Goal: Task Accomplishment & Management: Manage account settings

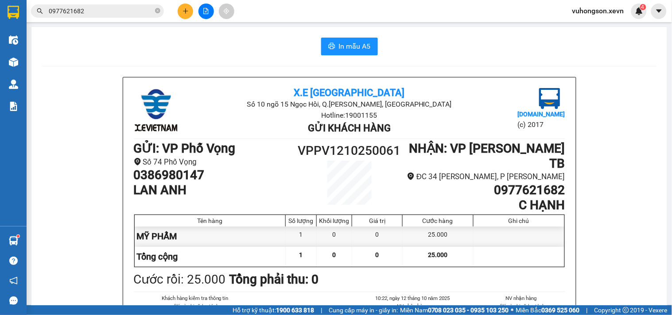
click at [587, 12] on span "vuhongson.xevn" at bounding box center [598, 10] width 66 height 11
click at [574, 15] on span "vuhongson.xevn" at bounding box center [598, 10] width 66 height 11
click at [158, 12] on icon "close-circle" at bounding box center [157, 10] width 5 height 5
click at [183, 12] on icon "plus" at bounding box center [186, 11] width 6 height 6
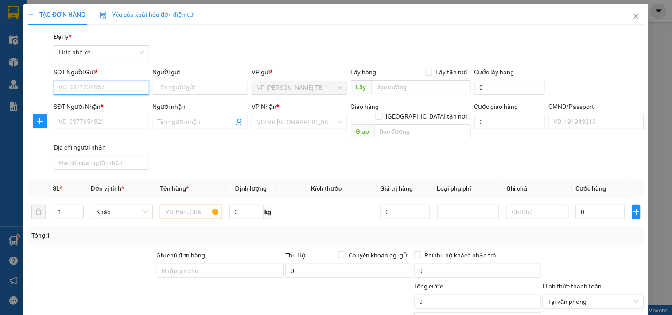
click at [94, 87] on input "SĐT Người Gửi *" at bounding box center [101, 88] width 95 height 14
type input "0982636992"
click at [112, 109] on div "0982636992 - Huề" at bounding box center [100, 106] width 84 height 10
type input "Huề"
type input "0965945082"
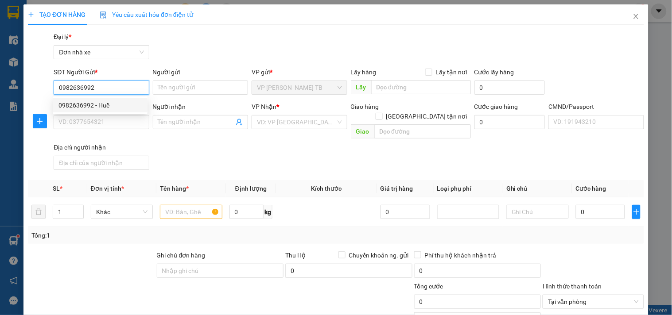
type input "Phạm Minh Hoà"
type input "042194016924 HIỀN"
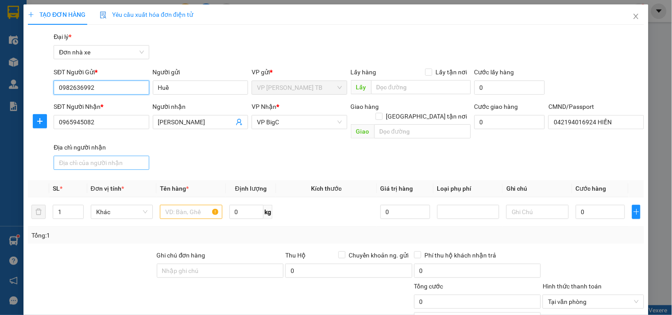
type input "0982636992"
click at [105, 158] on input "Địa chỉ người nhận" at bounding box center [101, 163] width 95 height 14
click at [207, 160] on div "SĐT Người Nhận * 0965945082 Người nhận Phạm Minh Hoà VP Nhận * VP BigC Giao hàn…" at bounding box center [349, 138] width 594 height 72
click at [188, 205] on input "text" at bounding box center [191, 212] width 62 height 14
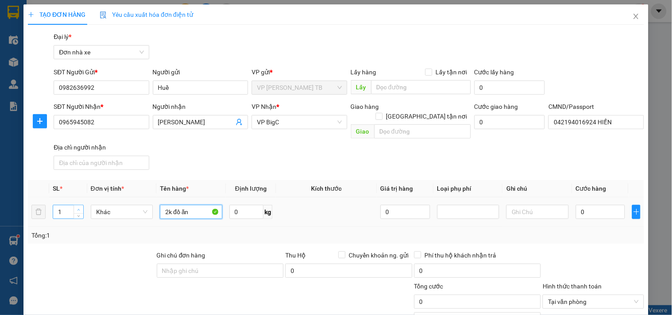
type input "2k đồ ăn"
type input "2"
click at [78, 209] on icon "up" at bounding box center [78, 210] width 3 height 3
click at [610, 205] on input "0" at bounding box center [601, 212] width 50 height 14
type input "0"
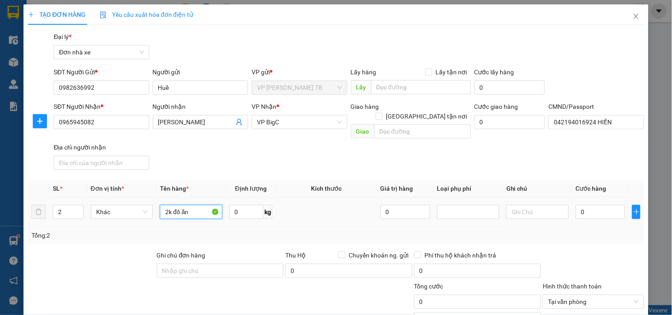
click at [198, 206] on input "2k đồ ăn" at bounding box center [191, 212] width 62 height 14
type input "2k đồ ăn + hoa quả"
click at [577, 205] on input "0" at bounding box center [601, 212] width 50 height 14
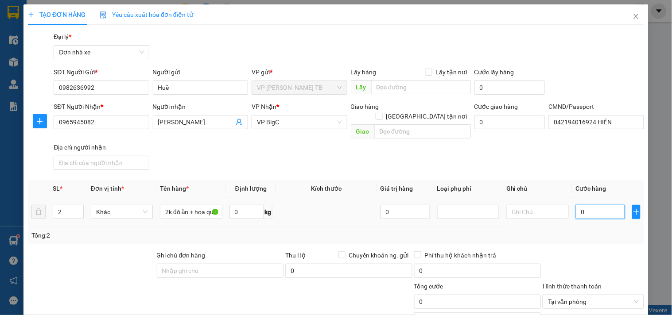
type input "08"
type input "8"
type input "080"
type input "80"
type input "80.000"
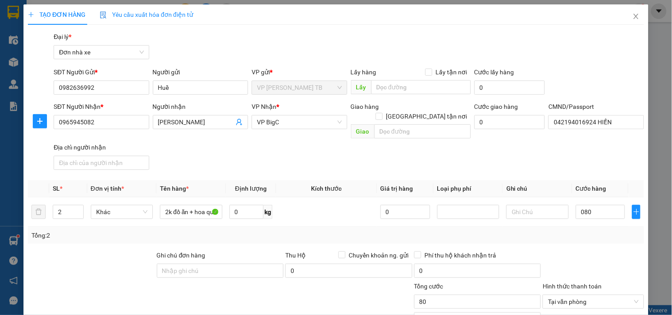
type input "80.000"
click at [594, 231] on div "Tổng: 2" at bounding box center [335, 236] width 609 height 10
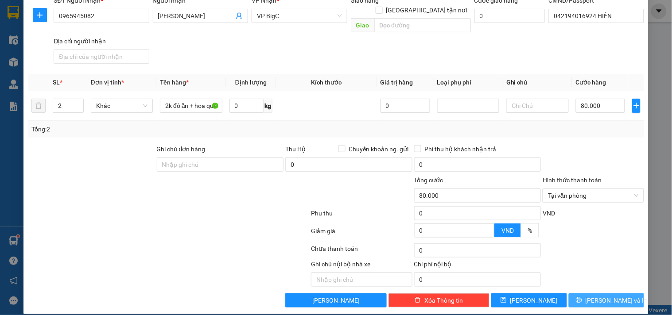
click at [605, 296] on span "[PERSON_NAME] và In" at bounding box center [617, 301] width 62 height 10
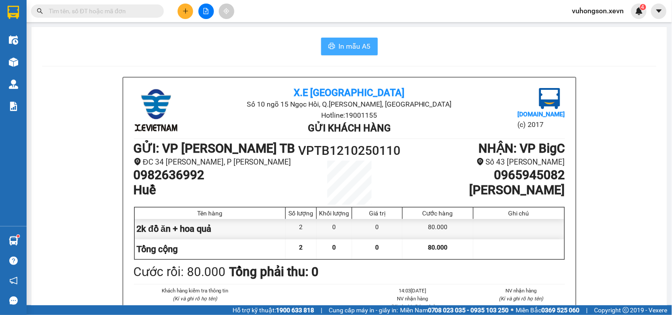
click at [348, 43] on span "In mẫu A5" at bounding box center [355, 46] width 32 height 11
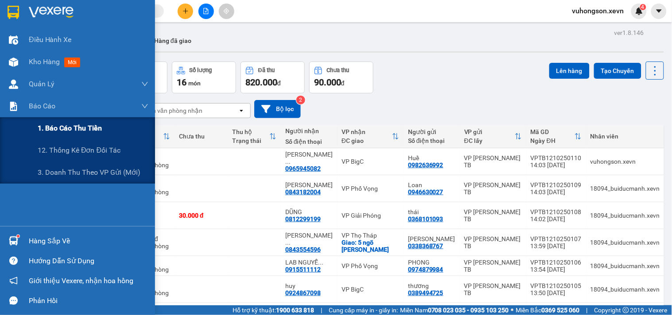
click at [52, 133] on span "1. Báo cáo thu tiền" at bounding box center [70, 128] width 64 height 11
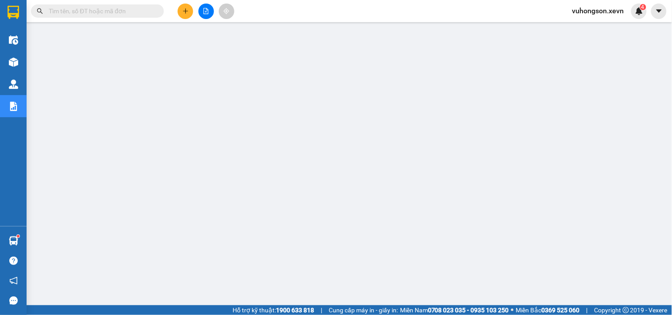
click at [117, 10] on input "text" at bounding box center [101, 11] width 105 height 10
click at [184, 11] on icon "plus" at bounding box center [185, 11] width 5 height 0
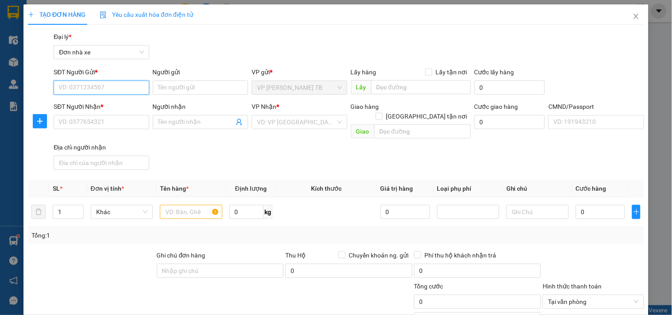
click at [77, 92] on input "SĐT Người Gửi *" at bounding box center [101, 88] width 95 height 14
type input "0"
type input "0971280938"
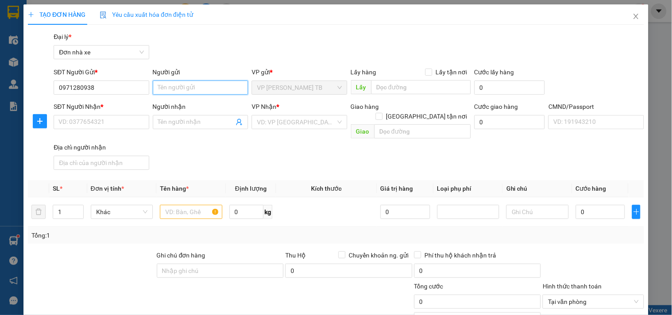
click at [187, 92] on input "Người gửi" at bounding box center [200, 88] width 95 height 14
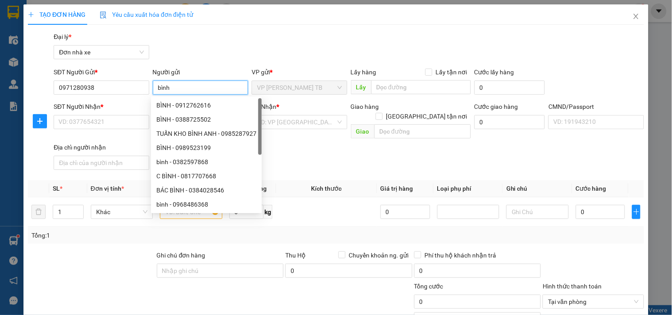
type input "bình"
click at [94, 131] on div "SĐT Người Nhận * VD: 0377654321" at bounding box center [101, 117] width 95 height 31
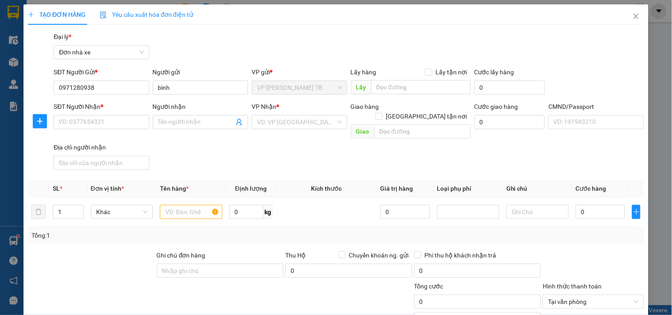
click at [88, 129] on div "SĐT Người Nhận * VD: 0377654321" at bounding box center [101, 117] width 95 height 31
click at [86, 121] on input "SĐT Người Nhận *" at bounding box center [101, 122] width 95 height 14
type input "1"
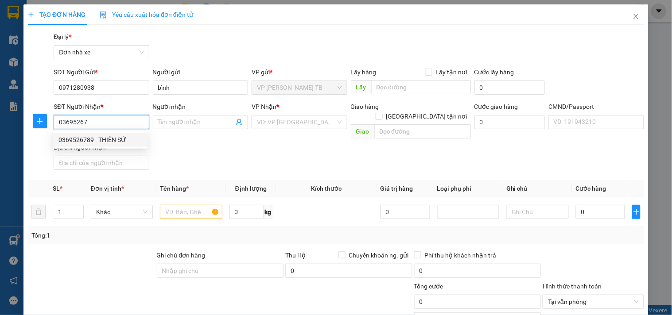
click at [93, 137] on div "0369526789 - THIÊN SỨ" at bounding box center [100, 140] width 84 height 10
type input "0369526789"
type input "THIÊN SỨ"
type input "đàm-0369526789"
type input "0369526789"
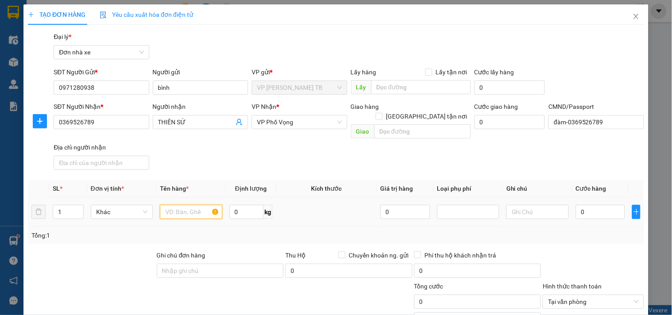
click at [188, 205] on input "text" at bounding box center [191, 212] width 62 height 14
type input "quà sinh nhật"
click at [597, 205] on input "0" at bounding box center [601, 212] width 50 height 14
type input "02"
type input "2"
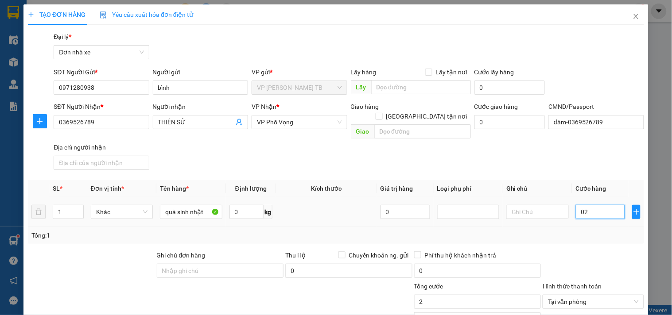
type input "025"
type input "25"
type input "25.000"
click at [598, 232] on div "Tổng: 1" at bounding box center [336, 235] width 616 height 17
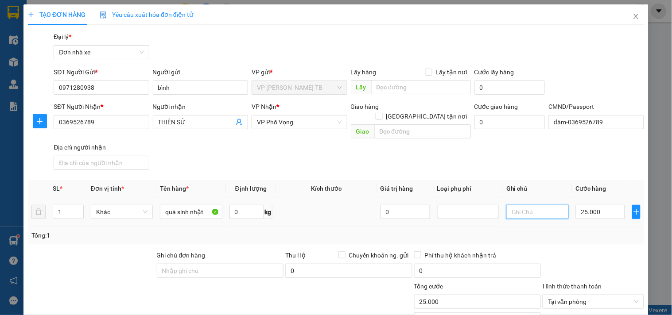
click at [521, 205] on input "text" at bounding box center [537, 212] width 62 height 14
type input "hỏng khách chịu"
click at [558, 251] on div at bounding box center [593, 266] width 103 height 31
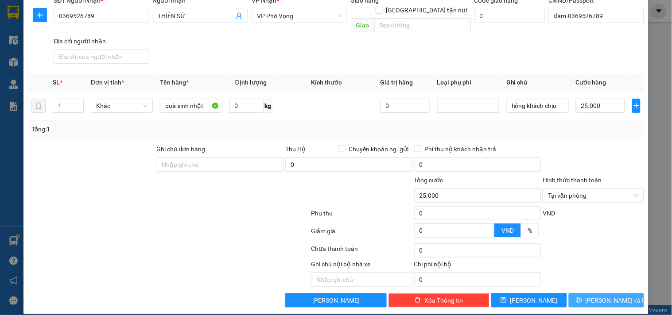
click at [600, 296] on span "[PERSON_NAME] và In" at bounding box center [617, 301] width 62 height 10
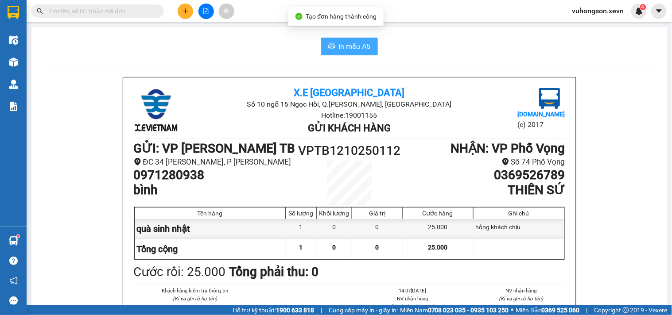
click at [341, 55] on button "In mẫu A5" at bounding box center [349, 47] width 57 height 18
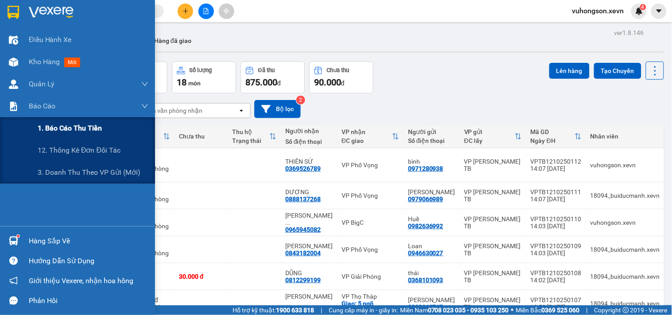
click at [38, 128] on span "1. Báo cáo thu tiền" at bounding box center [70, 128] width 64 height 11
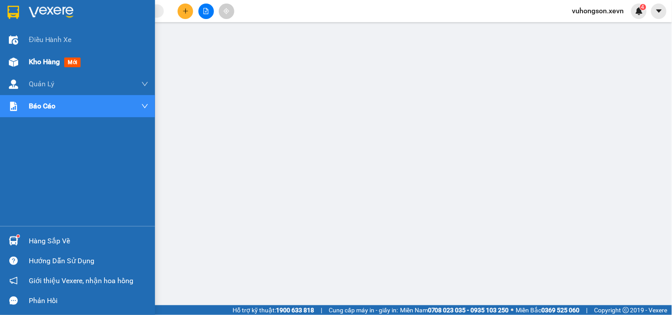
click at [0, 63] on div "Kho hàng mới" at bounding box center [77, 62] width 155 height 22
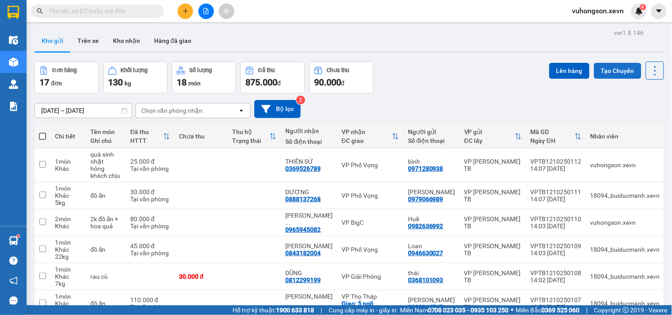
click at [614, 77] on button "Tạo Chuyến" at bounding box center [617, 71] width 47 height 16
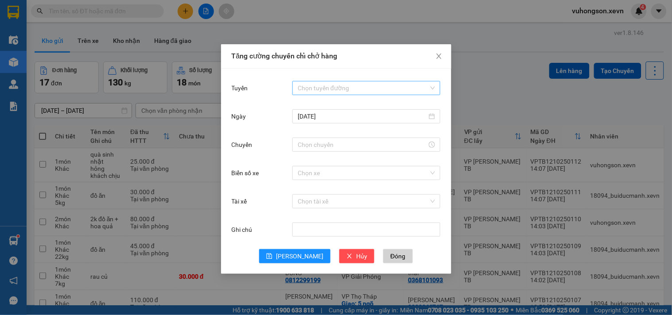
click at [324, 85] on input "Tuyến" at bounding box center [363, 88] width 131 height 13
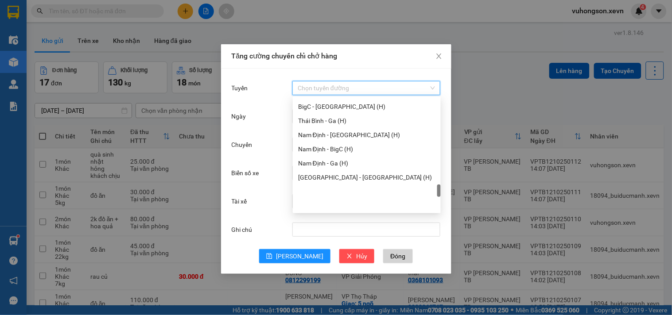
scroll to position [984, 0]
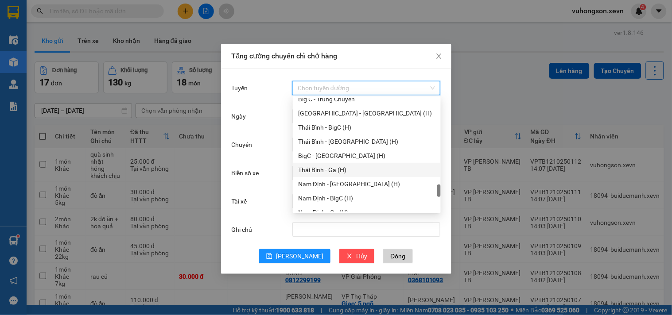
click at [327, 164] on div "Thái Bình - Ga (H)" at bounding box center [367, 170] width 148 height 14
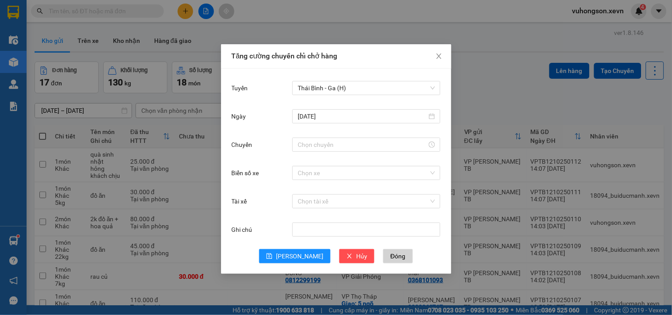
click at [343, 136] on div at bounding box center [366, 145] width 148 height 18
click at [331, 144] on input "Chuyến" at bounding box center [362, 145] width 129 height 10
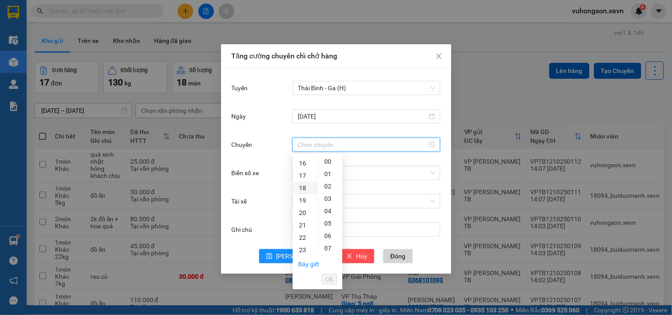
scroll to position [148, 0]
click at [308, 188] on div "14" at bounding box center [305, 188] width 25 height 12
click at [330, 188] on div "30" at bounding box center [330, 189] width 24 height 12
type input "14:30"
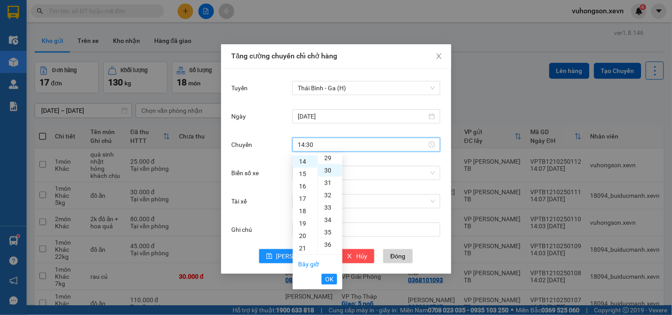
scroll to position [372, 0]
click at [327, 280] on span "OK" at bounding box center [329, 280] width 8 height 10
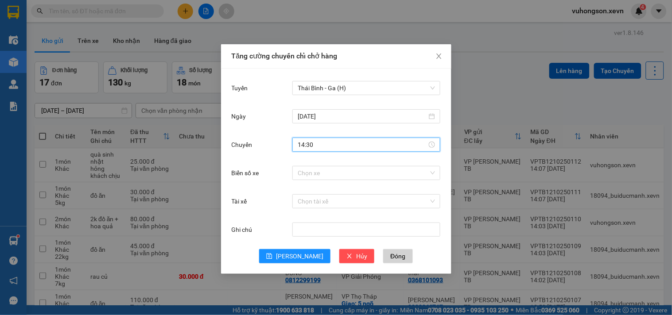
click at [315, 163] on div "Chuyến 14:30" at bounding box center [336, 150] width 209 height 28
click at [311, 170] on input "Biển số xe" at bounding box center [363, 173] width 131 height 13
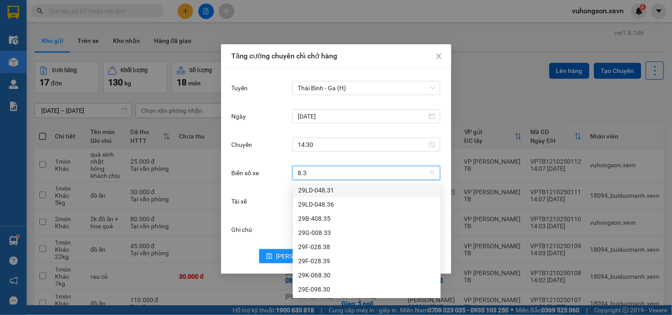
type input "8.33"
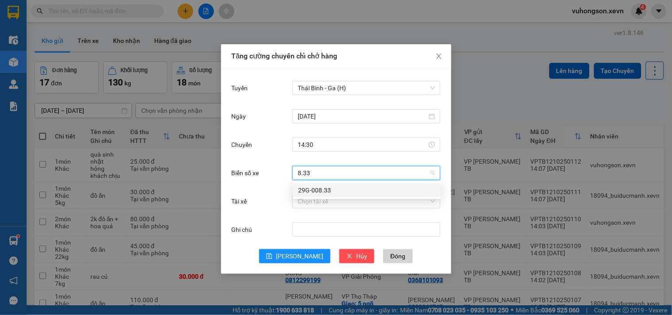
click at [311, 188] on div "29G-008.33" at bounding box center [366, 191] width 137 height 10
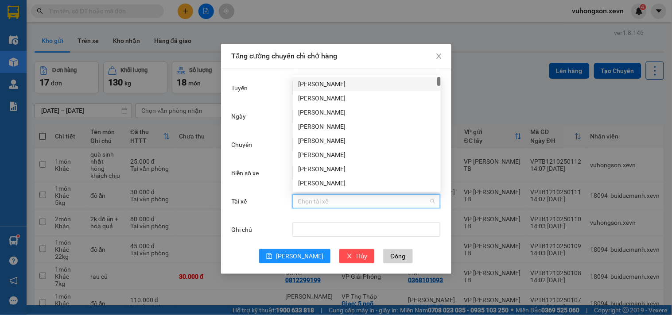
click at [322, 197] on input "Tài xế" at bounding box center [363, 201] width 131 height 13
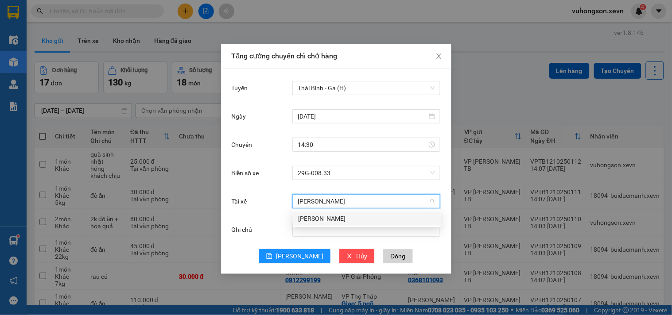
type input "trần văn thiện"
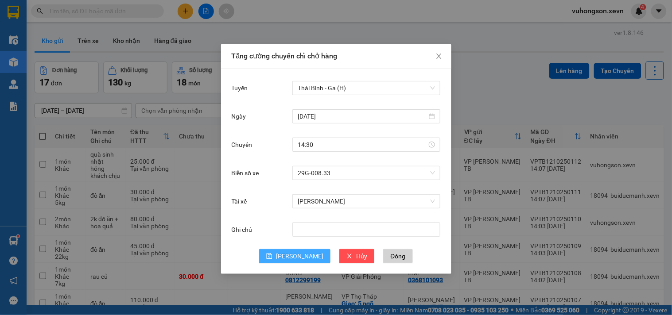
click at [300, 249] on button "Lưu" at bounding box center [294, 256] width 71 height 14
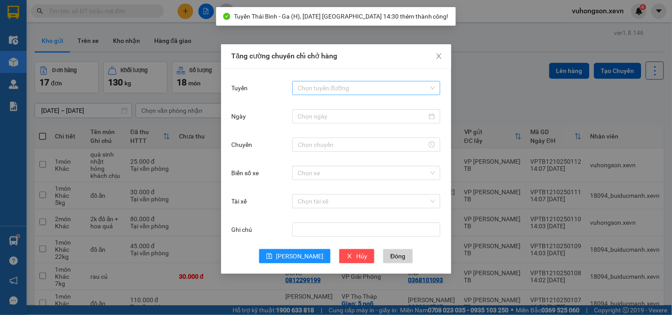
click at [357, 83] on input "Tuyến" at bounding box center [363, 88] width 131 height 13
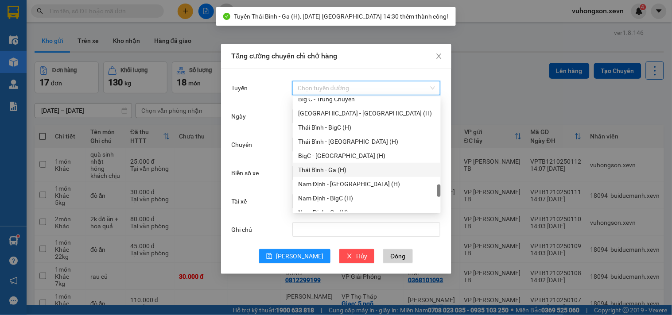
click at [336, 174] on div "Thái Bình - Ga (H)" at bounding box center [366, 170] width 137 height 10
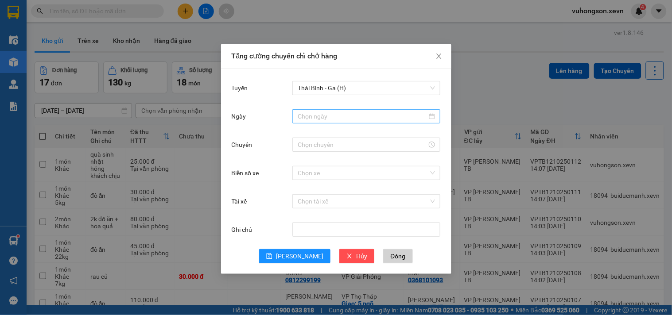
click at [339, 122] on div at bounding box center [366, 116] width 148 height 14
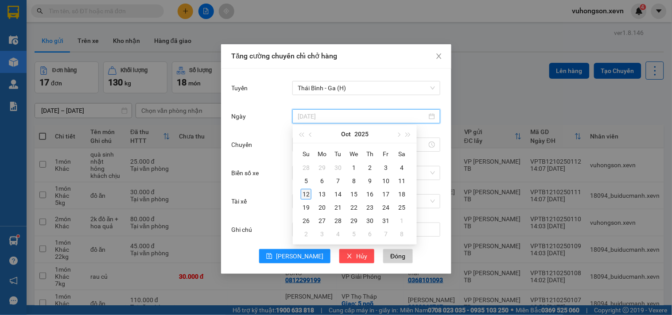
type input "[DATE]"
click at [305, 195] on div "12" at bounding box center [306, 194] width 11 height 11
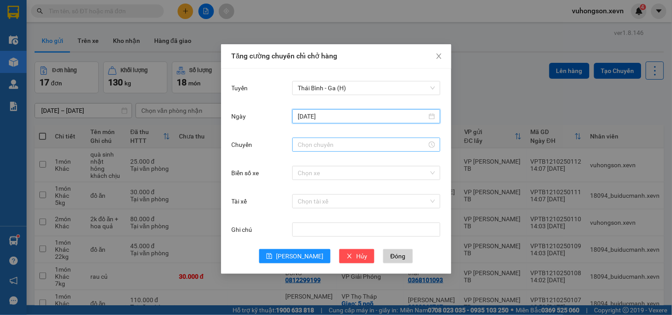
click at [316, 140] on input "Chuyến" at bounding box center [362, 145] width 129 height 10
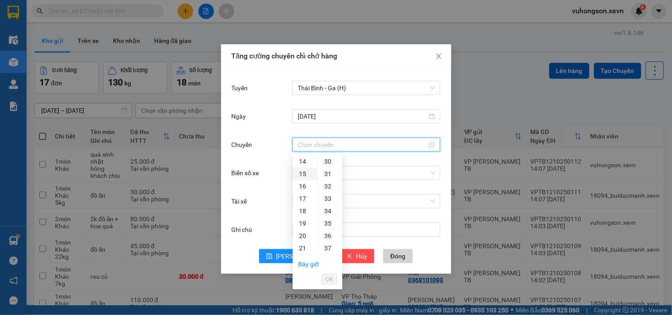
click at [304, 170] on div "15" at bounding box center [305, 174] width 25 height 12
click at [305, 197] on div "14" at bounding box center [305, 199] width 25 height 12
click at [327, 215] on div "32" at bounding box center [330, 214] width 24 height 12
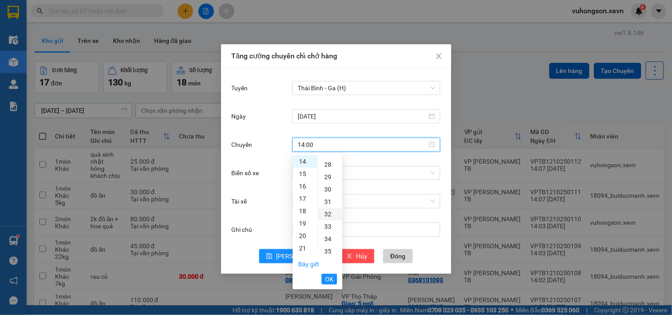
type input "14:32"
click at [329, 278] on span "OK" at bounding box center [329, 280] width 8 height 10
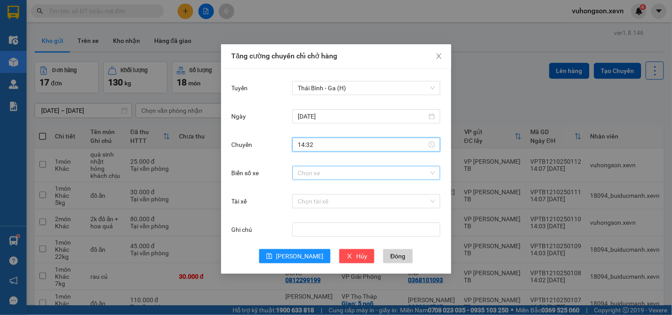
click at [330, 178] on input "Biển số xe" at bounding box center [363, 173] width 131 height 13
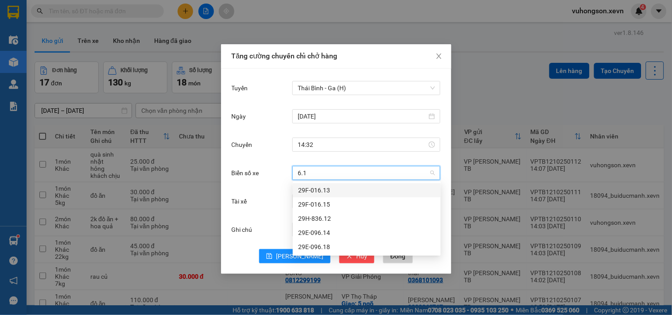
type input "6.13"
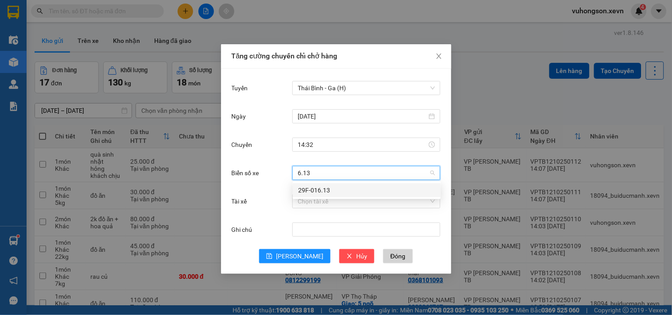
click at [323, 195] on div "29F-016.13" at bounding box center [366, 191] width 137 height 10
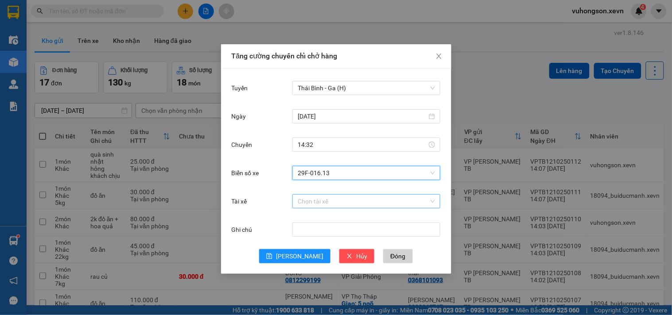
click at [313, 202] on input "Tài xế" at bounding box center [363, 201] width 131 height 13
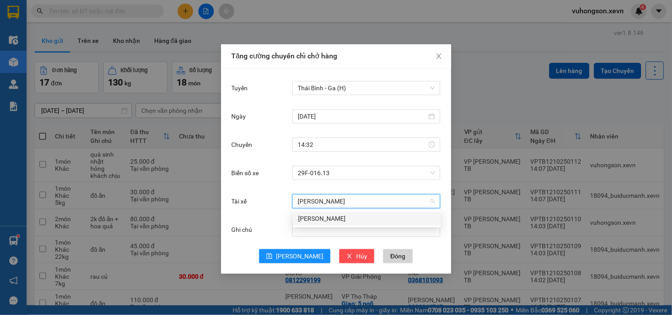
type input "trần quốc phong"
click at [313, 219] on div "[PERSON_NAME]" at bounding box center [366, 219] width 137 height 10
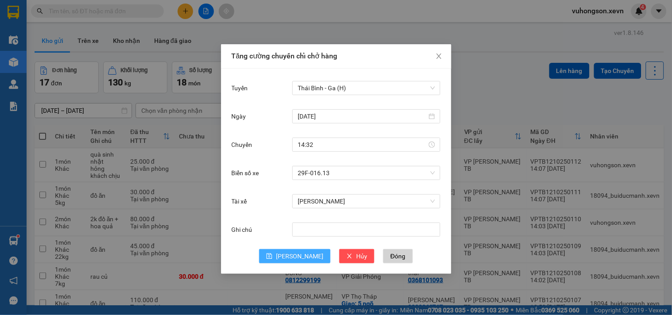
click at [306, 252] on button "Lưu" at bounding box center [294, 256] width 71 height 14
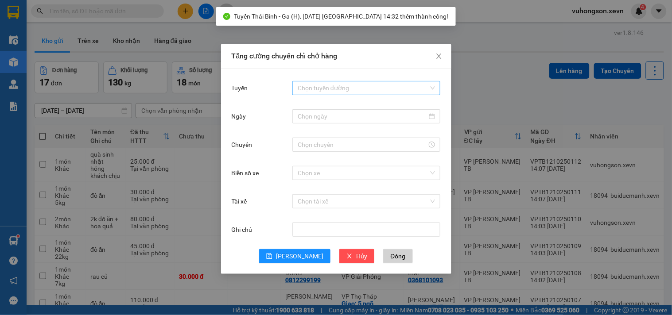
click at [328, 89] on input "Tuyến" at bounding box center [363, 88] width 131 height 13
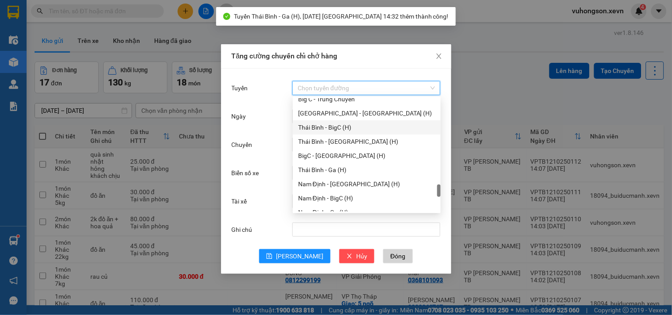
click at [328, 127] on div "Thái Bình - BigC (H)" at bounding box center [366, 128] width 137 height 10
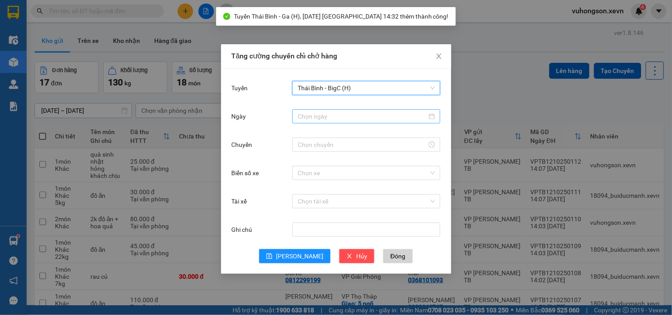
click at [345, 113] on input "Ngày" at bounding box center [362, 117] width 129 height 10
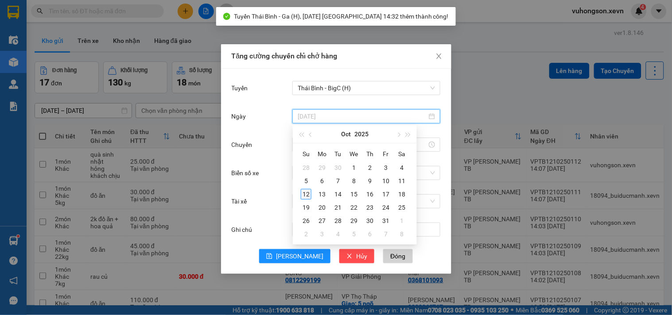
type input "[DATE]"
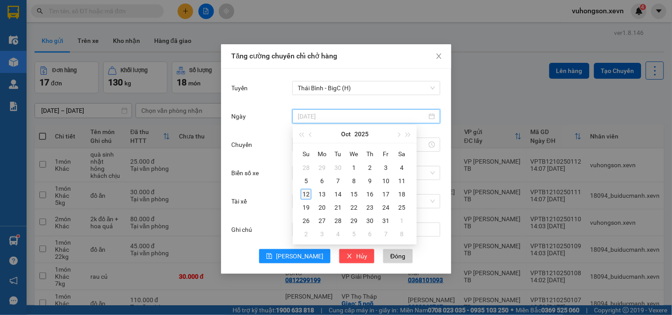
click at [309, 192] on div "12" at bounding box center [306, 194] width 11 height 11
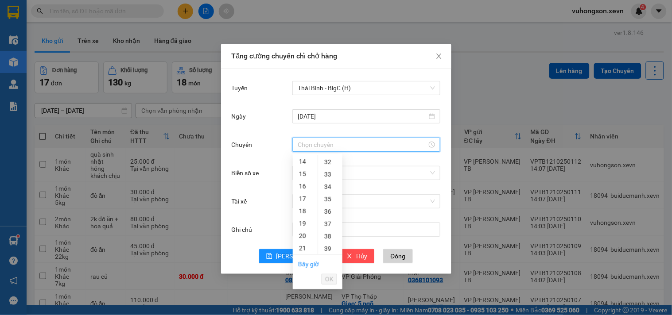
click at [315, 146] on input "Chuyến" at bounding box center [362, 145] width 129 height 10
click at [301, 164] on div "14" at bounding box center [305, 162] width 25 height 12
click at [330, 240] on div "30" at bounding box center [330, 239] width 24 height 12
type input "14:30"
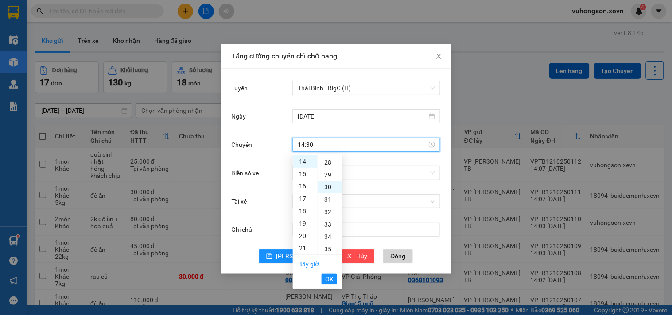
scroll to position [372, 0]
click at [333, 274] on button "OK" at bounding box center [330, 279] width 16 height 11
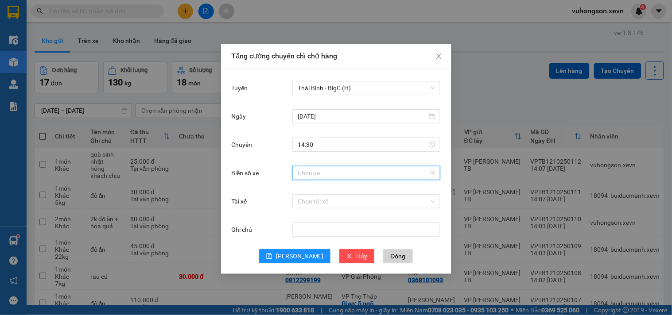
click at [313, 175] on input "Biển số xe" at bounding box center [363, 173] width 131 height 13
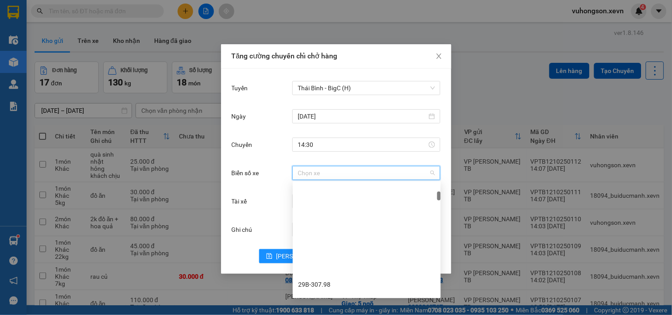
scroll to position [492, 0]
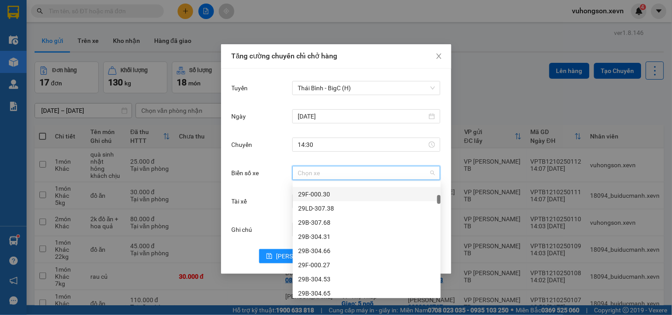
click at [303, 168] on input "Biển số xe" at bounding box center [363, 173] width 131 height 13
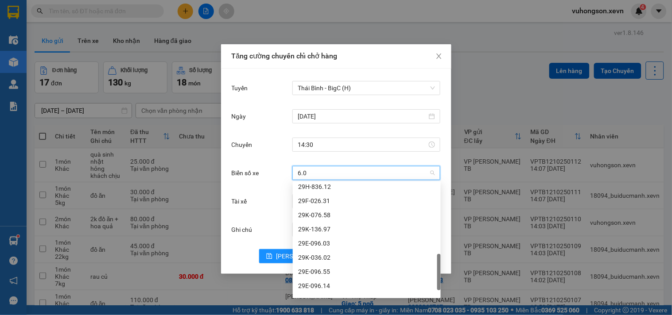
scroll to position [0, 0]
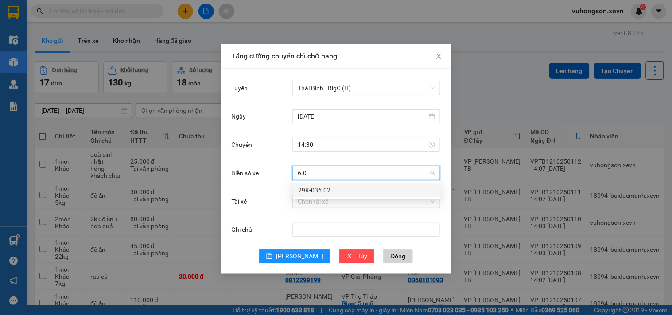
type input "6.02"
click at [319, 189] on div "29K-036.02" at bounding box center [366, 191] width 137 height 10
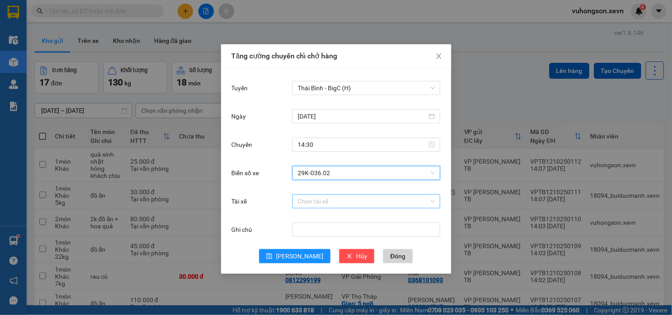
click at [316, 200] on input "Tài xế" at bounding box center [363, 201] width 131 height 13
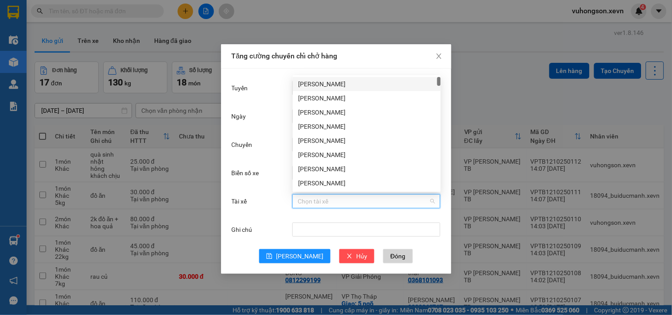
type input "d"
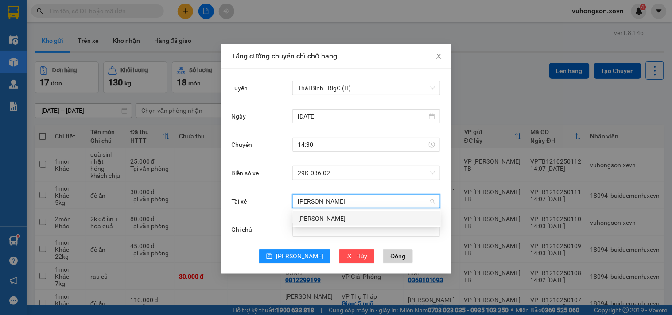
type input "đinh văn long"
click at [323, 223] on div "[PERSON_NAME]" at bounding box center [366, 219] width 137 height 10
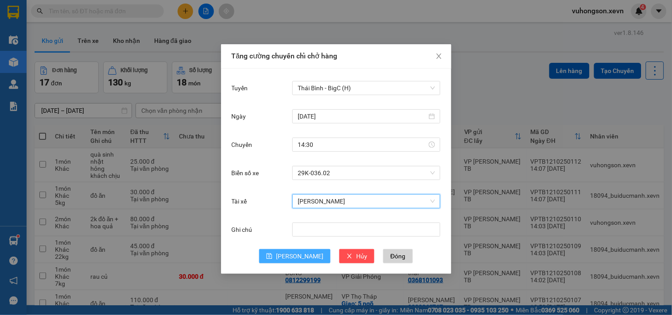
click at [299, 253] on span "Lưu" at bounding box center [299, 257] width 47 height 10
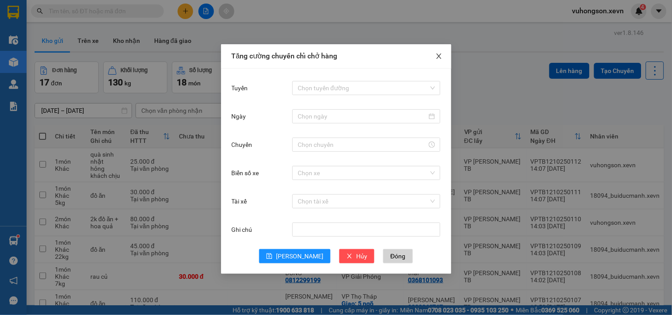
click at [441, 59] on icon "close" at bounding box center [438, 56] width 5 height 5
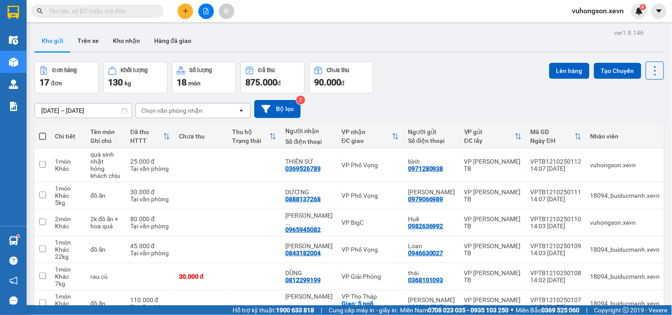
click at [191, 115] on div "Chọn văn phòng nhận" at bounding box center [171, 110] width 61 height 9
type input "bigc"
click at [180, 128] on div "VP BigC" at bounding box center [192, 130] width 115 height 16
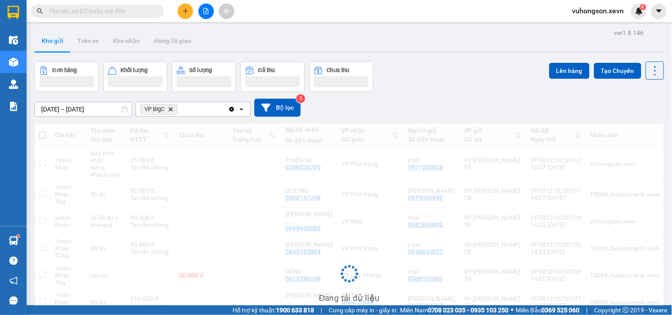
click at [189, 108] on div "VP BigC Delete" at bounding box center [182, 109] width 92 height 14
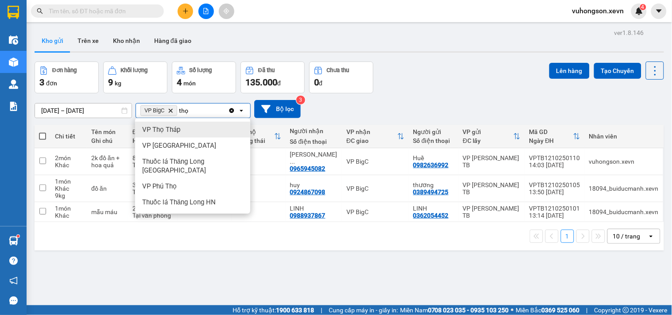
type input "thọ"
click at [165, 136] on div "VP Thọ Tháp" at bounding box center [192, 130] width 115 height 16
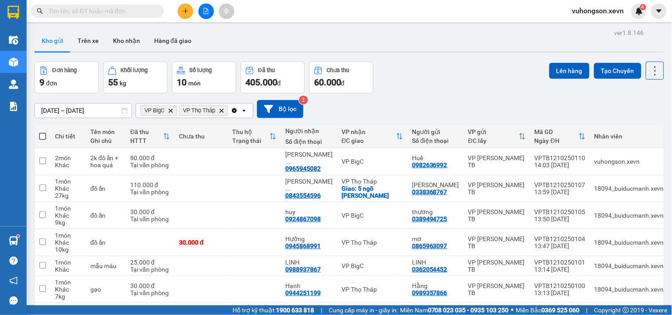
click at [46, 136] on span at bounding box center [42, 136] width 7 height 7
click at [43, 132] on input "checkbox" at bounding box center [43, 132] width 0 height 0
checkbox input "true"
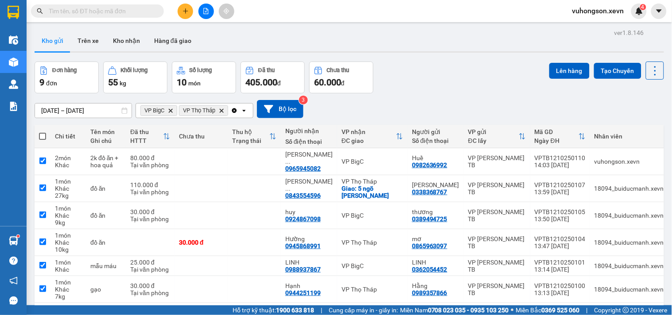
checkbox input "true"
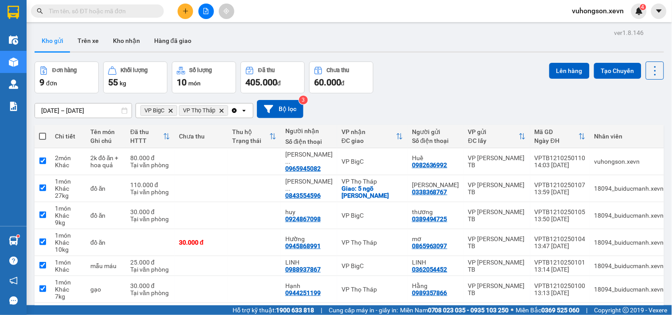
checkbox input "true"
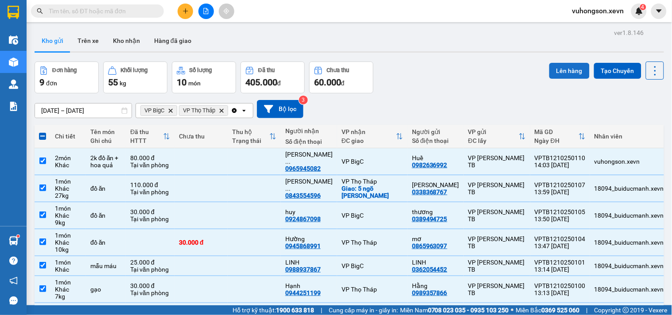
click at [549, 76] on button "Lên hàng" at bounding box center [569, 71] width 40 height 16
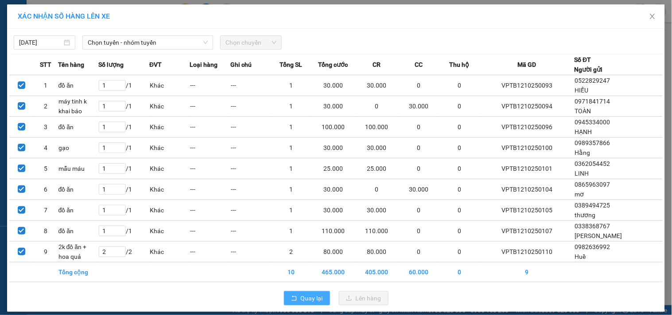
click at [292, 304] on button "Quay lại" at bounding box center [307, 299] width 46 height 14
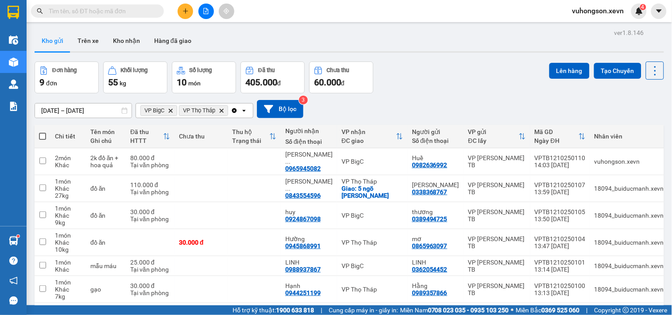
click at [233, 111] on icon "Clear all" at bounding box center [234, 110] width 7 height 7
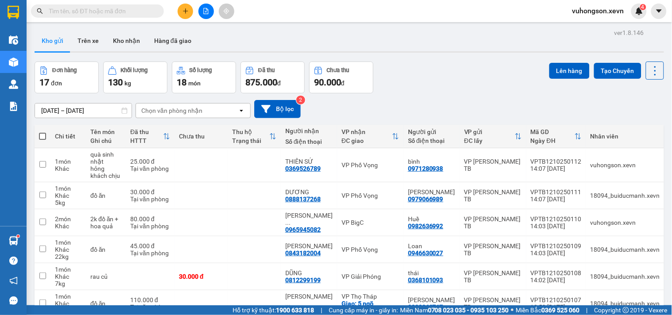
click at [169, 111] on div "Chọn văn phòng nhận" at bounding box center [171, 110] width 61 height 9
type input "ld"
click at [171, 135] on div "VP [PERSON_NAME]" at bounding box center [192, 130] width 115 height 16
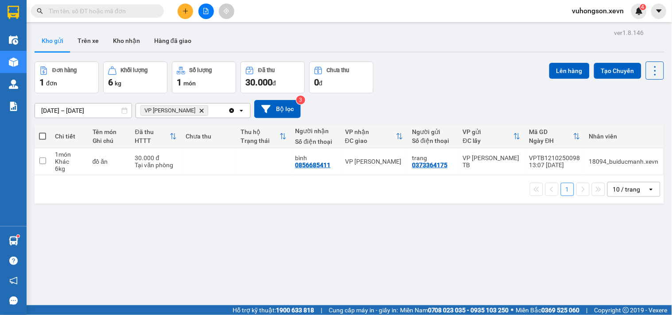
click at [200, 112] on icon "VP Lê Duẩn, close by backspace" at bounding box center [202, 111] width 4 height 4
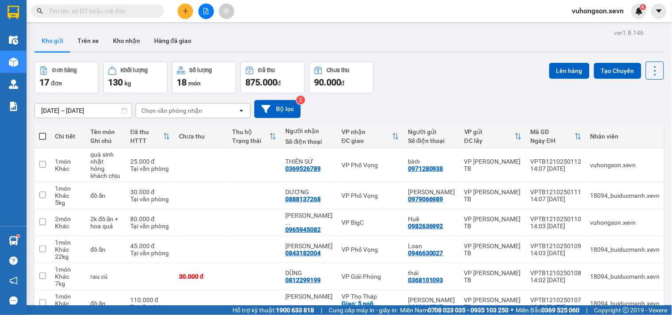
click at [86, 16] on span at bounding box center [97, 10] width 133 height 13
click at [85, 10] on input "text" at bounding box center [101, 11] width 105 height 10
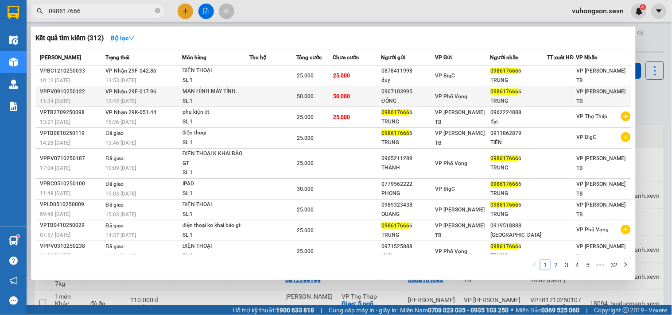
type input "098617666"
click at [229, 90] on div "MÀN HÌNH MÁY TÍNH." at bounding box center [216, 92] width 66 height 10
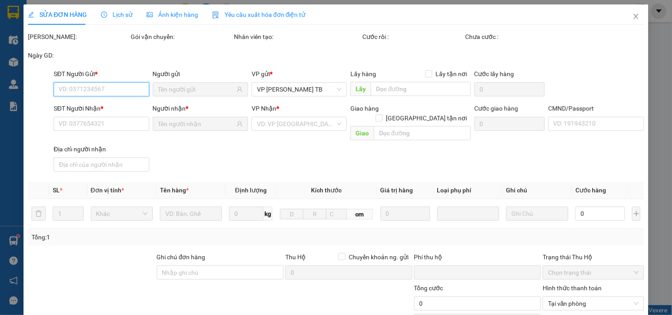
scroll to position [108, 0]
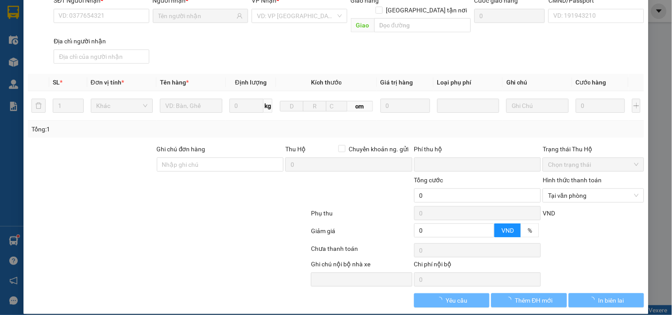
type input "0907103995"
type input "ĐÔNG"
type input "0986176666"
type input "TRUNG"
type input "CC"
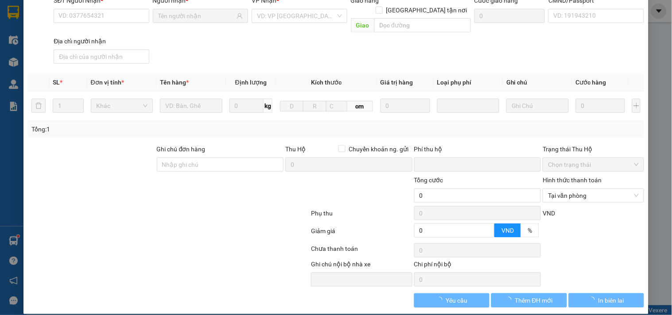
type input "0"
type input "50.000"
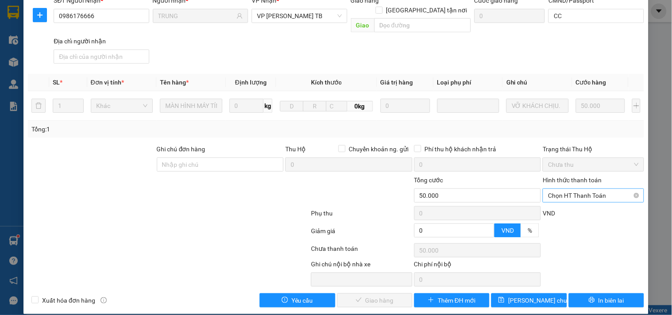
click at [573, 189] on span "Chọn HT Thanh Toán" at bounding box center [593, 195] width 90 height 13
click at [555, 205] on div "Tại văn phòng" at bounding box center [587, 204] width 89 height 10
type input "0"
click at [377, 296] on span "Giao hàng" at bounding box center [380, 301] width 28 height 10
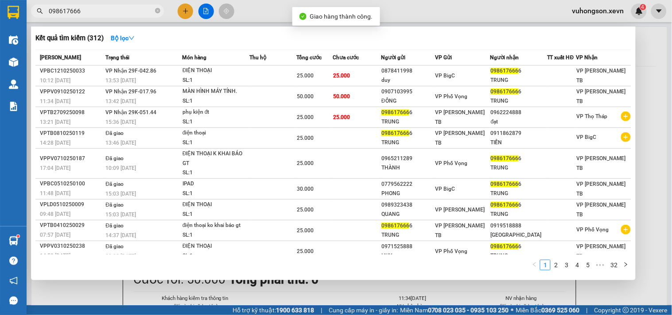
click at [87, 14] on input "098617666" at bounding box center [101, 11] width 105 height 10
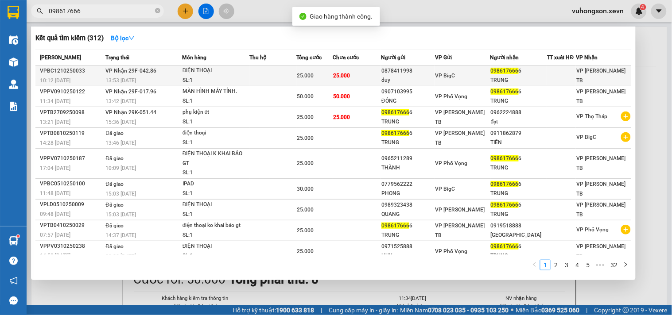
click at [294, 74] on td at bounding box center [272, 76] width 47 height 21
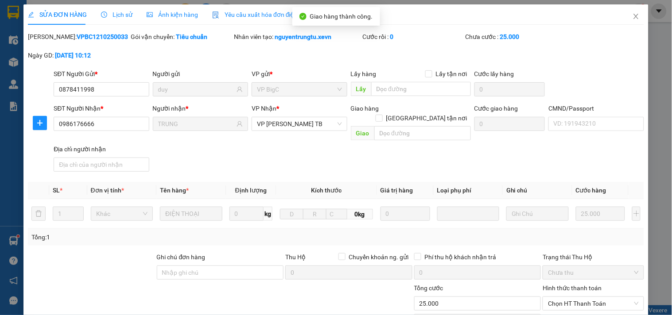
type input "0878411998"
type input "duy"
type input "0986176666"
type input "TRUNG"
type input "0"
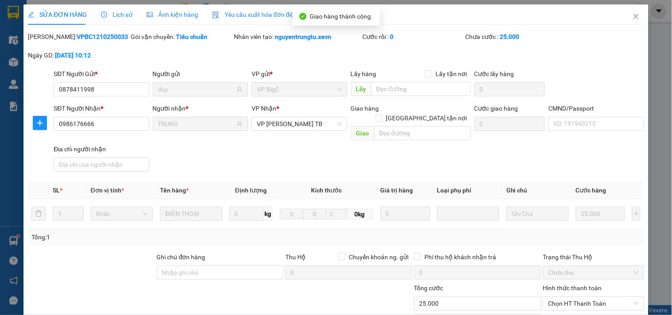
type input "25.000"
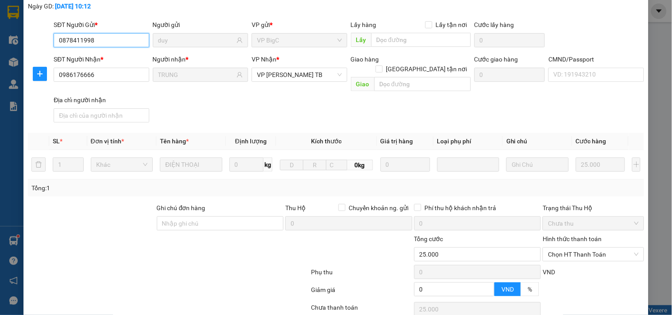
scroll to position [108, 0]
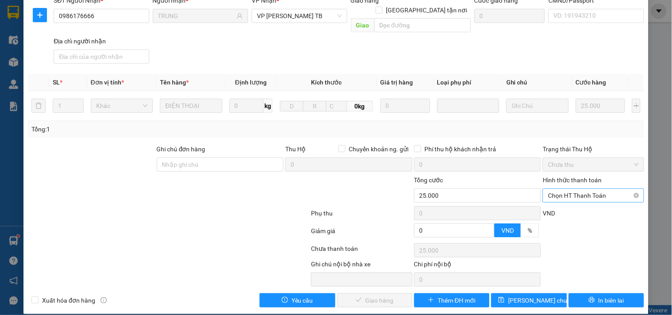
click at [563, 189] on span "Chọn HT Thanh Toán" at bounding box center [593, 195] width 90 height 13
click at [556, 206] on div "Tại văn phòng" at bounding box center [587, 204] width 89 height 10
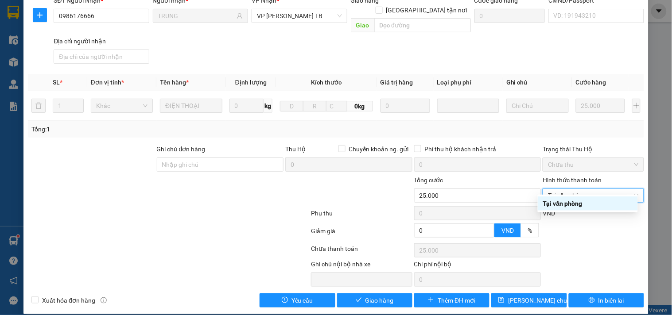
type input "0"
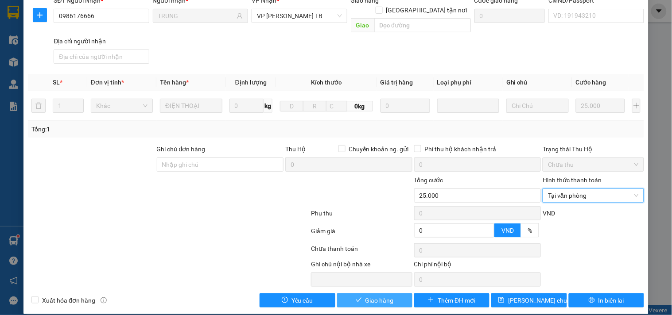
click at [358, 294] on button "Giao hàng" at bounding box center [374, 301] width 75 height 14
click at [360, 294] on button "Giao hàng" at bounding box center [374, 301] width 75 height 14
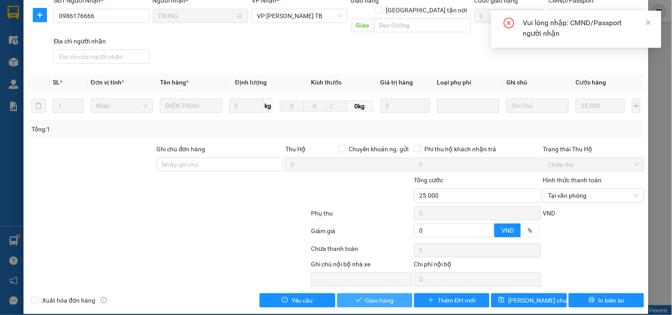
scroll to position [0, 0]
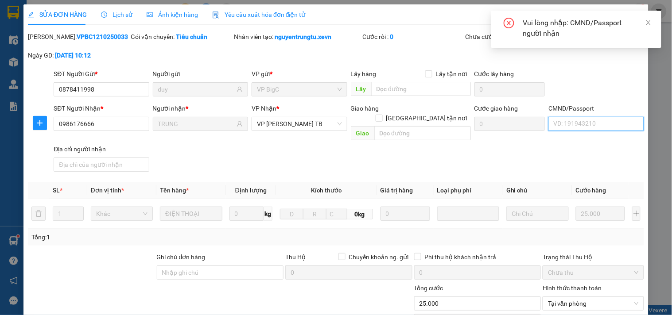
click at [564, 124] on input "CMND/Passport" at bounding box center [596, 124] width 95 height 14
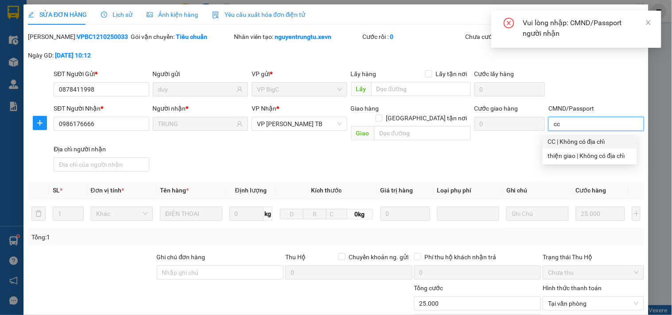
scroll to position [108, 0]
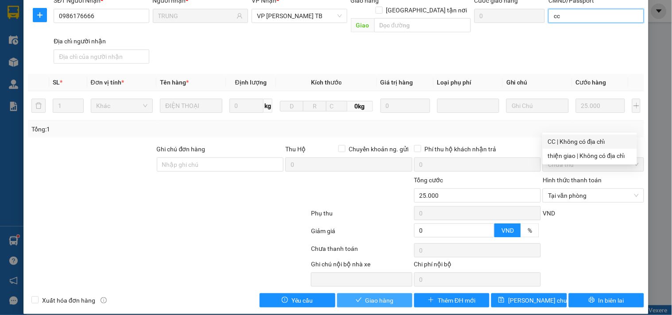
type input "cc"
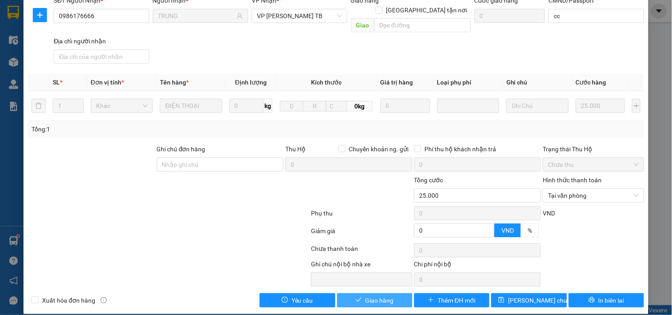
click at [367, 296] on span "Giao hàng" at bounding box center [380, 301] width 28 height 10
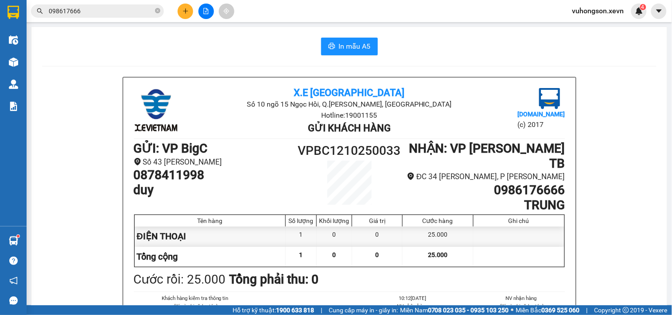
click at [586, 14] on span "vuhongson.xevn" at bounding box center [598, 10] width 66 height 11
click at [590, 28] on span "Đăng xuất" at bounding box center [602, 28] width 47 height 10
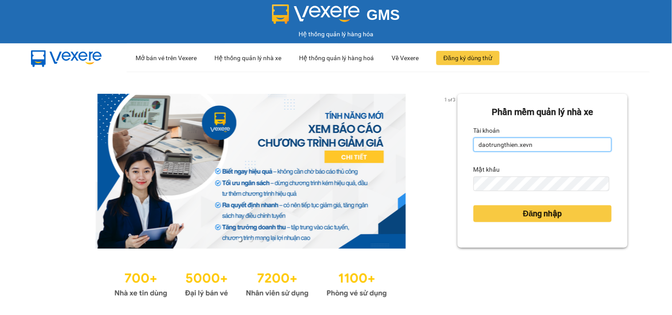
click at [527, 148] on input "daotrungthien.xevn" at bounding box center [543, 145] width 138 height 14
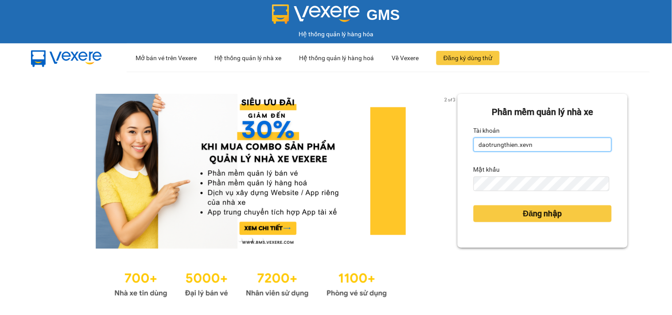
type input "trinhthivui.xevn"
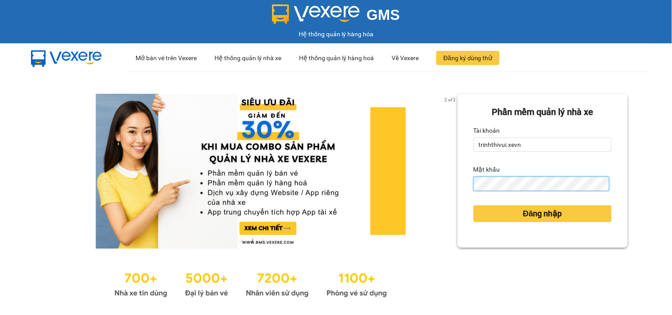
click at [430, 201] on div "2 of 3 Phần mềm quản lý nhà xe Tài khoản trinhthivui.xevn Mật khẩu Đăng nhập" at bounding box center [336, 197] width 672 height 251
click at [474, 195] on form "Phần mềm quản lý nhà xe Tài khoản trinhthivui.xevn Mật khẩu Đăng nhập" at bounding box center [543, 170] width 138 height 131
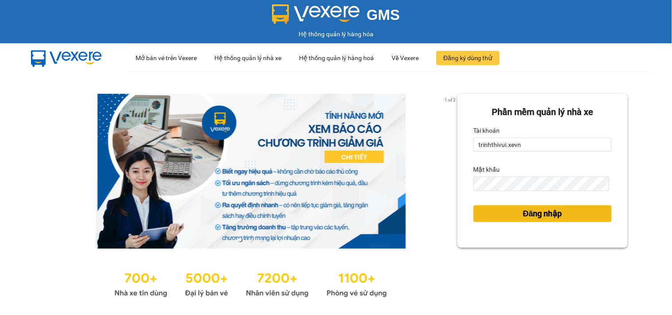
click at [510, 214] on button "Đăng nhập" at bounding box center [543, 214] width 138 height 17
click at [528, 211] on span "Đăng nhập" at bounding box center [542, 214] width 39 height 12
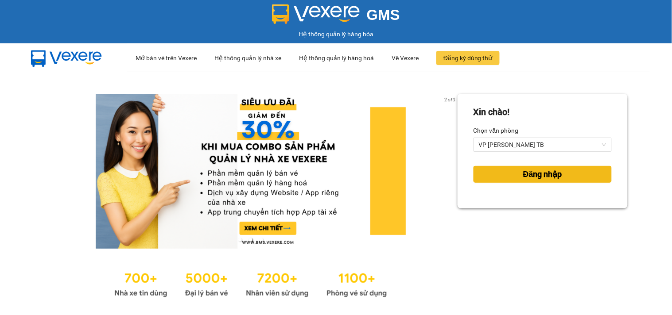
click at [564, 176] on button "Đăng nhập" at bounding box center [543, 174] width 138 height 17
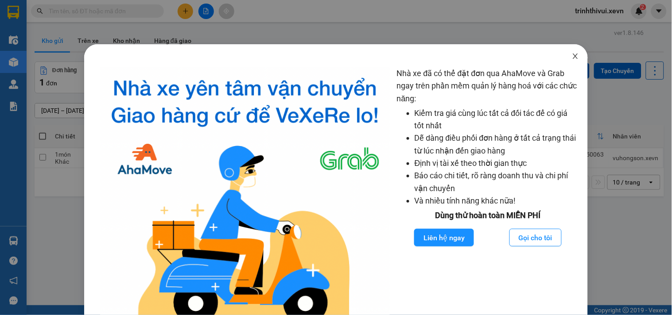
click at [572, 55] on icon "close" at bounding box center [575, 56] width 7 height 7
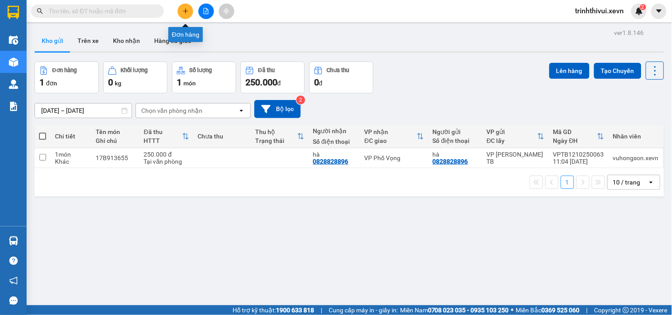
click at [189, 14] on button at bounding box center [186, 12] width 16 height 16
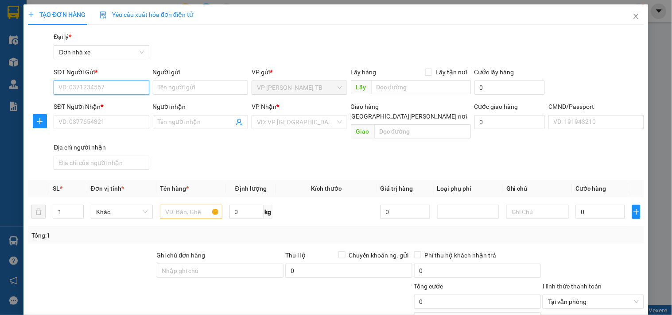
click at [97, 85] on input "SĐT Người Gửi *" at bounding box center [101, 88] width 95 height 14
click at [633, 16] on icon "close" at bounding box center [636, 16] width 7 height 7
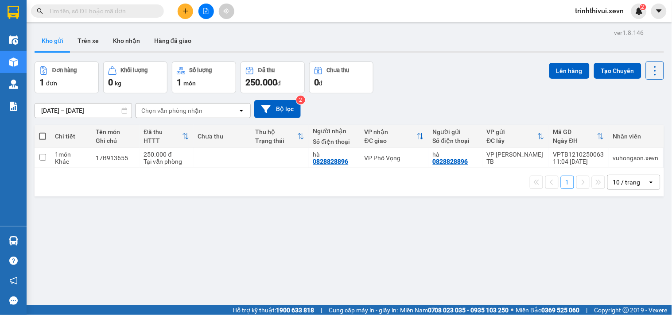
click at [95, 12] on input "text" at bounding box center [101, 11] width 105 height 10
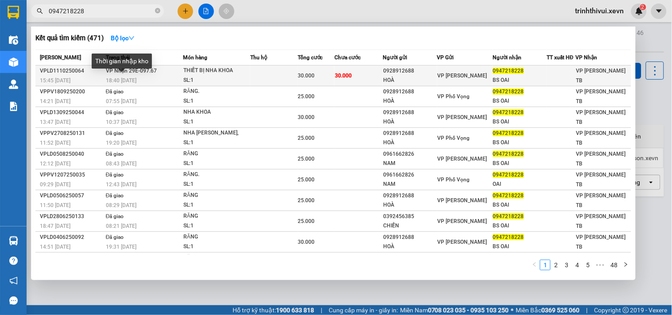
type input "0947218228"
click at [127, 78] on span "18:40 - 11/10" at bounding box center [121, 81] width 31 height 6
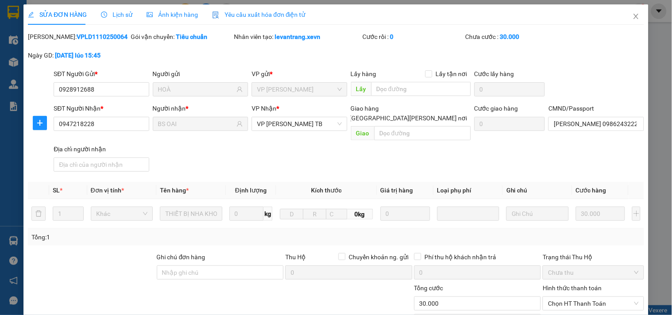
type input "0928912688"
type input "HOÀ"
type input "0947218228"
type input "BS OAI"
type input "HIỀN 0986243222"
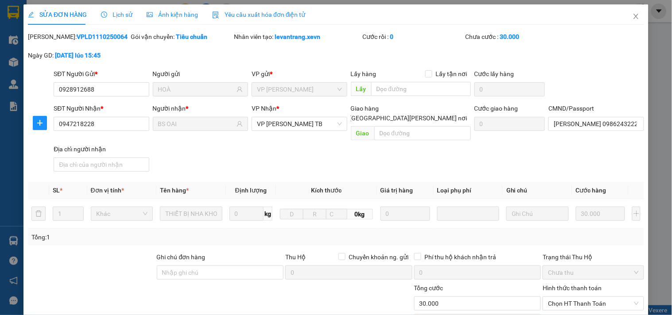
type input "0"
type input "30.000"
click at [570, 123] on input "HIỀN 0986243222" at bounding box center [596, 124] width 95 height 14
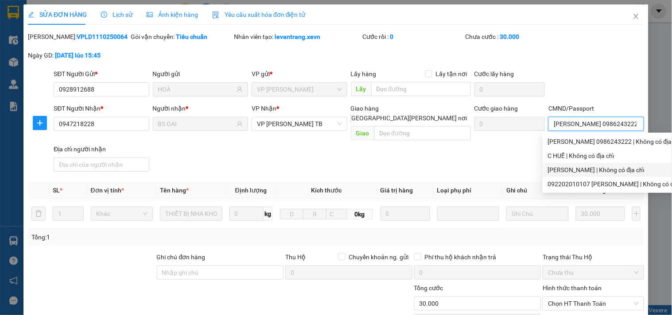
click at [578, 167] on div "BÙI THANH OAI | Không có địa chỉ" at bounding box center [618, 170] width 140 height 10
type input "BÙI THANH OAI"
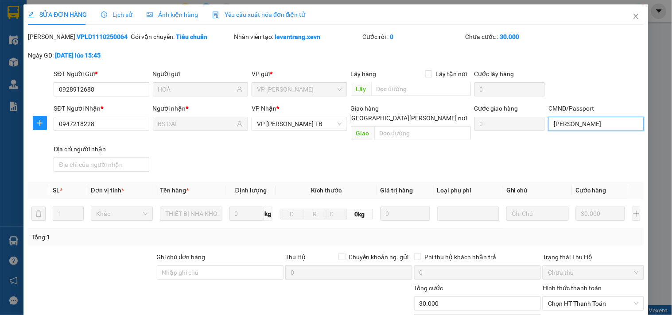
scroll to position [108, 0]
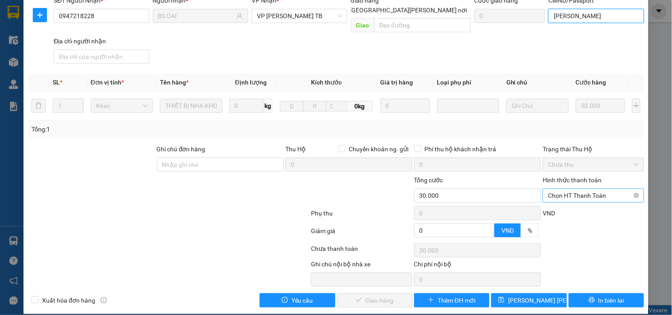
click at [567, 189] on span "Chọn HT Thanh Toán" at bounding box center [593, 195] width 90 height 13
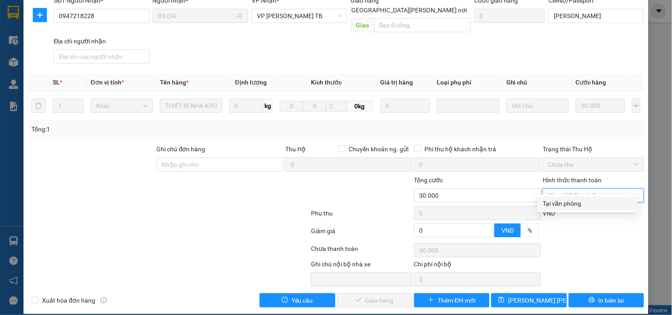
click at [572, 204] on div "Tại văn phòng" at bounding box center [587, 204] width 89 height 10
type input "0"
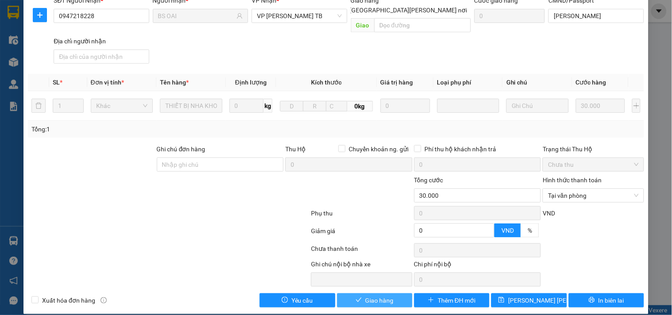
click at [380, 296] on span "Giao hàng" at bounding box center [380, 301] width 28 height 10
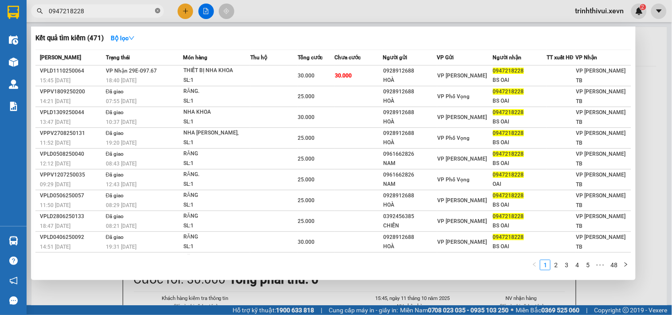
click at [156, 12] on icon "close-circle" at bounding box center [157, 10] width 5 height 5
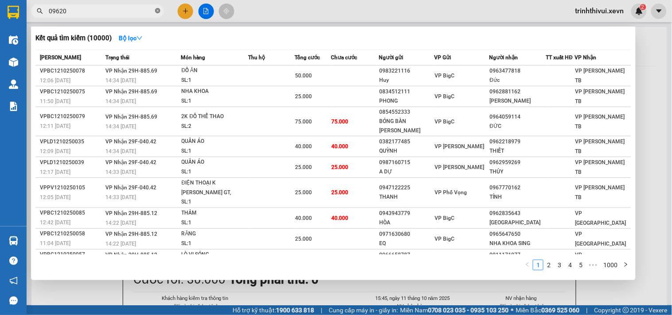
type input "096207"
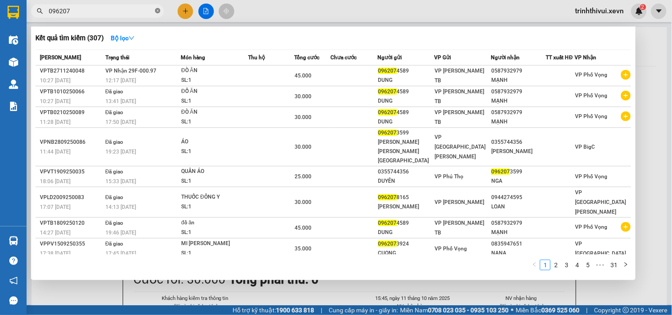
click at [158, 10] on icon "close-circle" at bounding box center [157, 10] width 5 height 5
type input "2229"
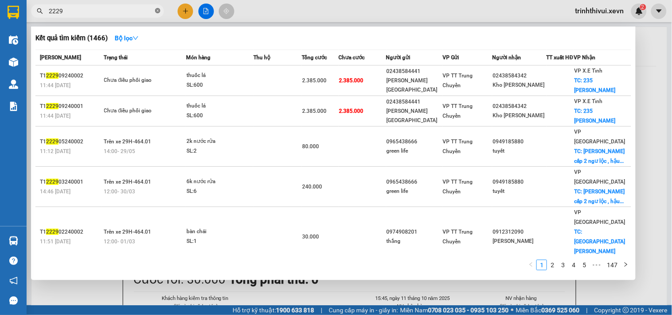
click at [156, 12] on icon "close-circle" at bounding box center [157, 10] width 5 height 5
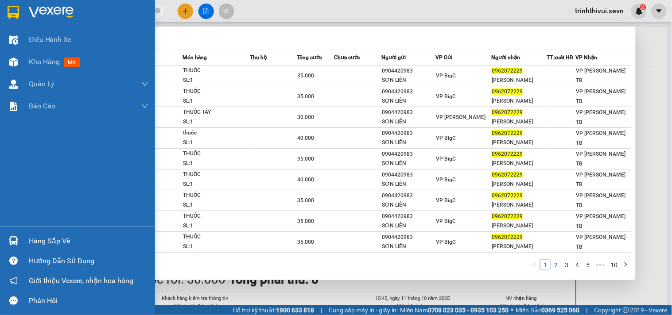
type input "0962072229"
click at [24, 247] on div "Hàng sắp về" at bounding box center [77, 241] width 155 height 20
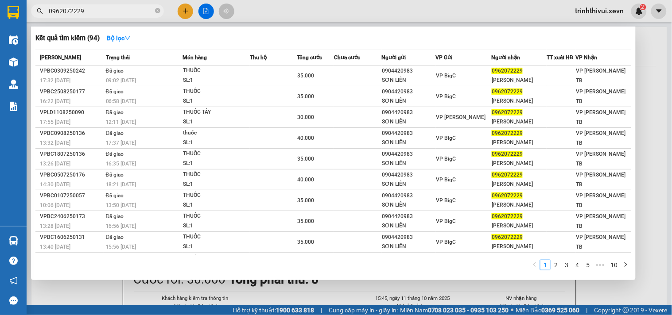
drag, startPoint x: 460, startPoint y: 11, endPoint x: 241, endPoint y: 43, distance: 221.7
click at [460, 10] on section "Kết quả tìm kiếm ( 94 ) Bộ lọc Mã ĐH Trạng thái Món hàng Thu hộ Tổng cước Chưa …" at bounding box center [336, 157] width 672 height 315
click at [159, 12] on icon "close-circle" at bounding box center [157, 10] width 5 height 5
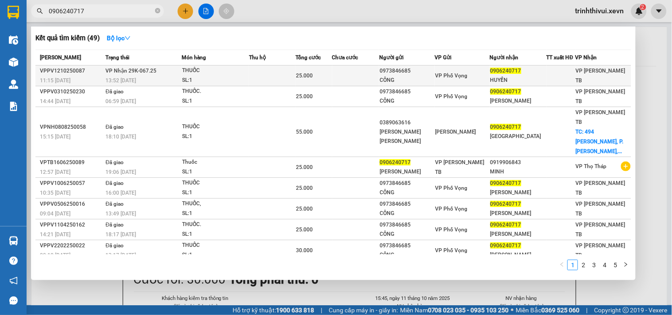
type input "0906240717"
click at [170, 76] on div "13:52 - 12/10" at bounding box center [143, 81] width 76 height 10
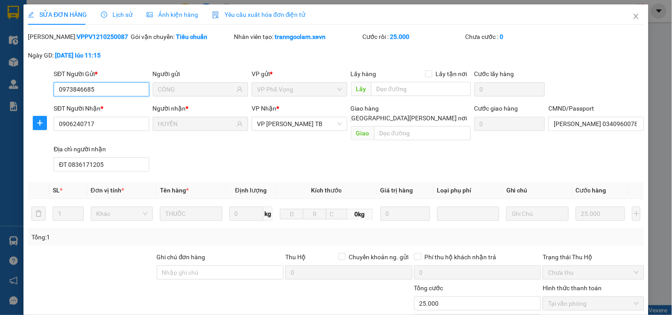
type input "0973846685"
type input "CÔNG"
type input "0906240717"
type input "HUYỀN"
type input "NGUYỄN ĐỨC VIỆT 034096007801"
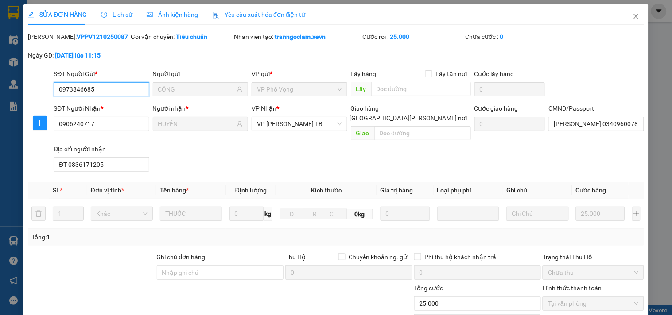
type input "ĐT 0836171205"
type input "0"
type input "25.000"
click at [566, 124] on input "NGUYỄN ĐỨC VIỆT 034096007801" at bounding box center [596, 124] width 95 height 14
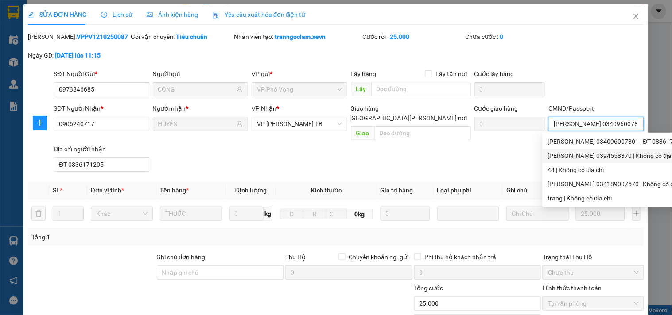
click at [576, 156] on div "THUỶ 0394558370 | Không có địa chỉ" at bounding box center [618, 156] width 140 height 10
type input "THUỶ 0394558370"
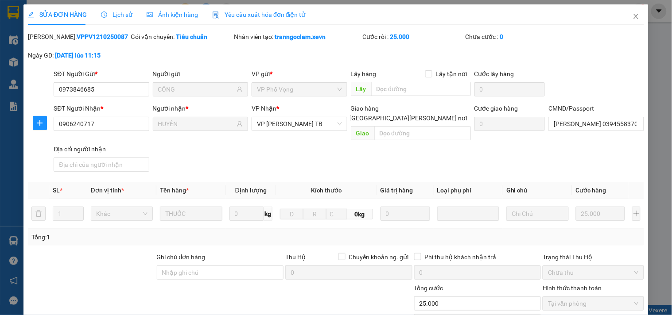
click at [576, 156] on div "SĐT Người Nhận * 0906240717 Người nhận * HUYỀN VP Nhận * VP Trần Phú TB Giao hà…" at bounding box center [349, 140] width 594 height 72
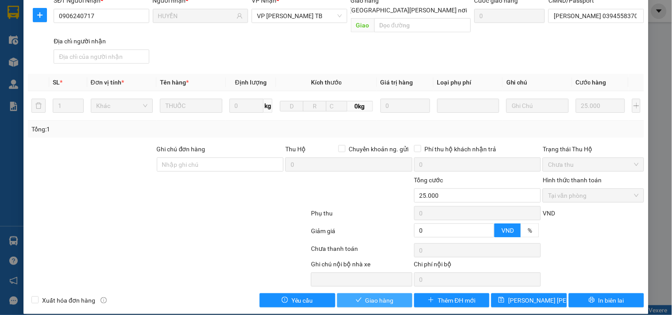
click at [366, 296] on span "Giao hàng" at bounding box center [380, 301] width 28 height 10
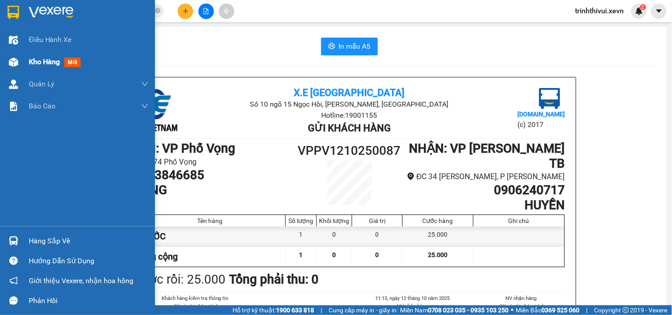
click at [12, 56] on div at bounding box center [14, 62] width 16 height 16
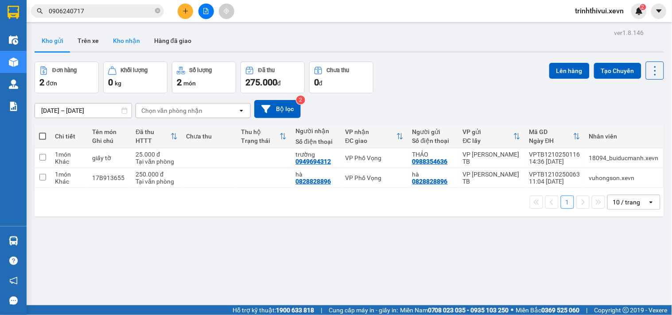
click at [128, 47] on button "Kho nhận" at bounding box center [126, 40] width 41 height 21
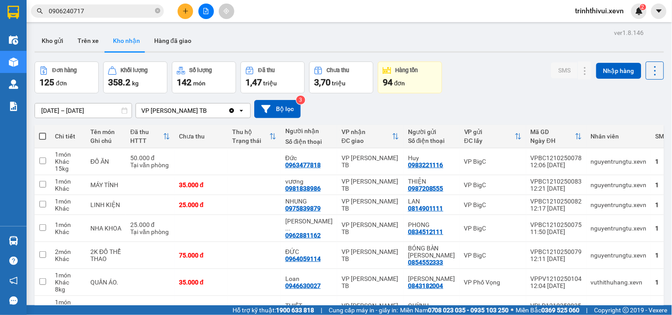
scroll to position [125, 0]
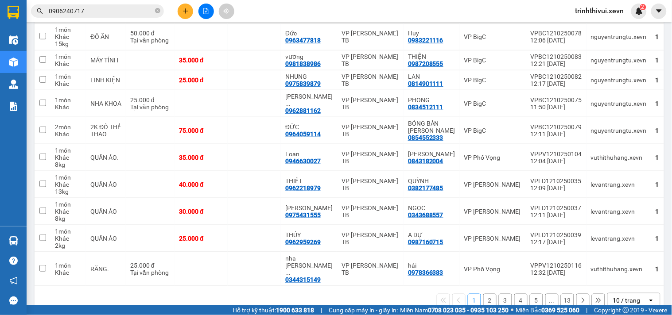
click at [634, 294] on div "10 / trang" at bounding box center [628, 301] width 40 height 14
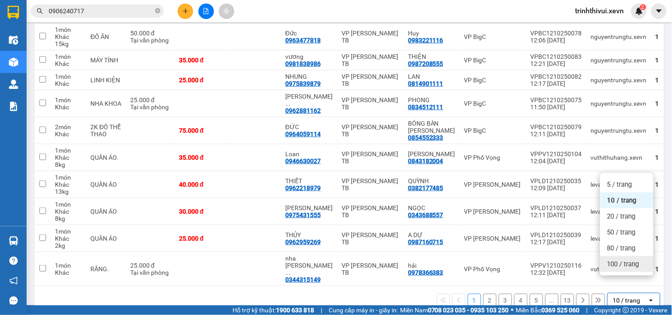
click at [613, 263] on span "100 / trang" at bounding box center [623, 264] width 32 height 9
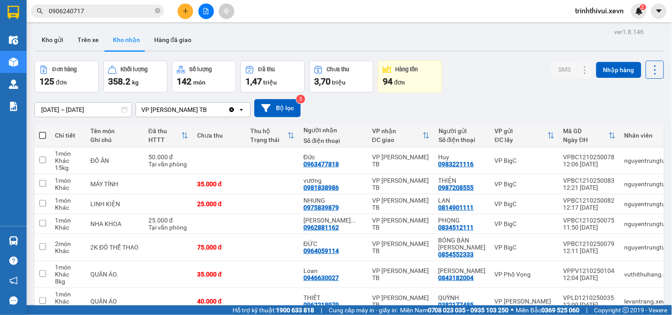
scroll to position [0, 0]
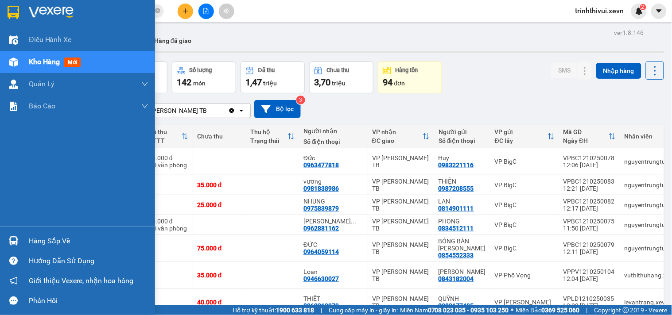
click at [19, 60] on div at bounding box center [14, 62] width 16 height 16
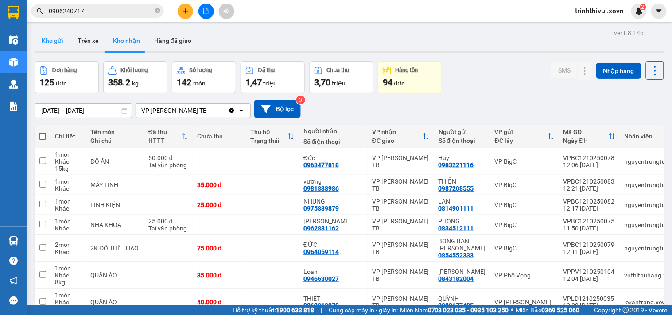
click at [51, 42] on button "Kho gửi" at bounding box center [53, 40] width 36 height 21
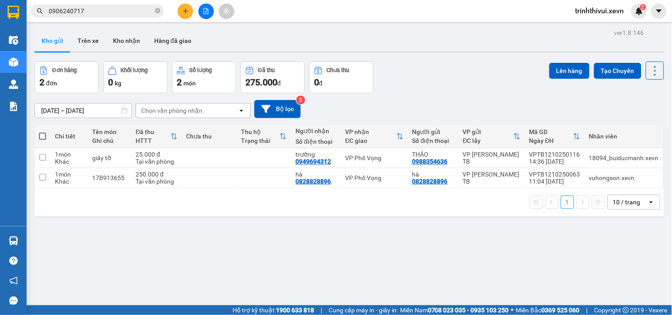
drag, startPoint x: 157, startPoint y: 11, endPoint x: 152, endPoint y: 12, distance: 4.9
click at [156, 11] on icon "close-circle" at bounding box center [157, 10] width 5 height 5
click at [121, 12] on input "text" at bounding box center [101, 11] width 105 height 10
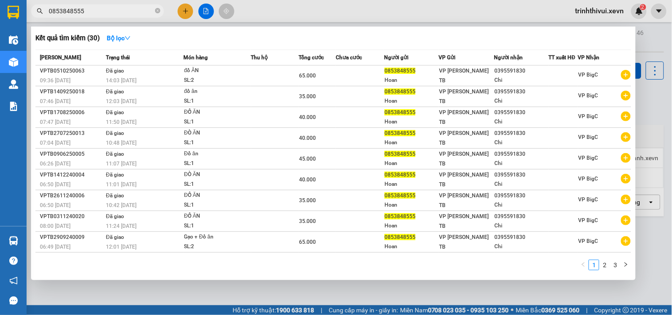
drag, startPoint x: 82, startPoint y: 11, endPoint x: 6, endPoint y: 31, distance: 79.4
click at [6, 31] on section "Kết quả tìm kiếm ( 30 ) Bộ lọc Mã ĐH Trạng thái Món hàng Thu hộ Tổng cước Chưa …" at bounding box center [336, 157] width 672 height 315
type input "0853848555"
click at [185, 11] on div at bounding box center [336, 157] width 672 height 315
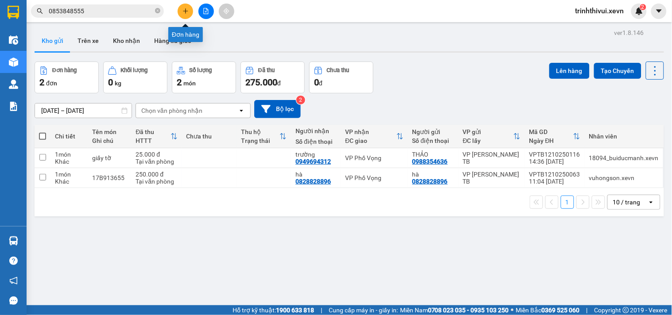
click at [184, 11] on icon "plus" at bounding box center [185, 11] width 5 height 0
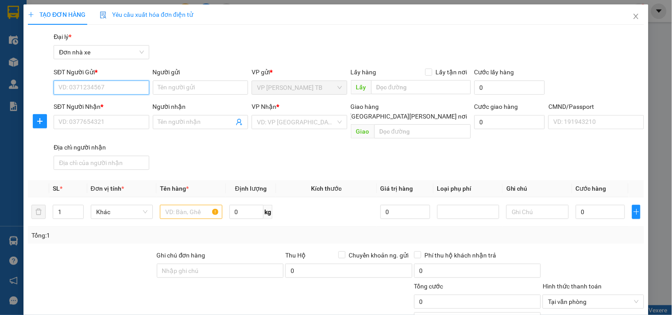
click at [102, 86] on input "SĐT Người Gửi *" at bounding box center [101, 88] width 95 height 14
paste input "0853848555"
type input "0853848555"
click at [101, 105] on div "0853848555 - Hoan" at bounding box center [101, 106] width 87 height 10
type input "Hoan"
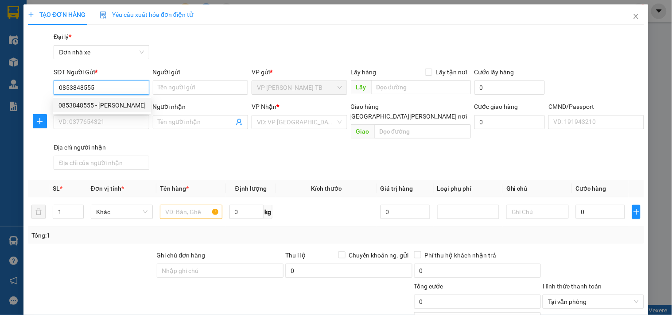
type input "0395591830"
type input "Chi"
type input "034303006 97 diệp chi"
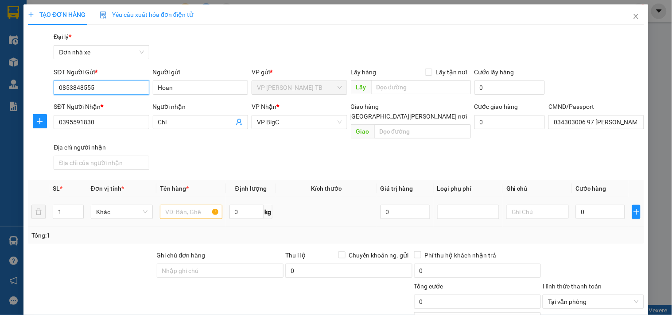
type input "0853848555"
click at [178, 205] on input "text" at bounding box center [191, 212] width 62 height 14
type input "d"
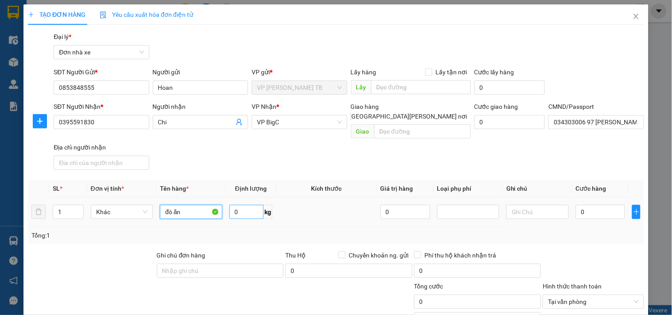
type input "đò ăn"
click at [247, 205] on input "0" at bounding box center [247, 212] width 35 height 14
type input "10"
click at [588, 205] on input "0" at bounding box center [601, 212] width 50 height 14
type input "3"
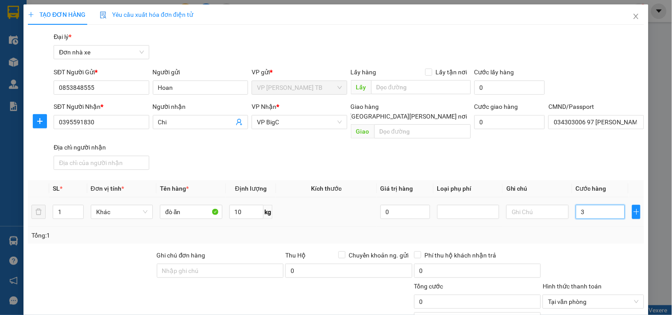
type input "3"
type input "35"
type input "350"
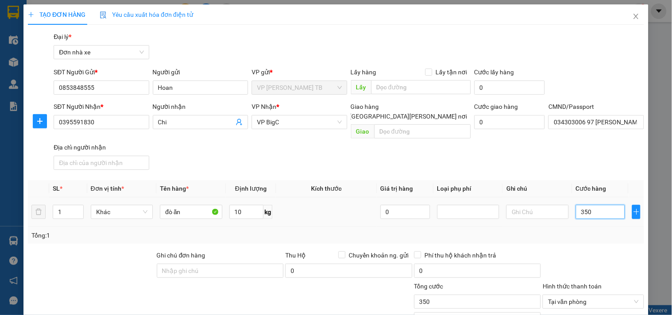
type input "3.500"
type input "35.000"
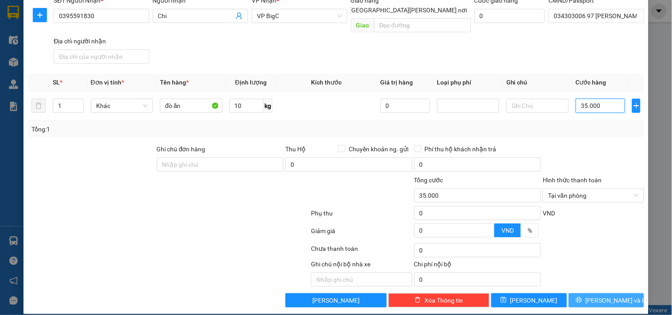
type input "35.000"
click at [587, 294] on button "[PERSON_NAME] và In" at bounding box center [606, 301] width 75 height 14
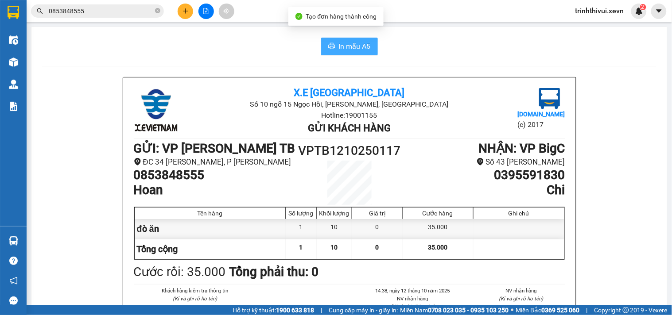
click at [328, 46] on icon "printer" at bounding box center [331, 46] width 7 height 6
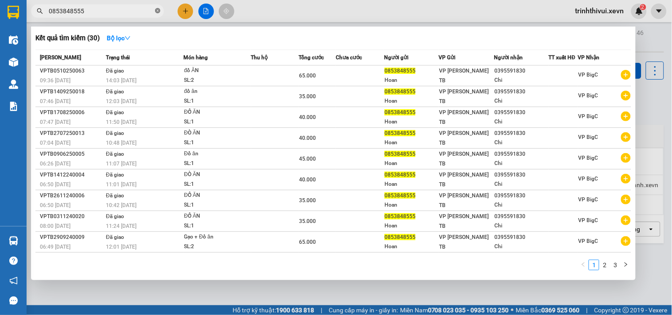
click at [158, 10] on icon "close-circle" at bounding box center [157, 10] width 5 height 5
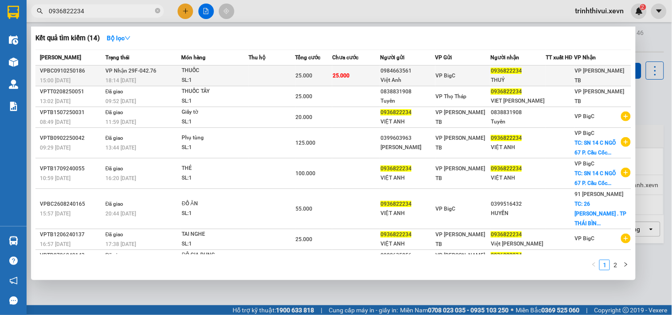
type input "0936822234"
click at [175, 72] on td "VP Nhận 29F-042.76 18:14 - 09/10" at bounding box center [142, 76] width 78 height 21
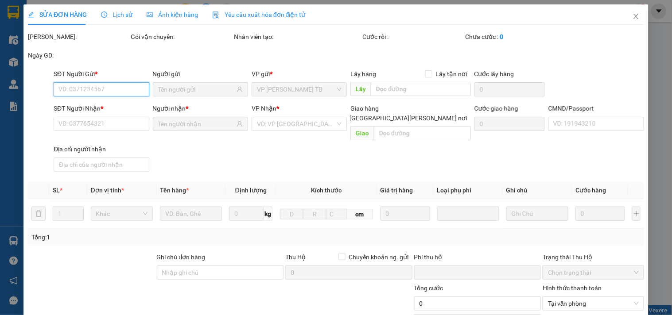
type input "0984663561"
type input "Việt Anh"
type input "0936822234"
type input "THUỶ"
type input "034184006511 TRẦN THỊ TRANG"
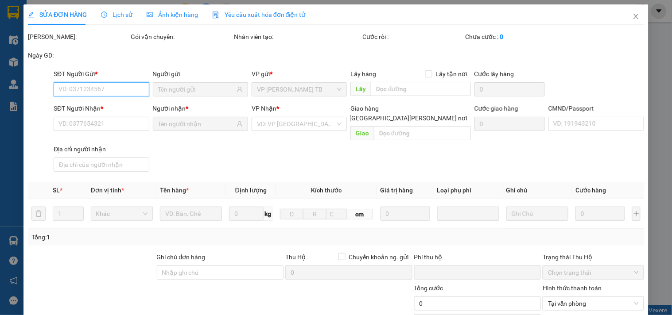
type input "0"
type input "25.000"
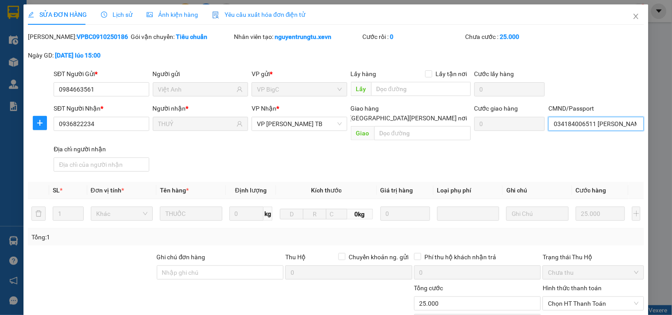
click at [612, 130] on input "034184006511 TRẦN THỊ TRANG" at bounding box center [596, 124] width 95 height 14
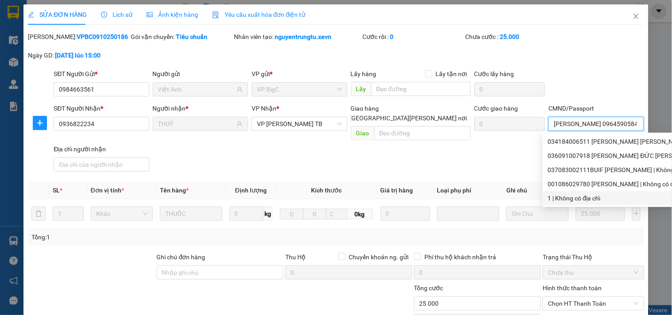
scroll to position [108, 0]
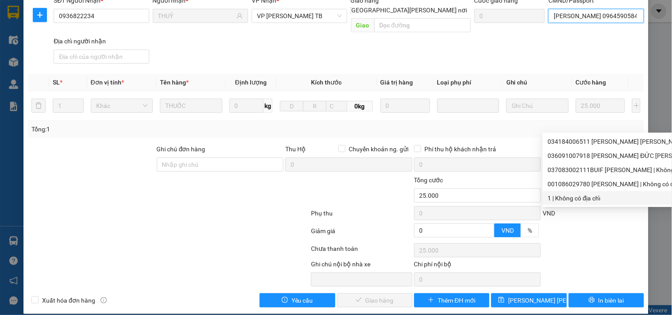
type input "nghĩa 0964590584"
click at [575, 242] on div "Chọn HT Thanh Toán" at bounding box center [593, 251] width 103 height 18
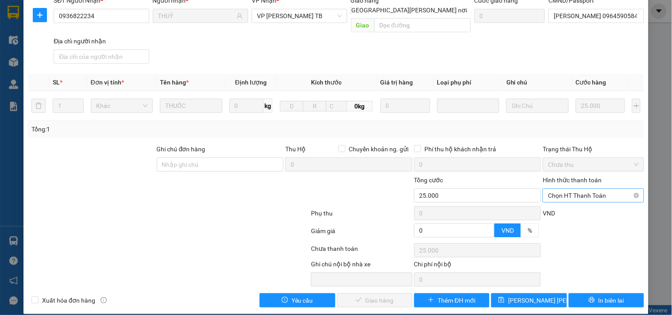
click at [575, 193] on div "Chọn HT Thanh Toán" at bounding box center [593, 196] width 101 height 14
click at [575, 203] on div "Tại văn phòng" at bounding box center [587, 204] width 89 height 10
type input "0"
drag, startPoint x: 364, startPoint y: 292, endPoint x: 377, endPoint y: 289, distance: 14.0
click at [370, 296] on span "Giao hàng" at bounding box center [380, 301] width 28 height 10
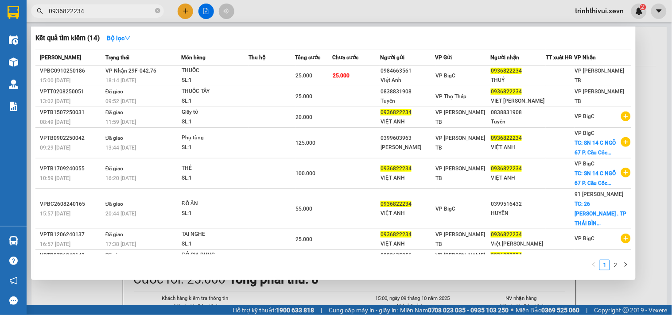
click at [98, 12] on input "0936822234" at bounding box center [101, 11] width 105 height 10
click at [160, 11] on icon "close-circle" at bounding box center [157, 10] width 5 height 5
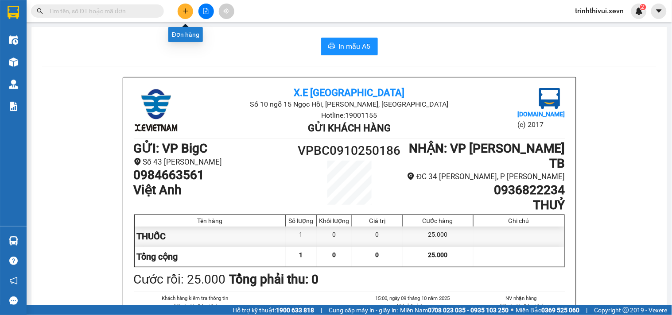
click at [185, 8] on icon "plus" at bounding box center [186, 11] width 6 height 6
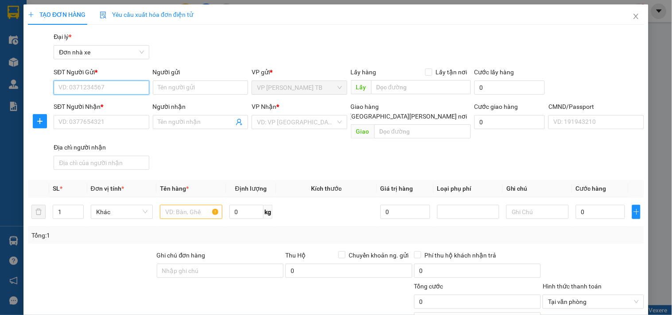
click at [104, 84] on input "SĐT Người Gửi *" at bounding box center [101, 88] width 95 height 14
drag, startPoint x: 87, startPoint y: 86, endPoint x: 19, endPoint y: 103, distance: 70.3
click at [19, 103] on div "TẠO ĐƠN HÀNG Yêu cầu xuất hóa đơn điện tử Transit Pickup Surcharge Ids Transit …" at bounding box center [336, 157] width 672 height 315
type input "3929"
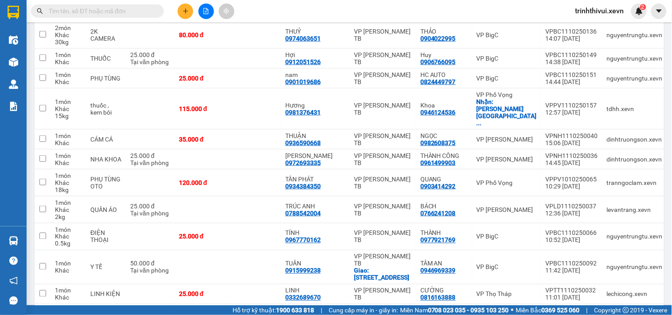
scroll to position [2200, 0]
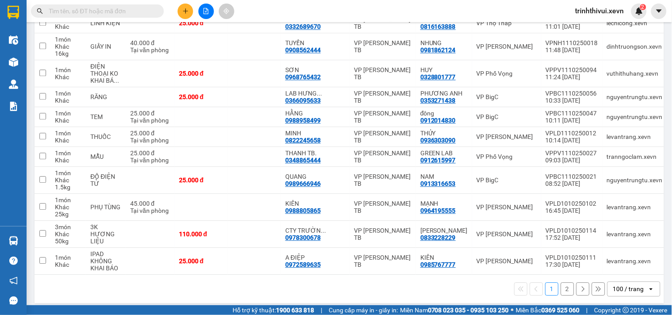
click at [616, 285] on div "100 / trang" at bounding box center [628, 289] width 31 height 9
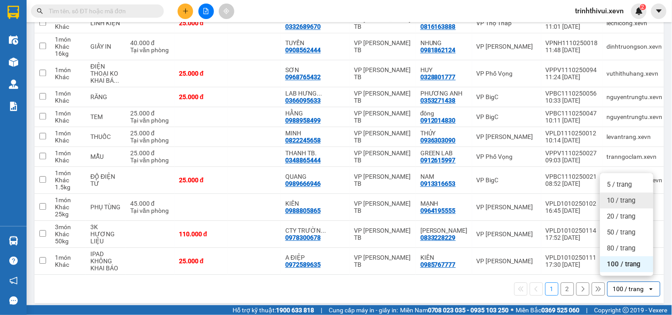
click at [618, 201] on span "10 / trang" at bounding box center [621, 200] width 28 height 9
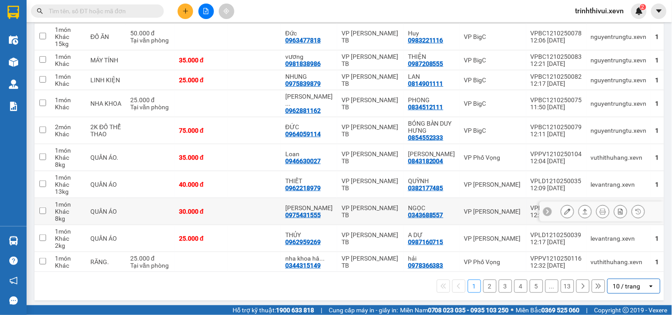
scroll to position [0, 0]
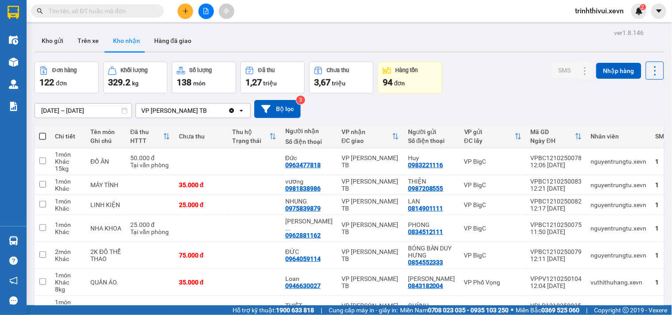
click at [396, 27] on div "ver 1.8.146 Kho gửi Trên xe Kho nhận Hàng đã giao Đơn hàng 122 đơn Khối lượng 3…" at bounding box center [349, 228] width 637 height 403
click at [94, 11] on input "text" at bounding box center [101, 11] width 105 height 10
paste input "3929"
type input "3929"
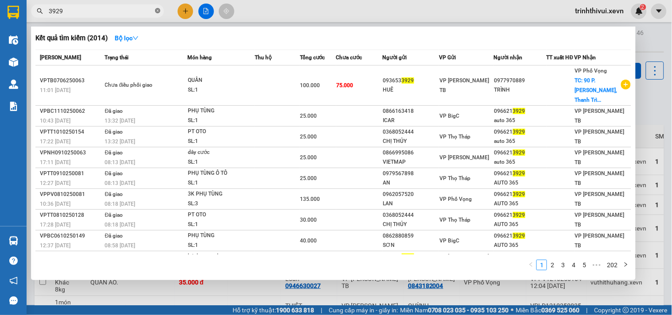
click at [158, 10] on icon "close-circle" at bounding box center [157, 10] width 5 height 5
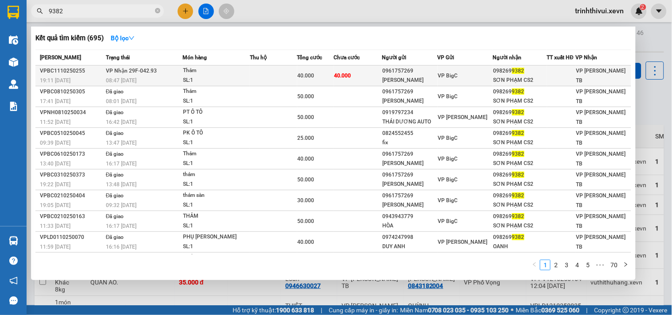
type input "9382"
click at [154, 72] on span "VP Nhận 29F-042.93" at bounding box center [131, 71] width 51 height 6
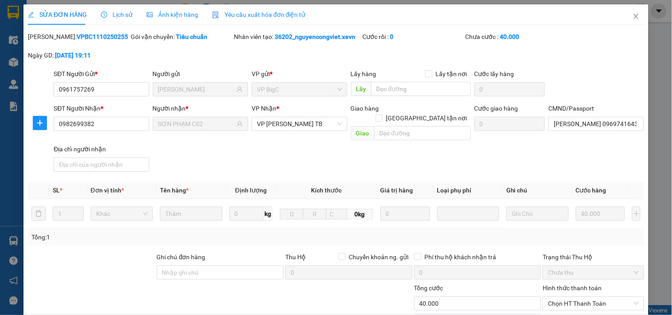
type input "0961757269"
type input "[PERSON_NAME]"
type input "0982699382"
type input "SƠN PHẠM CS2"
type input "NGUYỄN TRỌNG HIẾU 0969741643"
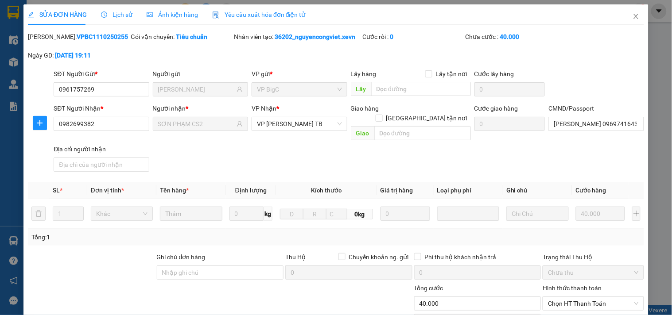
type input "0"
type input "40.000"
click at [584, 126] on input "NGUYỄN TRỌNG HIẾU 0969741643" at bounding box center [596, 124] width 95 height 14
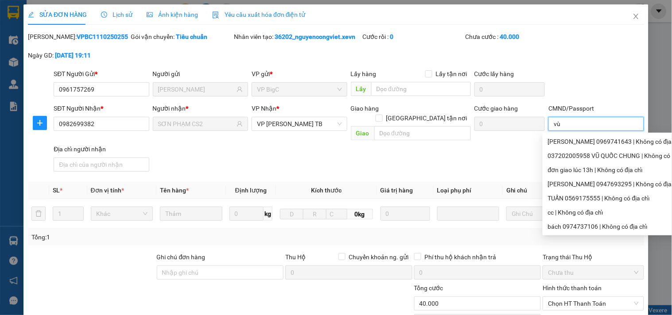
type input "v"
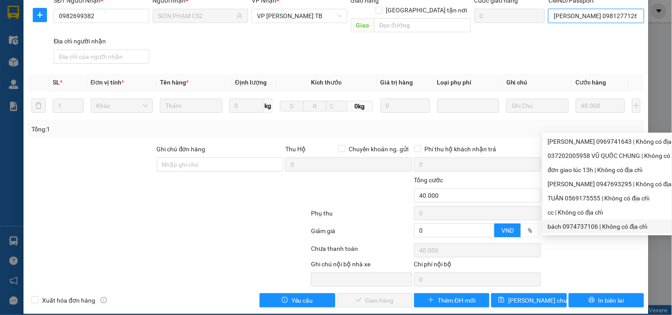
type input "BÙI VĂN CHUNG 0981277126"
click at [552, 265] on div "Ghi chú nội bộ nhà xe Chi phí nội bộ 0" at bounding box center [336, 273] width 618 height 27
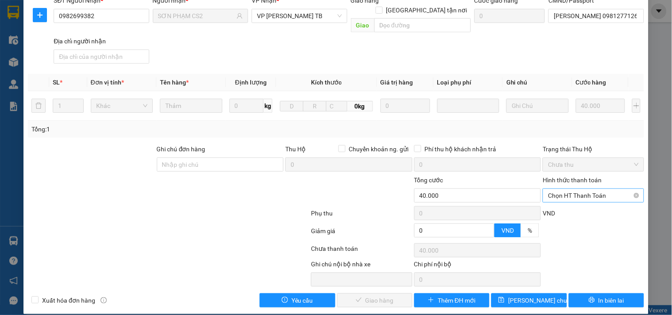
click at [577, 189] on span "Chọn HT Thanh Toán" at bounding box center [593, 195] width 90 height 13
click at [580, 205] on div "Tại văn phòng" at bounding box center [587, 204] width 89 height 10
type input "0"
click at [371, 294] on button "Giao hàng" at bounding box center [374, 301] width 75 height 14
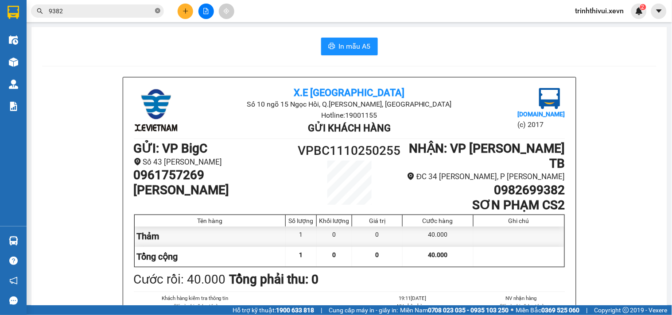
click at [157, 9] on icon "close-circle" at bounding box center [157, 10] width 5 height 5
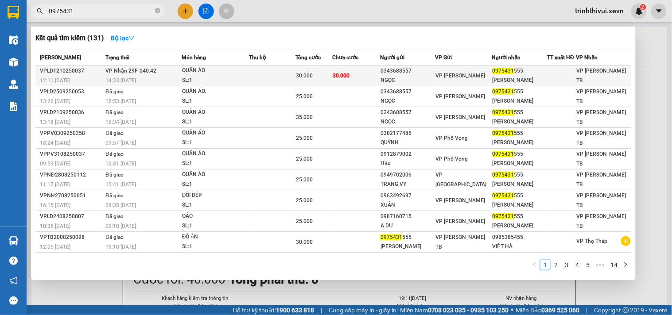
type input "0975431"
click at [237, 74] on div "QUẦN ÁO" at bounding box center [215, 71] width 66 height 10
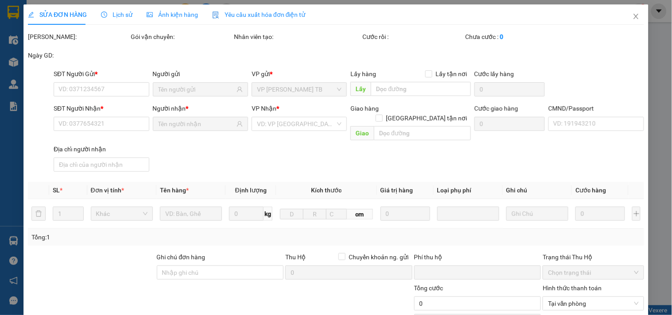
type input "0343688557"
type input "NGỌC"
type input "0975431555"
type input "HÀ LĨNH"
type input "0"
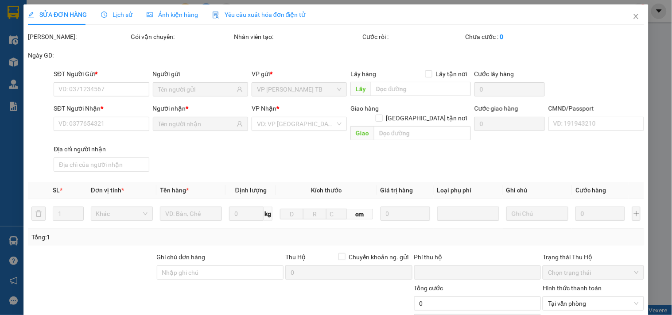
type input "30.000"
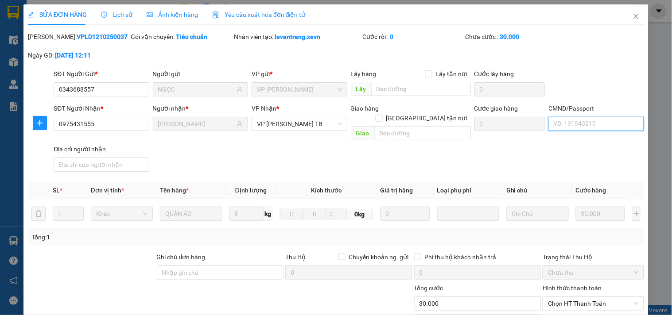
click at [601, 129] on input "CMND/Passport" at bounding box center [596, 124] width 95 height 14
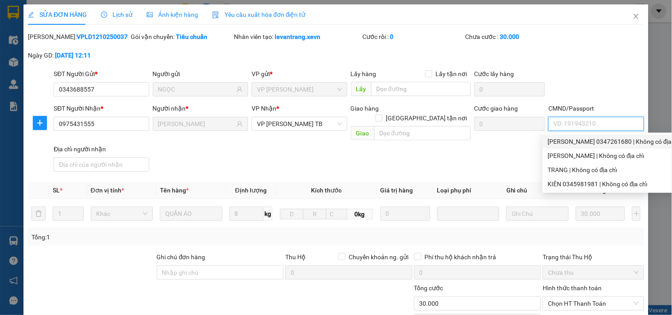
click at [587, 143] on div "nguyễn thị thuỳ chang 0347261680 | Không có địa chỉ" at bounding box center [614, 142] width 133 height 10
type input "nguyễn thị thuỳ chang 0347261680"
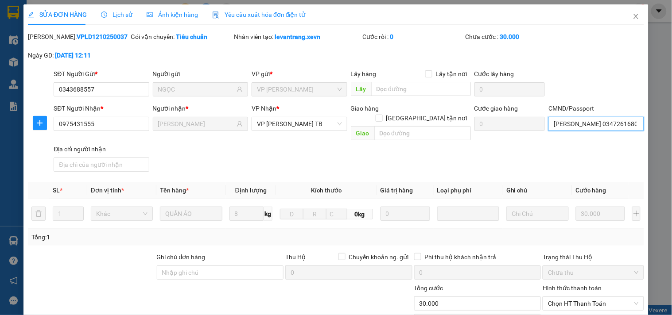
scroll to position [108, 0]
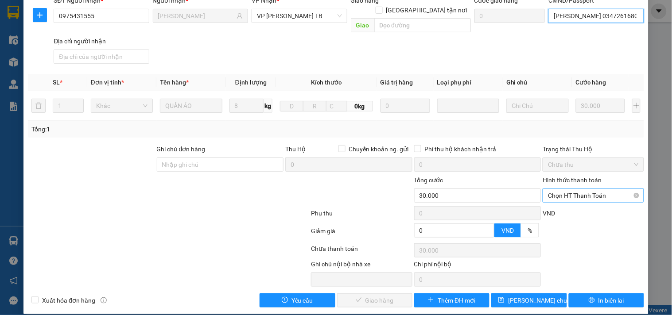
click at [552, 189] on span "Chọn HT Thanh Toán" at bounding box center [593, 195] width 90 height 13
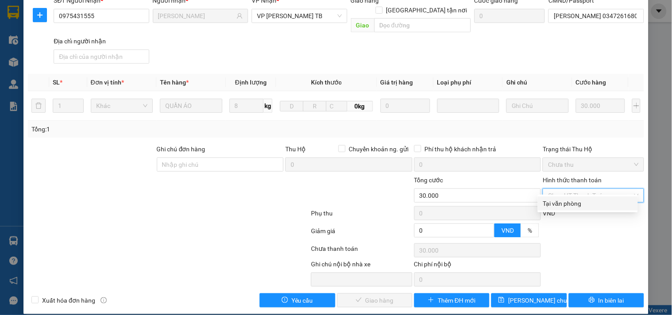
click at [565, 203] on div "Tại văn phòng" at bounding box center [587, 204] width 89 height 10
type input "0"
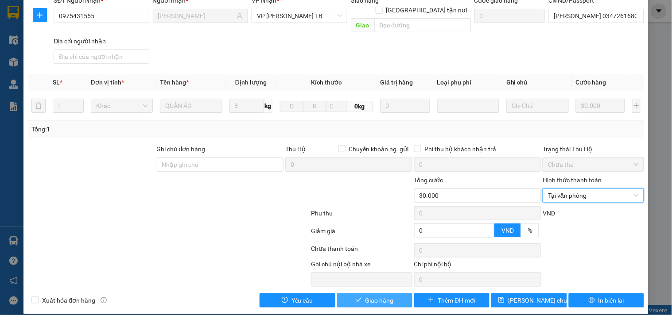
click at [357, 297] on icon "check" at bounding box center [359, 300] width 6 height 6
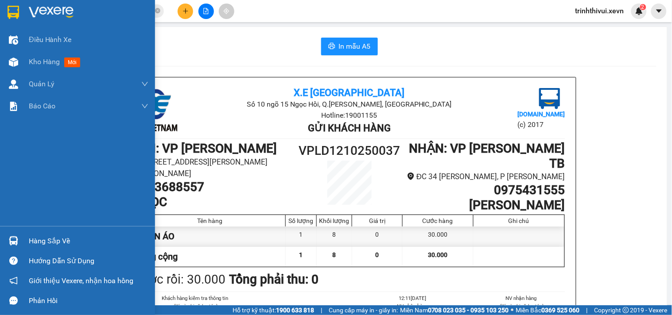
click at [39, 242] on div "Hàng sắp về" at bounding box center [89, 241] width 120 height 13
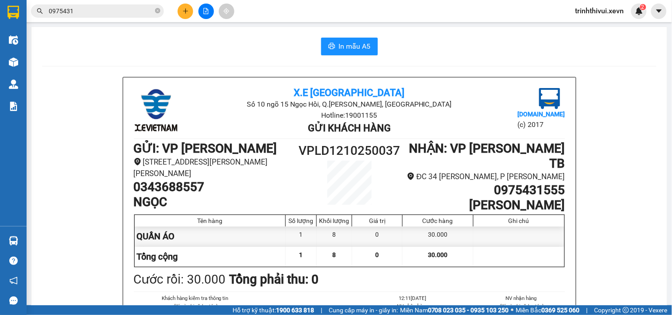
click at [617, 278] on section "Kết quả tìm kiếm ( 131 ) Bộ lọc Mã ĐH Trạng thái Món hàng Thu hộ Tổng cước Chưa…" at bounding box center [336, 157] width 672 height 315
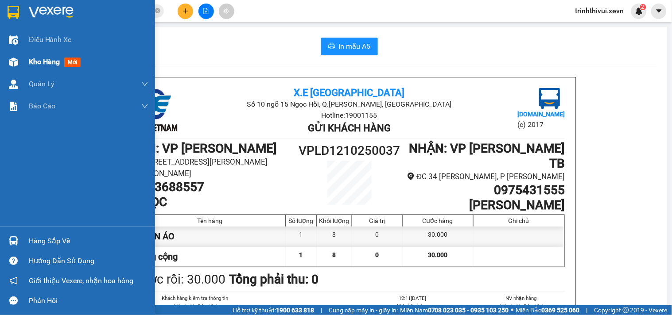
click at [19, 60] on div "Kho hàng mới" at bounding box center [77, 62] width 155 height 22
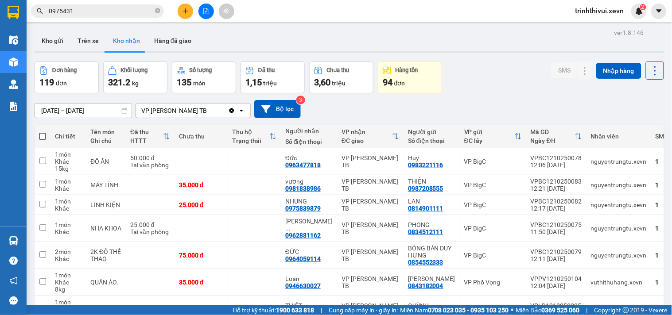
click at [127, 42] on button "Kho nhận" at bounding box center [126, 40] width 41 height 21
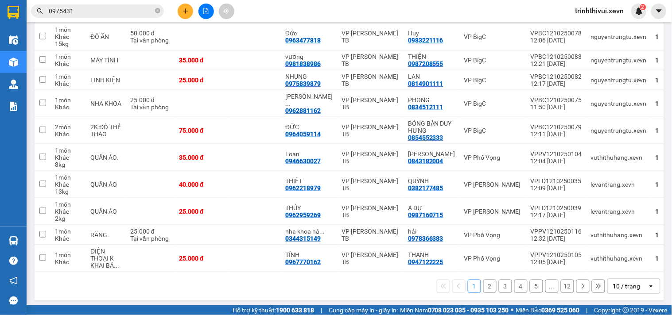
click at [468, 284] on button "1" at bounding box center [474, 286] width 13 height 13
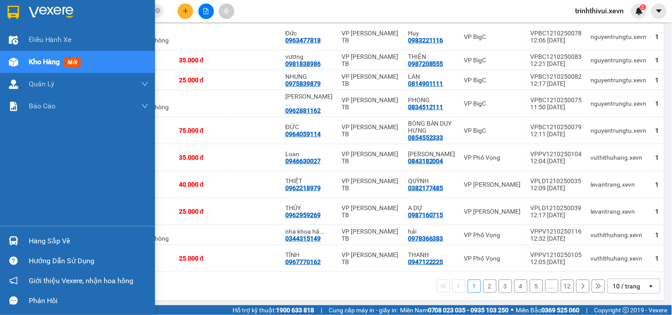
click at [30, 239] on div "Hàng sắp về" at bounding box center [89, 241] width 120 height 13
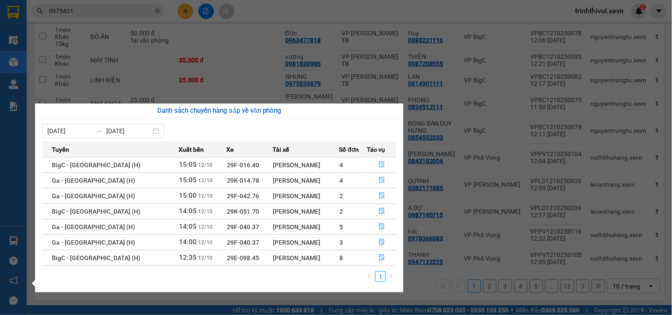
click at [362, 12] on section "Kết quả tìm kiếm ( 131 ) Bộ lọc Mã ĐH Trạng thái Món hàng Thu hộ Tổng cước Chưa…" at bounding box center [336, 157] width 672 height 315
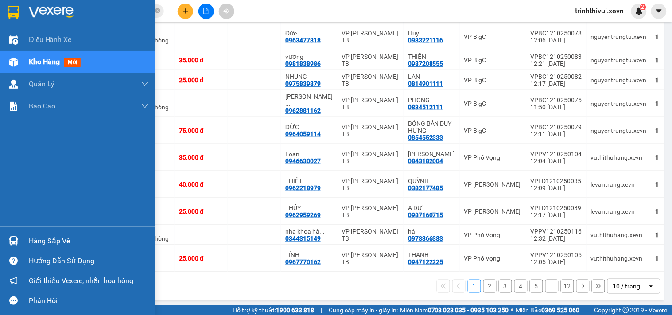
click at [9, 65] on img at bounding box center [13, 62] width 9 height 9
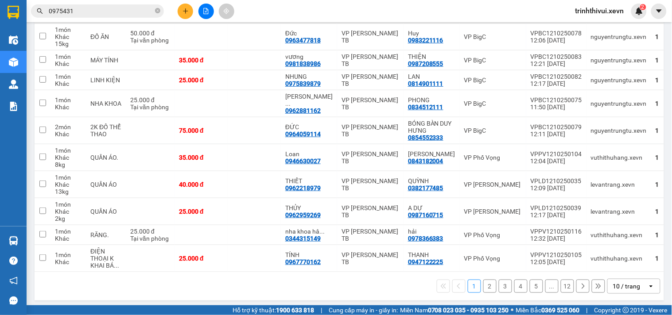
click at [439, 10] on div "Kết quả tìm kiếm ( 131 ) Bộ lọc Mã ĐH Trạng thái Món hàng Thu hộ Tổng cước Chưa…" at bounding box center [336, 11] width 672 height 22
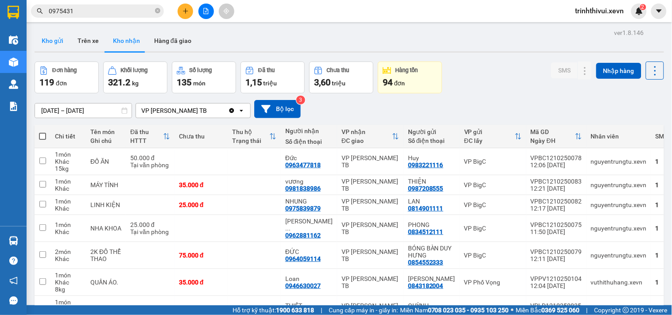
click at [51, 37] on button "Kho gửi" at bounding box center [53, 40] width 36 height 21
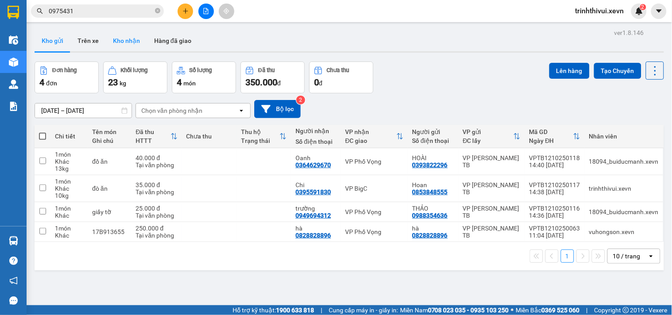
click at [128, 40] on button "Kho nhận" at bounding box center [126, 40] width 41 height 21
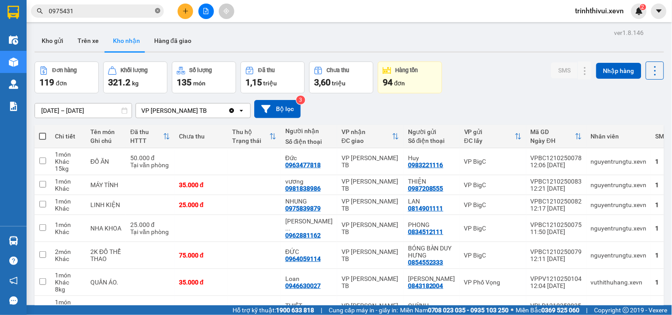
click at [157, 12] on icon "close-circle" at bounding box center [157, 10] width 5 height 5
click at [125, 12] on input "text" at bounding box center [101, 11] width 105 height 10
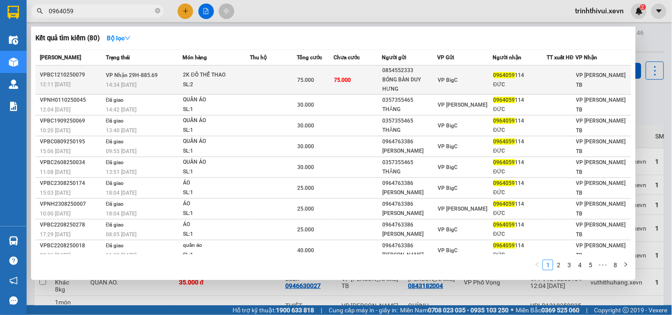
type input "0964059"
click at [209, 79] on div "2K ĐỒ THỂ THAO" at bounding box center [216, 75] width 66 height 10
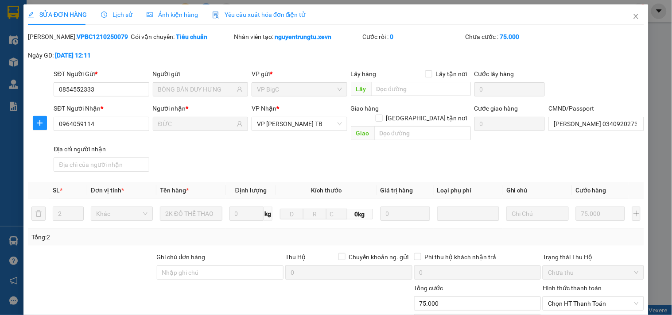
type input "0854552333"
type input "BÓNG BÀN DUY HƯNG"
type input "0964059114"
type input "ĐỨC"
type input "PHẠM TRUNG ĐỨC 034092027358"
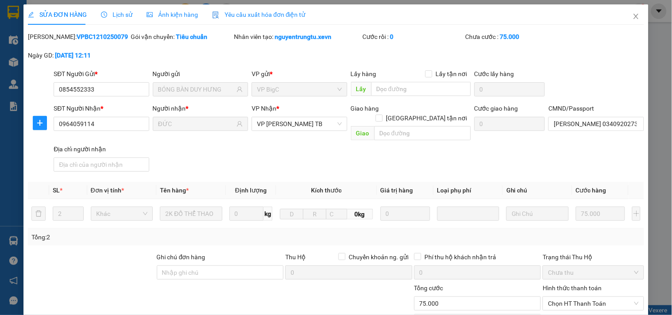
type input "0"
type input "75.000"
click at [595, 127] on input "PHẠM TRUNG ĐỨC 034092027358" at bounding box center [596, 124] width 95 height 14
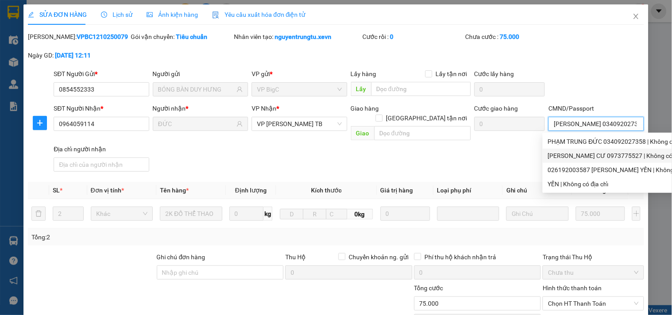
click at [581, 157] on div "ĐỖ THỊ CƯ 0973775527 | Không có địa chỉ" at bounding box center [624, 156] width 153 height 10
type input "ĐỖ THỊ CƯ 0973775527"
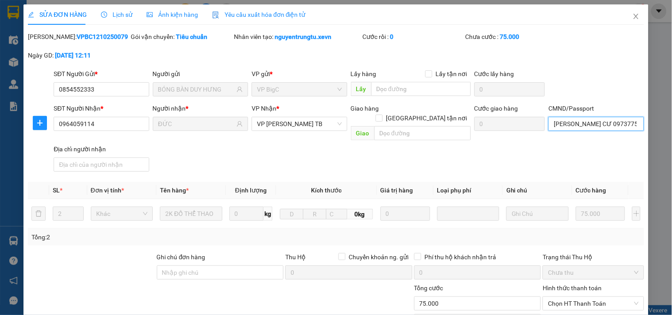
scroll to position [108, 0]
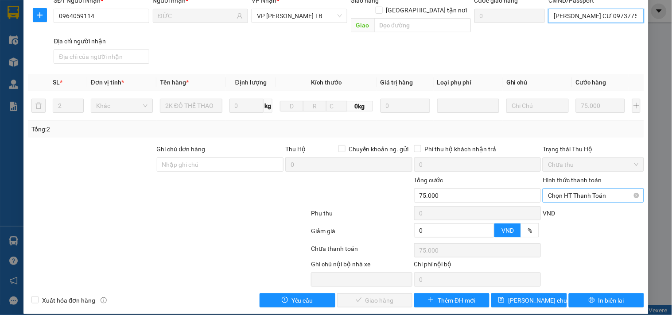
click at [565, 189] on span "Chọn HT Thanh Toán" at bounding box center [593, 195] width 90 height 13
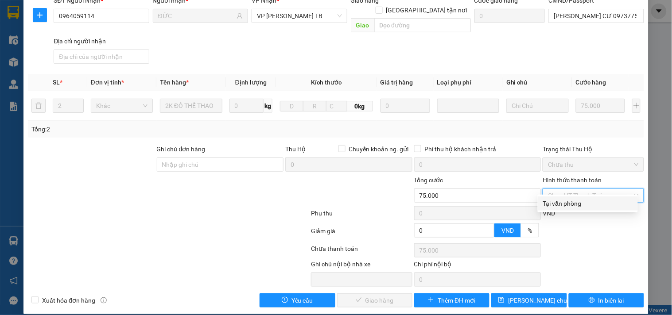
click at [578, 207] on div "Tại văn phòng" at bounding box center [587, 204] width 89 height 10
type input "0"
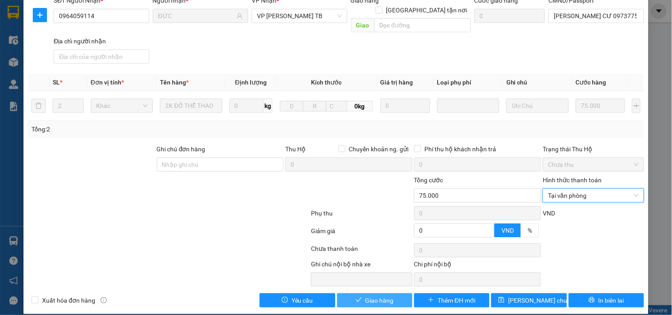
click at [383, 296] on span "Giao hàng" at bounding box center [380, 301] width 28 height 10
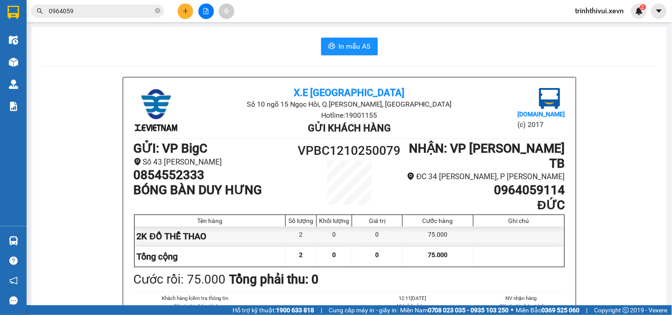
click at [601, 12] on span "trinhthivui.xevn" at bounding box center [599, 10] width 63 height 11
click at [589, 29] on span "Đăng xuất" at bounding box center [604, 28] width 45 height 10
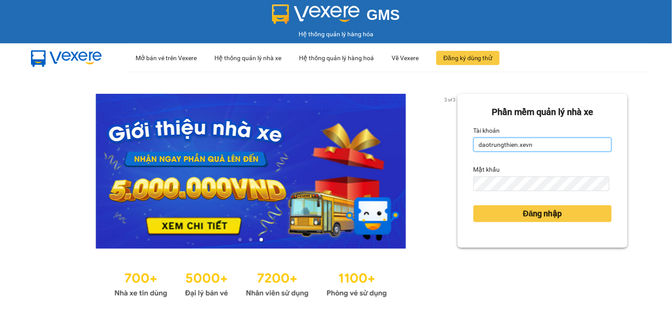
drag, startPoint x: 562, startPoint y: 145, endPoint x: 304, endPoint y: 156, distance: 258.1
click at [304, 156] on div "3 of 3 Phần mềm quản lý nhà xe Tài khoản daotrungthien.xevn Mật khẩu Đăng nhập" at bounding box center [336, 197] width 672 height 251
type input "nguyenvanhai.xevn"
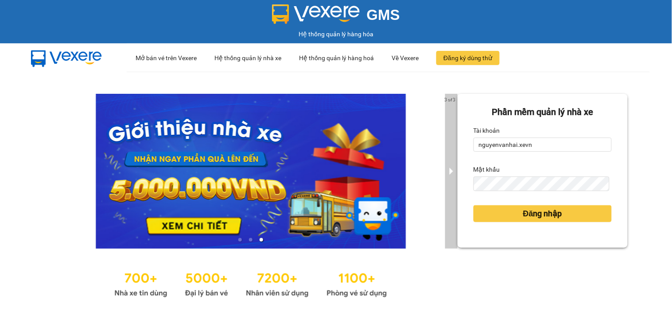
drag, startPoint x: 561, startPoint y: 144, endPoint x: 447, endPoint y: 152, distance: 115.0
click at [447, 152] on div "3 of 3 Phần mềm quản lý nhà xe Tài khoản nguyenvanhai.xevn Mật khẩu Đăng nhập" at bounding box center [336, 197] width 672 height 251
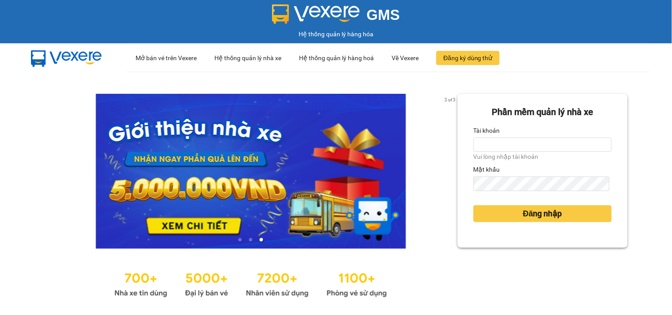
click at [582, 69] on ul "··· Mở bán vé trên Vexere ··· Hệ thống quản lý nhà xe ··· Hệ thống quản lý hàng…" at bounding box center [388, 57] width 523 height 29
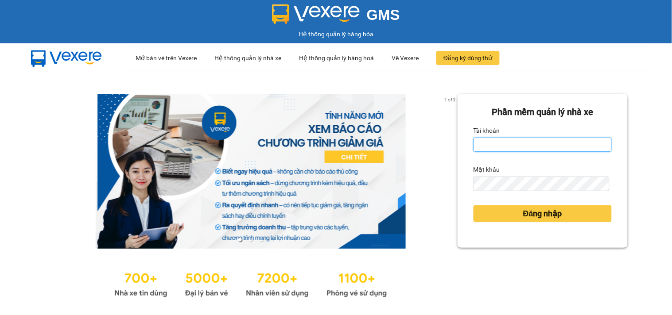
type input "daotrungthien.xevn"
drag, startPoint x: 543, startPoint y: 147, endPoint x: 457, endPoint y: 152, distance: 86.1
click at [458, 152] on div "Phần mềm quản lý nhà xe Tài khoản daotrungthien.xevn Mật khẩu Đăng nhập" at bounding box center [543, 171] width 170 height 154
click at [517, 144] on input "Tài khoản" at bounding box center [543, 145] width 138 height 14
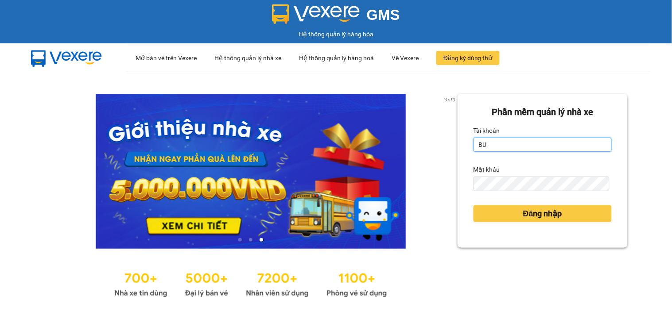
type input "B"
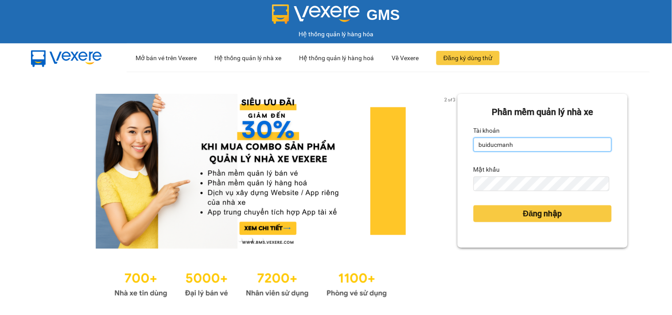
type input "buiducmanh.xevn"
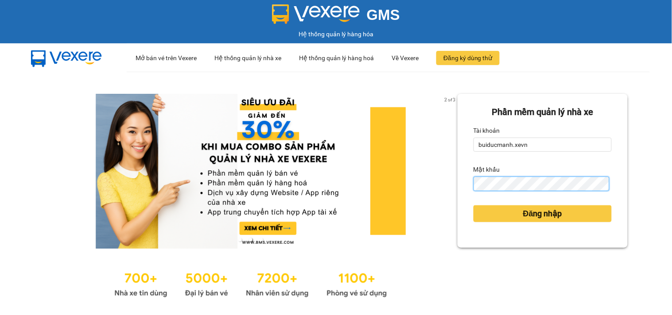
click at [433, 184] on div "2 of 3 Phần mềm quản lý nhà xe Tài khoản buiducmanh.xevn Mật khẩu Đăng nhập" at bounding box center [336, 197] width 672 height 251
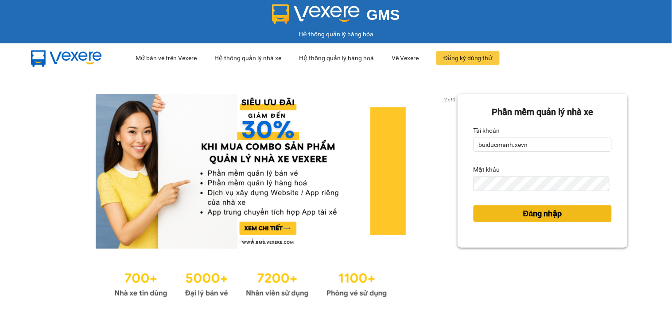
click at [504, 212] on button "Đăng nhập" at bounding box center [543, 214] width 138 height 17
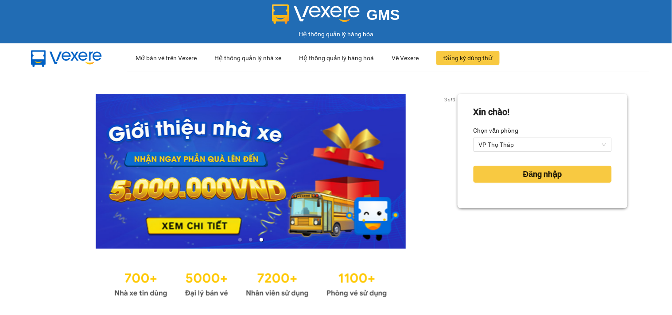
click at [541, 137] on div "Chọn văn phòng" at bounding box center [543, 131] width 138 height 14
click at [538, 144] on span "VP Thọ Tháp" at bounding box center [543, 144] width 128 height 13
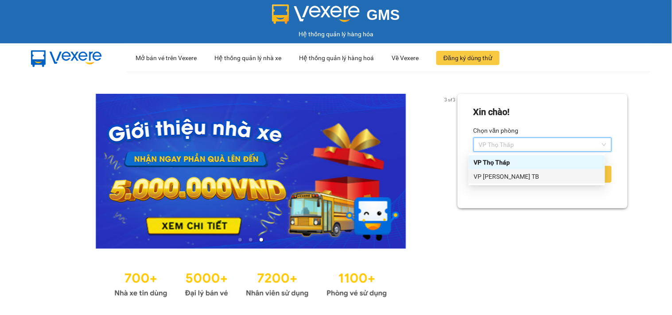
click at [499, 175] on div "VP [PERSON_NAME] TB" at bounding box center [537, 177] width 126 height 10
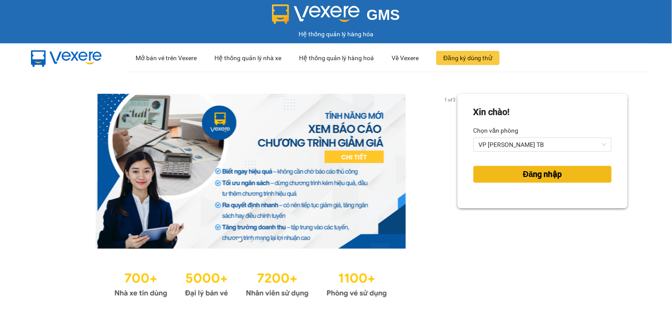
click at [540, 167] on button "Đăng nhập" at bounding box center [543, 174] width 138 height 17
click at [541, 174] on body "GMS Hệ thống quản lý hàng hóa ··· Mở bán vé trên Vexere ··· Hệ thống quản lý nh…" at bounding box center [336, 157] width 672 height 315
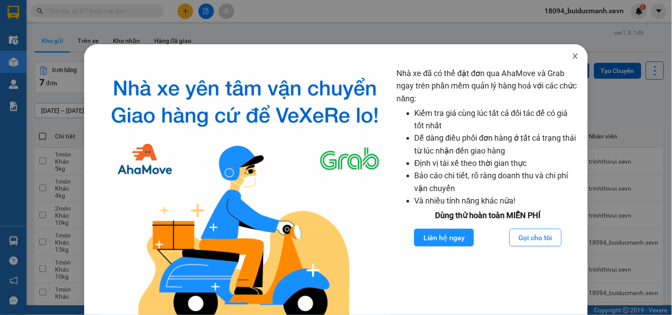
click at [567, 62] on span "Close" at bounding box center [575, 56] width 25 height 25
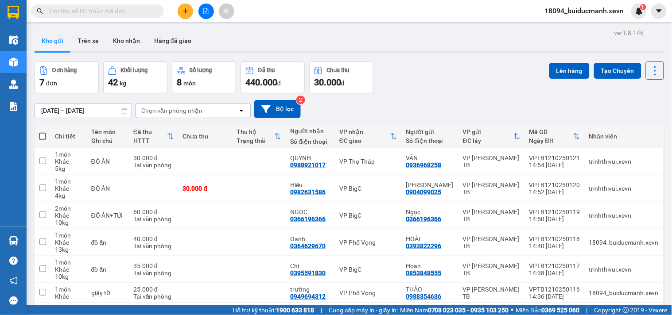
click at [499, 41] on div "Kho gửi Trên xe Kho nhận Hàng đã giao" at bounding box center [350, 41] width 630 height 23
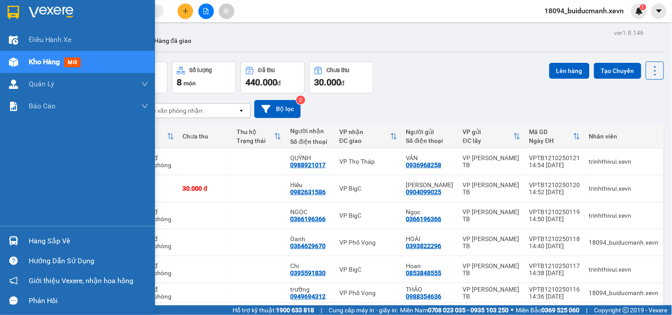
click at [20, 224] on div "Điều hành xe Kho hàng mới Quản [PERSON_NAME] lý chuyến Quản lý giao nhận mới Qu…" at bounding box center [77, 128] width 155 height 198
click at [16, 237] on img at bounding box center [13, 241] width 9 height 9
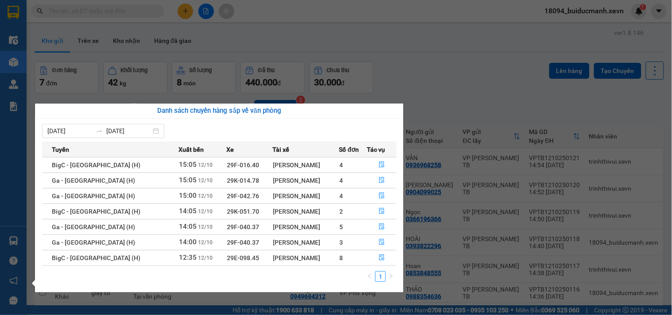
click at [382, 36] on section "Kết quả tìm kiếm ( 0 ) Bộ lọc No Data 18094_buiducmanh.xevn 1 Điều hành xe Kho …" at bounding box center [336, 157] width 672 height 315
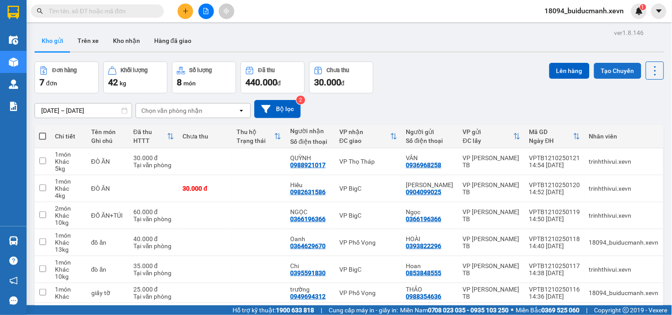
click at [623, 78] on button "Tạo Chuyến" at bounding box center [617, 71] width 47 height 16
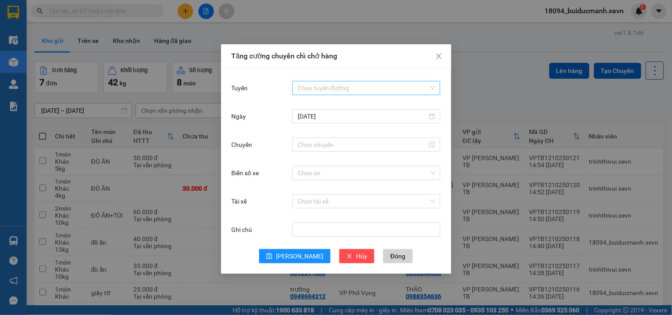
click at [330, 89] on input "Tuyến" at bounding box center [363, 88] width 131 height 13
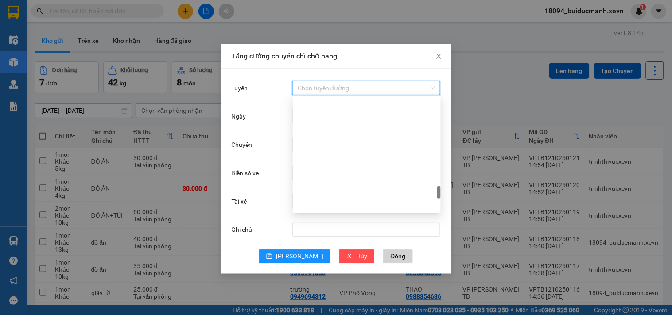
scroll to position [916, 0]
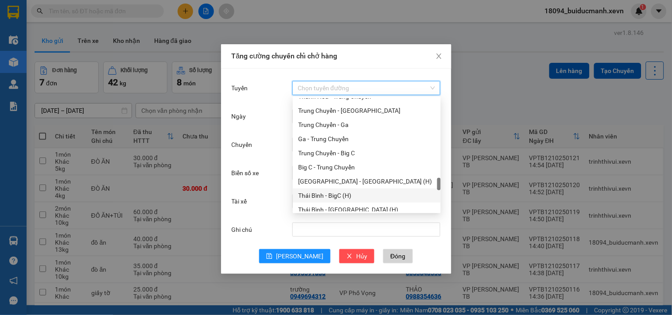
click at [342, 195] on div "Thái Bình - BigC (H)" at bounding box center [366, 196] width 137 height 10
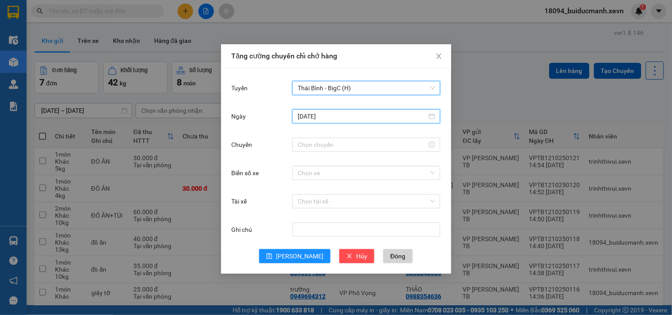
click at [359, 112] on input "[DATE]" at bounding box center [362, 117] width 129 height 10
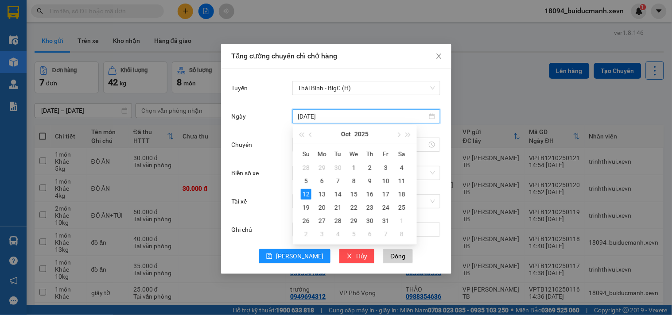
type input "[DATE]"
click at [303, 193] on div "12" at bounding box center [306, 194] width 11 height 11
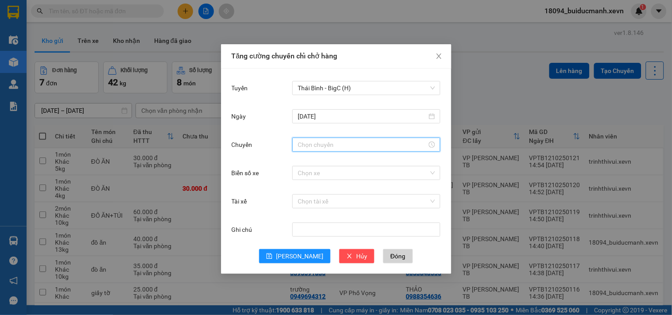
click at [357, 143] on input "Chuyến" at bounding box center [362, 145] width 129 height 10
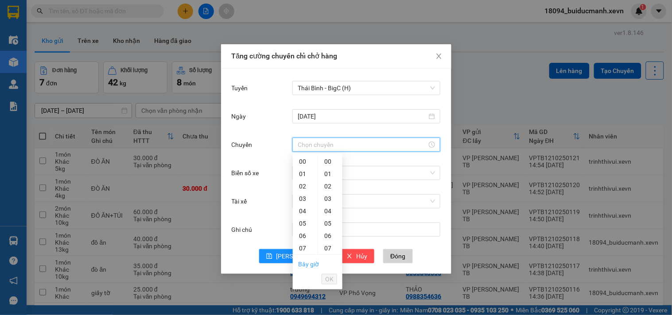
click at [306, 262] on link "Bây giờ" at bounding box center [308, 264] width 21 height 7
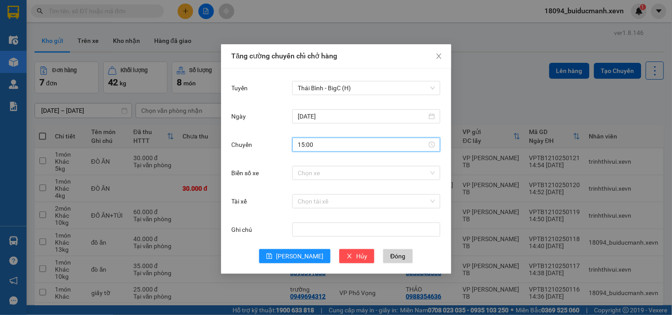
click at [334, 142] on input "15:00" at bounding box center [362, 145] width 129 height 10
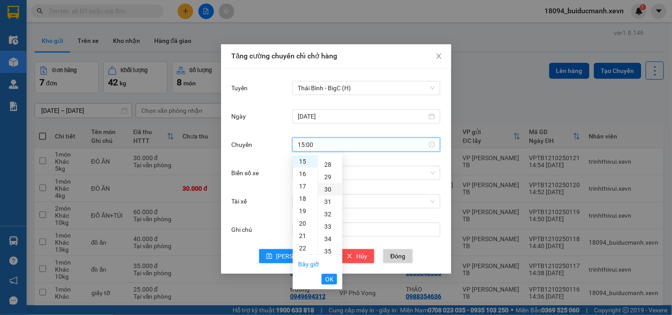
click at [325, 192] on div "30" at bounding box center [330, 189] width 24 height 12
type input "15:30"
click at [328, 277] on span "OK" at bounding box center [329, 280] width 8 height 10
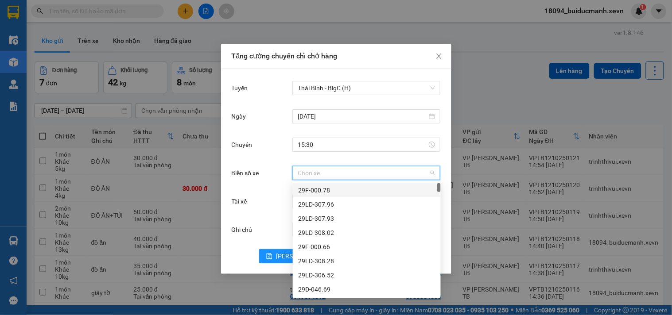
click at [316, 167] on input "Biển số xe" at bounding box center [363, 173] width 131 height 13
type input "5.69"
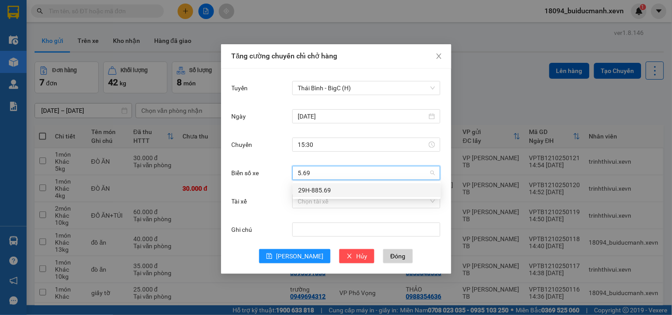
click at [344, 195] on div "29H-885.69" at bounding box center [366, 191] width 137 height 10
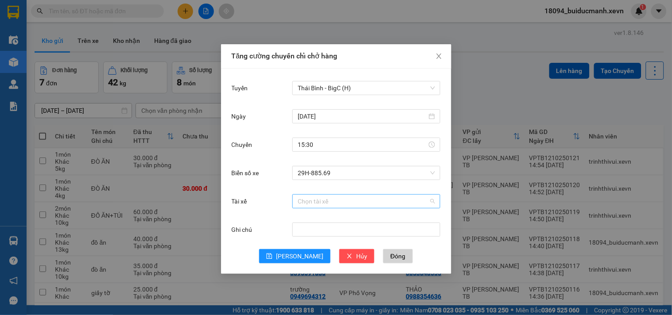
click at [314, 200] on input "Tài xế" at bounding box center [363, 201] width 131 height 13
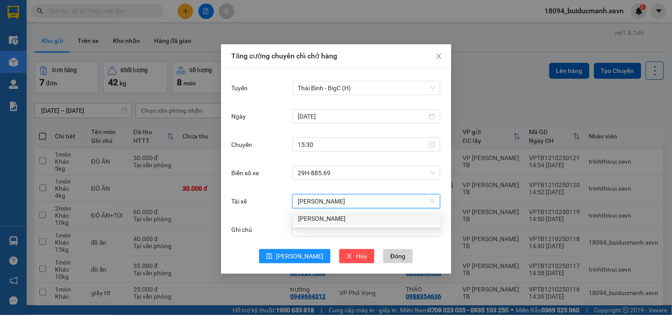
type input "[PERSON_NAME]"
click at [325, 219] on div "[PERSON_NAME]" at bounding box center [366, 219] width 137 height 10
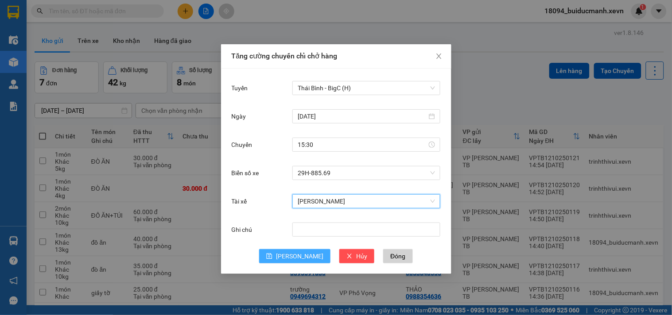
click at [302, 259] on span "[PERSON_NAME]" at bounding box center [299, 257] width 47 height 10
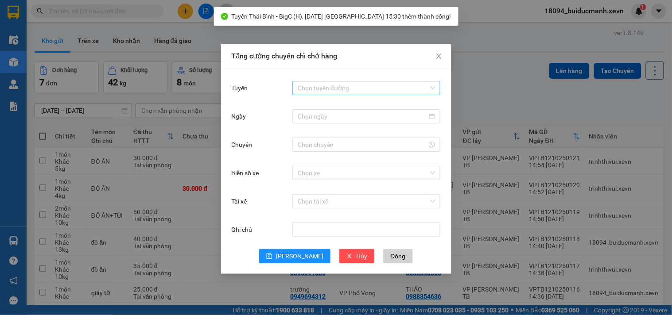
click at [320, 85] on input "Tuyến" at bounding box center [363, 88] width 131 height 13
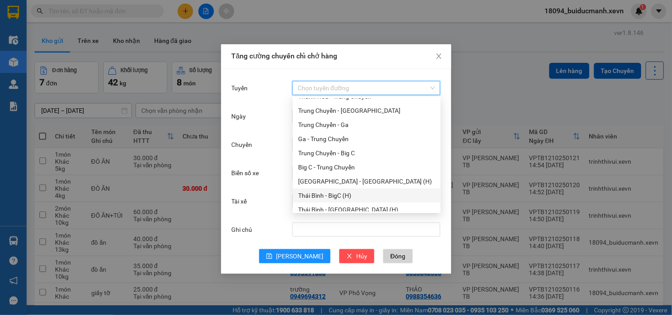
click at [340, 192] on div "Thái Bình - BigC (H)" at bounding box center [366, 196] width 137 height 10
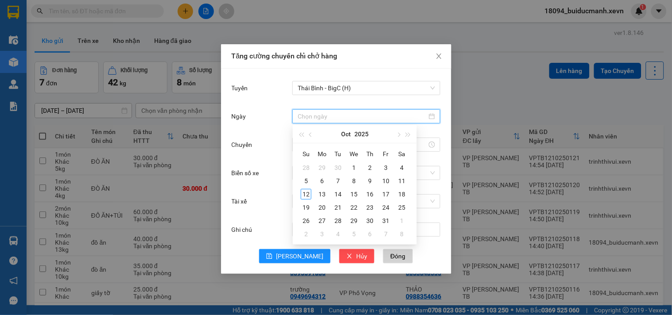
click at [361, 116] on input "Ngày" at bounding box center [362, 117] width 129 height 10
type input "[DATE]"
click at [305, 194] on div "12" at bounding box center [306, 194] width 11 height 11
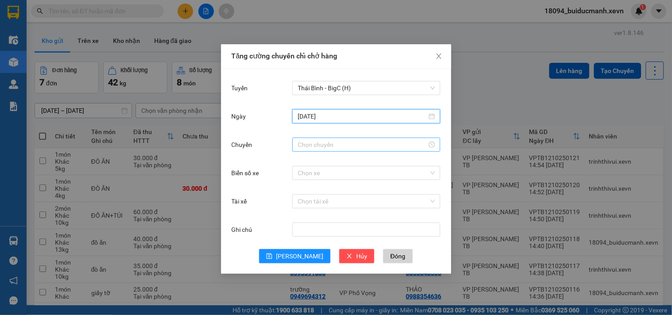
click at [342, 141] on input "Chuyến" at bounding box center [362, 145] width 129 height 10
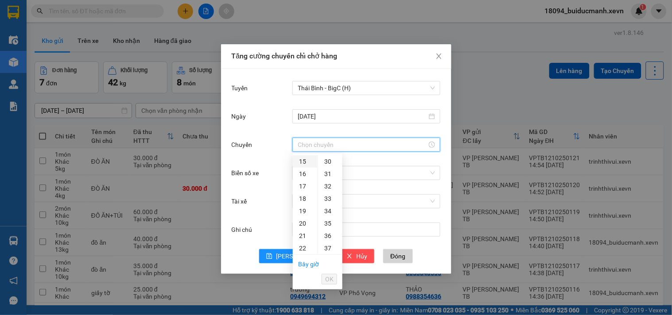
click at [304, 163] on div "15" at bounding box center [305, 162] width 25 height 12
click at [324, 196] on div "35" at bounding box center [330, 202] width 24 height 12
type input "15:35"
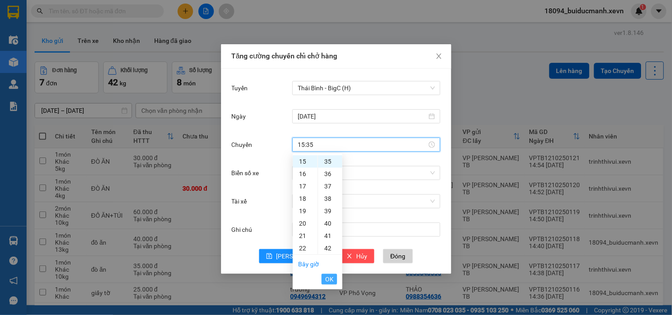
click at [330, 280] on span "OK" at bounding box center [329, 280] width 8 height 10
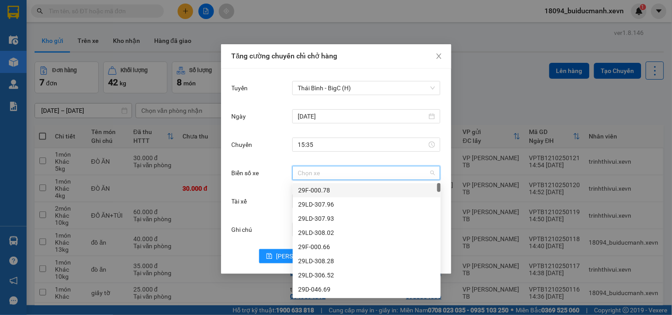
click at [337, 175] on input "Biển số xe" at bounding box center [363, 173] width 131 height 13
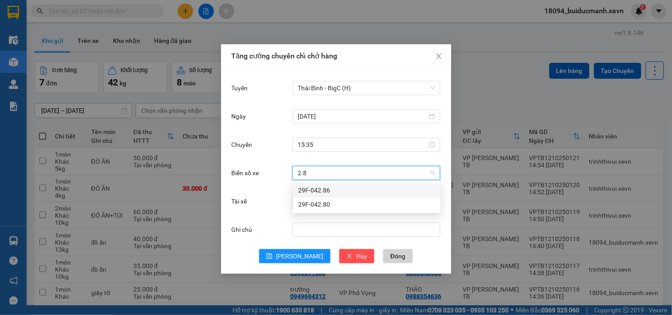
type input "2.86"
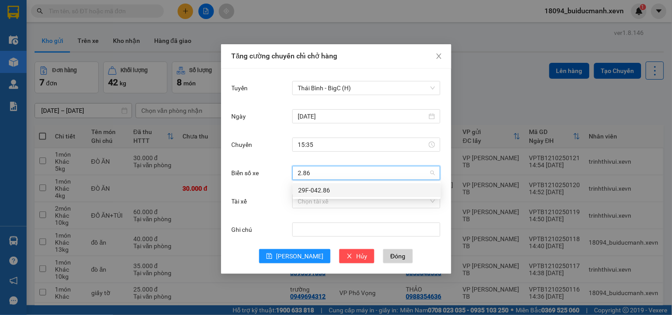
click at [339, 191] on div "29F-042.86" at bounding box center [366, 191] width 137 height 10
click at [318, 209] on div "Chọn tài xế" at bounding box center [366, 202] width 148 height 18
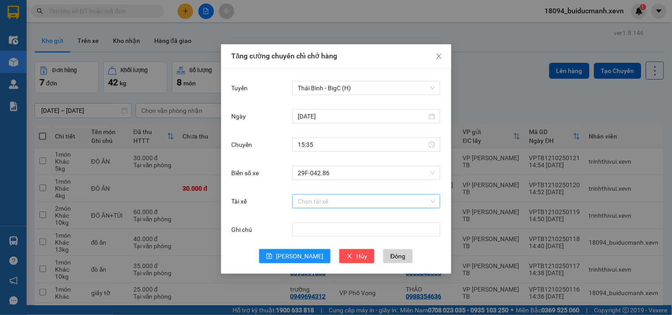
click at [330, 202] on input "Tài xế" at bounding box center [363, 201] width 131 height 13
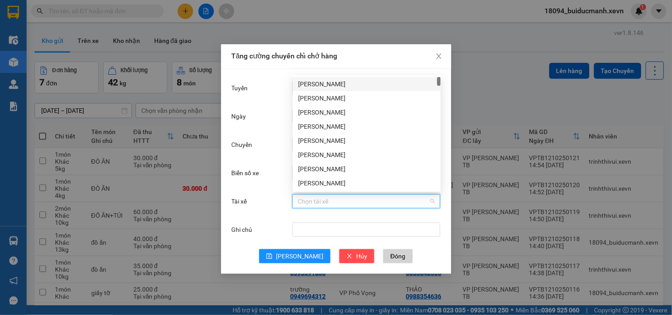
type input "d"
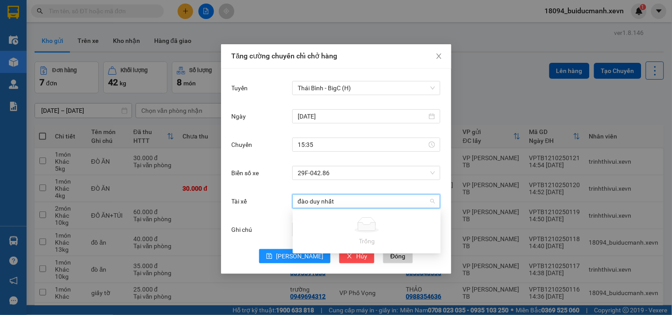
type input "đào duy nhất"
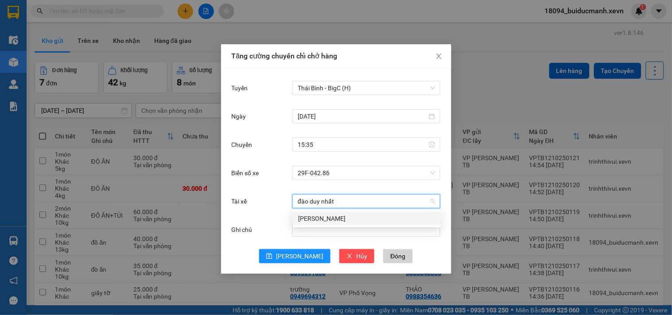
click at [329, 219] on div "[PERSON_NAME]" at bounding box center [366, 219] width 137 height 10
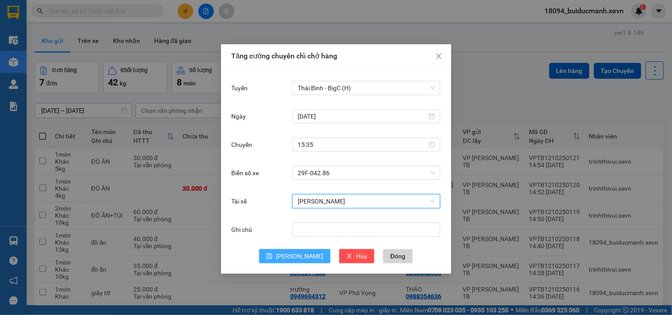
click at [300, 259] on span "[PERSON_NAME]" at bounding box center [299, 257] width 47 height 10
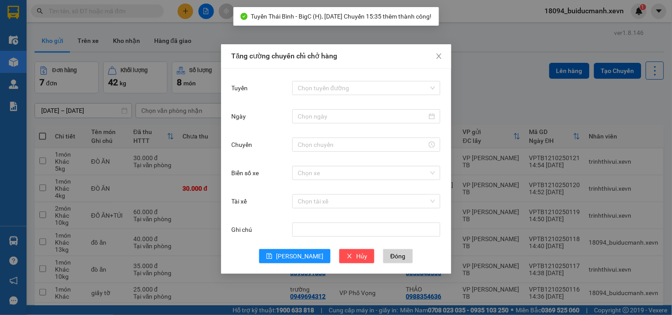
click at [326, 78] on div "Tuyến Chọn tuyến đường Ngày Chuyến Biển số xe Chọn xe Tài xế Chọn tài xế Ghi ch…" at bounding box center [336, 172] width 230 height 206
click at [337, 91] on input "Tuyến" at bounding box center [363, 88] width 131 height 13
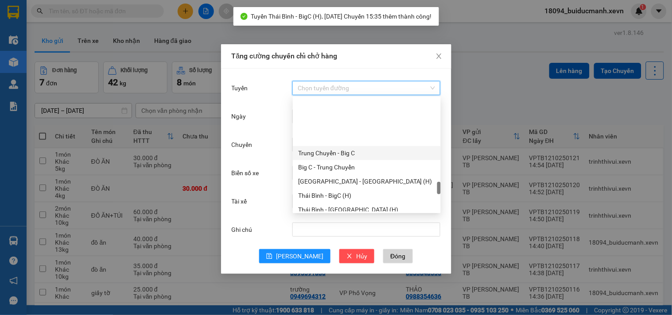
scroll to position [1113, 0]
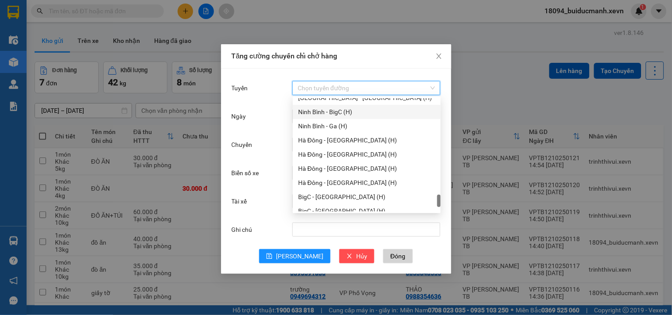
drag, startPoint x: 339, startPoint y: 127, endPoint x: 364, endPoint y: 114, distance: 27.9
click at [364, 114] on div "[GEOGRAPHIC_DATA] - [GEOGRAPHIC_DATA] (H) [GEOGRAPHIC_DATA] - [GEOGRAPHIC_DATA]…" at bounding box center [367, 162] width 148 height 142
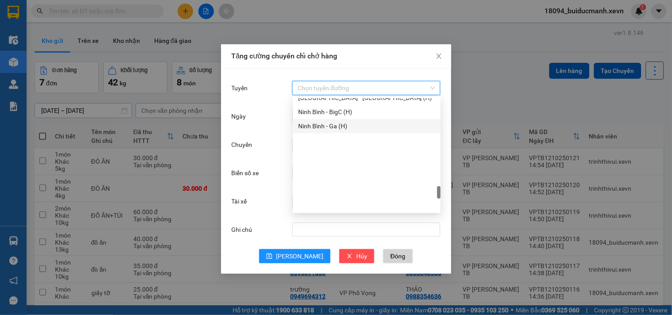
scroll to position [1015, 0]
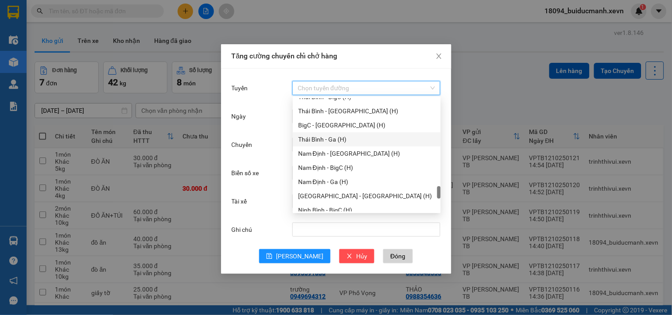
drag, startPoint x: 347, startPoint y: 138, endPoint x: 454, endPoint y: 140, distance: 106.8
click at [347, 138] on div "Thái Bình - Ga (H)" at bounding box center [366, 140] width 137 height 10
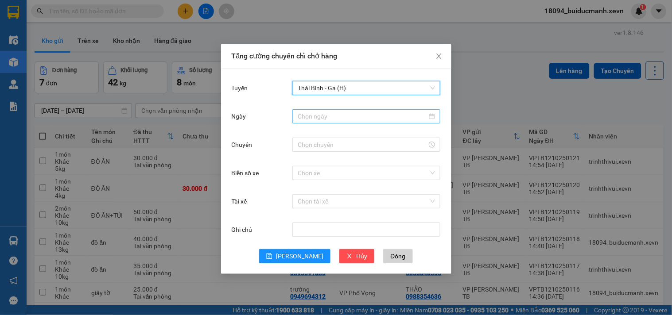
click at [360, 117] on input "Ngày" at bounding box center [362, 117] width 129 height 10
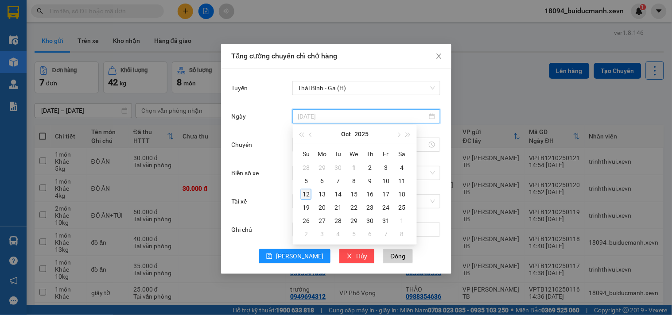
type input "[DATE]"
click at [304, 191] on div "12" at bounding box center [306, 194] width 11 height 11
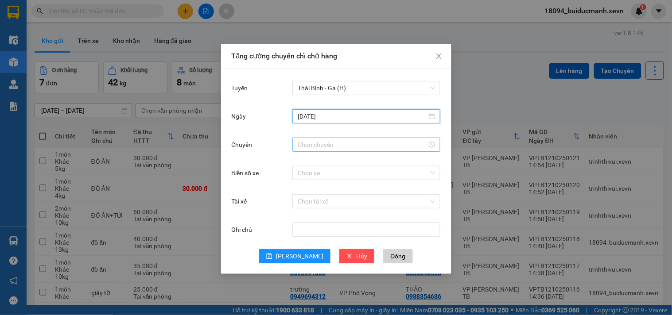
click at [348, 140] on input "Chuyến" at bounding box center [362, 145] width 129 height 10
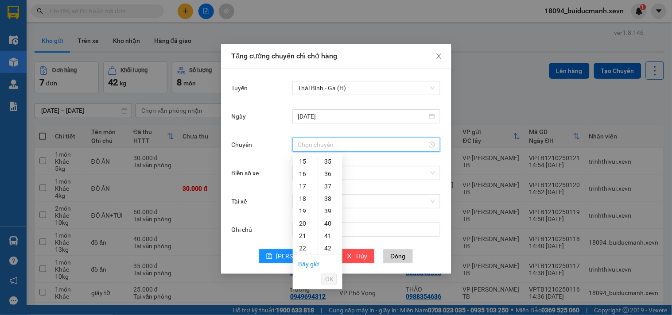
click at [306, 160] on div "15" at bounding box center [305, 162] width 25 height 12
click at [328, 233] on div "30" at bounding box center [330, 239] width 24 height 12
type input "15:30"
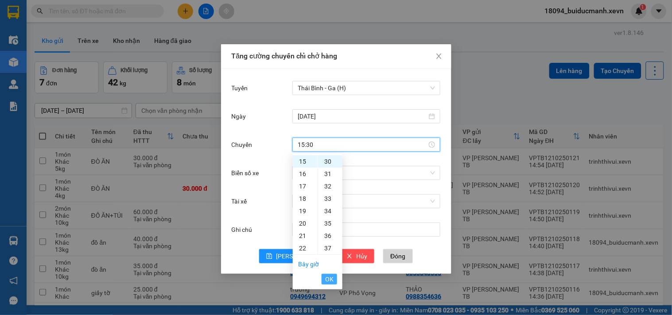
click at [330, 280] on span "OK" at bounding box center [329, 280] width 8 height 10
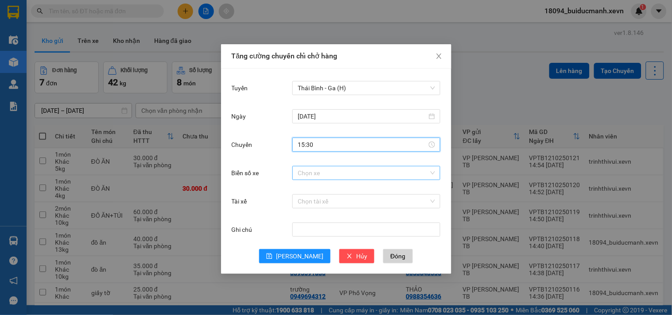
drag, startPoint x: 346, startPoint y: 175, endPoint x: 498, endPoint y: 206, distance: 154.5
click at [346, 175] on input "Biển số xe" at bounding box center [363, 173] width 131 height 13
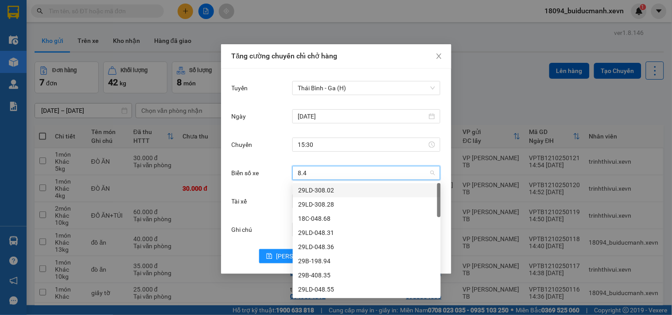
type input "8.45"
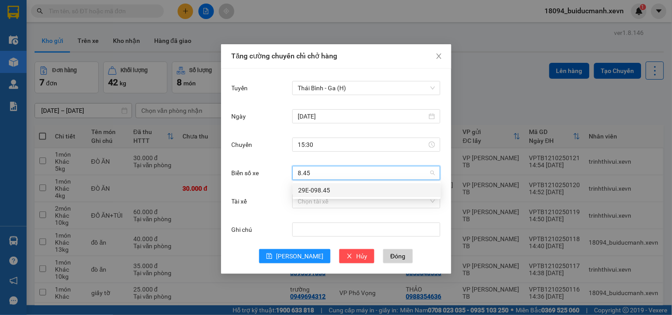
click at [337, 193] on div "29E-098.45" at bounding box center [366, 191] width 137 height 10
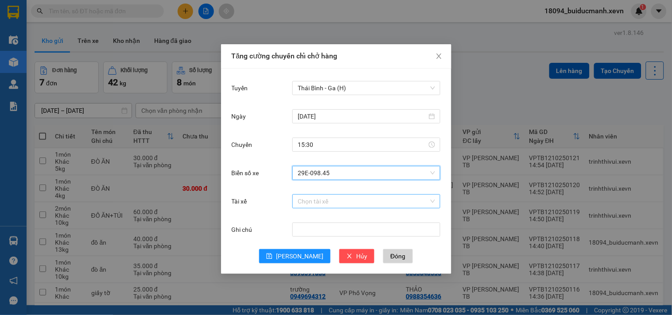
click at [324, 202] on input "Tài xế" at bounding box center [363, 201] width 131 height 13
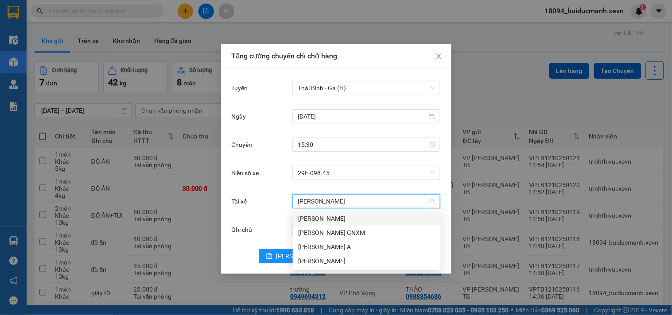
type input "[PERSON_NAME]"
click at [322, 214] on div "[PERSON_NAME]" at bounding box center [366, 219] width 137 height 10
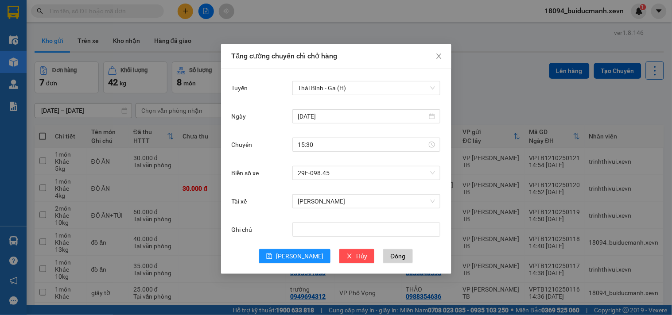
click at [324, 215] on div "Tài xế [PERSON_NAME]" at bounding box center [336, 207] width 209 height 28
click at [272, 255] on icon "save" at bounding box center [269, 256] width 6 height 6
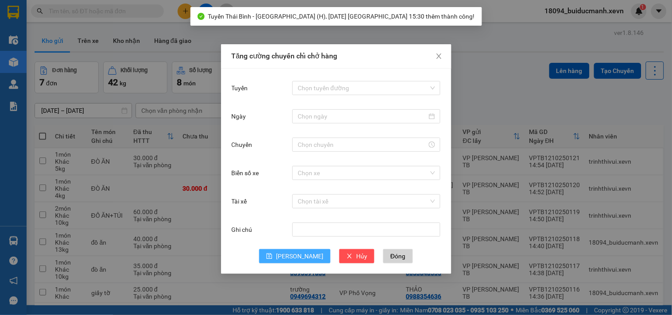
click at [339, 95] on div "Chọn tuyến đường" at bounding box center [366, 88] width 148 height 18
click at [367, 93] on input "Tuyến" at bounding box center [363, 88] width 131 height 13
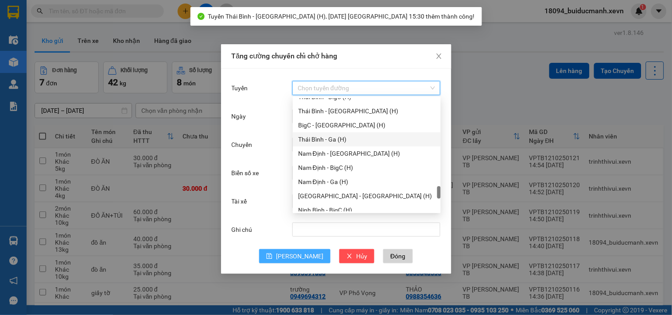
drag, startPoint x: 346, startPoint y: 140, endPoint x: 361, endPoint y: 131, distance: 17.9
click at [346, 140] on div "Thái Bình - Ga (H)" at bounding box center [366, 140] width 137 height 10
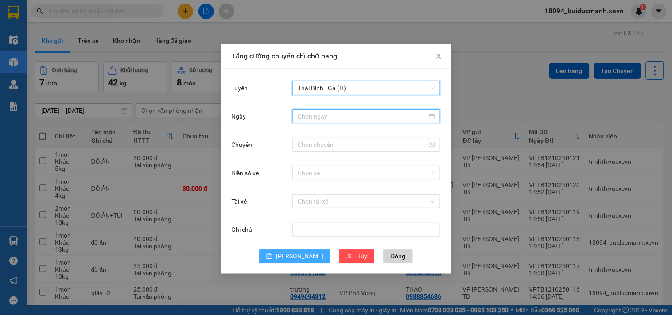
click at [367, 118] on input "Ngày" at bounding box center [362, 117] width 129 height 10
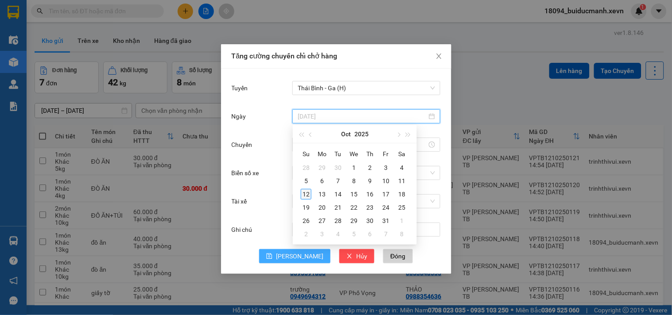
type input "[DATE]"
click at [303, 195] on div "12" at bounding box center [306, 194] width 11 height 11
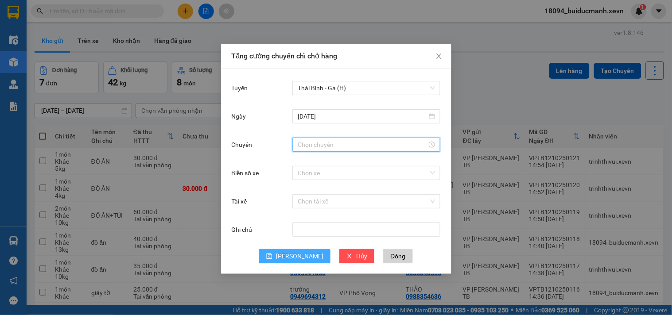
click at [344, 147] on input "Chuyến" at bounding box center [362, 145] width 129 height 10
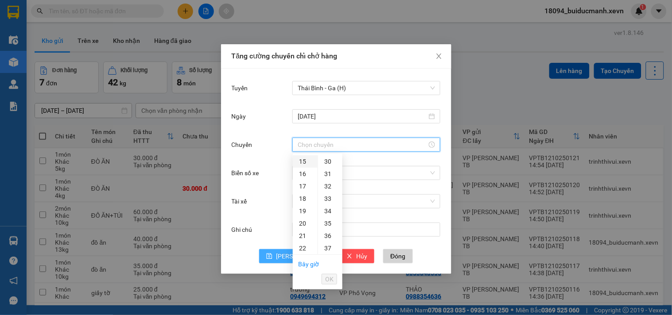
click at [303, 165] on div "15" at bounding box center [305, 162] width 25 height 12
click at [333, 202] on div "35" at bounding box center [330, 202] width 24 height 12
type input "15:35"
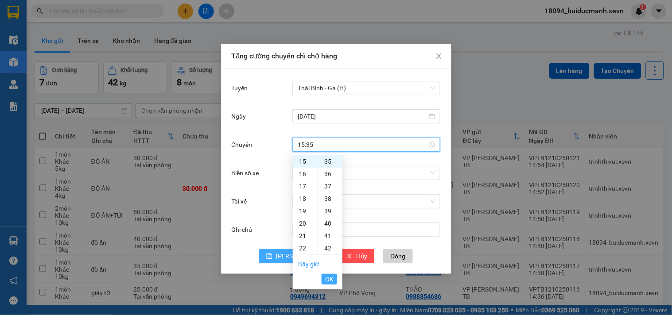
click at [331, 276] on span "OK" at bounding box center [329, 280] width 8 height 10
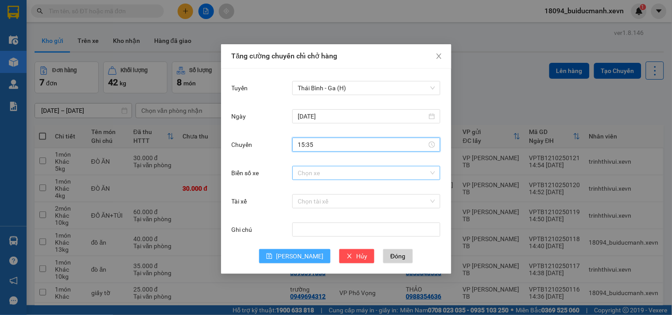
click at [346, 179] on div "Chọn xe" at bounding box center [366, 173] width 148 height 14
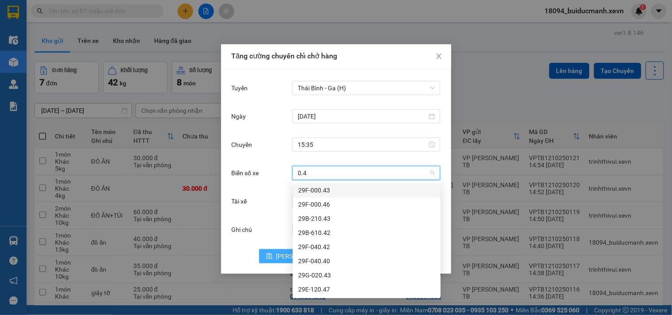
type input "0.42"
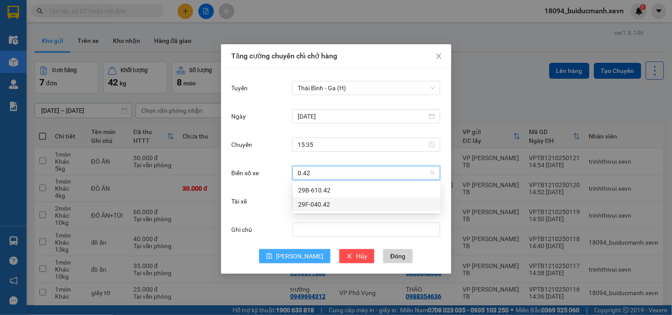
click at [322, 203] on div "29F-040.42" at bounding box center [366, 205] width 137 height 10
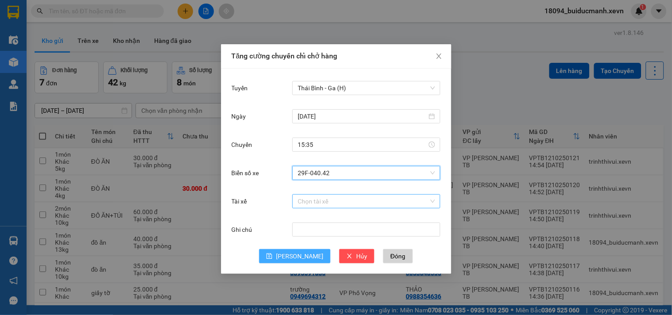
click at [304, 199] on input "Tài xế" at bounding box center [363, 201] width 131 height 13
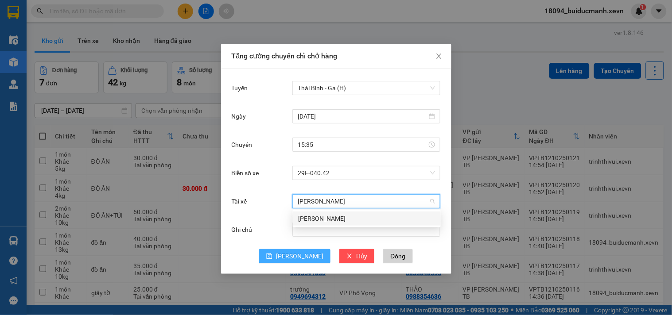
type input "[PERSON_NAME]"
click at [316, 219] on div "[PERSON_NAME]" at bounding box center [366, 219] width 137 height 10
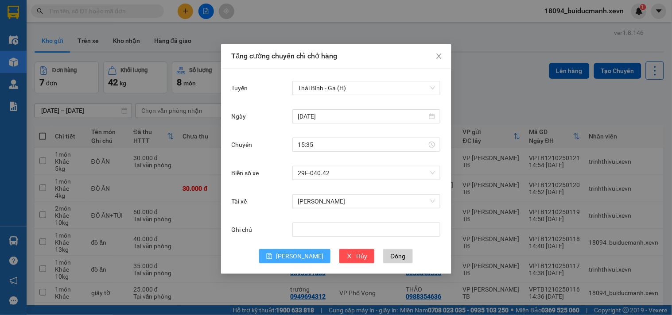
click at [299, 258] on span "[PERSON_NAME]" at bounding box center [299, 257] width 47 height 10
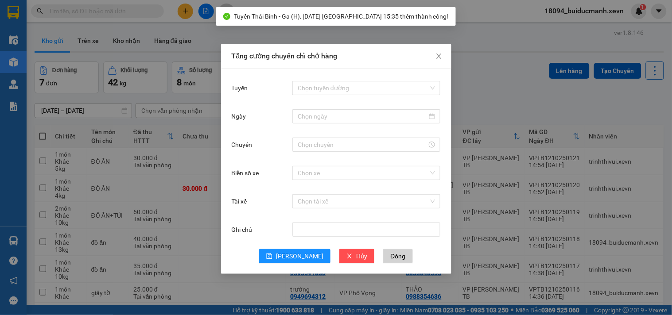
click at [510, 96] on div "Tăng cường chuyến chỉ chở hàng Tuyến Chọn tuyến đường Ngày Chuyến Biển số xe Ch…" at bounding box center [336, 157] width 672 height 315
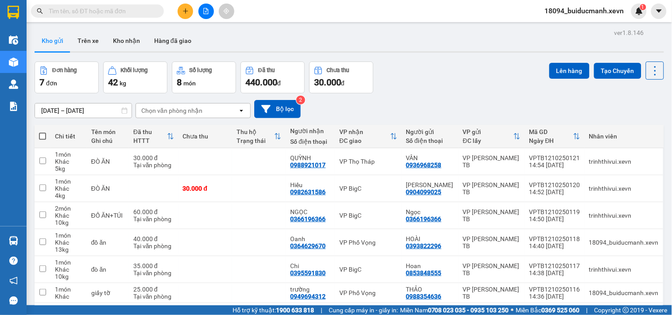
click at [594, 63] on button "Tạo Chuyến" at bounding box center [617, 71] width 47 height 16
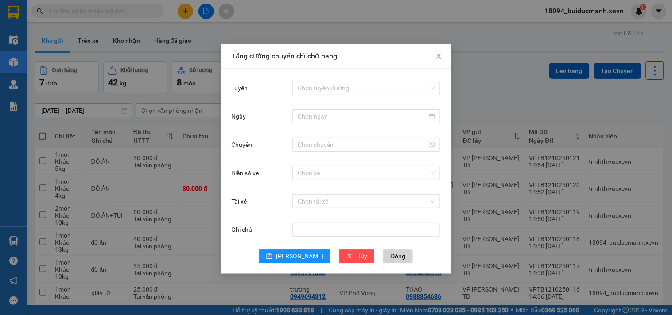
click at [404, 7] on div "Tăng cường chuyến chỉ chở hàng Tuyến Chọn tuyến đường Ngày Chuyến Biển số xe Ch…" at bounding box center [336, 157] width 672 height 315
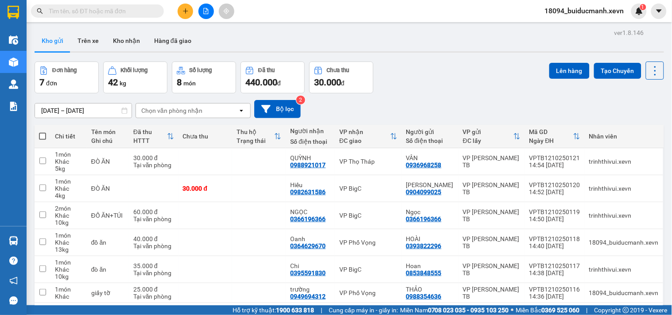
drag, startPoint x: 157, startPoint y: 12, endPoint x: 140, endPoint y: 12, distance: 16.8
click at [153, 12] on span at bounding box center [97, 10] width 133 height 13
click at [138, 12] on input "text" at bounding box center [101, 11] width 105 height 10
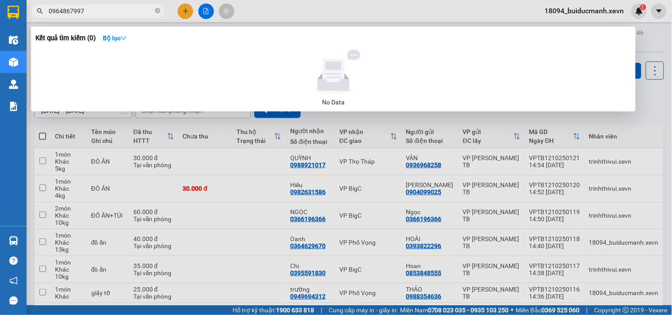
type input "0964867997"
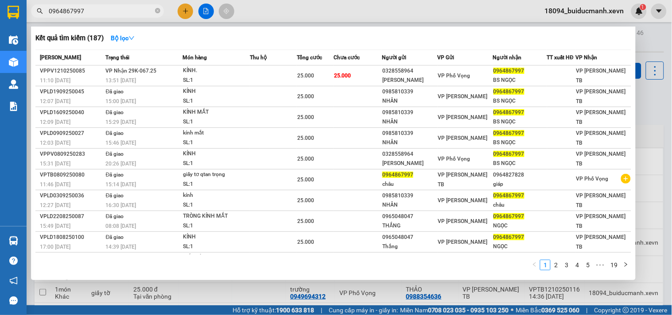
click at [335, 12] on div at bounding box center [336, 157] width 672 height 315
drag, startPoint x: 158, startPoint y: 9, endPoint x: 140, endPoint y: 10, distance: 18.2
click at [157, 10] on icon "close-circle" at bounding box center [157, 10] width 5 height 5
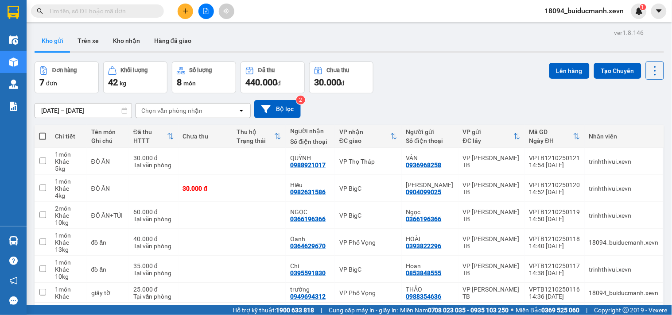
click at [128, 15] on input "text" at bounding box center [101, 11] width 105 height 10
click at [183, 12] on icon "plus" at bounding box center [186, 11] width 6 height 6
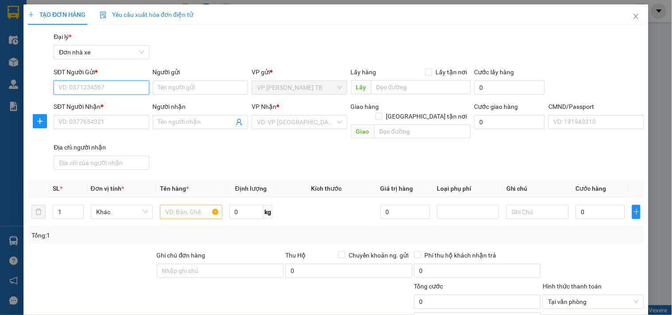
click at [131, 91] on input "SĐT Người Gửi *" at bounding box center [101, 88] width 95 height 14
type input "0987056719"
click at [97, 104] on div "0987056719 - Sơn" at bounding box center [100, 106] width 84 height 10
type input "Sơn"
type input "0936498598"
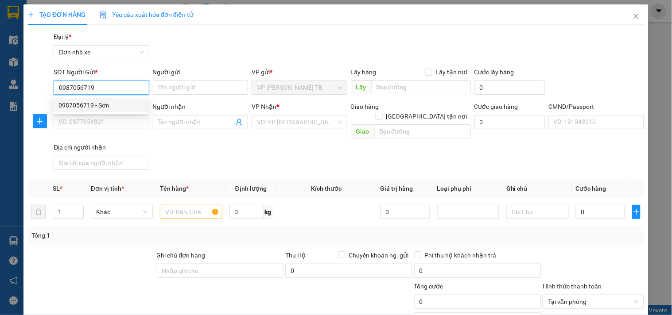
type input "HIỀN"
type input "[PERSON_NAME]"
type input "0987056719"
click at [223, 69] on div "Người gửi" at bounding box center [200, 72] width 95 height 10
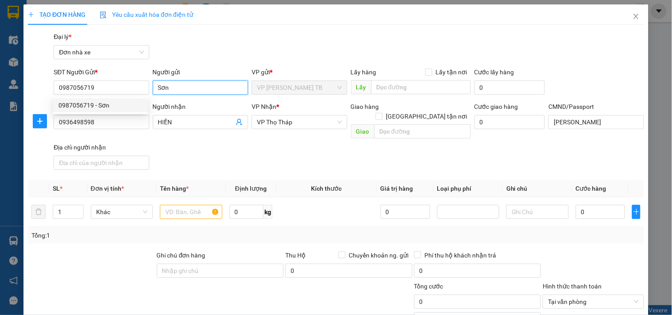
click at [223, 81] on input "Sơn" at bounding box center [200, 88] width 95 height 14
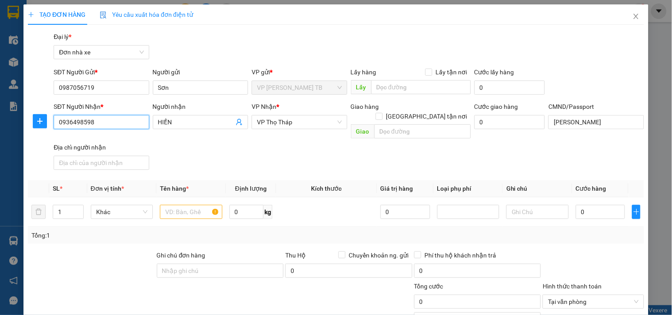
drag, startPoint x: 132, startPoint y: 126, endPoint x: 0, endPoint y: 88, distance: 137.1
click at [0, 94] on div "TẠO ĐƠN HÀNG Yêu cầu xuất hóa đơn điện tử Transit Pickup Surcharge Ids Transit …" at bounding box center [336, 157] width 672 height 315
drag, startPoint x: 89, startPoint y: 152, endPoint x: 232, endPoint y: 166, distance: 143.9
click at [87, 152] on div "0326699062 - HOÀN" at bounding box center [100, 154] width 84 height 10
type input "0326699062"
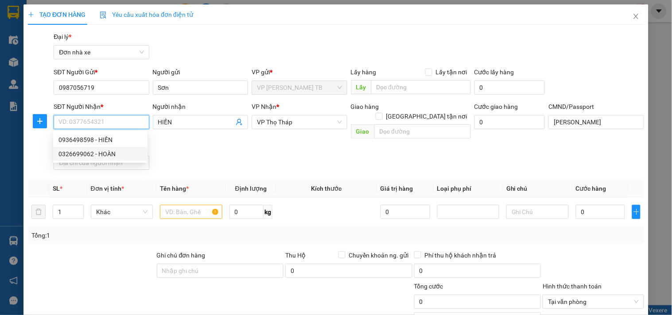
type input "HOÀN"
type input "034205000515 hoàn"
type input "0326699062"
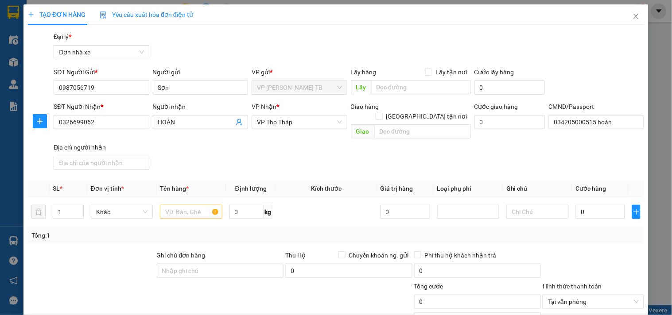
click at [302, 152] on div "SĐT Người Nhận * 0326699062 Người nhận HOÀN VP Nhận * VP Thọ Tháp Giao hàng Gia…" at bounding box center [349, 138] width 594 height 72
click at [188, 205] on input "text" at bounding box center [191, 212] width 62 height 14
type input "d"
type input "đồ ăn"
click at [245, 205] on input "0" at bounding box center [247, 212] width 35 height 14
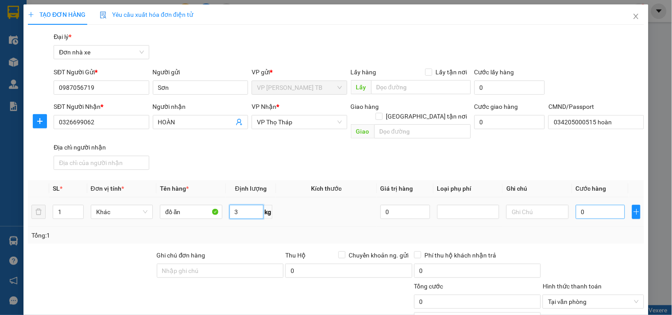
type input "3"
type input "30"
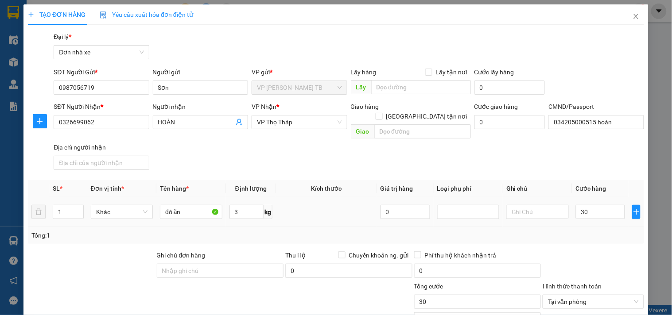
type input "30.000"
click at [595, 227] on div "Tổng: 1" at bounding box center [336, 235] width 616 height 17
drag, startPoint x: 628, startPoint y: 161, endPoint x: 622, endPoint y: 162, distance: 5.8
click at [627, 162] on div "SĐT Người Nhận * 0326699062 Người nhận HOÀN VP Nhận * VP Thọ Tháp Giao hàng Gia…" at bounding box center [349, 138] width 594 height 72
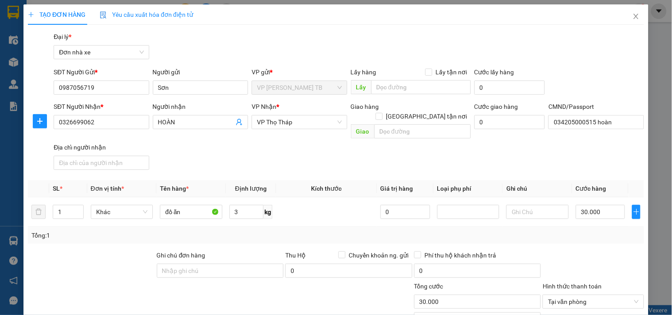
scroll to position [106, 0]
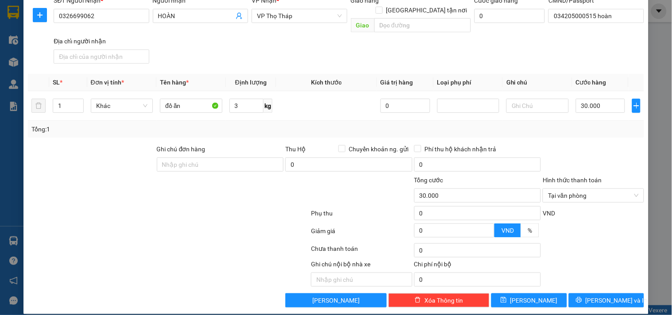
click at [604, 145] on div at bounding box center [593, 159] width 103 height 31
click at [601, 124] on div "Tổng: 1" at bounding box center [336, 129] width 616 height 17
click at [608, 153] on div at bounding box center [593, 159] width 103 height 31
click at [593, 296] on span "[PERSON_NAME] và In" at bounding box center [617, 301] width 62 height 10
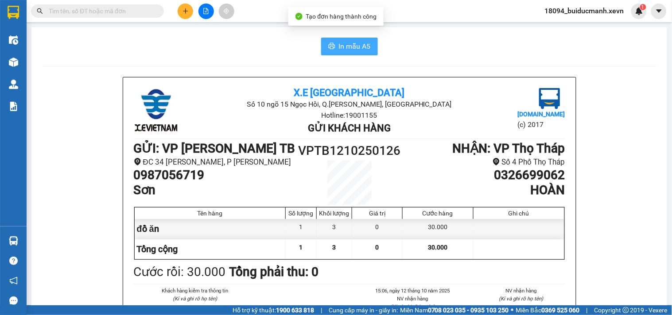
click at [356, 51] on span "In mẫu A5" at bounding box center [355, 46] width 32 height 11
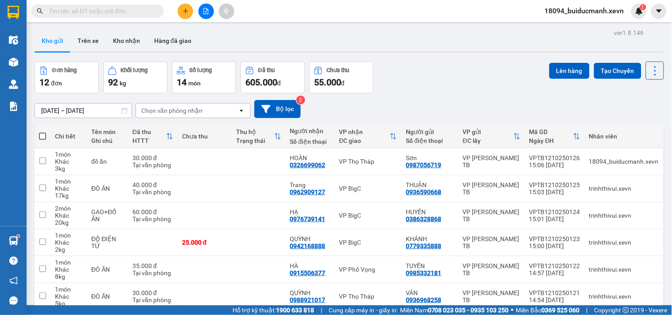
click at [506, 64] on div "Đơn hàng 12 đơn Khối lượng 92 kg Số lượng 14 món Đã thu 605.000 đ Chưa thu 55.0…" at bounding box center [350, 78] width 630 height 32
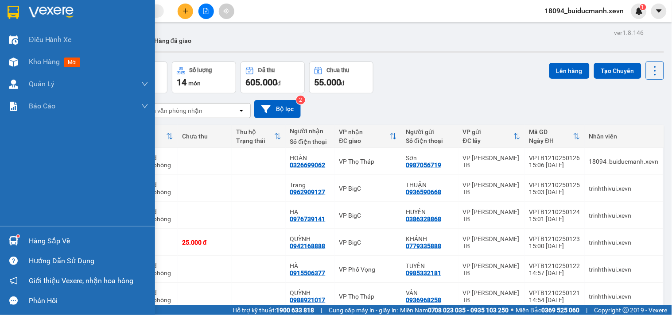
click at [12, 233] on div at bounding box center [14, 241] width 16 height 16
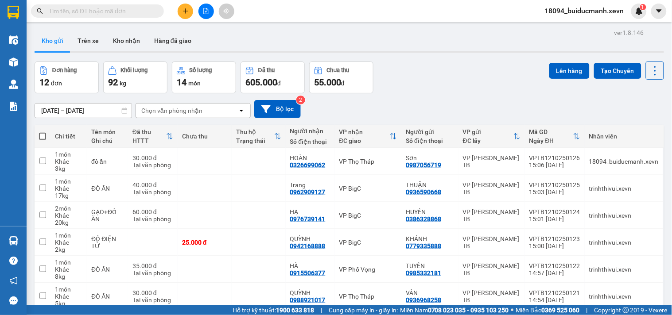
click at [450, 49] on section "Kết quả tìm kiếm ( 187 ) Bộ lọc Mã ĐH Trạng thái Món hàng Thu hộ Tổng cước Chưa…" at bounding box center [336, 157] width 672 height 315
click at [140, 40] on button "Kho nhận" at bounding box center [126, 40] width 41 height 21
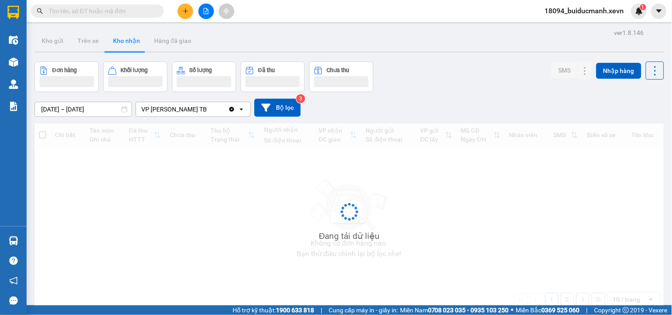
click at [519, 37] on div "Kho gửi Trên xe Kho nhận Hàng đã giao" at bounding box center [350, 41] width 630 height 23
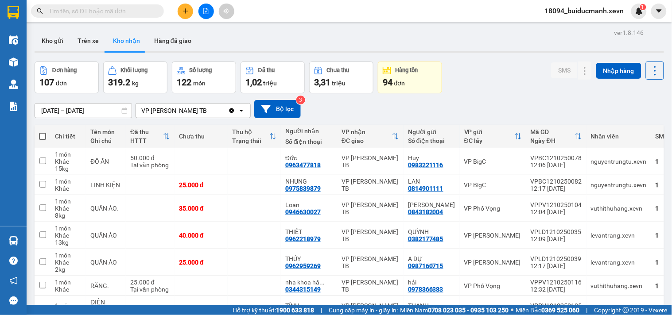
scroll to position [125, 0]
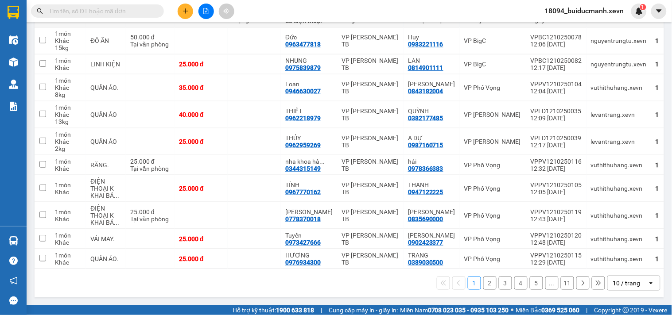
click at [629, 291] on div "1 2 3 4 5 ... 11 10 / trang open" at bounding box center [350, 283] width 630 height 28
click at [631, 288] on div "10 / trang" at bounding box center [628, 283] width 40 height 14
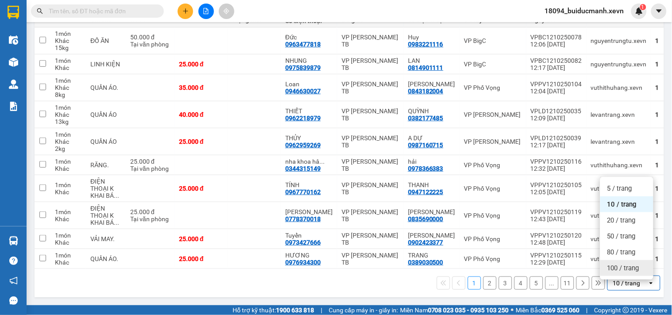
click at [622, 266] on span "100 / trang" at bounding box center [623, 268] width 32 height 9
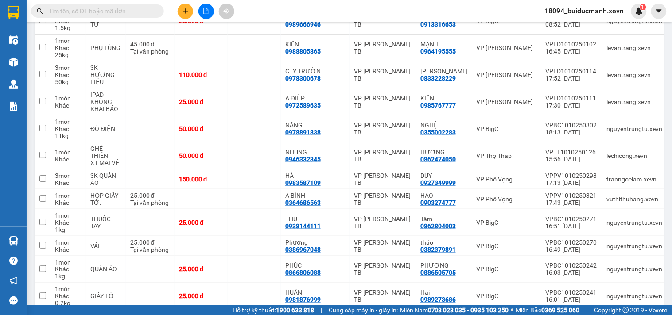
scroll to position [2200, 0]
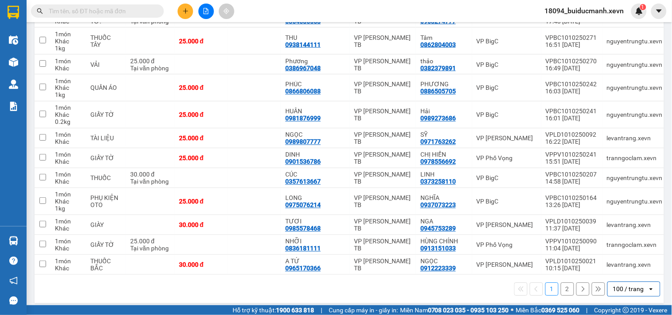
drag, startPoint x: 359, startPoint y: 268, endPoint x: 370, endPoint y: 267, distance: 11.2
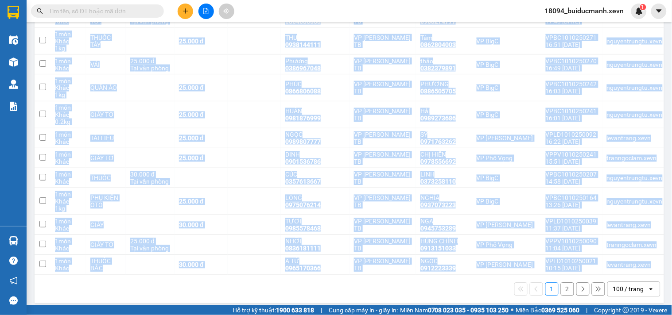
scroll to position [0, 10]
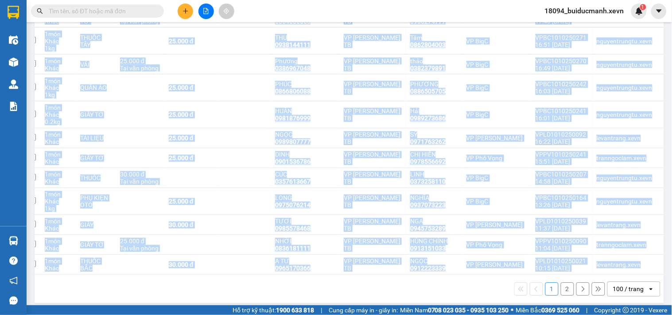
click at [379, 265] on td "VP [PERSON_NAME] TB" at bounding box center [372, 265] width 66 height 20
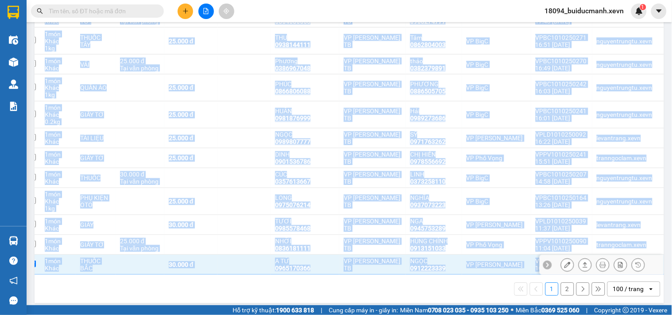
checkbox input "true"
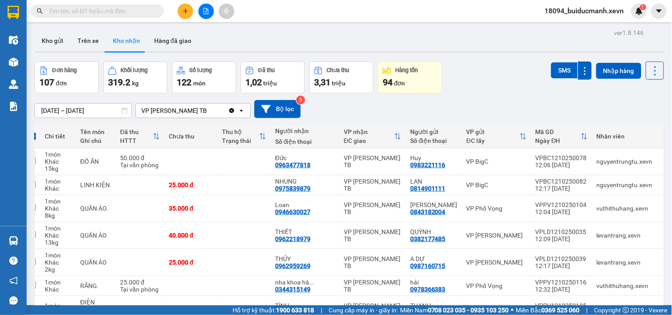
scroll to position [0, 97]
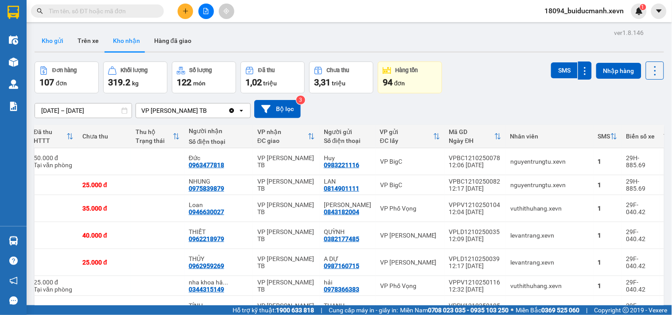
click at [58, 42] on button "Kho gửi" at bounding box center [53, 40] width 36 height 21
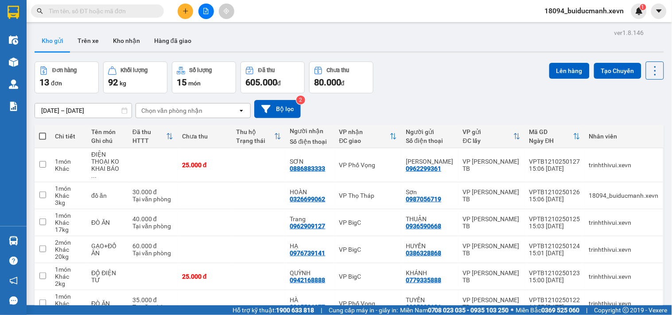
click at [459, 97] on div "10/10/2025 – 12/10/2025 Press the down arrow key to interact with the calendar …" at bounding box center [350, 108] width 630 height 31
click at [404, 82] on div "Đơn hàng 13 đơn Khối lượng 92 kg Số lượng 15 món Đã thu 605.000 đ Chưa thu 80.0…" at bounding box center [350, 78] width 630 height 32
click at [343, 30] on div "Kho gửi Trên xe Kho nhận Hàng đã giao" at bounding box center [350, 41] width 630 height 23
click at [135, 46] on button "Kho nhận" at bounding box center [126, 40] width 41 height 21
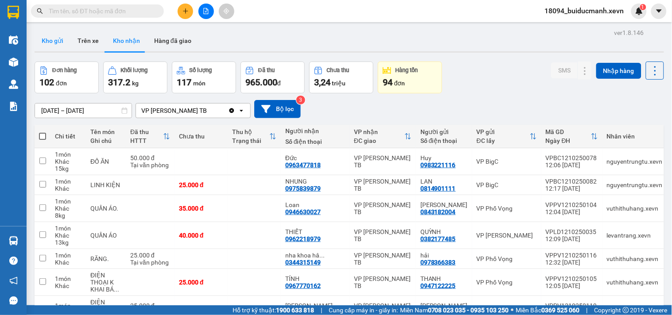
click at [59, 41] on button "Kho gửi" at bounding box center [53, 40] width 36 height 21
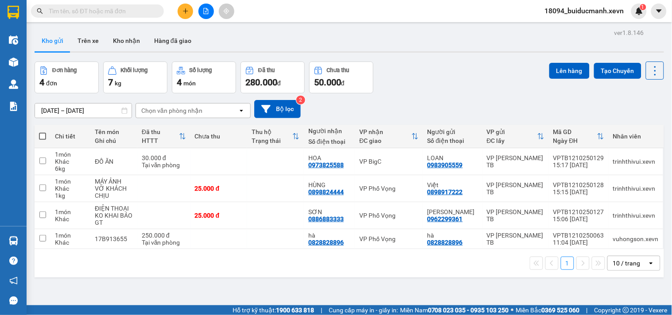
click at [448, 97] on div "10/10/2025 – 12/10/2025 Press the down arrow key to interact with the calendar …" at bounding box center [350, 108] width 630 height 31
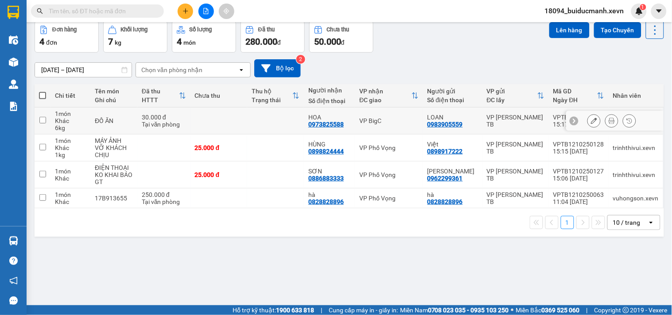
click at [255, 124] on td at bounding box center [275, 121] width 57 height 27
checkbox input "true"
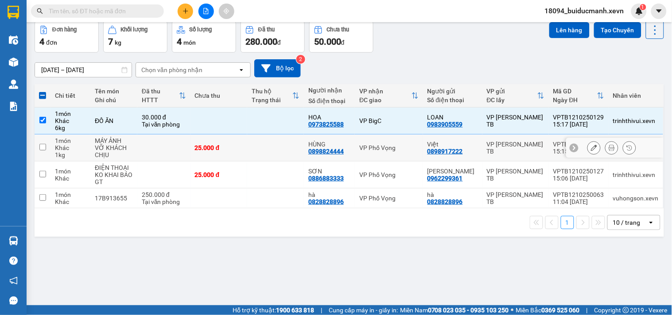
scroll to position [0, 0]
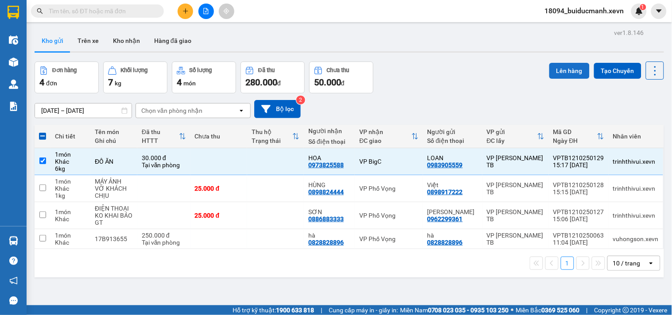
click at [549, 72] on button "Lên hàng" at bounding box center [569, 71] width 40 height 16
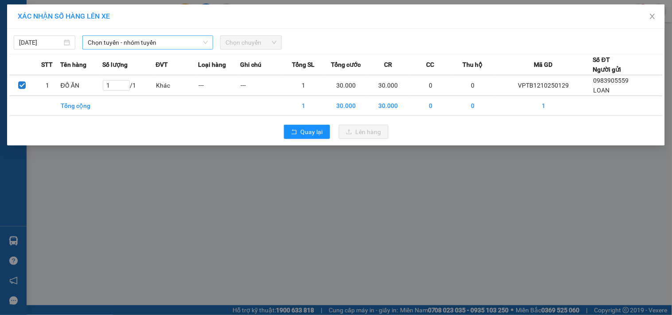
click at [132, 45] on span "Chọn tuyến - nhóm tuyến" at bounding box center [148, 42] width 120 height 13
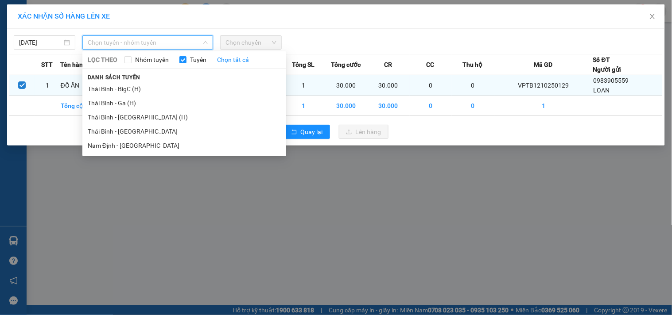
click at [140, 90] on li "Thái Bình - BigC (H)" at bounding box center [184, 89] width 204 height 14
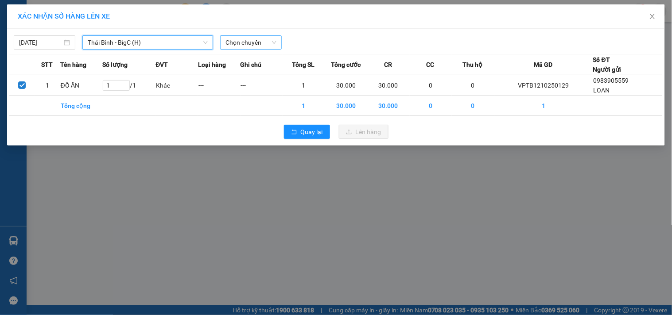
click at [261, 39] on span "Chọn chuyến" at bounding box center [251, 42] width 51 height 13
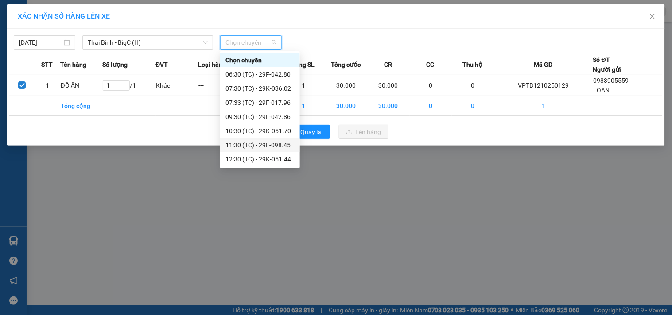
scroll to position [57, 0]
click at [274, 144] on div "15:30 (TC) - 29H-885.69" at bounding box center [260, 145] width 69 height 10
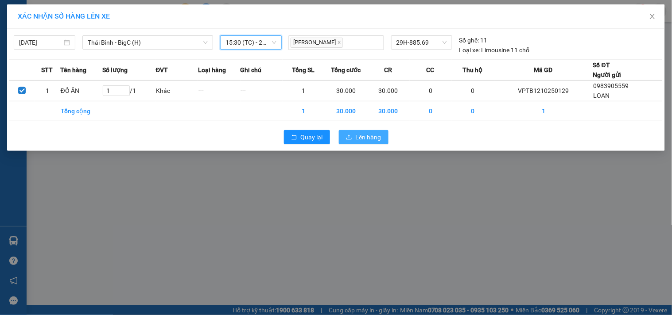
click at [368, 135] on span "Lên hàng" at bounding box center [369, 137] width 26 height 10
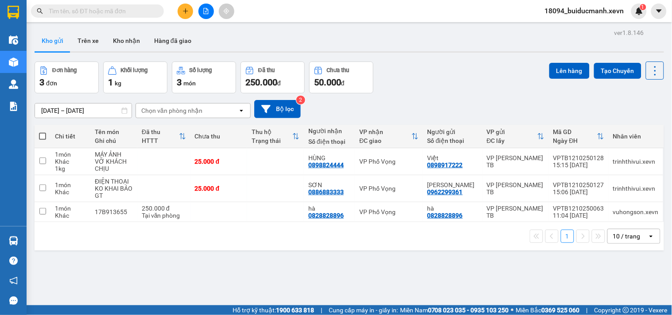
click at [450, 74] on div "Đơn hàng 3 đơn Khối lượng 1 kg Số lượng 3 món Đã thu 250.000 đ Chưa thu 50.000 …" at bounding box center [350, 78] width 630 height 32
click at [228, 184] on td "25.000 đ" at bounding box center [219, 188] width 57 height 27
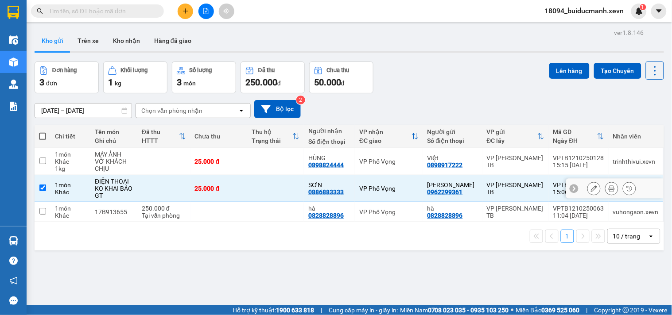
checkbox input "true"
click at [243, 162] on div "25.000 đ" at bounding box center [219, 161] width 48 height 7
checkbox input "true"
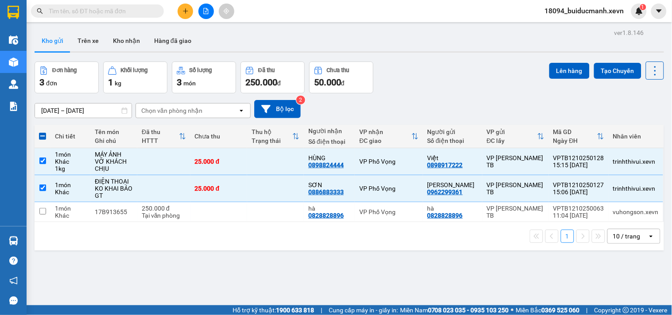
click at [471, 75] on div "Đơn hàng 3 đơn Khối lượng 1 kg Số lượng 3 món Đã thu 250.000 đ Chưa thu 50.000 …" at bounding box center [350, 78] width 630 height 32
click at [568, 69] on button "Lên hàng" at bounding box center [569, 71] width 40 height 16
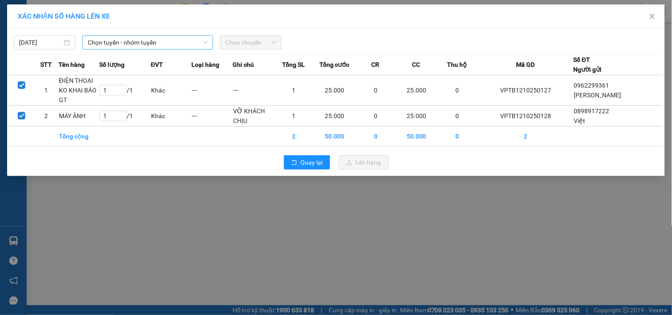
click at [155, 40] on span "Chọn tuyến - nhóm tuyến" at bounding box center [148, 42] width 120 height 13
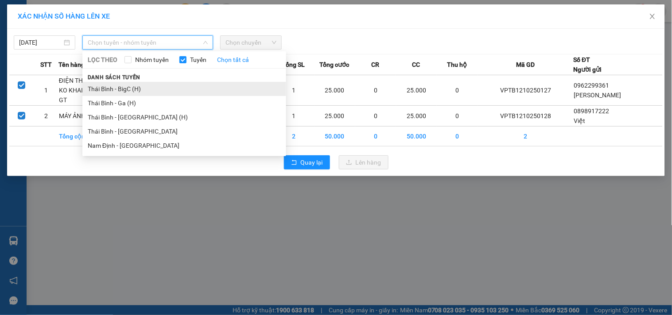
click at [138, 89] on li "Thái Bình - BigC (H)" at bounding box center [184, 89] width 204 height 14
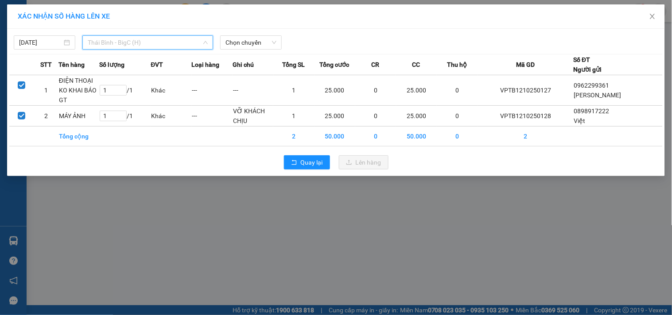
click at [176, 41] on span "Thái Bình - BigC (H)" at bounding box center [148, 42] width 120 height 13
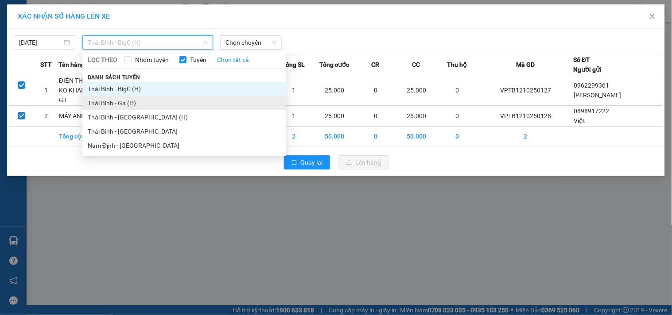
click at [116, 105] on li "Thái Bình - Ga (H)" at bounding box center [184, 103] width 204 height 14
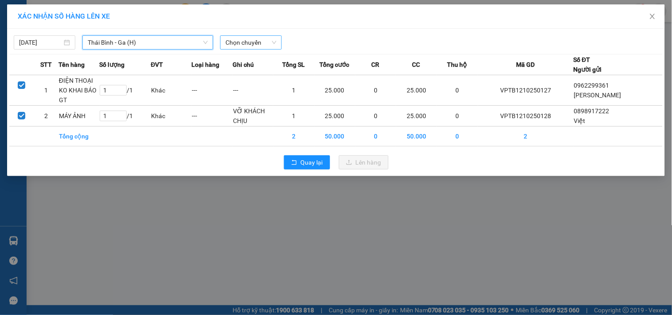
click at [250, 40] on span "Chọn chuyến" at bounding box center [251, 42] width 51 height 13
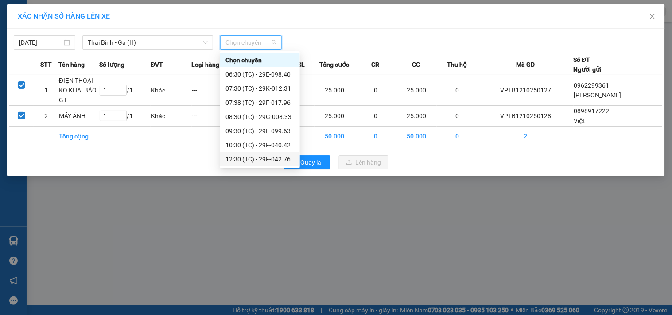
scroll to position [85, 0]
click at [274, 145] on div "15:30 (TC) - 29E-098.45" at bounding box center [260, 145] width 69 height 10
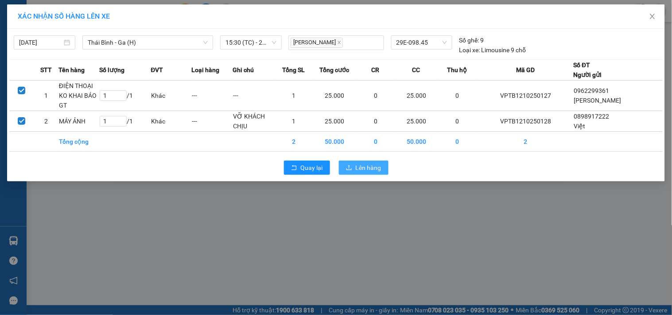
click at [355, 171] on button "Lên hàng" at bounding box center [364, 168] width 50 height 14
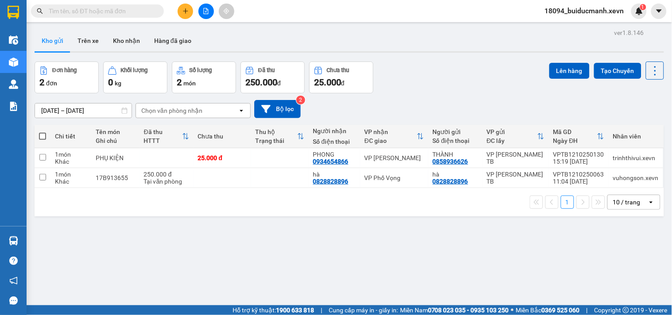
click at [205, 10] on icon "file-add" at bounding box center [206, 11] width 6 height 6
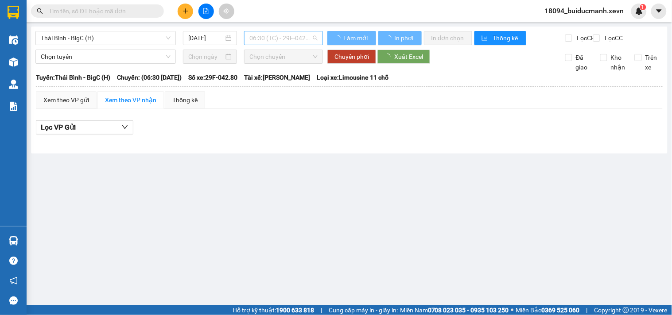
click at [286, 37] on span "06:30 (TC) - 29F-042.80" at bounding box center [283, 37] width 68 height 13
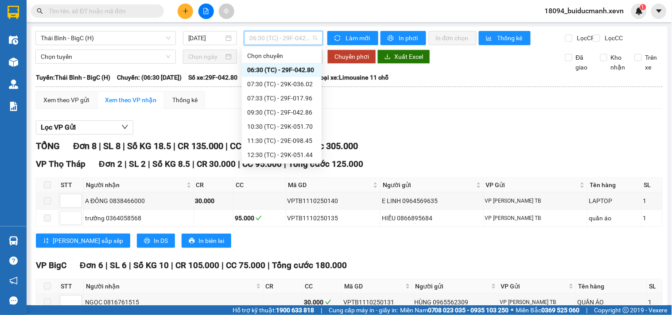
scroll to position [57, 0]
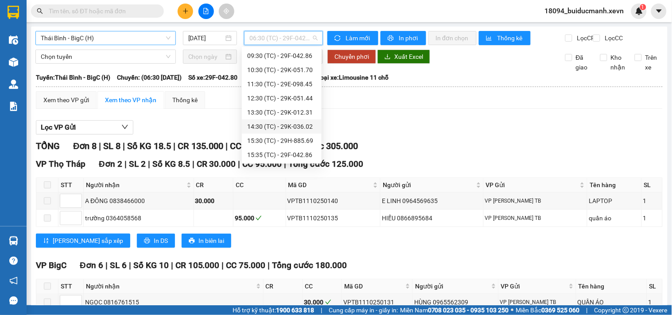
click at [108, 36] on span "Thái Bình - BigC (H)" at bounding box center [106, 37] width 130 height 13
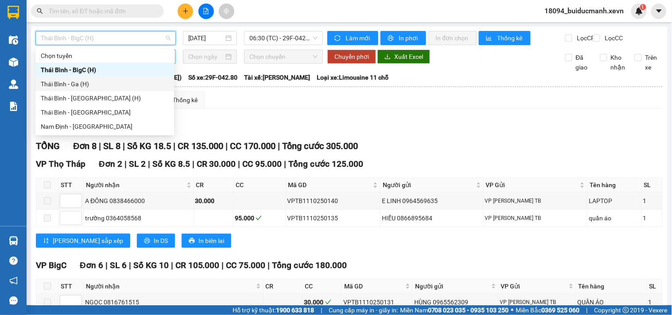
click at [98, 87] on div "Thái Bình - Ga (H)" at bounding box center [105, 84] width 128 height 10
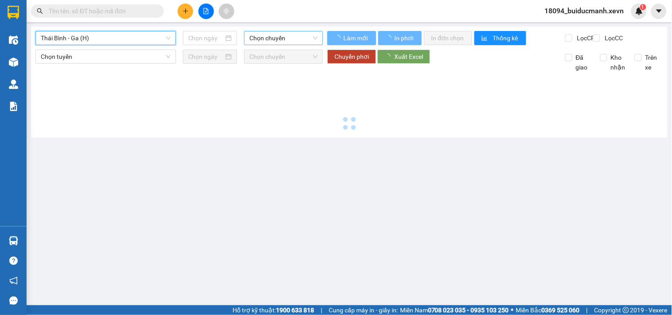
type input "[DATE]"
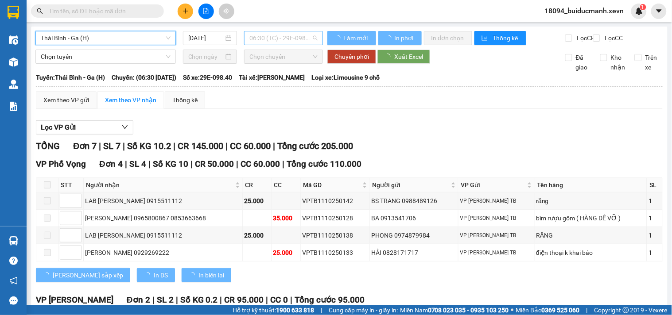
click at [283, 37] on span "06:30 (TC) - 29E-098.40" at bounding box center [283, 37] width 68 height 13
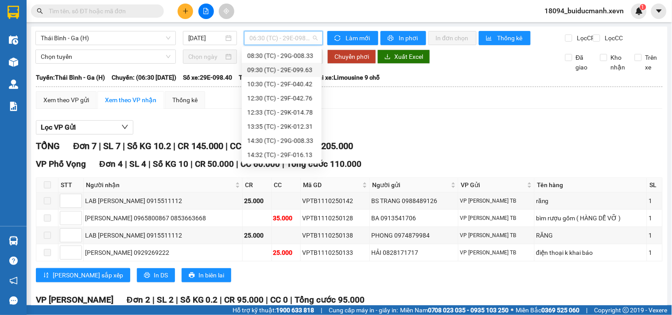
scroll to position [85, 0]
click at [303, 137] on div "15:30 (TC) - 29E-098.45" at bounding box center [281, 141] width 69 height 10
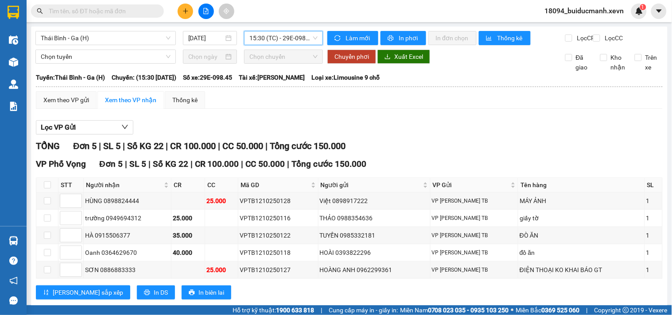
click at [317, 109] on div "Xem theo VP gửi Xem theo VP nhận Thống kê" at bounding box center [349, 100] width 627 height 18
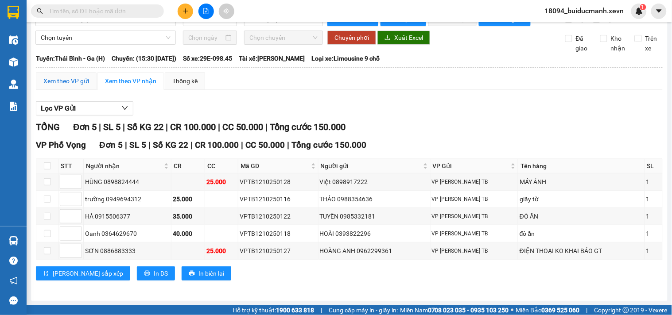
click at [84, 76] on div "Xem theo VP gửi" at bounding box center [66, 81] width 46 height 10
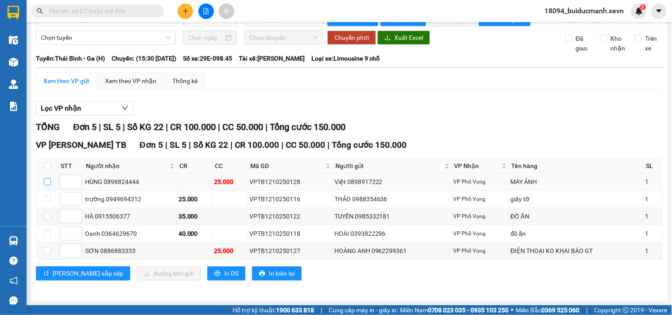
click at [48, 181] on input "checkbox" at bounding box center [47, 182] width 7 height 7
checkbox input "true"
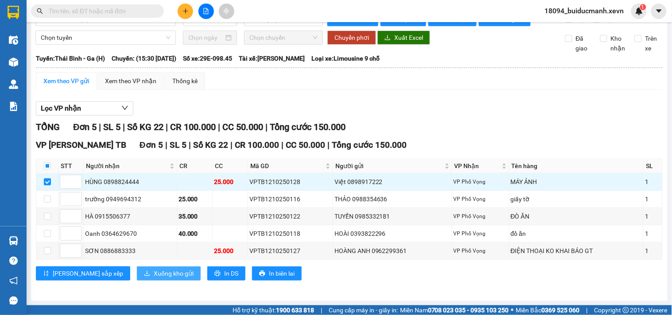
click at [154, 271] on span "Xuống kho gửi" at bounding box center [174, 274] width 40 height 10
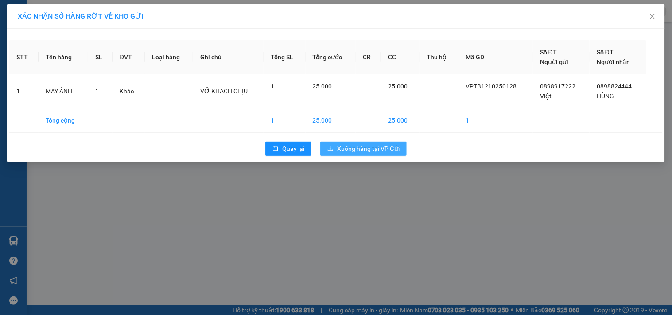
click at [371, 148] on span "Xuống hàng tại VP Gửi" at bounding box center [368, 149] width 62 height 10
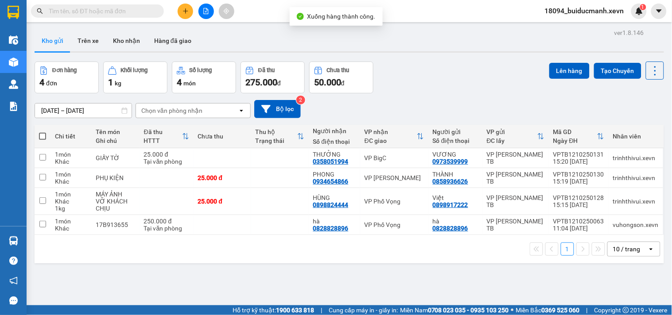
click at [481, 72] on div "Đơn hàng 4 đơn Khối lượng 1 kg Số lượng 4 món Đã thu 275.000 đ Chưa thu 50.000 …" at bounding box center [350, 78] width 630 height 32
click at [313, 157] on div "THƯỞNG" at bounding box center [334, 154] width 43 height 7
checkbox input "true"
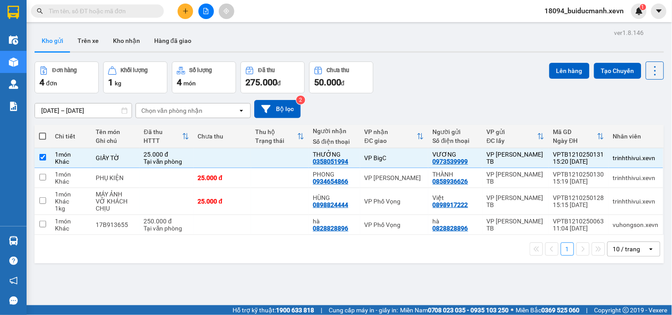
click at [440, 78] on div "Đơn hàng 4 đơn Khối lượng 1 kg Số lượng 4 món Đã thu 275.000 đ Chưa thu 50.000 …" at bounding box center [350, 78] width 630 height 32
click at [570, 69] on button "Lên hàng" at bounding box center [569, 71] width 40 height 16
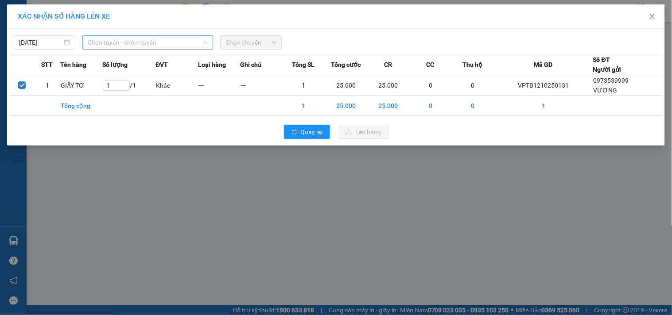
click at [125, 41] on span "Chọn tuyến - nhóm tuyến" at bounding box center [148, 42] width 120 height 13
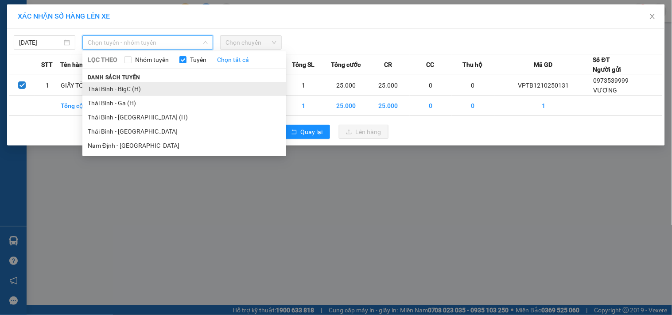
click at [146, 90] on li "Thái Bình - BigC (H)" at bounding box center [184, 89] width 204 height 14
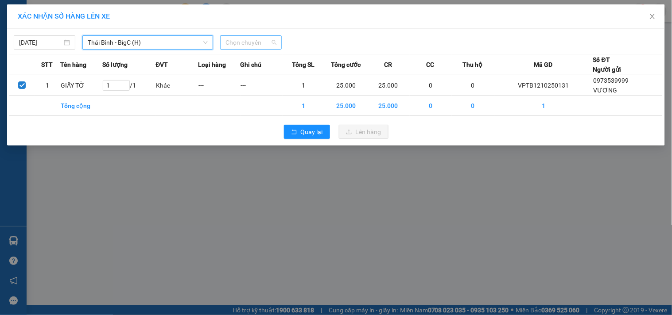
click at [238, 46] on span "Chọn chuyến" at bounding box center [251, 42] width 51 height 13
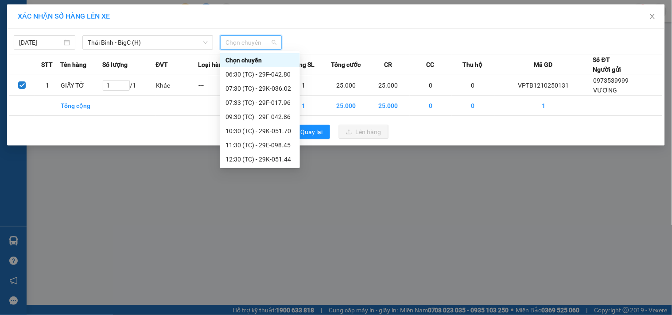
scroll to position [57, 0]
click at [265, 142] on div "15:30 (TC) - 29H-885.69" at bounding box center [260, 145] width 69 height 10
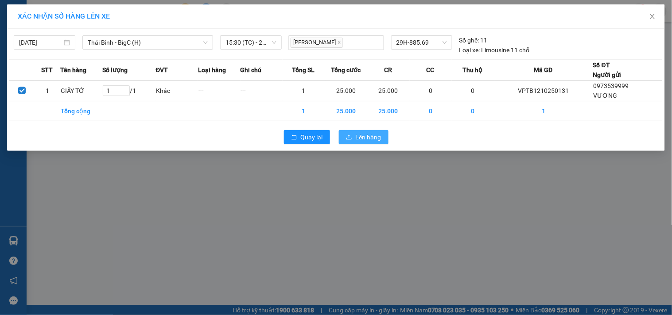
click at [360, 134] on span "Lên hàng" at bounding box center [369, 137] width 26 height 10
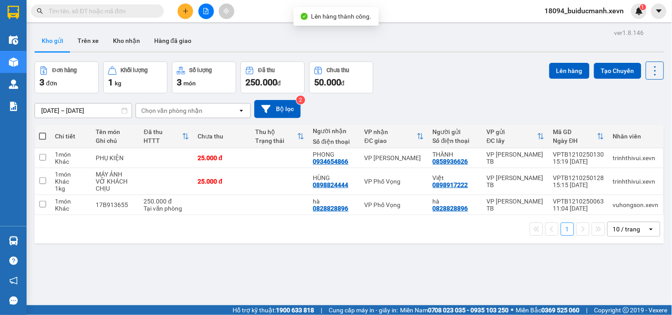
click at [467, 64] on div "Đơn hàng 3 đơn Khối lượng 1 kg Số lượng 3 món Đã thu 250.000 đ Chưa thu 50.000 …" at bounding box center [350, 78] width 630 height 32
click at [350, 157] on div "PHONG" at bounding box center [334, 154] width 43 height 7
checkbox input "true"
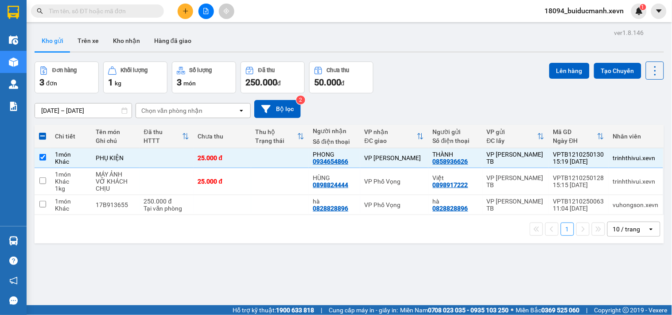
click at [431, 70] on div "Đơn hàng 3 đơn Khối lượng 1 kg Số lượng 3 món Đã thu 250.000 đ Chưa thu 50.000 …" at bounding box center [350, 78] width 630 height 32
click at [562, 70] on button "Lên hàng" at bounding box center [569, 71] width 40 height 16
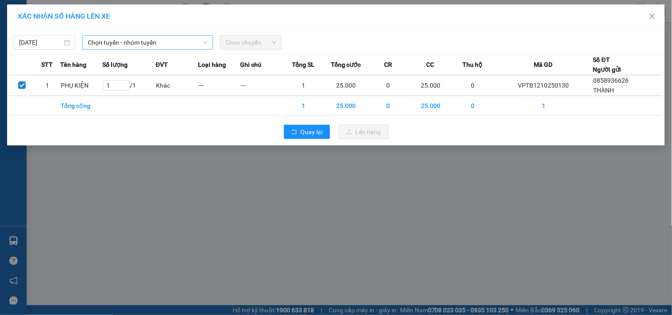
click at [104, 43] on span "Chọn tuyến - nhóm tuyến" at bounding box center [148, 42] width 120 height 13
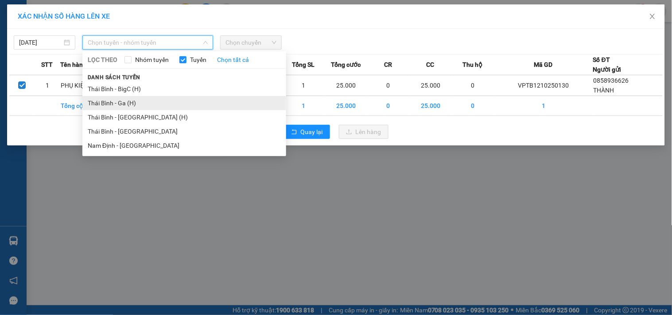
drag, startPoint x: 145, startPoint y: 92, endPoint x: 148, endPoint y: 105, distance: 13.9
click at [148, 105] on ul "Thái Bình - BigC (H) Thái Bình - Ga (H) Thái Bình - Hà Đông (H) Thái Bình - Nam…" at bounding box center [184, 117] width 204 height 71
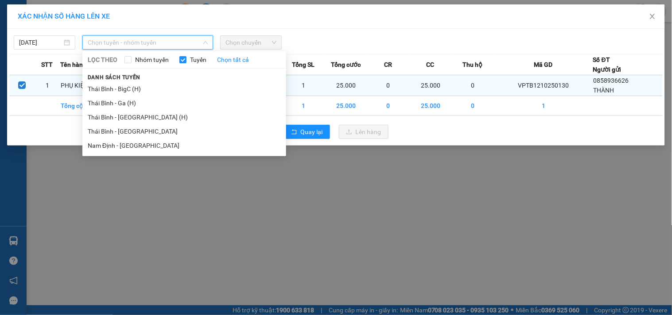
drag, startPoint x: 148, startPoint y: 105, endPoint x: 180, endPoint y: 83, distance: 39.8
click at [148, 106] on li "Thái Bình - Ga (H)" at bounding box center [184, 103] width 204 height 14
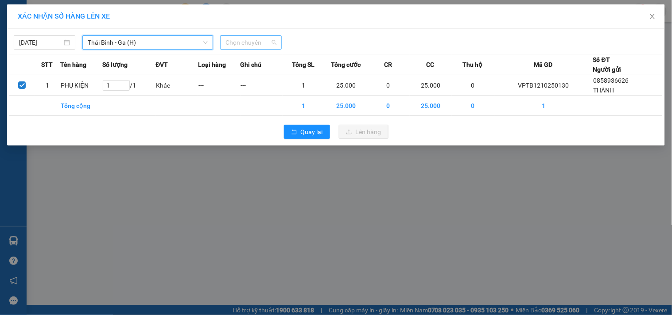
click at [261, 45] on span "Chọn chuyến" at bounding box center [251, 42] width 51 height 13
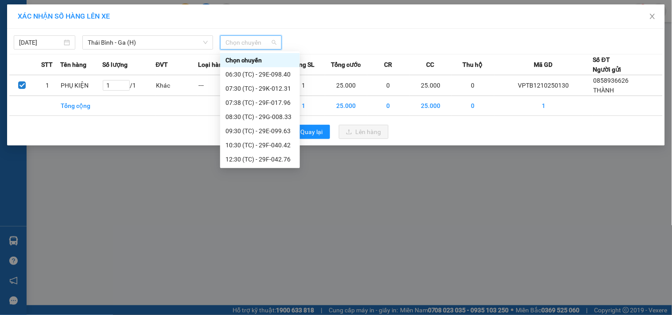
scroll to position [85, 0]
click at [265, 162] on div "15:35 (TC) - 29F-040.42" at bounding box center [260, 160] width 69 height 10
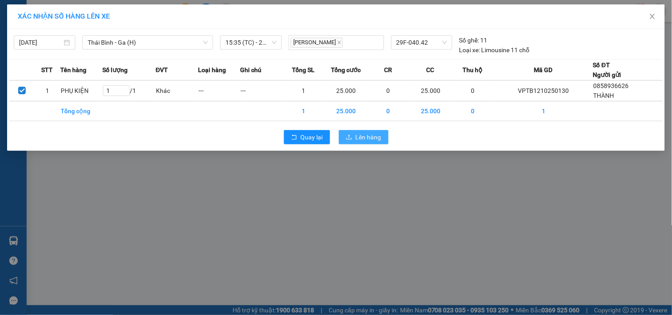
click at [356, 136] on span "Lên hàng" at bounding box center [369, 137] width 26 height 10
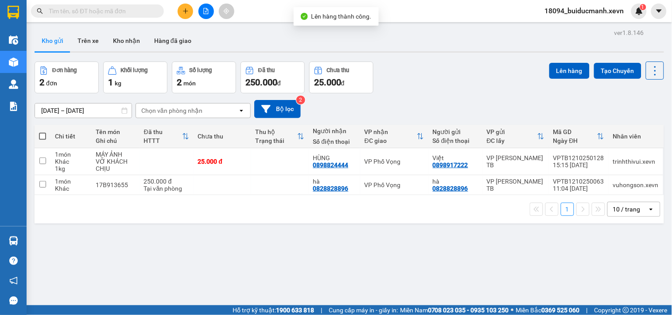
click at [478, 62] on div "Đơn hàng 2 đơn Khối lượng 1 kg Số lượng 2 món Đã thu 250.000 đ Chưa thu 25.000 …" at bounding box center [350, 78] width 630 height 32
click at [210, 9] on button at bounding box center [206, 12] width 16 height 16
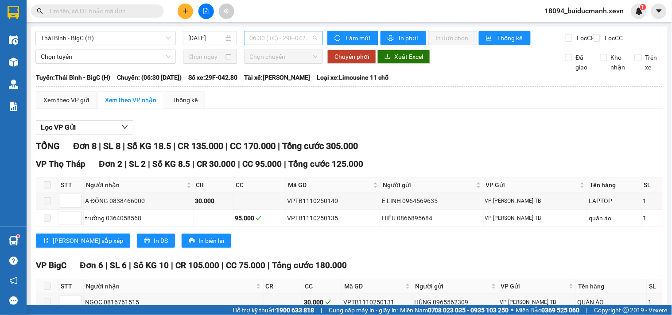
click at [280, 34] on span "06:30 (TC) - 29F-042.80" at bounding box center [283, 37] width 68 height 13
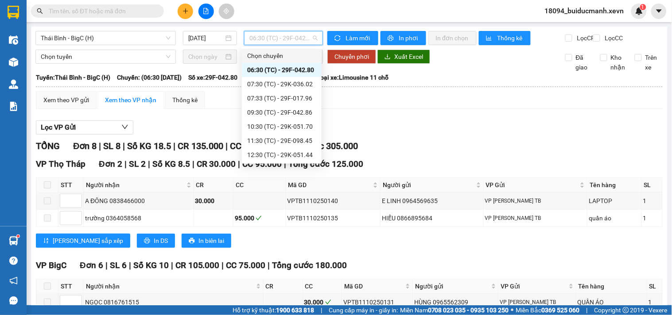
scroll to position [57, 0]
click at [292, 154] on div "15:35 (TC) - 29F-042.86" at bounding box center [281, 155] width 69 height 10
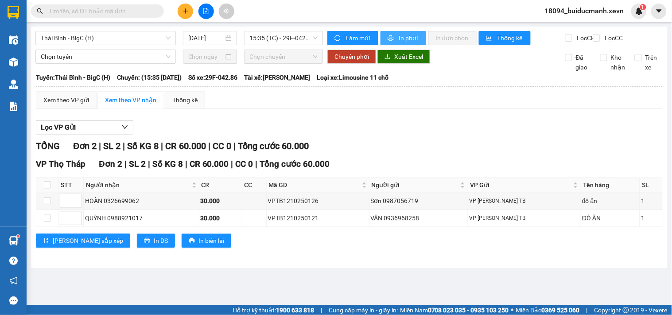
click at [408, 40] on span "In phơi" at bounding box center [409, 38] width 20 height 10
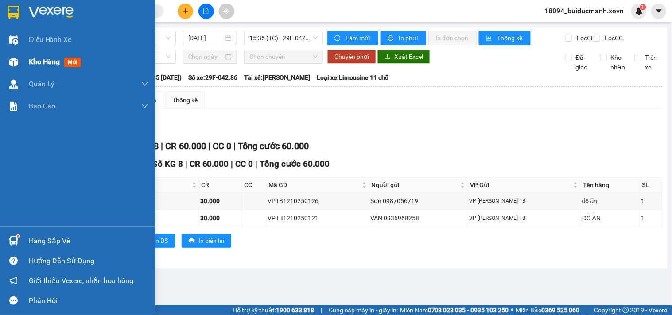
click at [12, 60] on img at bounding box center [13, 62] width 9 height 9
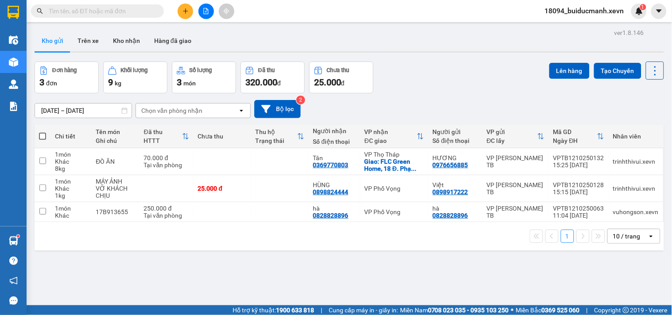
click at [517, 62] on div "Đơn hàng 3 đơn Khối lượng 9 kg Số lượng 3 món Đã thu 320.000 đ Chưa thu 25.000 …" at bounding box center [350, 78] width 630 height 32
click at [470, 92] on div "Đơn hàng 3 đơn Khối lượng 9 kg Số lượng 3 món Đã thu 320.000 đ Chưa thu 25.000 …" at bounding box center [350, 78] width 630 height 32
click at [206, 6] on button at bounding box center [206, 12] width 16 height 16
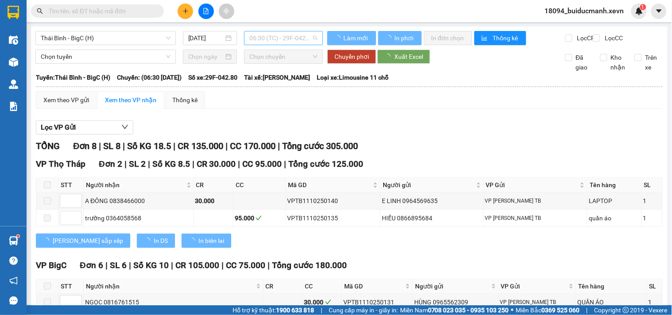
click at [288, 35] on span "06:30 (TC) - 29F-042.80" at bounding box center [283, 37] width 68 height 13
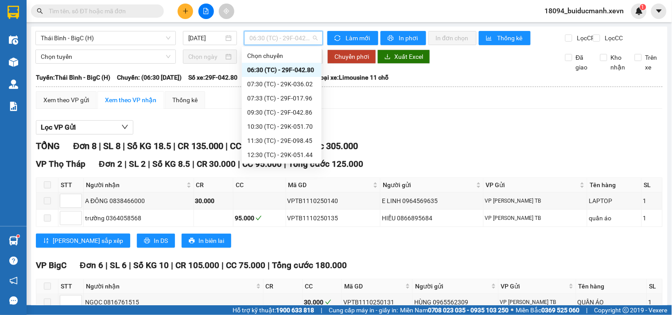
click at [297, 193] on div "15:30 (TC) - 29H-885.69" at bounding box center [281, 198] width 69 height 10
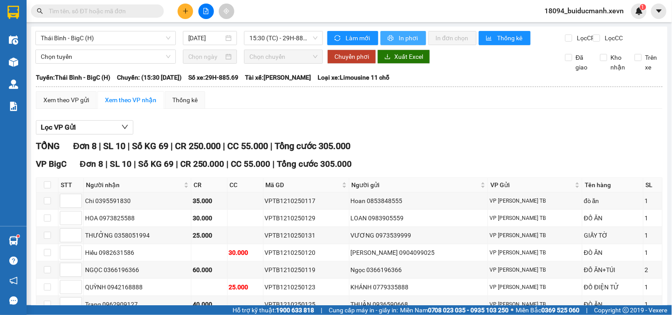
click at [400, 40] on span "In phơi" at bounding box center [409, 38] width 20 height 10
click at [135, 36] on span "Thái Bình - BigC (H)" at bounding box center [106, 37] width 130 height 13
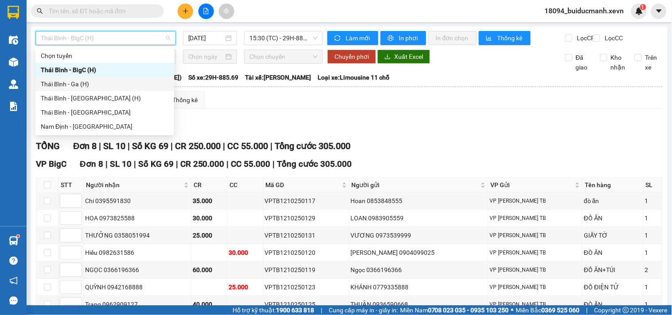
click at [85, 83] on div "Thái Bình - Ga (H)" at bounding box center [105, 84] width 128 height 10
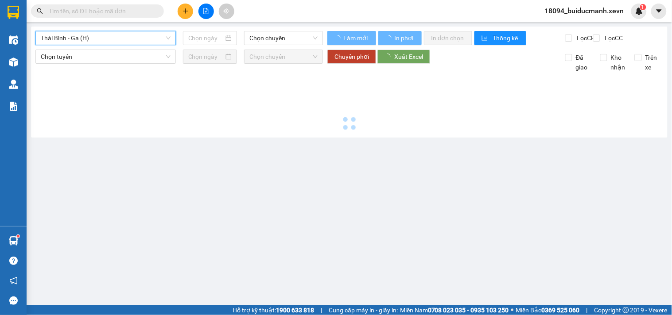
type input "[DATE]"
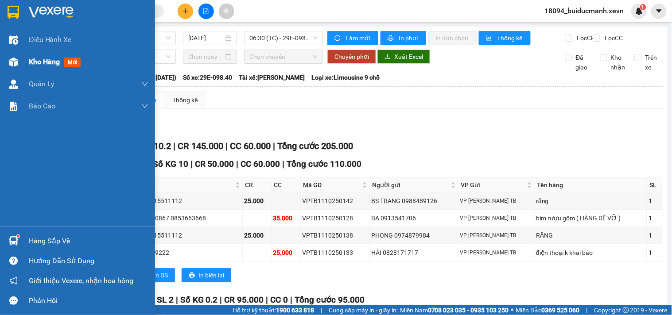
click at [14, 54] on div "Kho hàng mới" at bounding box center [77, 62] width 155 height 22
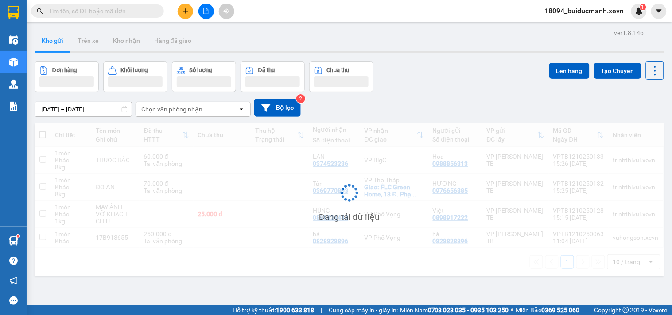
click at [441, 57] on div "ver 1.8.146 Kho gửi Trên xe Kho nhận Hàng đã giao Đơn hàng Khối lượng Số lượng …" at bounding box center [349, 184] width 637 height 315
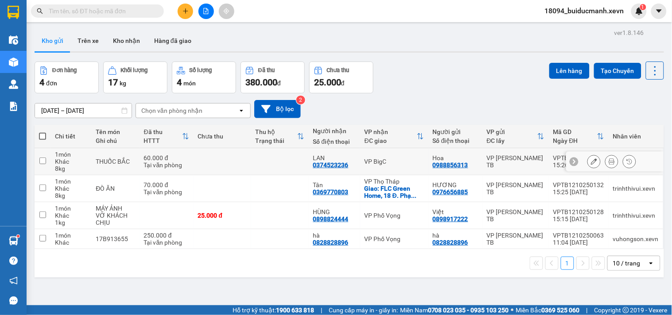
click at [233, 164] on td at bounding box center [223, 161] width 58 height 27
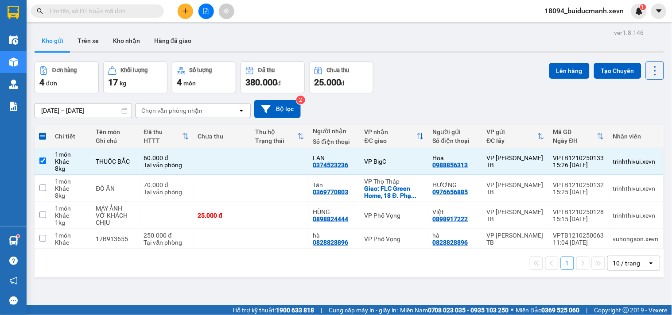
click at [428, 67] on div "Đơn hàng 4 đơn Khối lượng 17 kg Số lượng 4 món Đã thu 380.000 đ Chưa thu 25.000…" at bounding box center [350, 78] width 630 height 32
click at [565, 73] on button "Lên hàng" at bounding box center [569, 71] width 40 height 16
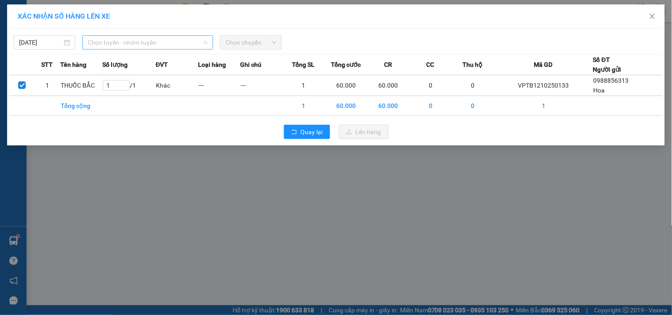
click at [163, 43] on span "Chọn tuyến - nhóm tuyến" at bounding box center [148, 42] width 120 height 13
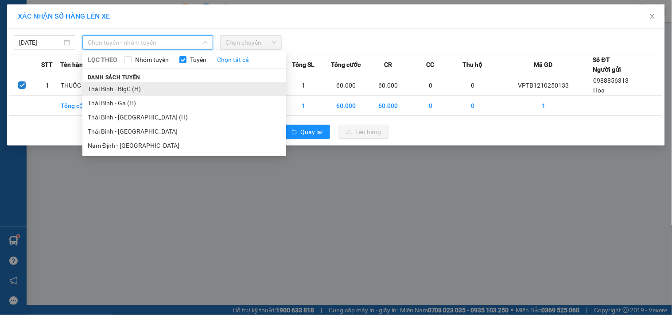
click at [138, 88] on li "Thái Bình - BigC (H)" at bounding box center [184, 89] width 204 height 14
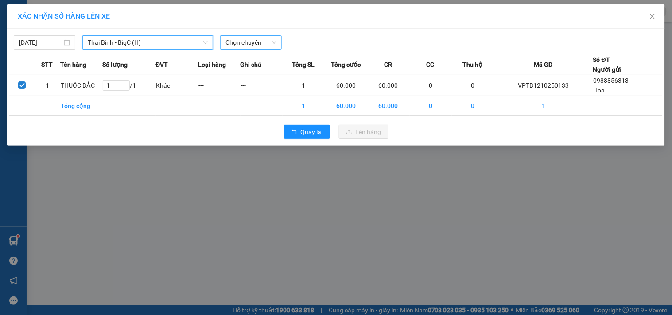
click at [256, 42] on span "Chọn chuyến" at bounding box center [251, 42] width 51 height 13
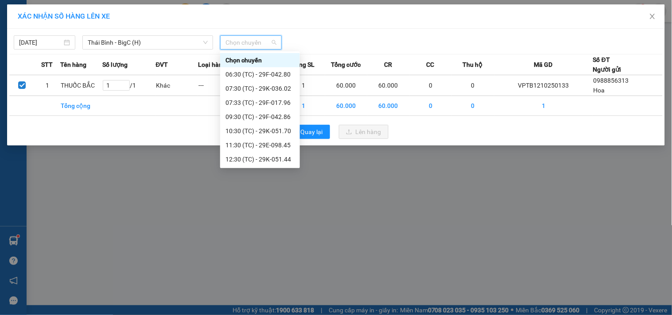
click at [277, 197] on div "15:30 (TC) - 29H-885.69" at bounding box center [260, 202] width 69 height 10
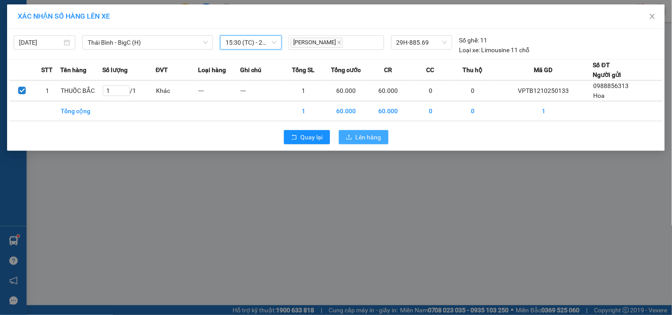
click at [368, 142] on span "Lên hàng" at bounding box center [369, 137] width 26 height 10
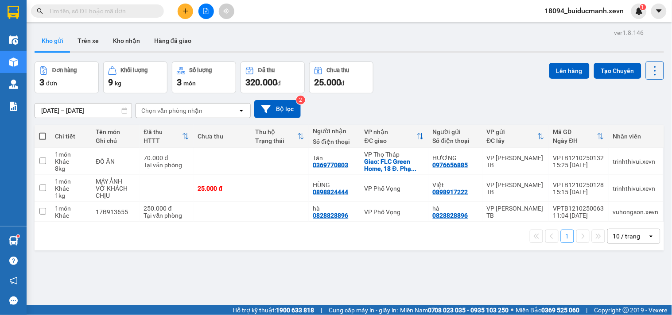
click at [490, 95] on div "10/10/2025 – 12/10/2025 Press the down arrow key to interact with the calendar …" at bounding box center [350, 108] width 630 height 31
click at [209, 9] on button at bounding box center [206, 12] width 16 height 16
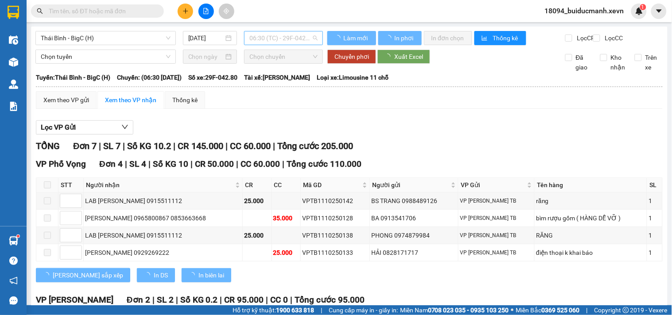
click at [274, 42] on span "06:30 (TC) - 29F-042.80" at bounding box center [283, 37] width 68 height 13
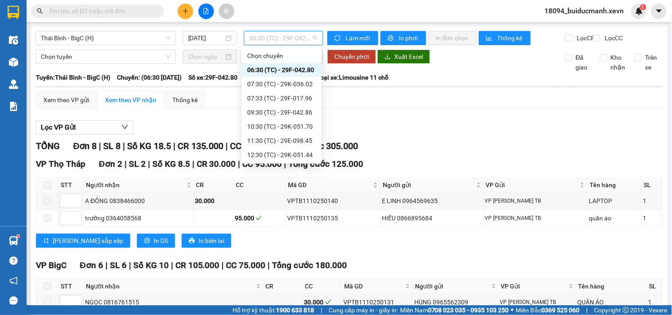
click at [391, 128] on div "Lọc VP Gửi" at bounding box center [349, 128] width 627 height 15
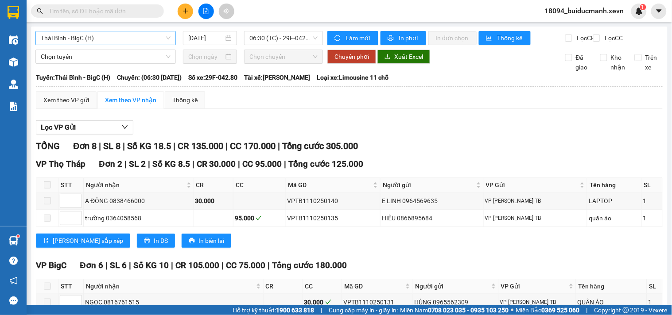
click at [109, 33] on span "Thái Bình - BigC (H)" at bounding box center [106, 37] width 130 height 13
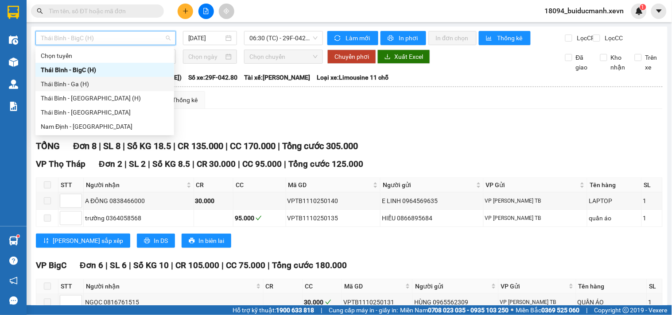
click at [91, 85] on div "Thái Bình - Ga (H)" at bounding box center [105, 84] width 128 height 10
type input "[DATE]"
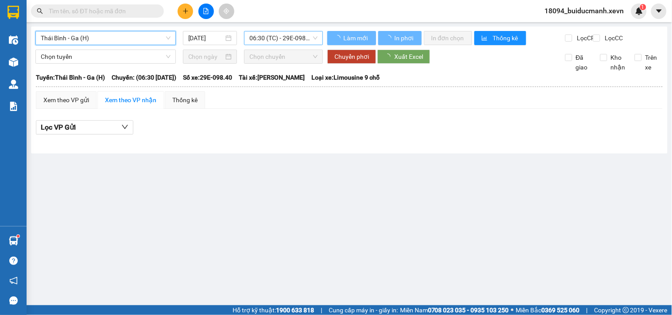
click at [260, 38] on span "06:30 (TC) - 29E-098.40" at bounding box center [283, 37] width 68 height 13
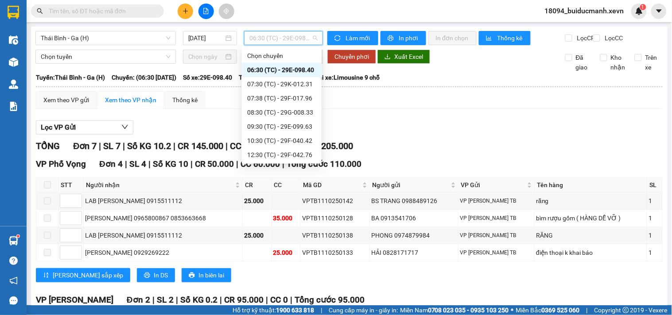
click at [309, 221] on div "15:30 (TC) - 29E-098.45" at bounding box center [281, 226] width 69 height 10
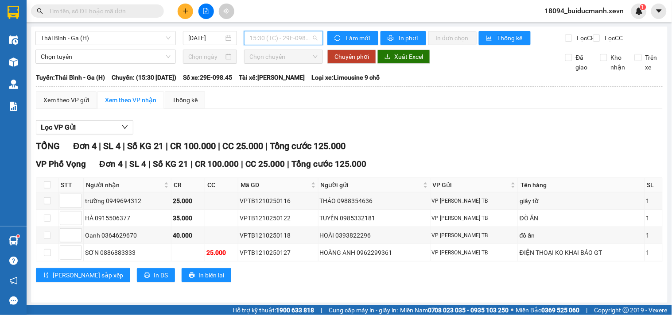
drag, startPoint x: 294, startPoint y: 35, endPoint x: 297, endPoint y: 77, distance: 41.7
click at [295, 35] on span "15:30 (TC) - 29E-098.45" at bounding box center [283, 37] width 68 height 13
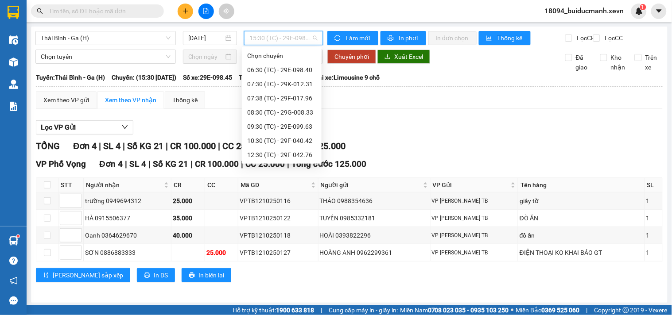
click at [295, 235] on div "15:35 (TC) - 29F-040.42" at bounding box center [281, 240] width 69 height 10
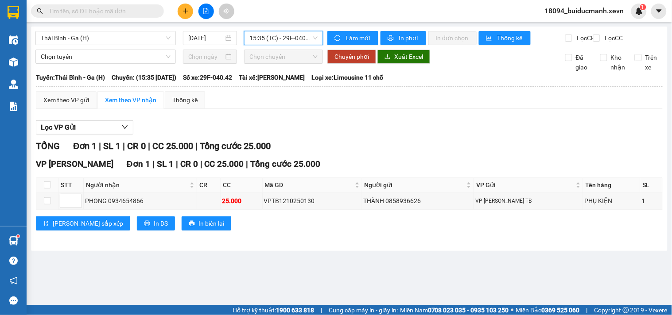
click at [350, 118] on div "Xem theo VP gửi Xem theo VP nhận Thống kê Lọc VP Gửi TỔNG Đơn 1 | SL 1 | CR 0 …" at bounding box center [349, 166] width 627 height 151
click at [51, 189] on input "checkbox" at bounding box center [47, 185] width 7 height 7
checkbox input "true"
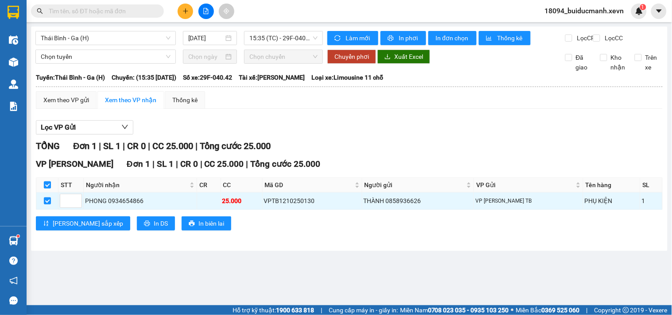
click at [49, 189] on input "checkbox" at bounding box center [47, 185] width 7 height 7
checkbox input "false"
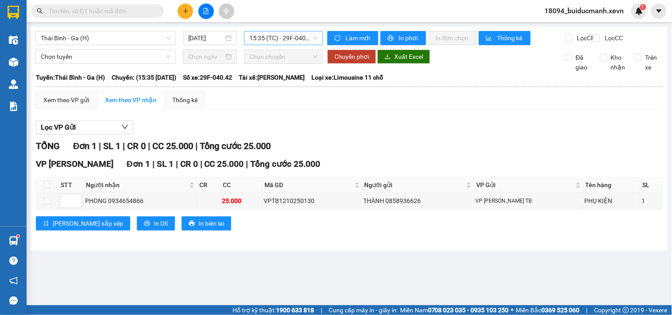
click at [276, 43] on div "Thái Bình - Ga (H) 12/10/2025 15:35 (TC) - 29F-040.42" at bounding box center [179, 38] width 288 height 14
click at [285, 34] on span "15:35 (TC) - 29F-040.42" at bounding box center [283, 37] width 68 height 13
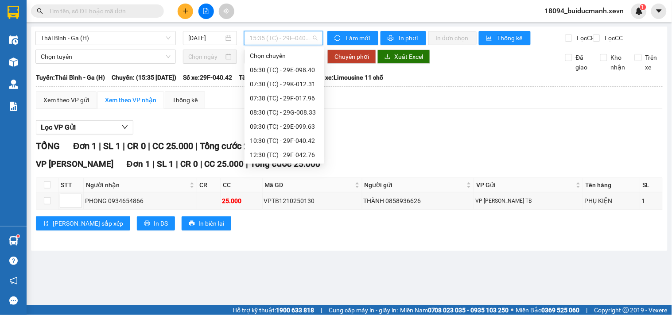
click at [293, 221] on div "15:30 (TC) - 29E-098.45" at bounding box center [284, 226] width 69 height 10
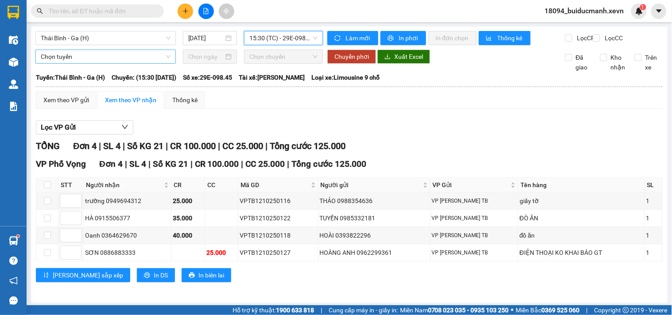
click at [104, 59] on span "Chọn tuyến" at bounding box center [106, 56] width 130 height 13
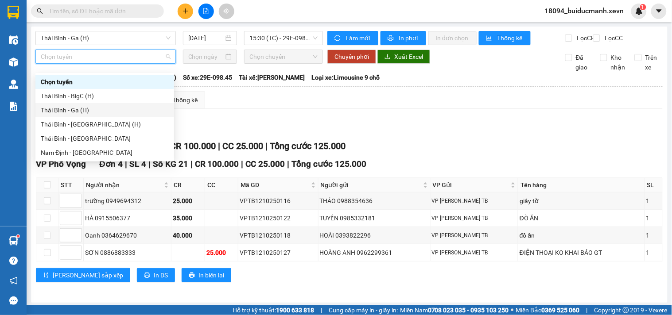
drag, startPoint x: 77, startPoint y: 108, endPoint x: 88, endPoint y: 104, distance: 11.4
click at [78, 108] on div "Thái Bình - Ga (H)" at bounding box center [105, 110] width 128 height 10
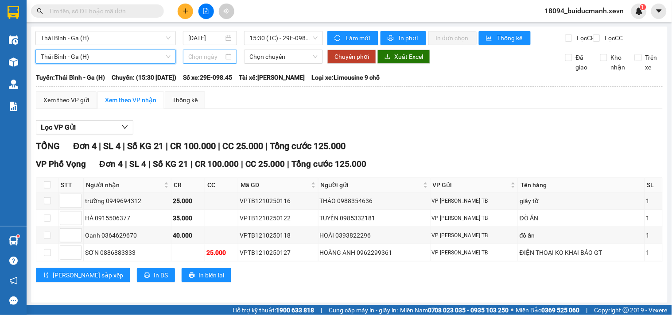
click at [200, 62] on input at bounding box center [206, 57] width 36 height 10
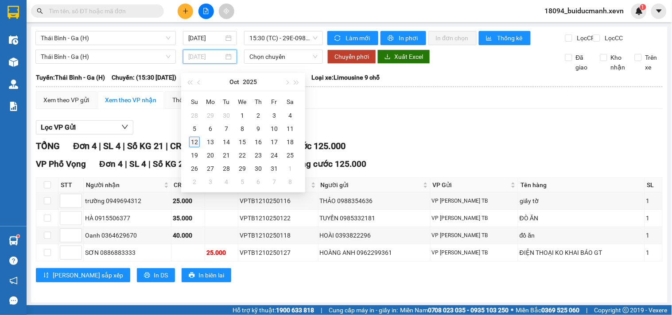
type input "[DATE]"
click at [193, 141] on div "12" at bounding box center [194, 142] width 11 height 11
type input "[DATE]"
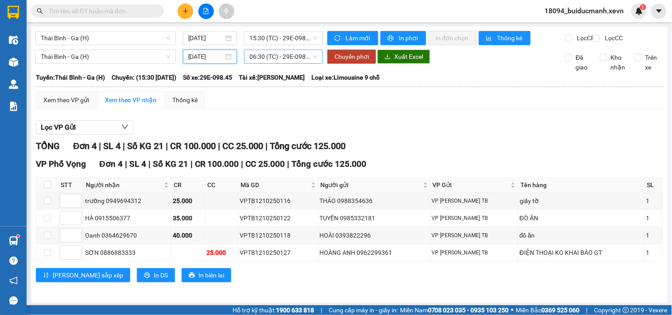
click at [284, 63] on span "06:30 (TC) - 29E-098.40" at bounding box center [283, 56] width 68 height 13
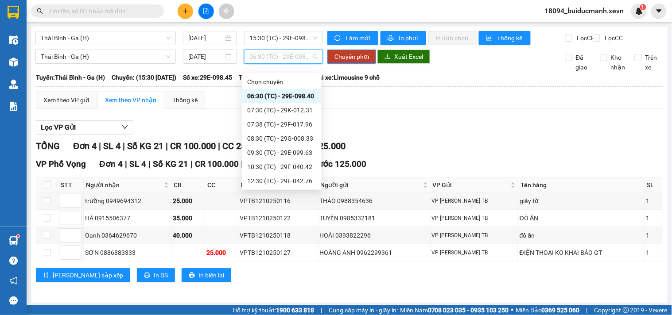
click at [282, 261] on div "15:35 (TC) - 29F-040.42" at bounding box center [281, 266] width 69 height 10
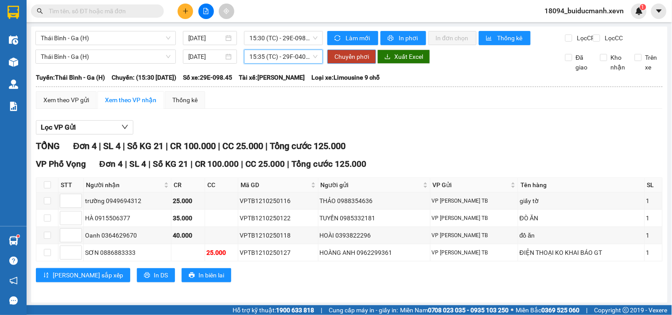
click at [355, 62] on span "Chuyển phơi" at bounding box center [352, 57] width 35 height 10
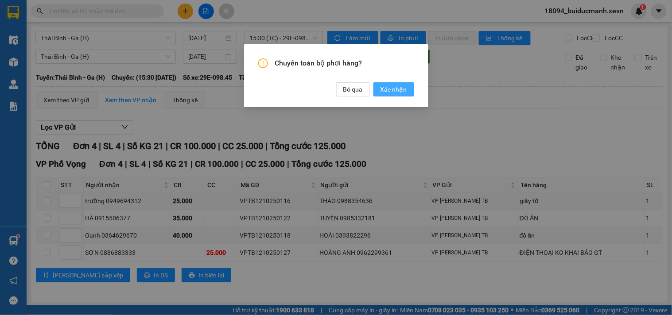
click at [402, 93] on span "Xác nhận" at bounding box center [394, 90] width 27 height 10
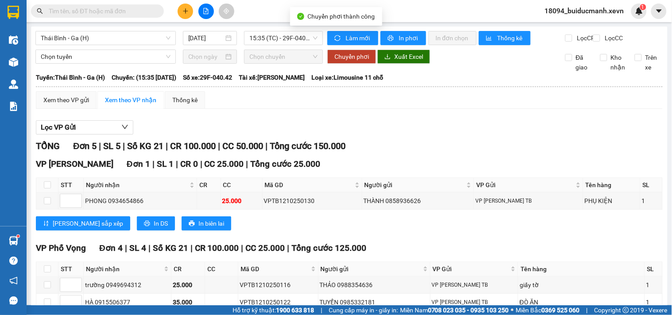
click at [472, 120] on div "Xem theo VP gửi Xem theo VP nhận Thống kê Lọc VP Gửi TỔNG Đơn 5 | SL 5 | Số KG…" at bounding box center [349, 234] width 627 height 287
click at [389, 39] on icon "printer" at bounding box center [391, 38] width 6 height 6
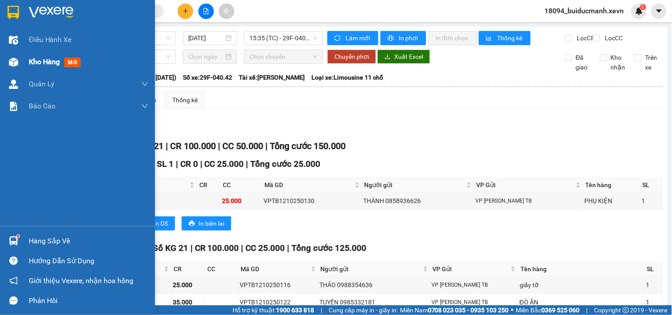
click at [21, 54] on div "Kho hàng mới" at bounding box center [77, 62] width 155 height 22
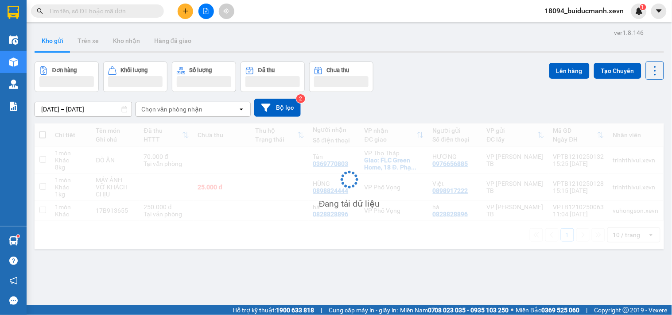
click at [420, 44] on div "Kho gửi Trên xe Kho nhận Hàng đã giao" at bounding box center [350, 41] width 630 height 23
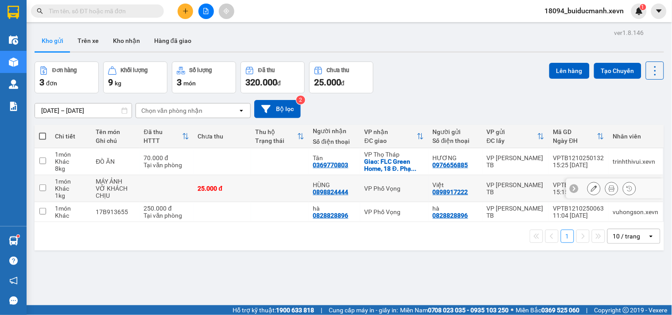
click at [214, 185] on div "25.000 đ" at bounding box center [222, 188] width 49 height 7
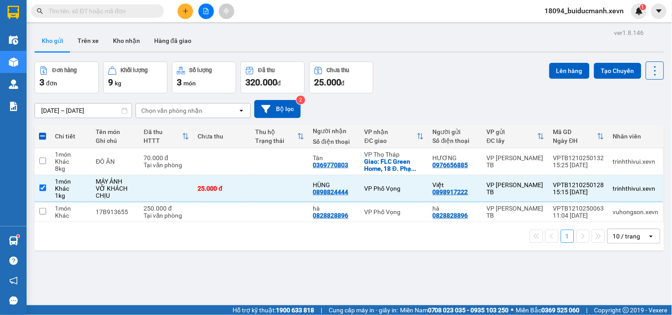
click at [465, 67] on div "Đơn hàng 3 đơn Khối lượng 9 kg Số lượng 3 món Đã thu 320.000 đ Chưa thu 25.000 …" at bounding box center [350, 78] width 630 height 32
click at [565, 70] on button "Lên hàng" at bounding box center [569, 71] width 40 height 16
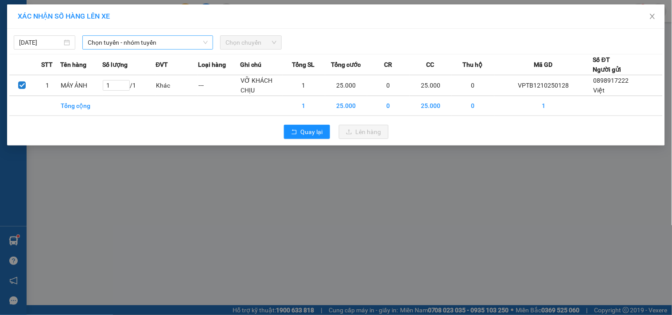
click at [178, 43] on span "Chọn tuyến - nhóm tuyến" at bounding box center [148, 42] width 120 height 13
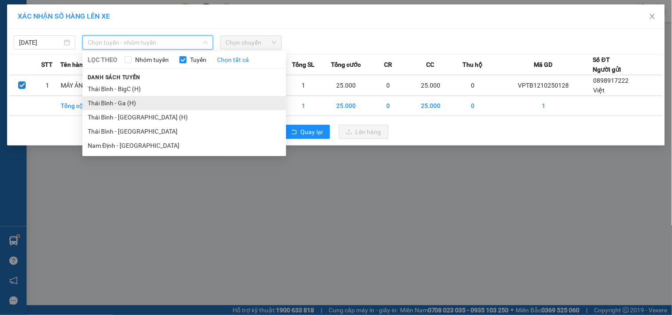
click at [138, 99] on li "Thái Bình - Ga (H)" at bounding box center [184, 103] width 204 height 14
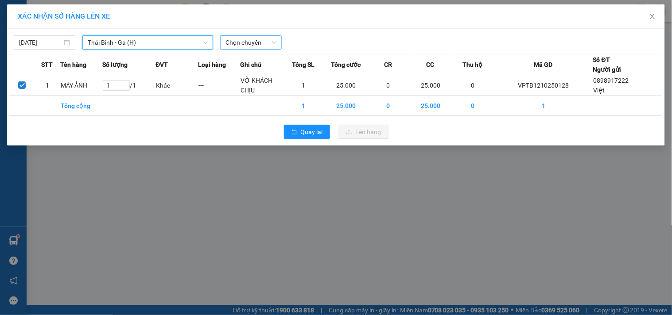
click at [275, 36] on span "Chọn chuyến" at bounding box center [251, 42] width 51 height 13
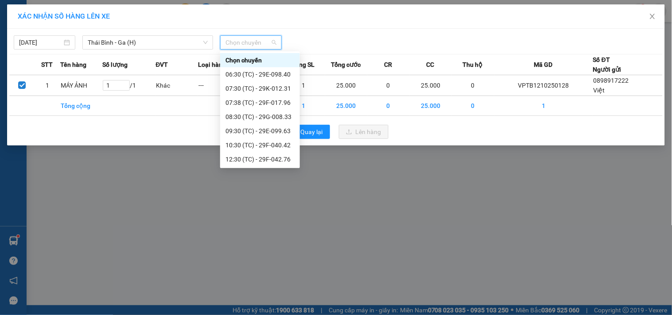
click at [281, 240] on div "15:35 (TC) - 29F-040.42" at bounding box center [260, 245] width 69 height 10
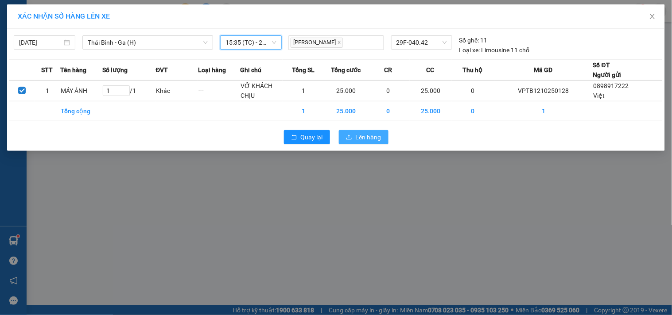
click at [362, 136] on span "Lên hàng" at bounding box center [369, 137] width 26 height 10
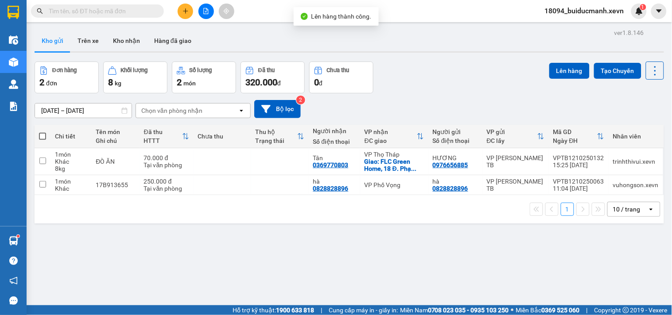
click at [447, 94] on div "10/10/2025 – 12/10/2025 Press the down arrow key to interact with the calendar …" at bounding box center [350, 108] width 630 height 31
click at [439, 86] on div "Đơn hàng 2 đơn Khối lượng 8 kg Số lượng 2 món Đã thu 320.000 đ Chưa thu 0 đ Lên…" at bounding box center [350, 78] width 630 height 32
click at [413, 99] on div "10/10/2025 – 12/10/2025 Press the down arrow key to interact with the calendar …" at bounding box center [350, 108] width 630 height 31
click at [129, 36] on button "Kho nhận" at bounding box center [126, 40] width 41 height 21
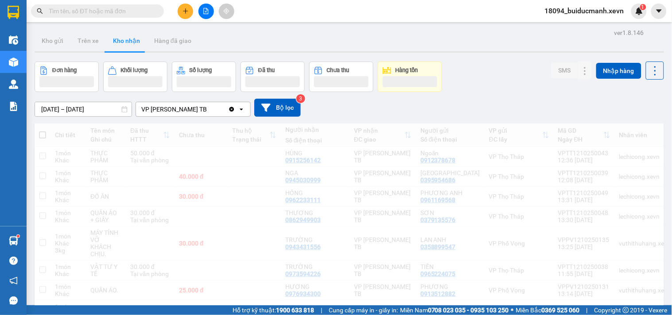
click at [512, 85] on div "Đơn hàng Khối lượng Số lượng Đã thu Chưa thu Hàng tồn SMS Nhập hàng" at bounding box center [350, 77] width 630 height 31
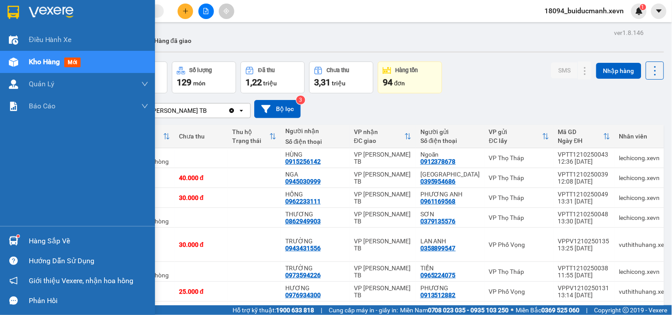
click at [12, 235] on div at bounding box center [14, 241] width 16 height 16
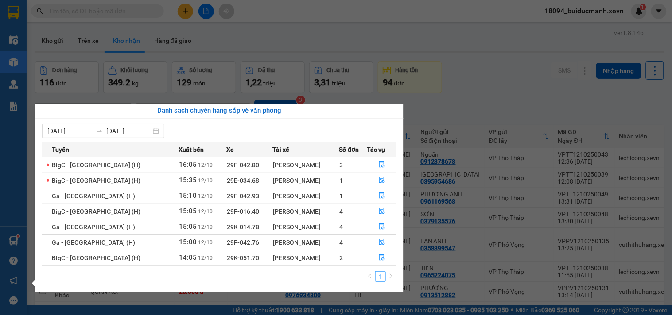
click at [471, 111] on section "Kết quả tìm kiếm ( 187 ) Bộ lọc Mã ĐH Trạng thái Món hàng Thu hộ Tổng cước Chưa…" at bounding box center [336, 157] width 672 height 315
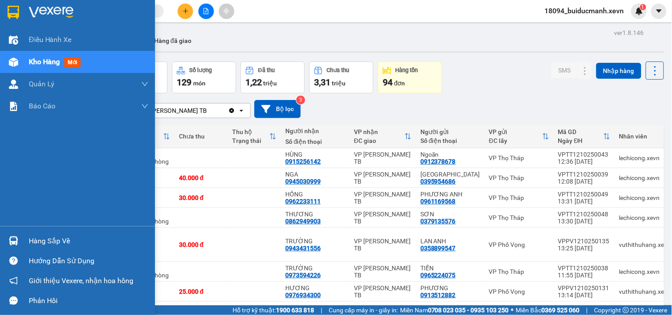
click at [17, 237] on img at bounding box center [13, 241] width 9 height 9
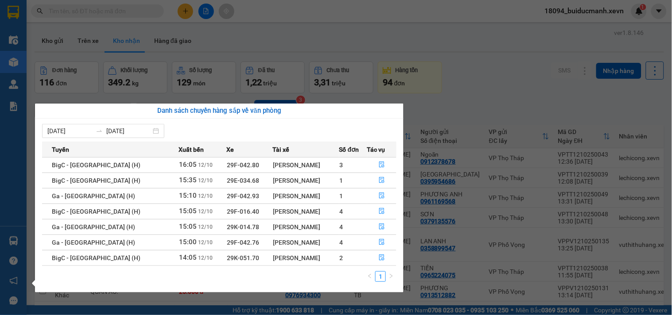
click at [462, 90] on section "Kết quả tìm kiếm ( 187 ) Bộ lọc Mã ĐH Trạng thái Món hàng Thu hộ Tổng cước Chưa…" at bounding box center [336, 157] width 672 height 315
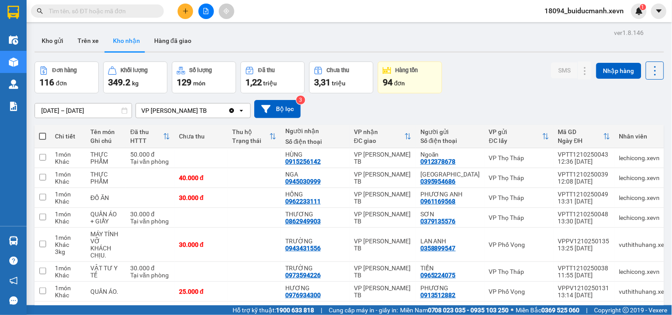
click at [470, 109] on div "10/10/2025 – 12/10/2025 Press the down arrow key to interact with the calendar …" at bounding box center [350, 109] width 630 height 18
click at [62, 41] on button "Kho gửi" at bounding box center [53, 40] width 36 height 21
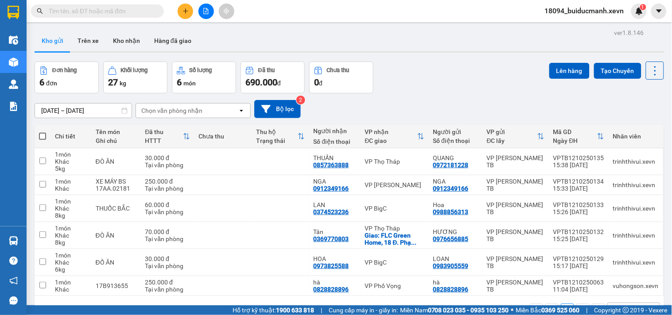
click at [404, 70] on div "Đơn hàng 6 đơn Khối lượng 27 kg Số lượng 6 món Đã thu 690.000 đ Chưa thu 0 đ Lê…" at bounding box center [350, 78] width 630 height 32
click at [117, 43] on button "Kho nhận" at bounding box center [126, 40] width 41 height 21
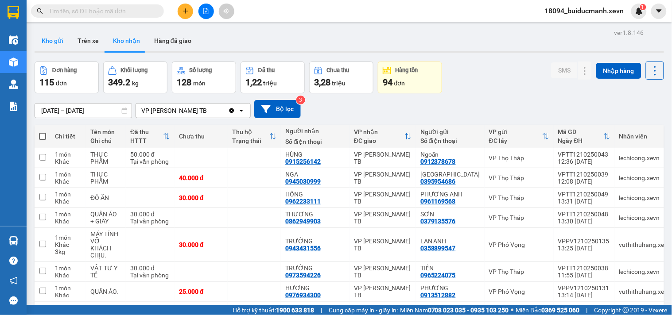
click at [53, 35] on button "Kho gửi" at bounding box center [53, 40] width 36 height 21
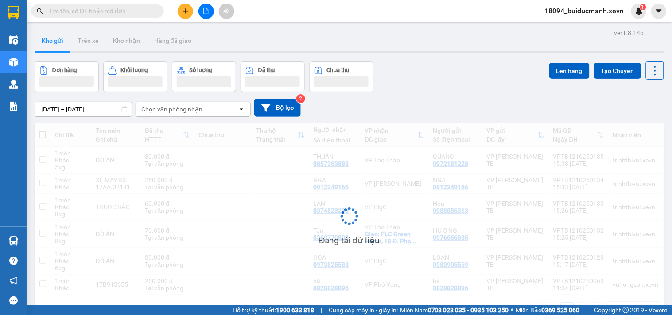
click at [476, 95] on div "10/10/2025 – 12/10/2025 Press the down arrow key to interact with the calendar …" at bounding box center [350, 107] width 630 height 31
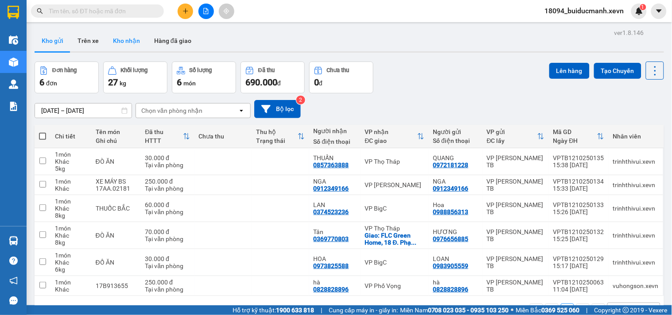
click at [124, 31] on button "Kho nhận" at bounding box center [126, 40] width 41 height 21
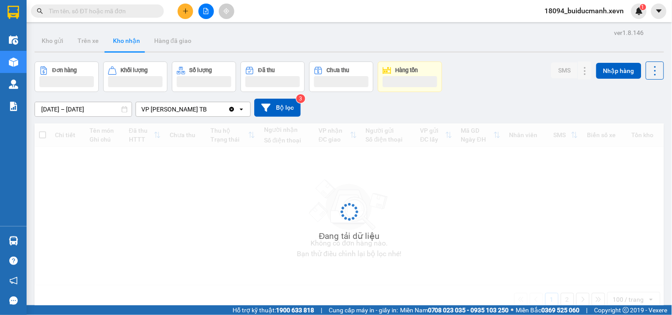
click at [467, 70] on div "Đơn hàng Khối lượng Số lượng Đã thu Chưa thu Hàng tồn SMS Nhập hàng" at bounding box center [350, 77] width 630 height 31
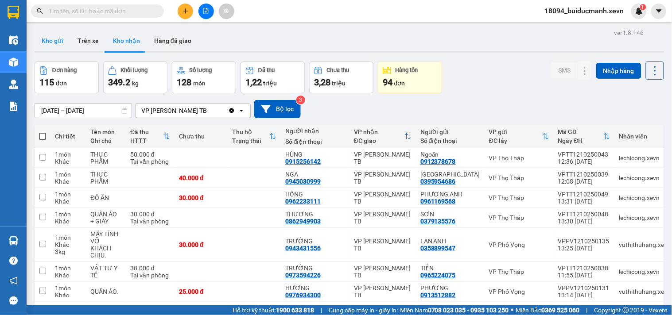
click at [46, 42] on button "Kho gửi" at bounding box center [53, 40] width 36 height 21
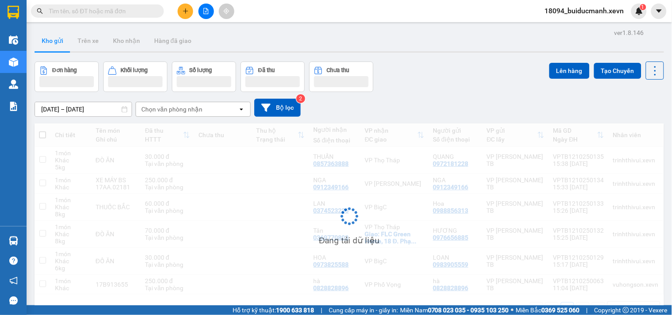
click at [451, 51] on div "Kho gửi Trên xe Kho nhận Hàng đã giao" at bounding box center [350, 41] width 630 height 23
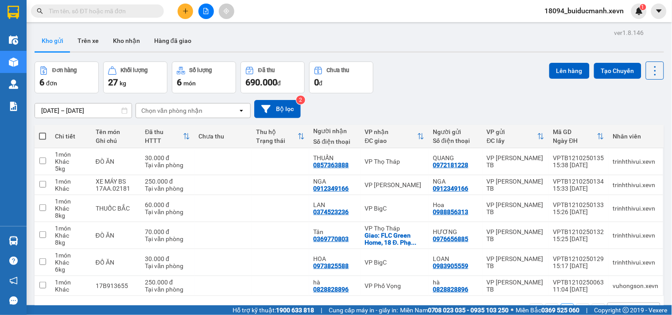
click at [648, 307] on icon "open" at bounding box center [651, 310] width 7 height 7
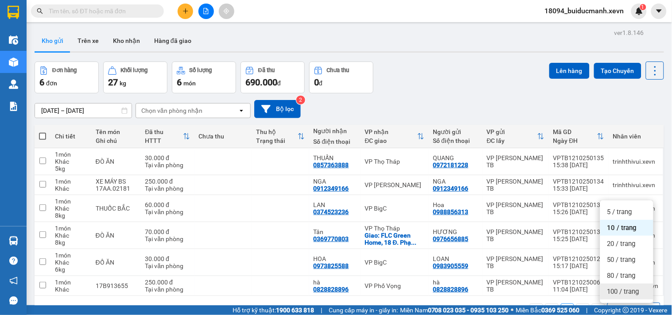
click at [648, 284] on div "100 / trang" at bounding box center [626, 292] width 53 height 16
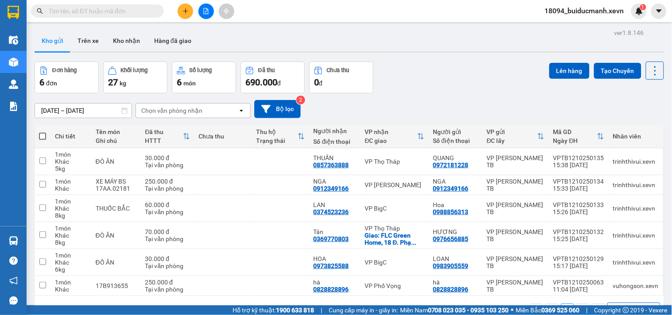
click at [483, 100] on div "10/10/2025 – 12/10/2025 Press the down arrow key to interact with the calendar …" at bounding box center [350, 109] width 630 height 18
click at [130, 39] on button "Kho nhận" at bounding box center [126, 40] width 41 height 21
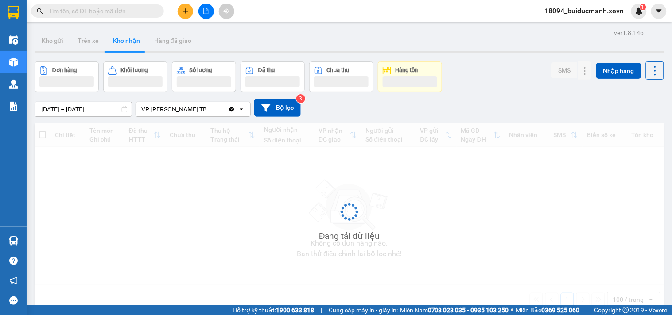
click at [528, 77] on div "Đơn hàng Khối lượng Số lượng Đã thu Chưa thu Hàng tồn SMS Nhập hàng" at bounding box center [350, 77] width 630 height 31
click at [18, 231] on div "Hàng sắp về" at bounding box center [13, 241] width 27 height 20
click at [19, 238] on div "Điều hành xe Kho hàng mới Quản Lý Quản lý chuyến Quản lý giao nhận mới Quản lý …" at bounding box center [13, 157] width 27 height 315
click at [16, 240] on div at bounding box center [14, 241] width 16 height 16
click at [15, 240] on div "Điều hành xe Kho hàng mới Quản Lý Quản lý chuyến Quản lý giao nhận mới Quản lý …" at bounding box center [13, 157] width 27 height 315
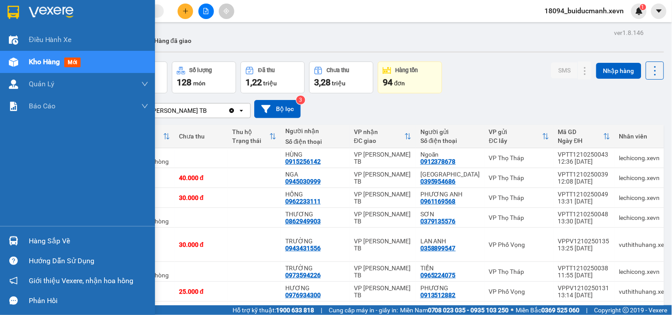
click at [13, 240] on img at bounding box center [13, 241] width 9 height 9
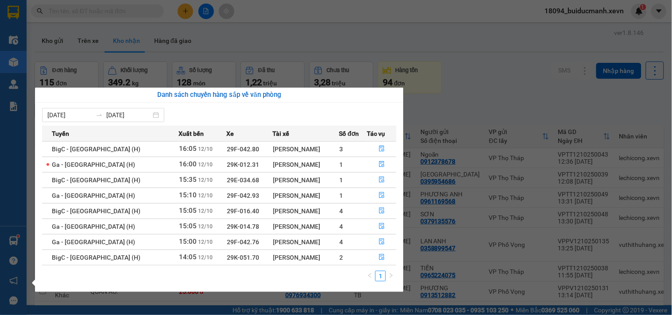
click at [276, 37] on section "Kết quả tìm kiếm ( 187 ) Bộ lọc Mã ĐH Trạng thái Món hàng Thu hộ Tổng cước Chưa…" at bounding box center [336, 157] width 672 height 315
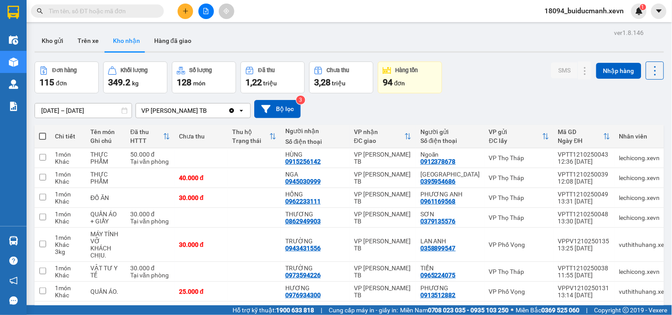
click at [140, 11] on input "text" at bounding box center [101, 11] width 105 height 10
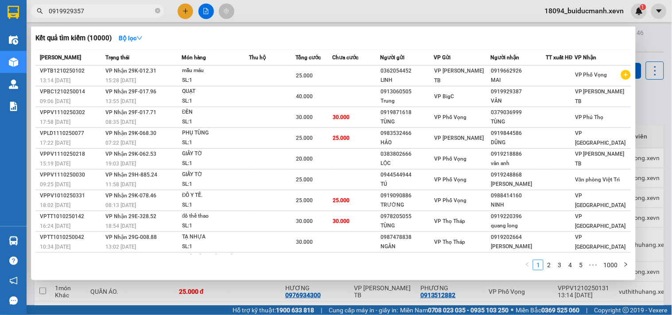
type input "0919929357"
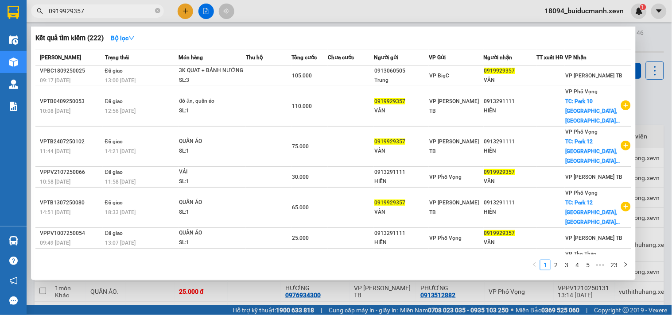
click at [303, 15] on div at bounding box center [336, 157] width 672 height 315
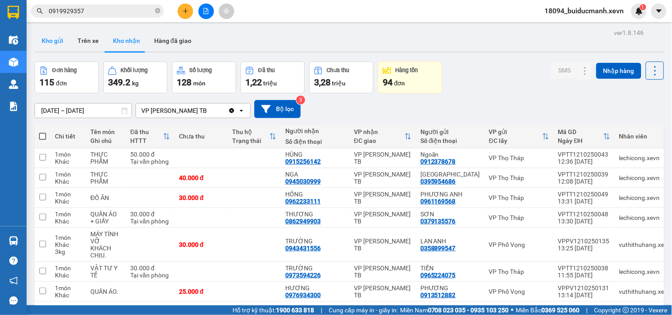
click at [42, 47] on button "Kho gửi" at bounding box center [53, 40] width 36 height 21
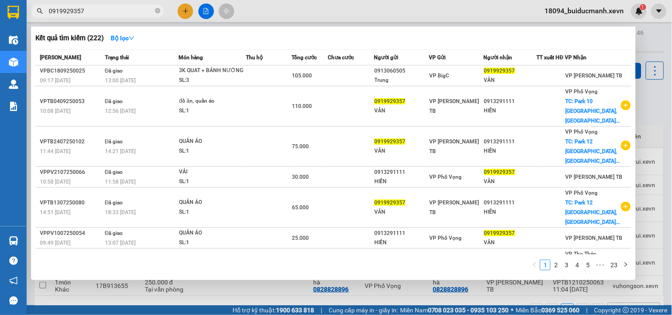
drag, startPoint x: 128, startPoint y: 15, endPoint x: 0, endPoint y: 52, distance: 133.0
click at [0, 51] on section "Kết quả tìm kiếm ( 222 ) Bộ lọc Mã ĐH Trạng thái Món hàng Thu hộ Tổng cước Chưa…" at bounding box center [336, 157] width 672 height 315
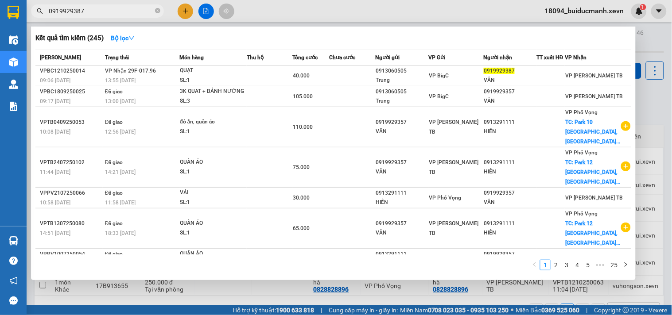
type input "0919929387"
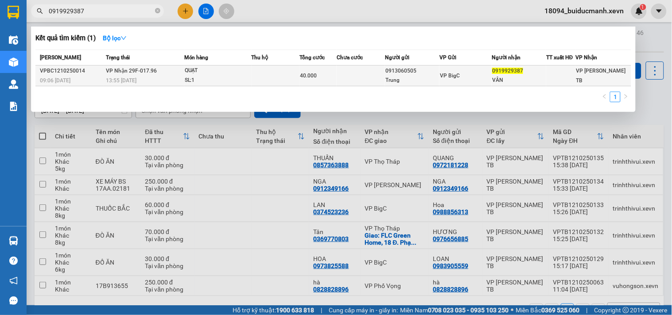
click at [408, 78] on div "Trung" at bounding box center [412, 80] width 54 height 9
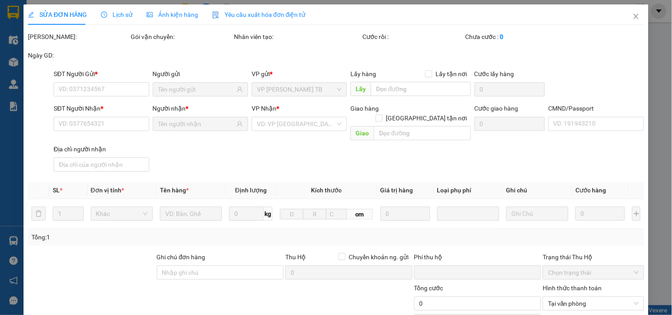
type input "0913060505"
type input "Trung"
type input "0919929387"
type input "VÂN"
type input "0"
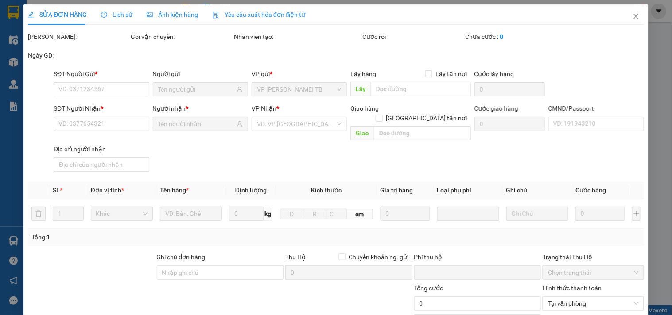
type input "40.000"
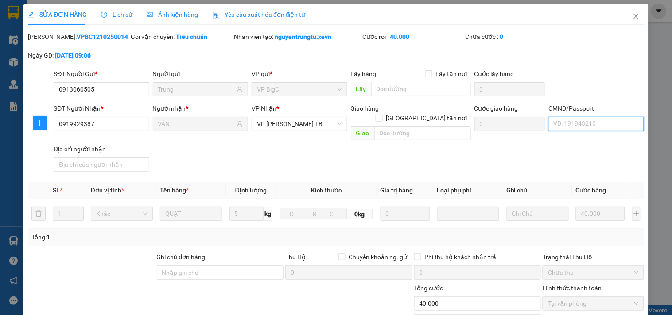
click at [602, 122] on input "CMND/Passport" at bounding box center [596, 124] width 95 height 14
type input "bùi trung tiến"
click at [593, 81] on div "SĐT Người Gửi * 0913060505 Người gửi Trung VP gửi * VP BigC Lấy hàng Lấy tận nơ…" at bounding box center [349, 84] width 594 height 31
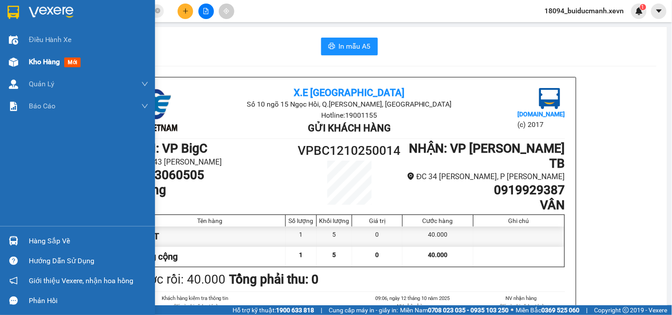
click at [13, 58] on img at bounding box center [13, 62] width 9 height 9
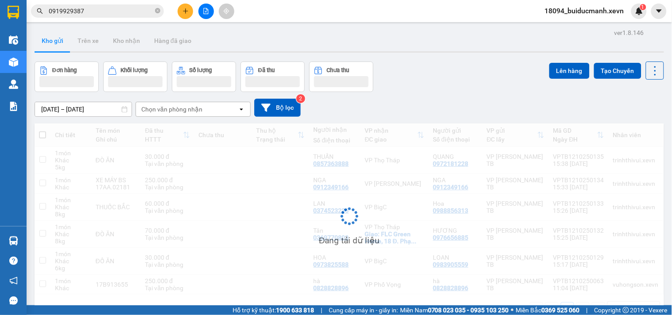
click at [462, 34] on div "Kho gửi Trên xe Kho nhận Hàng đã giao" at bounding box center [350, 41] width 630 height 23
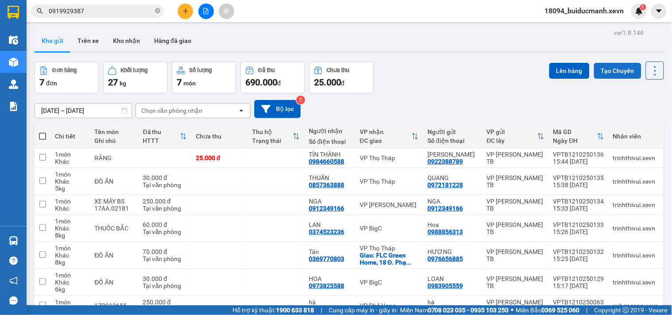
click at [613, 73] on button "Tạo Chuyến" at bounding box center [617, 71] width 47 height 16
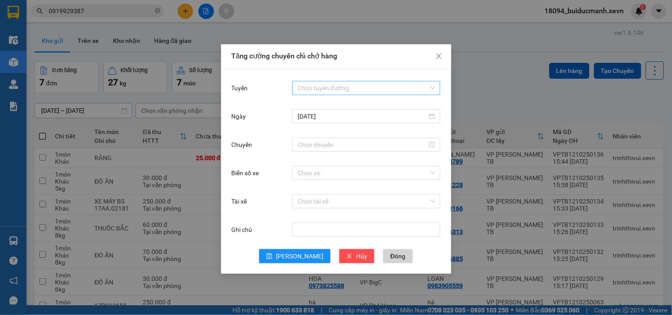
click at [365, 85] on input "Tuyến" at bounding box center [363, 88] width 131 height 13
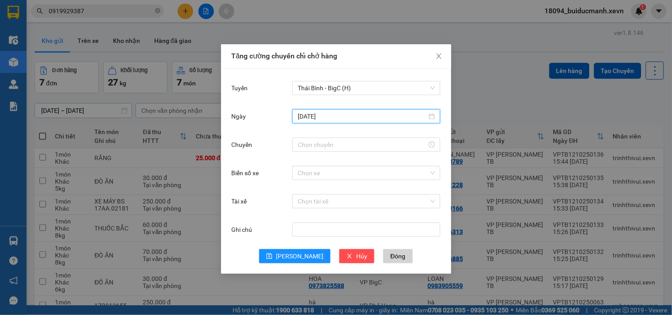
click at [382, 120] on input "[DATE]" at bounding box center [362, 117] width 129 height 10
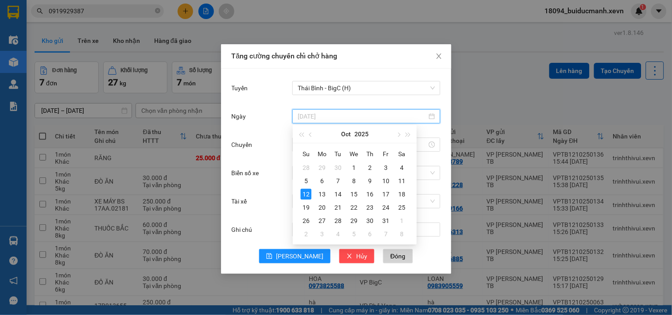
type input "[DATE]"
click at [303, 196] on div "12" at bounding box center [306, 194] width 11 height 11
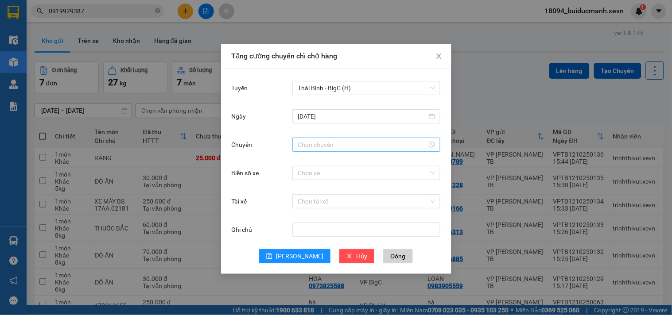
click at [369, 138] on div at bounding box center [366, 145] width 148 height 14
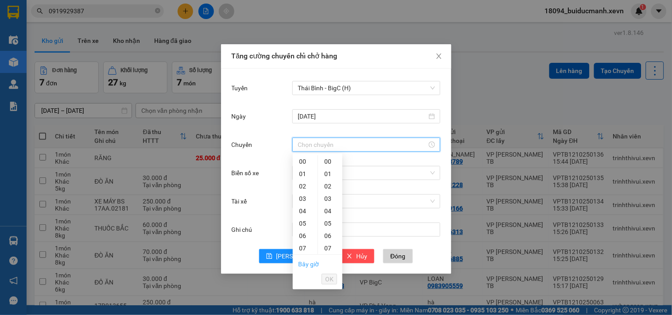
click at [309, 266] on link "Bây giờ" at bounding box center [308, 264] width 21 height 7
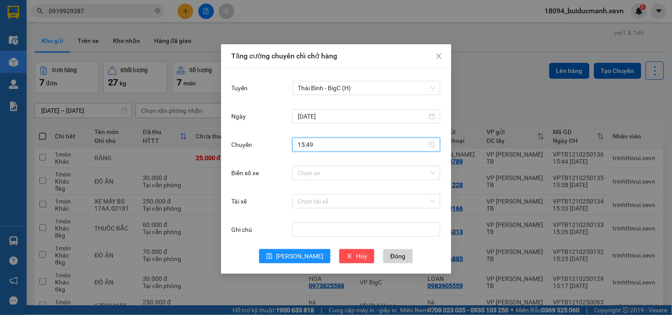
click at [336, 145] on input "15:49" at bounding box center [362, 145] width 129 height 10
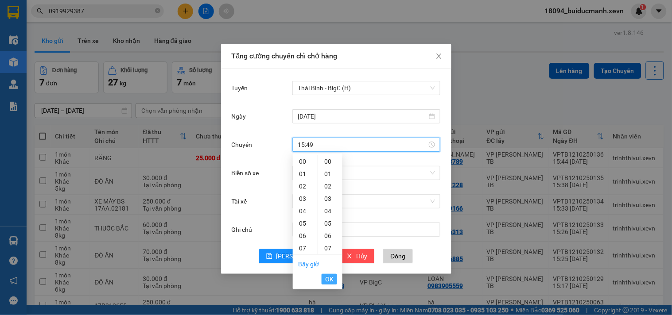
click at [329, 280] on span "OK" at bounding box center [329, 280] width 8 height 10
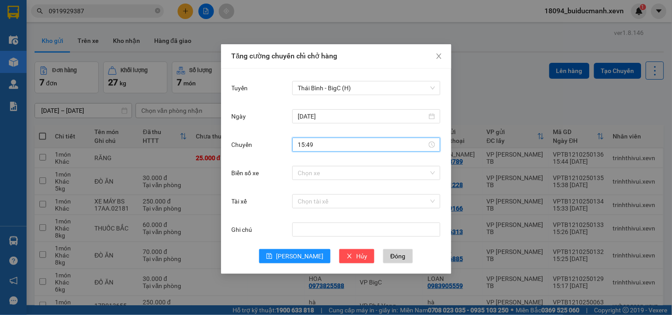
click at [331, 140] on input "15:49" at bounding box center [362, 145] width 129 height 10
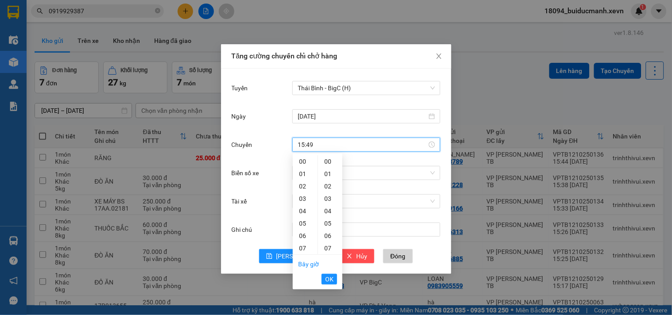
type input "16:30"
click at [330, 280] on span "OK" at bounding box center [329, 280] width 8 height 10
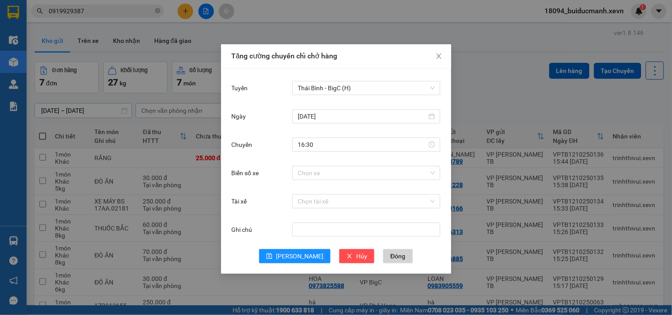
click at [342, 180] on div "Chọn xe" at bounding box center [366, 173] width 148 height 18
click at [347, 174] on input "Biển số xe" at bounding box center [363, 173] width 131 height 13
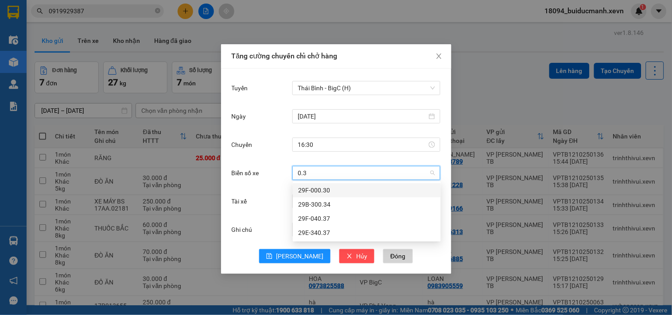
type input "0.37"
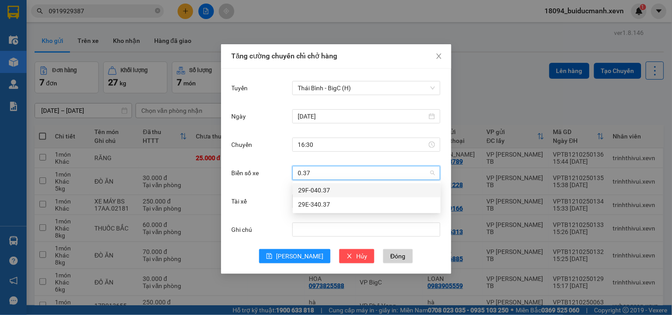
drag, startPoint x: 317, startPoint y: 190, endPoint x: 304, endPoint y: 193, distance: 13.3
click at [317, 190] on div "29F-040.37" at bounding box center [366, 191] width 137 height 10
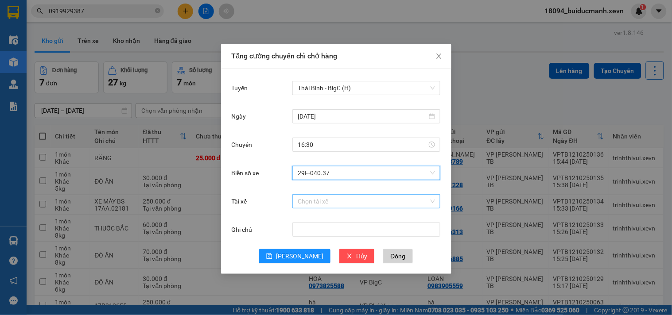
click at [339, 198] on input "Tài xế" at bounding box center [363, 201] width 131 height 13
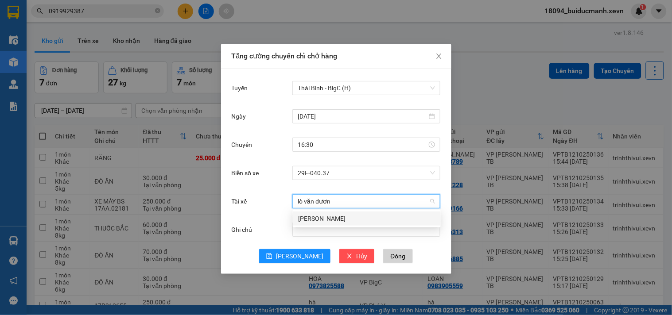
type input "lò văn dương"
click at [320, 224] on div "Lò Văn Dương" at bounding box center [367, 219] width 148 height 14
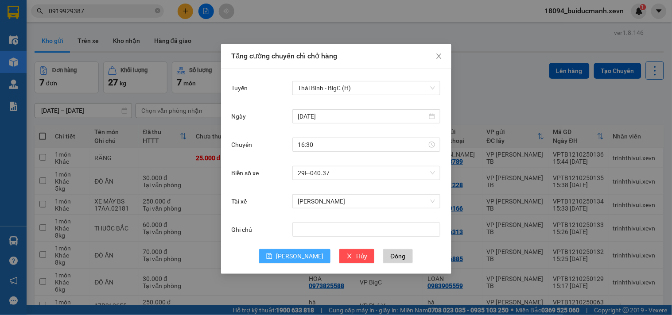
drag, startPoint x: 300, startPoint y: 248, endPoint x: 286, endPoint y: 256, distance: 15.3
click at [286, 256] on form "Tuyến Thái Bình - BigC (H) Ngày 12/10/2025 Chuyến 16:30 Biển số xe 29F-040.37 T…" at bounding box center [336, 171] width 209 height 184
click at [294, 254] on button "Lưu" at bounding box center [294, 256] width 71 height 14
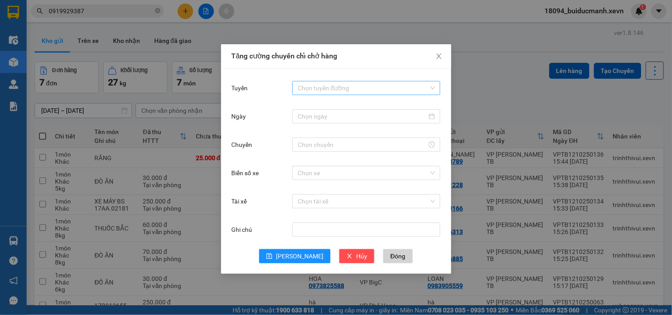
click at [390, 89] on input "Tuyến" at bounding box center [363, 88] width 131 height 13
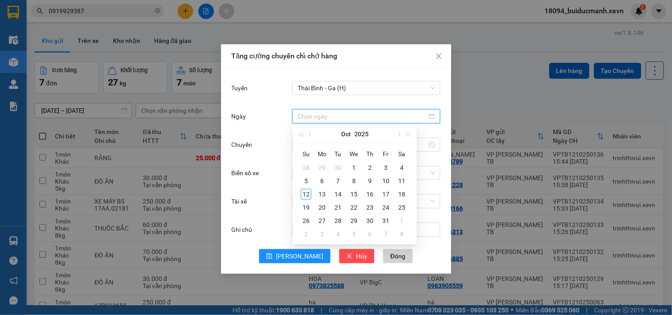
click at [377, 114] on input "Ngày" at bounding box center [362, 117] width 129 height 10
type input "[DATE]"
click at [303, 194] on div "12" at bounding box center [306, 194] width 11 height 11
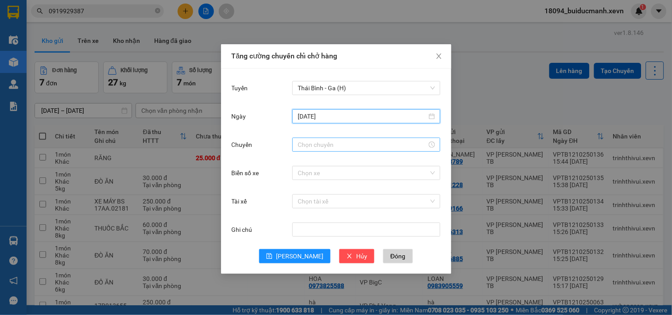
click at [372, 144] on input "Chuyến" at bounding box center [362, 145] width 129 height 10
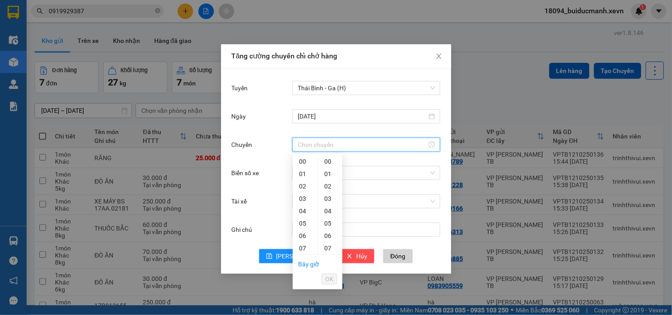
type input "16:30"
drag, startPoint x: 325, startPoint y: 277, endPoint x: 312, endPoint y: 260, distance: 21.2
click at [324, 277] on button "OK" at bounding box center [330, 279] width 16 height 11
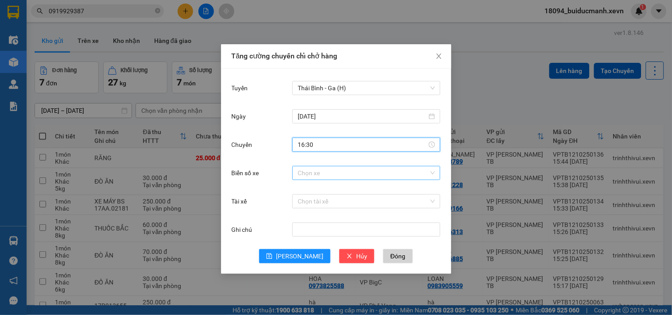
click at [339, 174] on input "Biển số xe" at bounding box center [363, 173] width 131 height 13
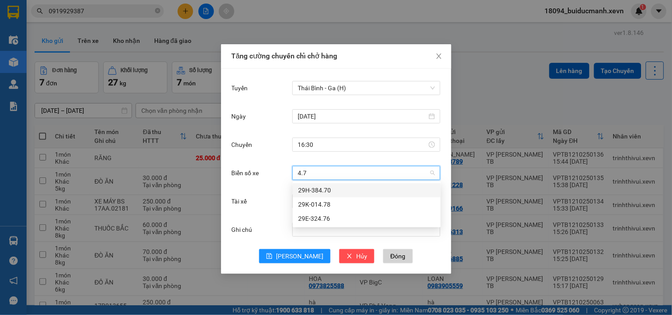
type input "4.78"
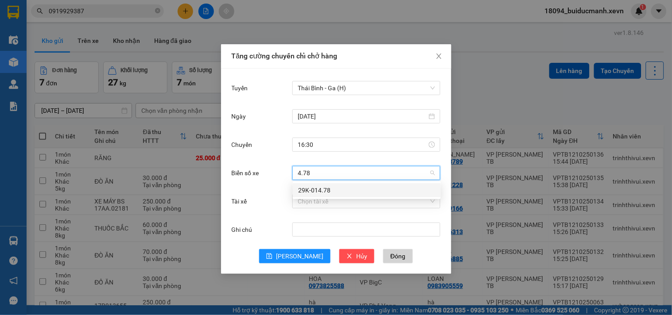
click at [331, 187] on div "29K-014.78" at bounding box center [366, 191] width 137 height 10
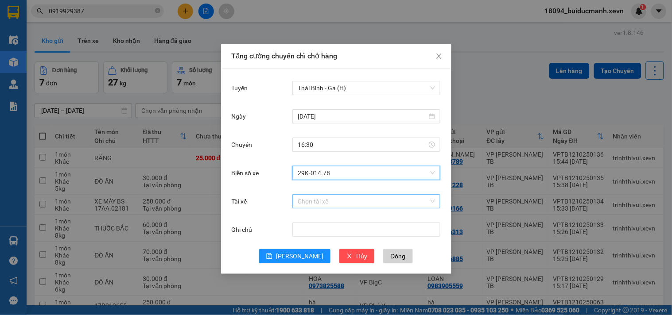
click at [338, 197] on input "Tài xế" at bounding box center [363, 201] width 131 height 13
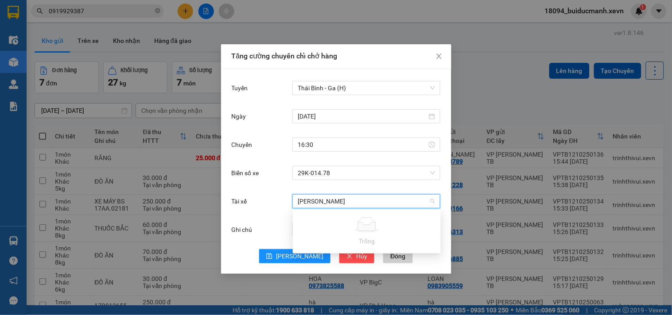
type input "lê trung kiên"
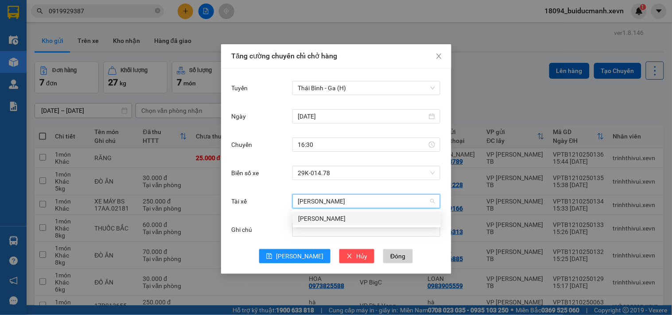
click at [328, 218] on div "Lê Trung Kiên" at bounding box center [366, 219] width 137 height 10
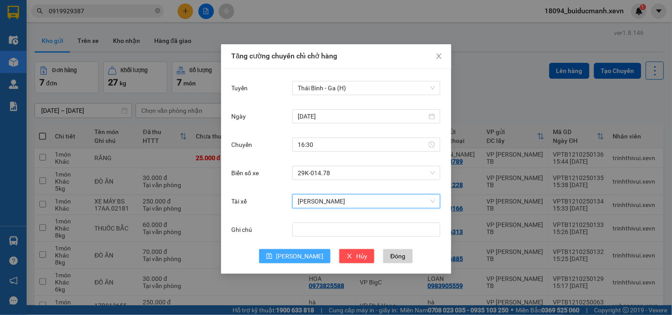
click at [293, 256] on button "Lưu" at bounding box center [294, 256] width 71 height 14
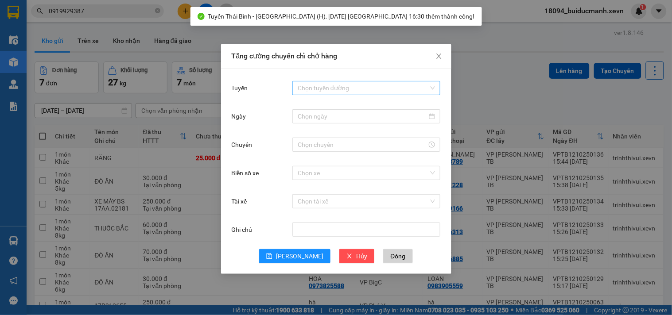
click at [331, 87] on input "Tuyến" at bounding box center [363, 88] width 131 height 13
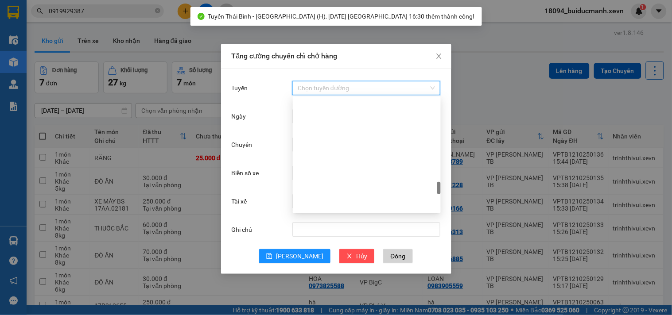
click at [453, 54] on div "Tăng cường chuyến chỉ chở hàng Tuyến Chọn tuyến đường Ngày Chuyến Biển số xe Ch…" at bounding box center [336, 157] width 672 height 315
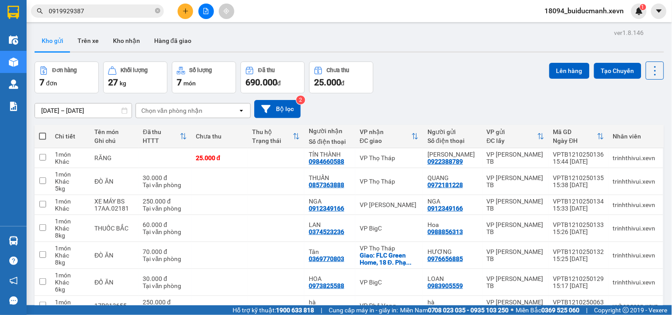
click at [175, 6] on div at bounding box center [206, 12] width 66 height 16
click at [193, 12] on div at bounding box center [206, 12] width 66 height 16
click at [183, 12] on icon "plus" at bounding box center [186, 11] width 6 height 6
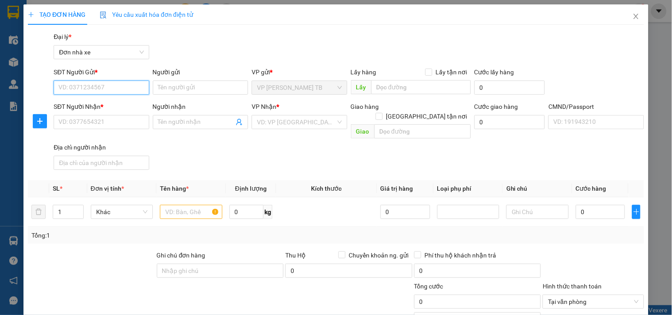
click at [129, 85] on input "SĐT Người Gửi *" at bounding box center [101, 88] width 95 height 14
type input "0982361578"
click at [115, 102] on div "0982361578 - TRIỀU" at bounding box center [100, 106] width 84 height 10
type input "TRIỀU"
type input "0355764176"
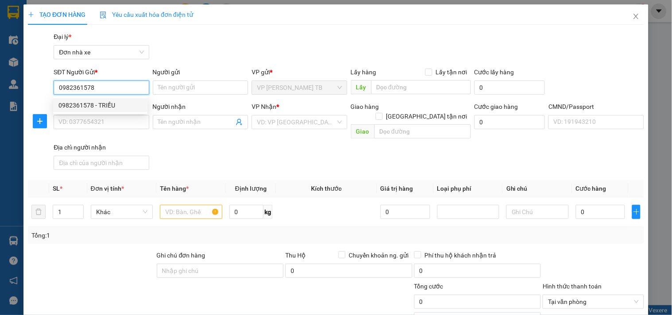
type input "CÔ HÀ"
type input "MẸ C HÀ/0355764176"
click at [116, 101] on div "0982361578 - TRIỀU" at bounding box center [100, 106] width 84 height 10
type input "0982361578"
click at [162, 71] on div "Người gửi" at bounding box center [200, 72] width 95 height 10
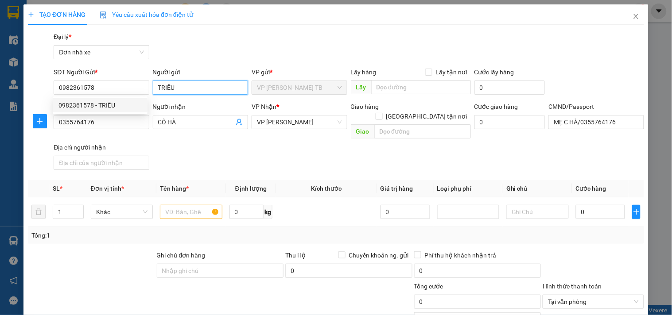
click at [162, 81] on input "TRIỀU" at bounding box center [200, 88] width 95 height 14
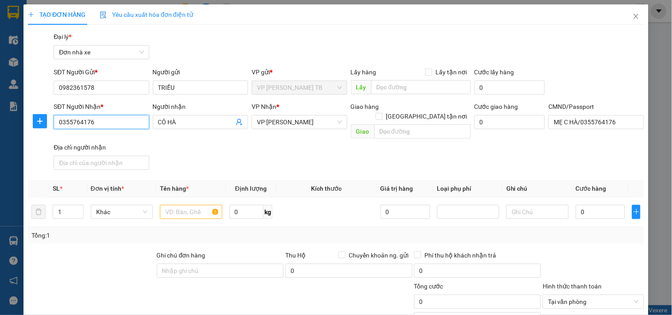
drag, startPoint x: 123, startPoint y: 122, endPoint x: 0, endPoint y: 89, distance: 127.0
click at [0, 99] on div "TẠO ĐƠN HÀNG Yêu cầu xuất hóa đơn điện tử Transit Pickup Surcharge Ids Transit …" at bounding box center [336, 157] width 672 height 315
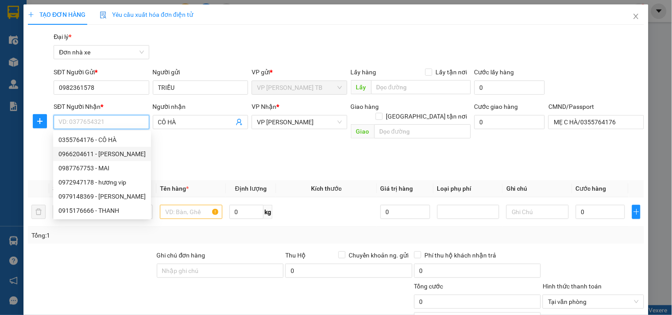
click at [100, 154] on div "0966204611 - HUYỀN" at bounding box center [101, 154] width 87 height 10
type input "0966204611"
type input "HUYỀN"
type input "2"
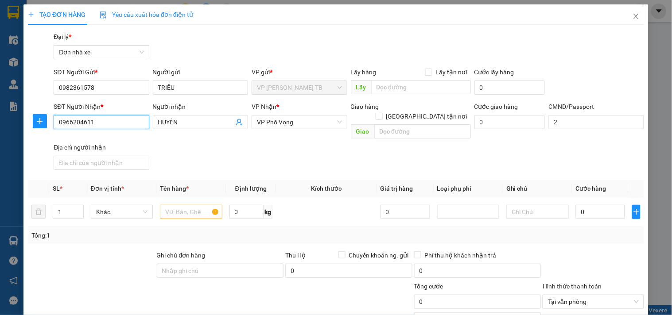
type input "0966204611"
drag, startPoint x: 264, startPoint y: 161, endPoint x: 317, endPoint y: 124, distance: 64.4
click at [264, 160] on div "SĐT Người Nhận * 0966204611 0966204611 Người nhận HUYỀN VP Nhận * VP Phố Vọng G…" at bounding box center [349, 138] width 594 height 72
click at [195, 205] on input "text" at bounding box center [191, 212] width 62 height 14
click at [286, 124] on span "VP Phố Vọng" at bounding box center [299, 122] width 85 height 13
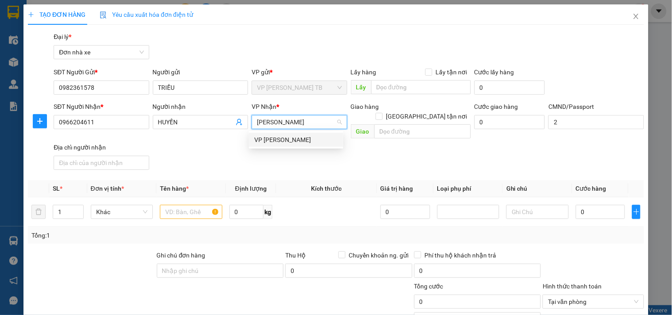
type input "lê duẩn"
click at [297, 138] on div "VP [PERSON_NAME]" at bounding box center [296, 140] width 84 height 10
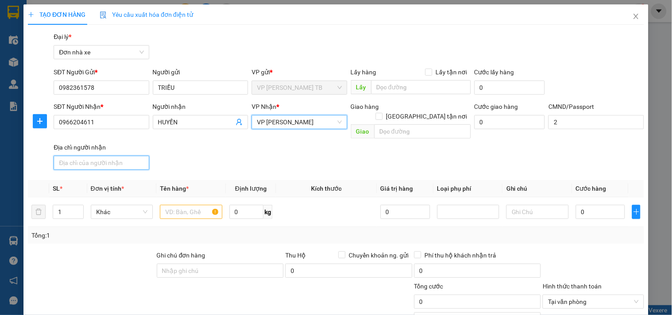
drag, startPoint x: 125, startPoint y: 152, endPoint x: 184, endPoint y: 159, distance: 59.7
click at [129, 156] on input "Địa chỉ người nhận" at bounding box center [101, 163] width 95 height 14
click at [204, 155] on div "SĐT Người Nhận * 0966204611 Người nhận HUYỀN VP Nhận * VP Lê Duẩn Giao hàng Gia…" at bounding box center [349, 138] width 594 height 72
click at [188, 205] on input "text" at bounding box center [191, 212] width 62 height 14
type input "p"
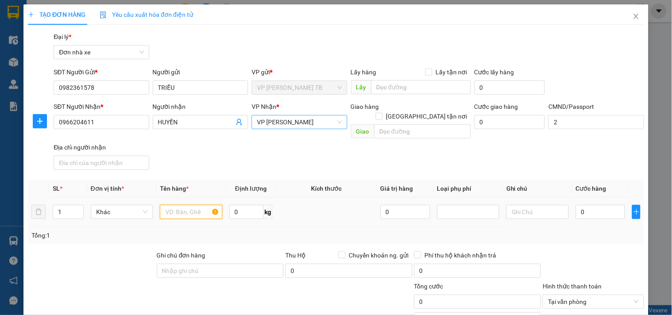
type input "a"
type input "á"
type input "vải"
click at [253, 205] on input "0" at bounding box center [247, 212] width 35 height 14
type input "0.2"
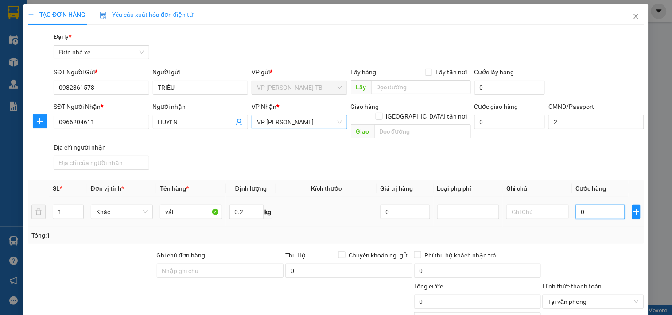
click at [591, 205] on input "0" at bounding box center [601, 212] width 50 height 14
type input "2"
type input "25"
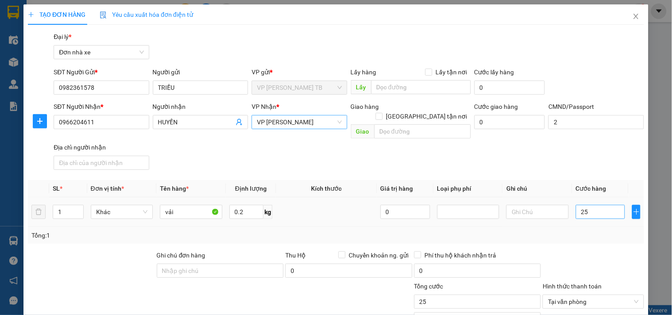
type input "25.000"
drag, startPoint x: 587, startPoint y: 230, endPoint x: 603, endPoint y: 200, distance: 33.3
click at [588, 231] on div "Tổng: 1" at bounding box center [335, 236] width 609 height 10
click at [619, 180] on th "Cước hàng" at bounding box center [600, 188] width 57 height 17
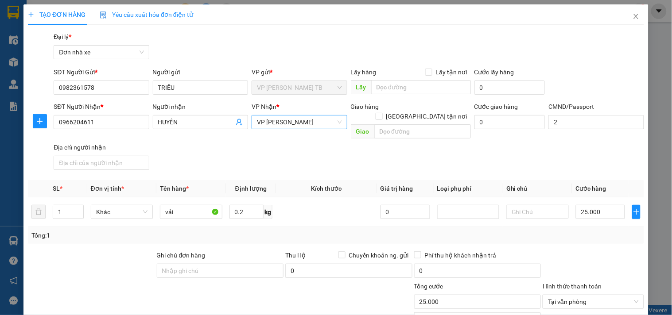
click at [616, 251] on div at bounding box center [593, 266] width 103 height 31
type input "25.000"
click at [616, 251] on div at bounding box center [593, 266] width 103 height 31
click at [627, 251] on div at bounding box center [593, 266] width 103 height 31
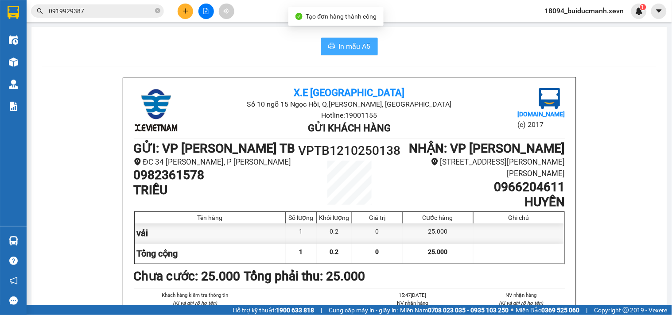
click at [339, 42] on span "In mẫu A5" at bounding box center [355, 46] width 32 height 11
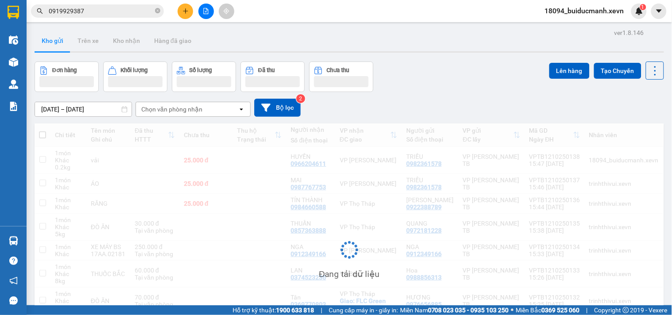
click at [462, 55] on div "ver 1.8.146 Kho gửi Trên xe Kho nhận Hàng đã giao Đơn hàng Khối lượng Số lượng …" at bounding box center [349, 210] width 637 height 367
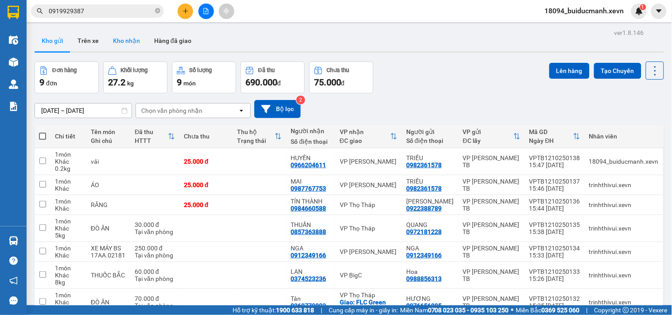
click at [117, 35] on button "Kho nhận" at bounding box center [126, 40] width 41 height 21
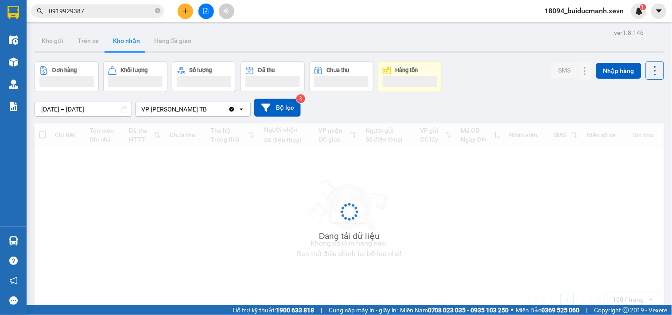
click at [157, 12] on icon "close-circle" at bounding box center [157, 10] width 5 height 5
click at [156, 11] on span at bounding box center [157, 11] width 5 height 10
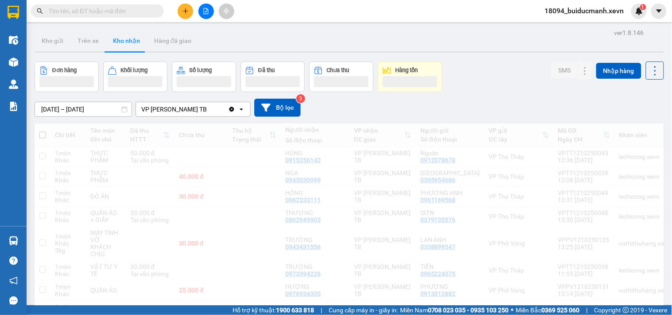
click at [156, 10] on span at bounding box center [157, 11] width 5 height 10
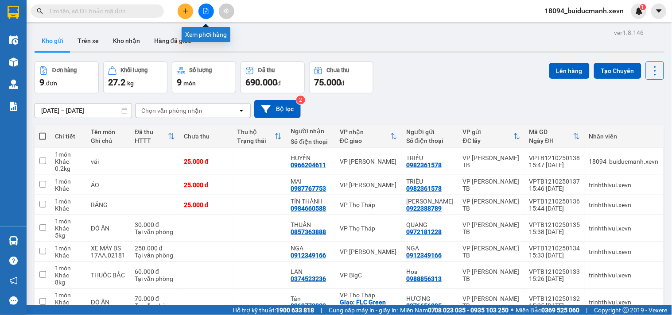
drag, startPoint x: 205, startPoint y: 8, endPoint x: 218, endPoint y: 9, distance: 12.5
click at [205, 8] on icon "file-add" at bounding box center [206, 11] width 6 height 6
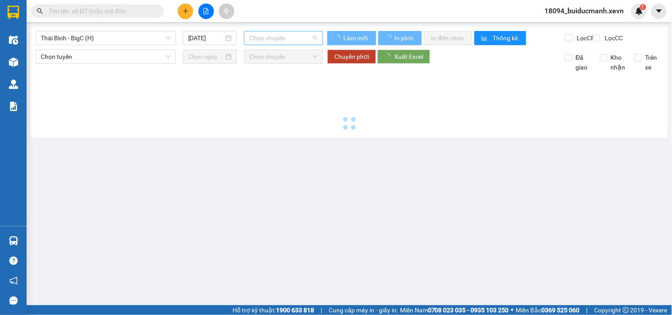
click at [287, 33] on span "Chọn chuyến" at bounding box center [283, 37] width 68 height 13
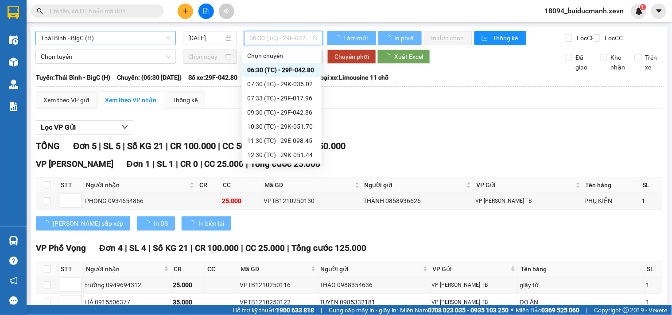
click at [114, 33] on span "Thái Bình - BigC (H)" at bounding box center [106, 37] width 130 height 13
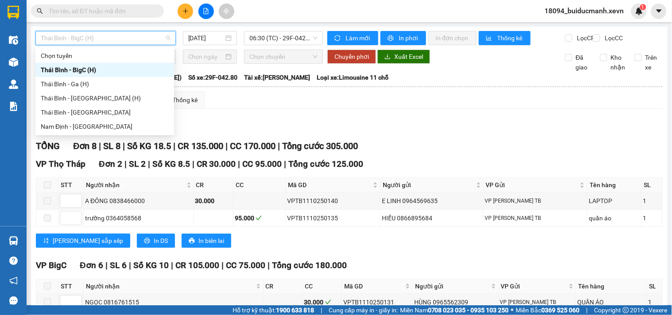
click at [105, 72] on div "Thái Bình - BigC (H)" at bounding box center [105, 70] width 128 height 10
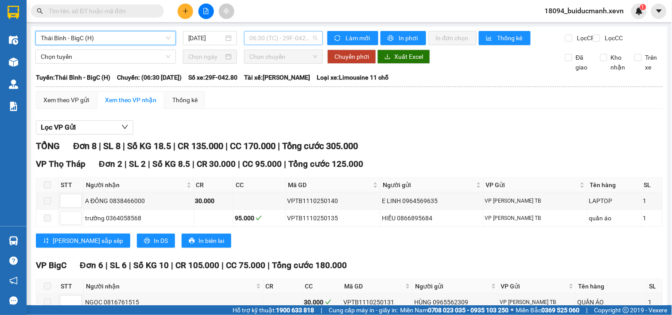
click at [295, 35] on span "06:30 (TC) - 29F-042.80" at bounding box center [283, 37] width 68 height 13
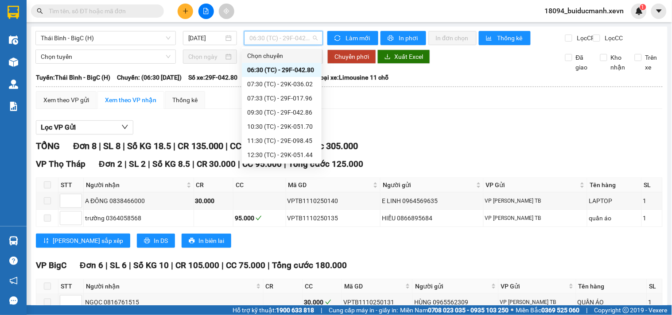
scroll to position [71, 0]
click at [296, 152] on div "16:30 (TC) - 29F-040.37" at bounding box center [281, 155] width 69 height 10
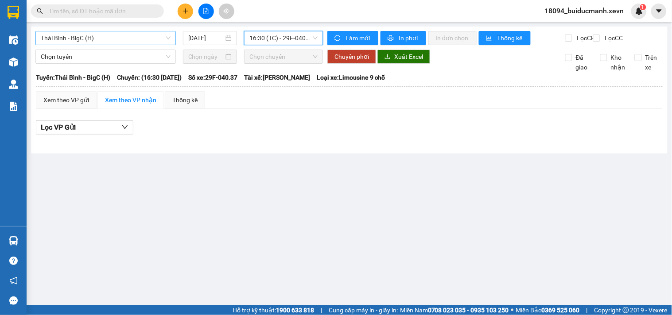
click at [125, 41] on span "Thái Bình - BigC (H)" at bounding box center [106, 37] width 130 height 13
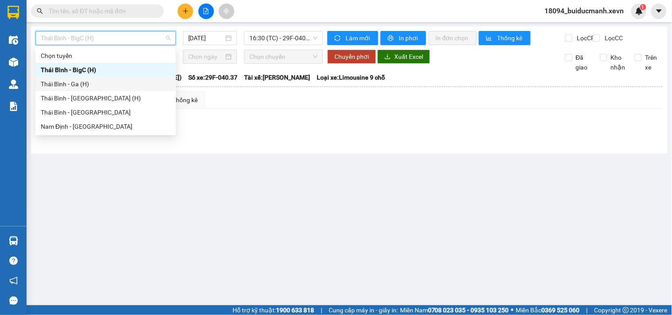
drag, startPoint x: 110, startPoint y: 89, endPoint x: 184, endPoint y: 69, distance: 77.1
click at [111, 89] on div "Thái Bình - Ga (H)" at bounding box center [106, 84] width 130 height 10
type input "[DATE]"
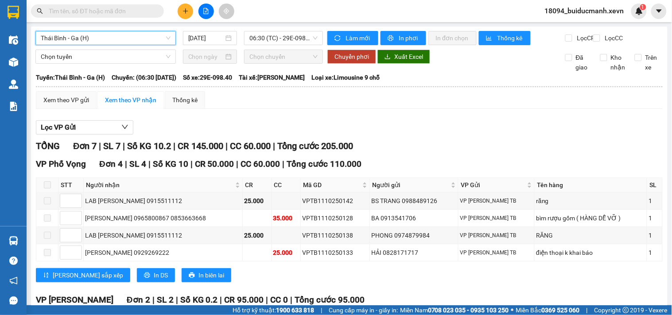
drag, startPoint x: 304, startPoint y: 33, endPoint x: 303, endPoint y: 45, distance: 12.0
click at [304, 33] on span "06:30 (TC) - 29E-098.40" at bounding box center [283, 37] width 68 height 13
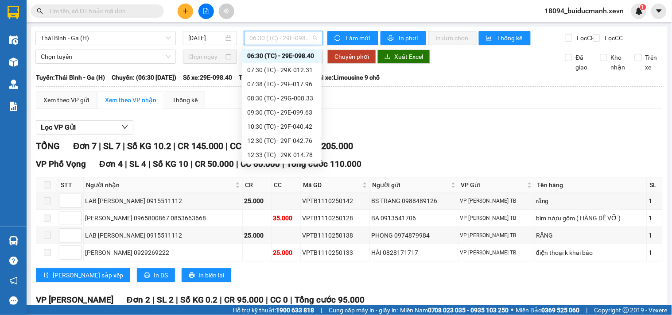
scroll to position [99, 0]
click at [424, 135] on div "Lọc VP Gửi" at bounding box center [349, 128] width 627 height 15
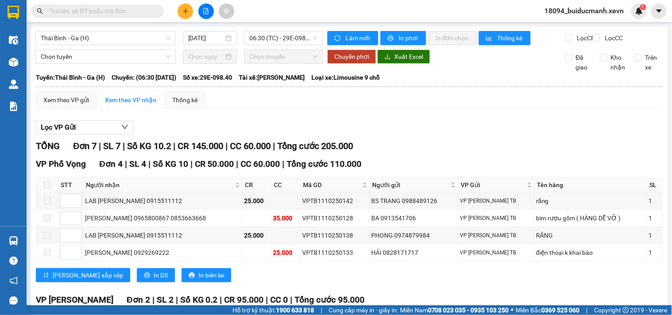
click at [424, 90] on th at bounding box center [349, 87] width 628 height 8
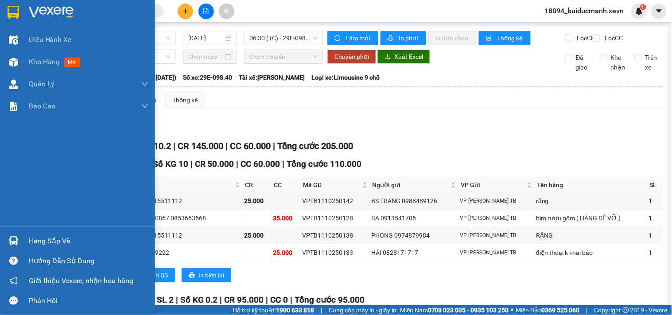
click at [14, 56] on div at bounding box center [14, 62] width 16 height 16
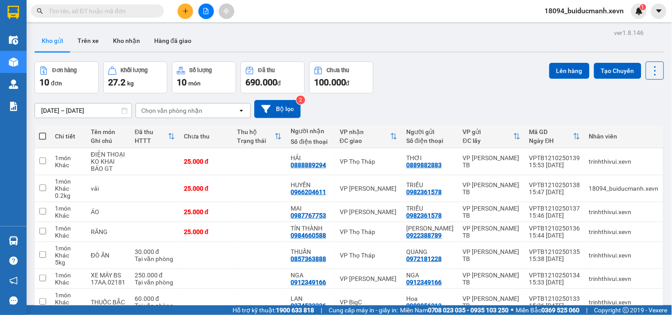
click at [339, 32] on div "Kho gửi Trên xe Kho nhận Hàng đã giao" at bounding box center [350, 41] width 630 height 23
click at [185, 10] on icon "plus" at bounding box center [186, 11] width 6 height 6
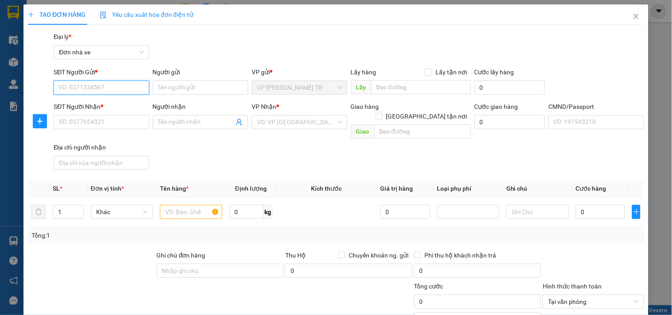
click at [103, 91] on input "SĐT Người Gửi *" at bounding box center [101, 88] width 95 height 14
click at [108, 105] on div "0982361578 - TRIỀU" at bounding box center [100, 106] width 84 height 10
type input "0982361578"
type input "TRIỀU"
type input "0966204611"
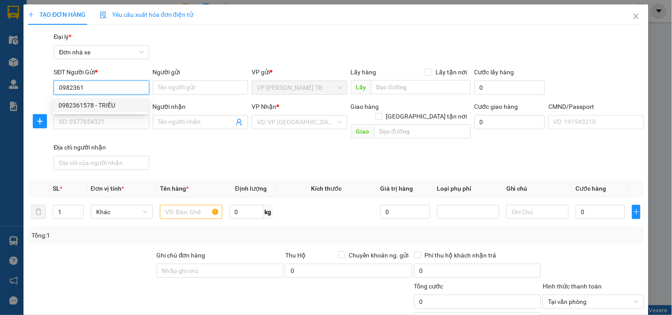
type input "HUYỀN"
type input "2"
type input "0982361578"
click at [233, 43] on div "Gói vận chuyển * Tiêu chuẩn Đại lý * Đơn nhà xe" at bounding box center [349, 47] width 594 height 31
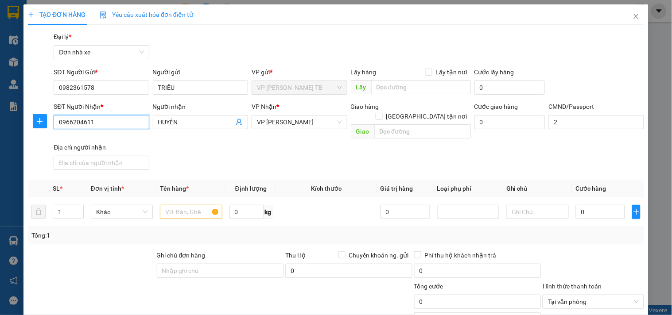
drag, startPoint x: 123, startPoint y: 126, endPoint x: 3, endPoint y: 161, distance: 125.2
click at [0, 163] on div "TẠO ĐƠN HÀNG Yêu cầu xuất hóa đơn điện tử Transit Pickup Surcharge Ids Transit …" at bounding box center [336, 157] width 672 height 315
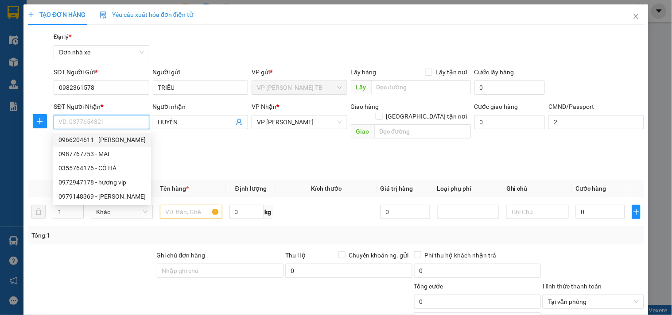
click at [118, 121] on input "SĐT Người Nhận *" at bounding box center [101, 122] width 95 height 14
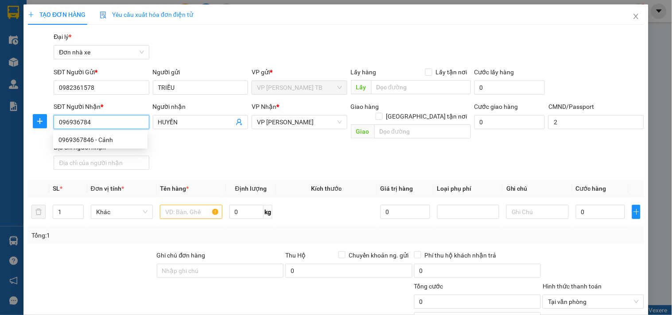
type input "0969367846"
click at [121, 138] on div "0969367846 - Cảnh" at bounding box center [100, 140] width 84 height 10
type input "Cảnh"
type input "123"
type input "0969367846"
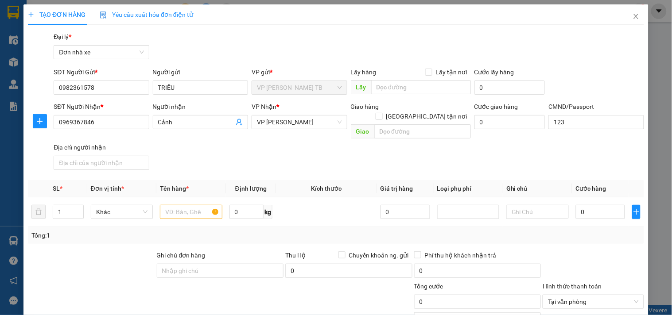
click at [225, 146] on div "SĐT Người Nhận * 0969367846 Người nhận Cảnh VP Nhận * VP Lê Duẩn Giao hàng Giao…" at bounding box center [349, 138] width 594 height 72
click at [191, 205] on input "text" at bounding box center [191, 212] width 62 height 14
type input "vải"
type input "0.1"
click at [595, 205] on input "0" at bounding box center [601, 212] width 50 height 14
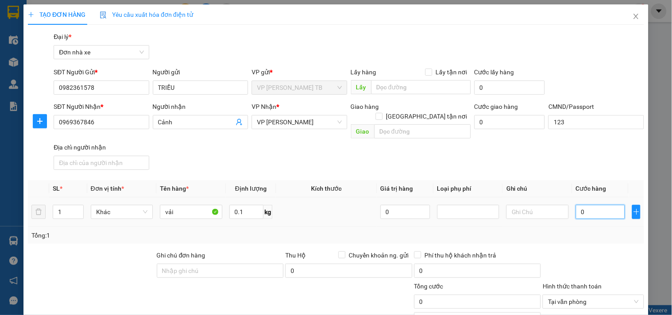
type input "2"
type input "25"
type input "25.000"
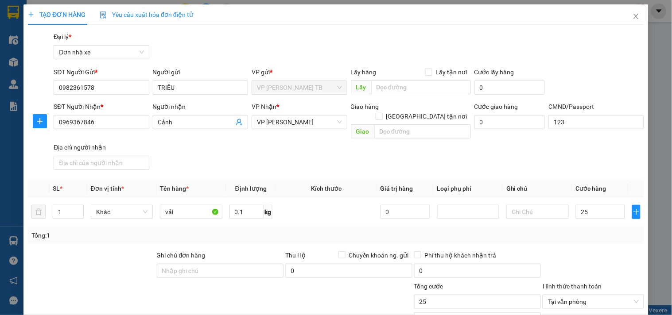
type input "25.000"
click at [609, 231] on div "Tổng: 1" at bounding box center [335, 236] width 609 height 10
click at [610, 162] on div "SĐT Người Nhận * 0969367846 Người nhận Cảnh VP Nhận * VP Lê Duẩn Giao hàng Giao…" at bounding box center [349, 138] width 594 height 72
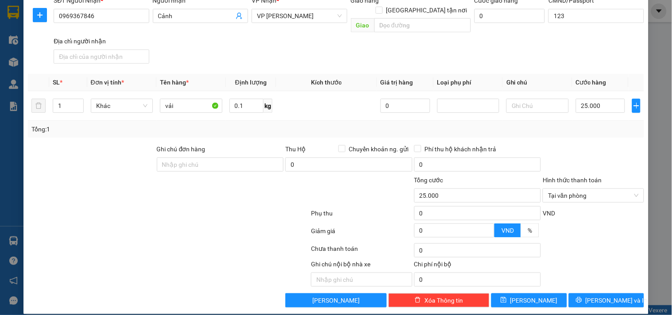
click at [616, 154] on div at bounding box center [593, 159] width 103 height 31
click at [621, 154] on div at bounding box center [593, 159] width 103 height 31
click at [609, 296] on span "Lưu và In" at bounding box center [617, 301] width 62 height 10
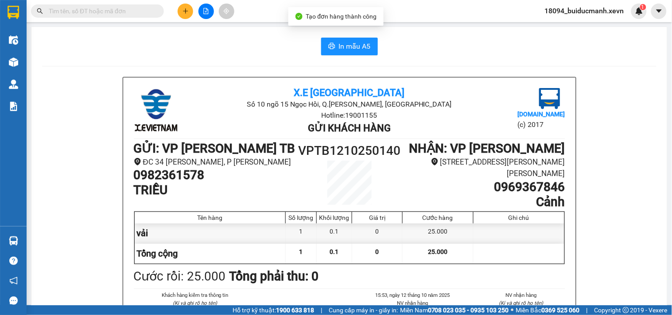
click at [349, 43] on span "In mẫu A5" at bounding box center [355, 46] width 32 height 11
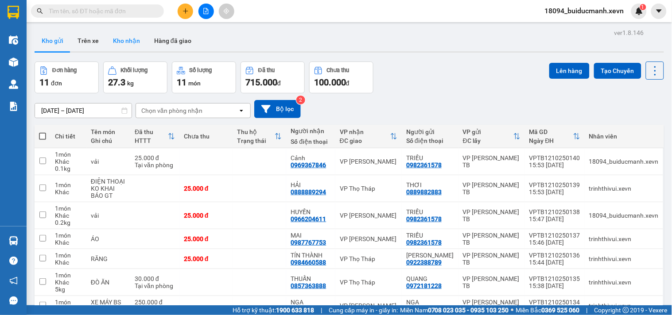
drag, startPoint x: 128, startPoint y: 46, endPoint x: 134, endPoint y: 46, distance: 5.8
click at [128, 46] on button "Kho nhận" at bounding box center [126, 40] width 41 height 21
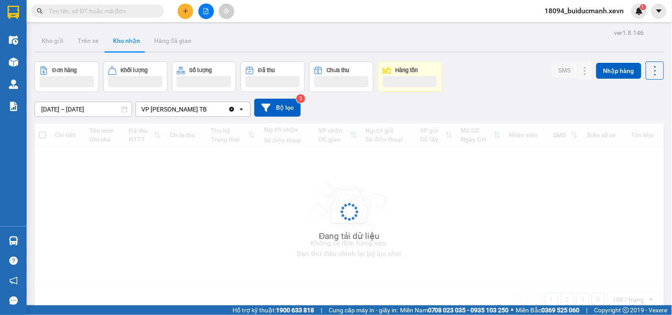
click at [521, 69] on div "Đơn hàng Khối lượng Số lượng Đã thu Chưa thu Hàng tồn SMS Nhập hàng" at bounding box center [350, 77] width 630 height 31
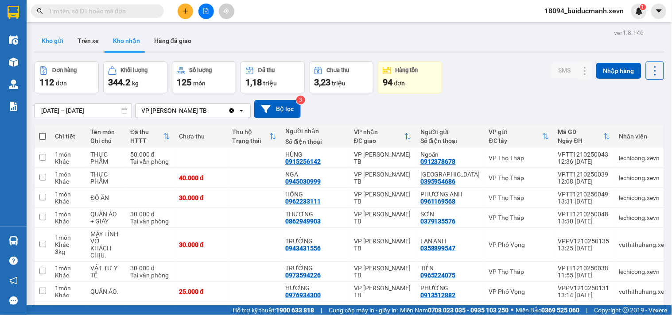
click at [50, 33] on button "Kho gửi" at bounding box center [53, 40] width 36 height 21
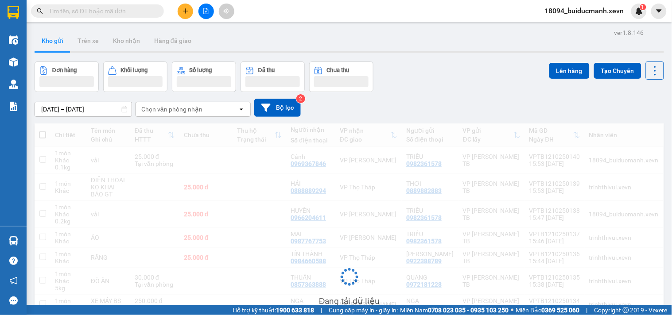
click at [428, 36] on div "Kho gửi Trên xe Kho nhận Hàng đã giao" at bounding box center [350, 41] width 630 height 23
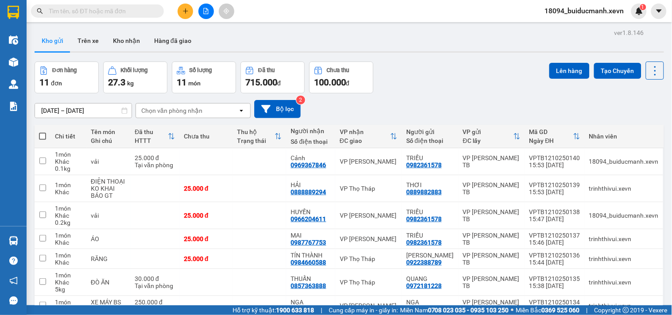
click at [472, 105] on div "10/10/2025 – 12/10/2025 Press the down arrow key to interact with the calendar …" at bounding box center [350, 109] width 630 height 18
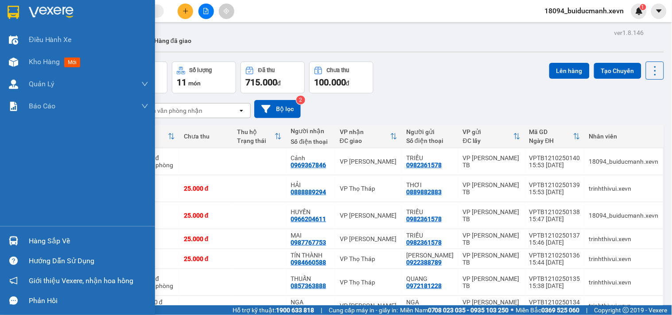
click at [19, 232] on div "Hàng sắp về" at bounding box center [77, 241] width 155 height 20
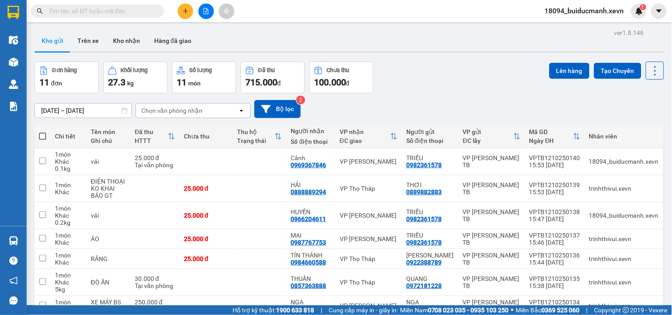
click at [447, 62] on section "Kết quả tìm kiếm ( 1 ) Bộ lọc Mã ĐH Trạng thái Món hàng Thu hộ Tổng cước Chưa c…" at bounding box center [336, 157] width 672 height 315
click at [130, 36] on button "Kho nhận" at bounding box center [126, 40] width 41 height 21
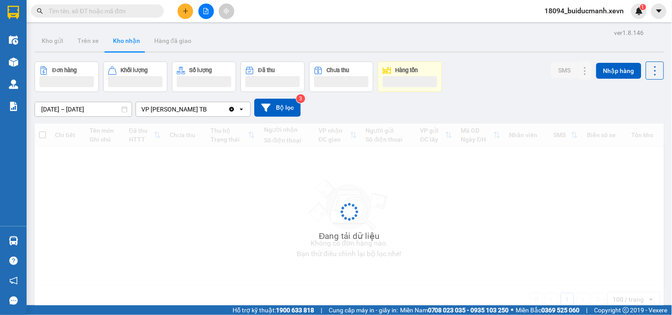
click at [420, 45] on div "Kho gửi Trên xe Kho nhận Hàng đã giao" at bounding box center [350, 41] width 630 height 23
click at [490, 66] on div "Đơn hàng Khối lượng Số lượng Đã thu Chưa thu Hàng tồn SMS Nhập hàng" at bounding box center [350, 77] width 630 height 31
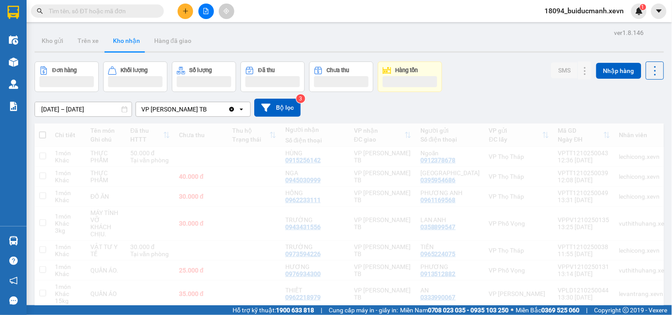
click at [494, 97] on div "10/10/2025 – 12/10/2025 Press the down arrow key to interact with the calendar …" at bounding box center [350, 107] width 630 height 31
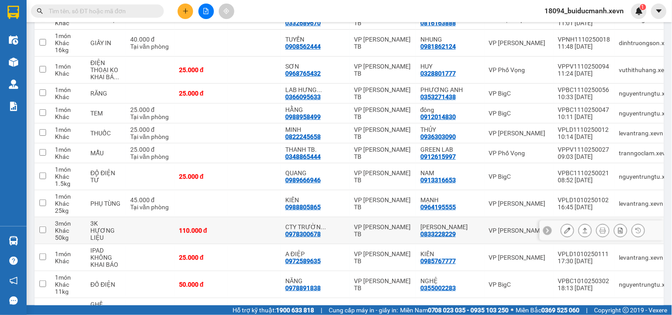
scroll to position [2207, 0]
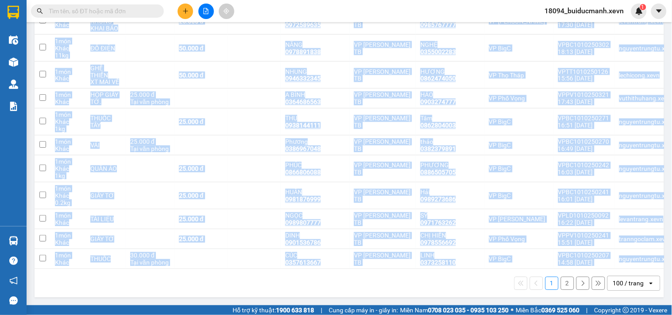
drag, startPoint x: 475, startPoint y: 269, endPoint x: 490, endPoint y: 268, distance: 15.1
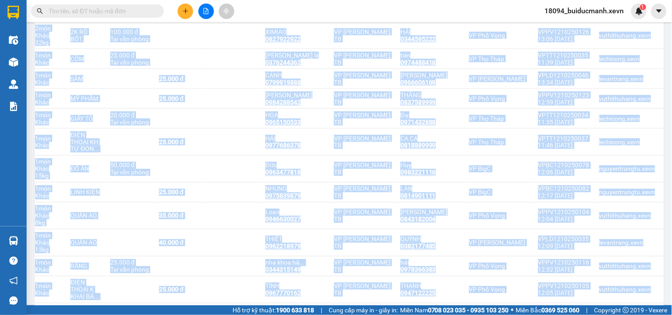
scroll to position [0, 0]
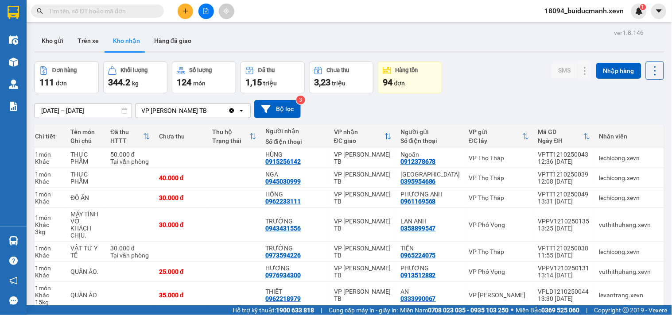
click at [485, 74] on div "Đơn hàng 111 đơn Khối lượng 344.2 kg Số lượng 124 món Đã thu 1,15 triệu Chưa th…" at bounding box center [350, 78] width 630 height 32
click at [55, 42] on button "Kho gửi" at bounding box center [53, 40] width 36 height 21
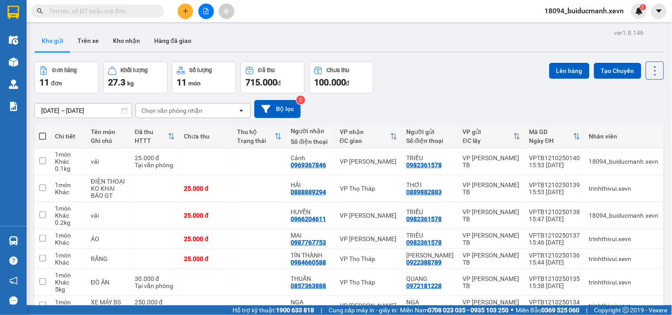
click at [410, 89] on div "Đơn hàng 11 đơn Khối lượng 27.3 kg Số lượng 11 món Đã thu 715.000 đ Chưa thu 10…" at bounding box center [350, 78] width 630 height 32
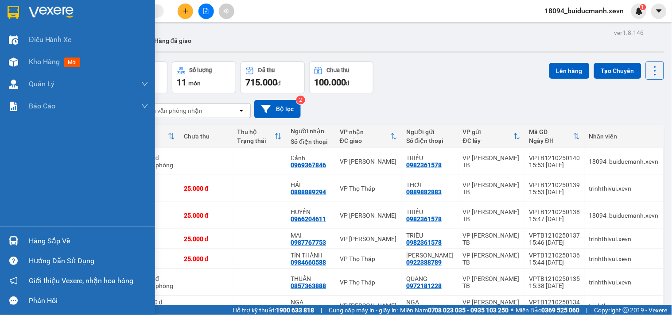
click at [9, 240] on img at bounding box center [13, 241] width 9 height 9
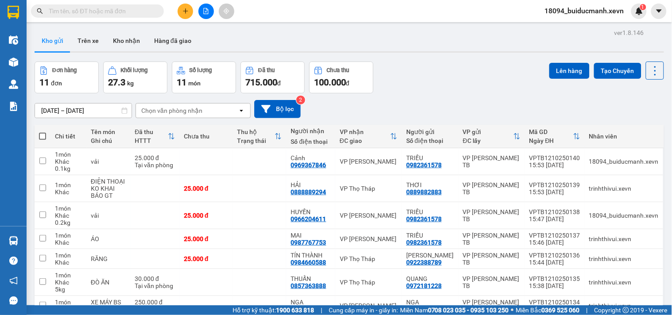
click at [52, 32] on section "Kết quả tìm kiếm ( 1 ) Bộ lọc Mã ĐH Trạng thái Món hàng Thu hộ Tổng cước Chưa c…" at bounding box center [336, 157] width 672 height 315
drag, startPoint x: 160, startPoint y: 15, endPoint x: 183, endPoint y: 12, distance: 22.8
click at [183, 12] on div "Kết quả tìm kiếm ( 1 ) Bộ lọc Mã ĐH Trạng thái Món hàng Thu hộ Tổng cước Chưa c…" at bounding box center [119, 12] width 239 height 16
click at [185, 6] on button at bounding box center [186, 12] width 16 height 16
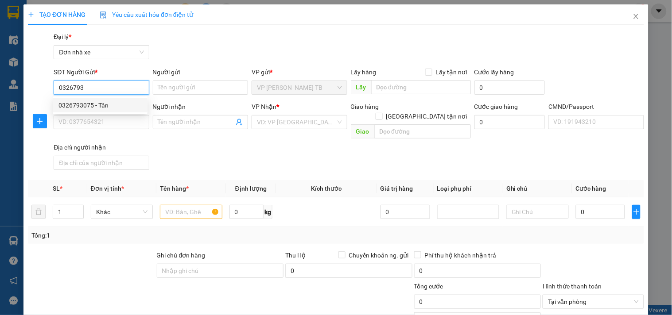
click at [105, 109] on div "0326793075 - Tân" at bounding box center [100, 106] width 84 height 10
type input "0326793075"
type input "Tân"
type input "0973040575"
type input "MAI"
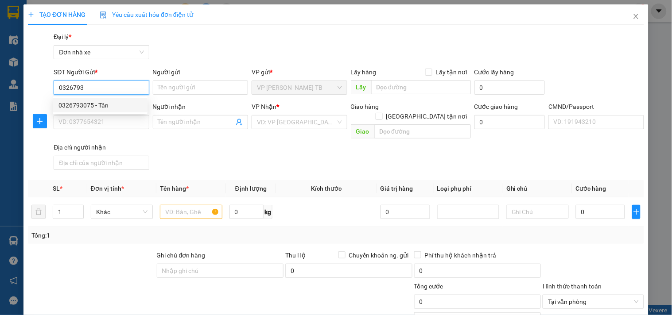
type input "034179021611 NGÔ THỊ KIM ĐĨNH"
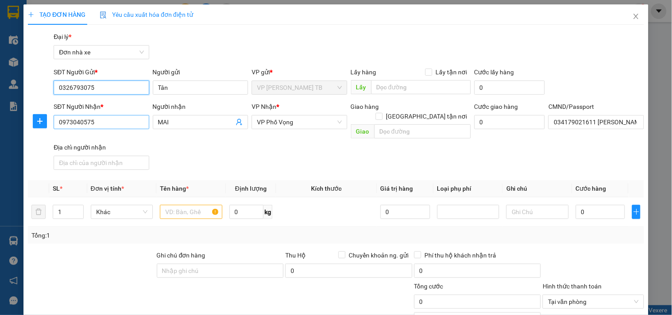
type input "0326793075"
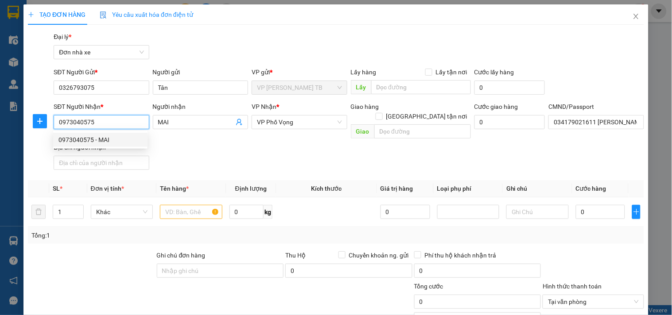
click at [106, 126] on input "0973040575" at bounding box center [101, 122] width 95 height 14
type input "0"
click at [117, 156] on div "0937954986 - Sinh" at bounding box center [100, 154] width 84 height 10
type input "0937954986"
type input "Sinh"
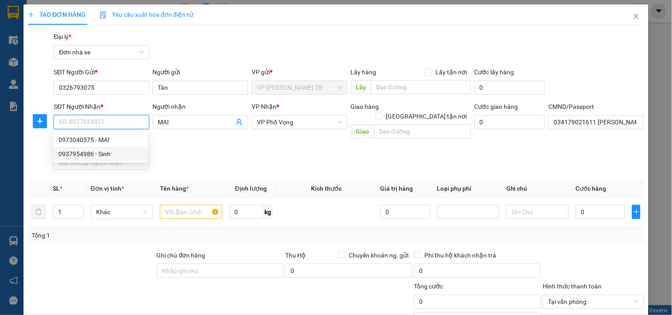
type input "0333118806 KH TỰ ĐẶT SHIP"
type input "0937954986"
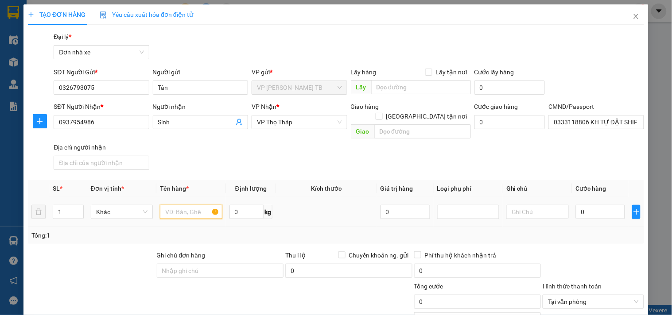
click at [169, 205] on input "text" at bounding box center [191, 212] width 62 height 14
type input "sữa"
click at [235, 205] on input "0" at bounding box center [247, 212] width 35 height 14
type input "29"
click at [364, 207] on td at bounding box center [326, 213] width 101 height 30
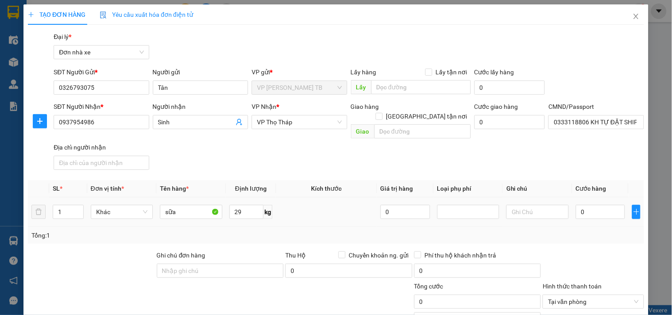
click at [364, 207] on td at bounding box center [326, 213] width 101 height 30
click at [602, 198] on td "0" at bounding box center [600, 213] width 57 height 30
click at [580, 205] on input "0" at bounding box center [601, 212] width 50 height 14
type input "1"
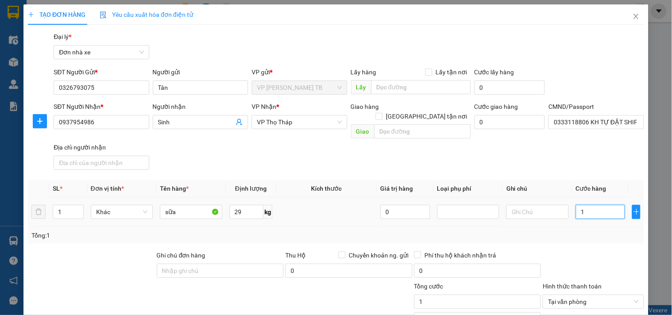
type input "10"
type input "100"
type input "1.000"
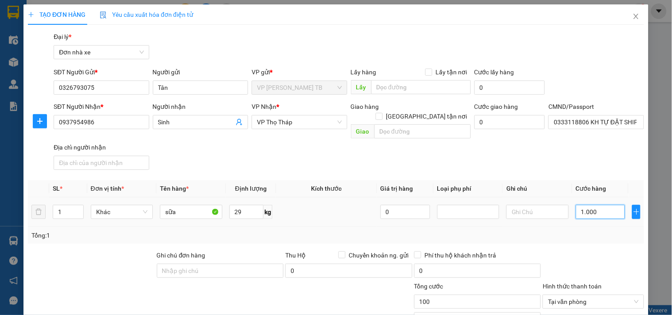
type input "1.000"
type input "10.000"
type input "100.000"
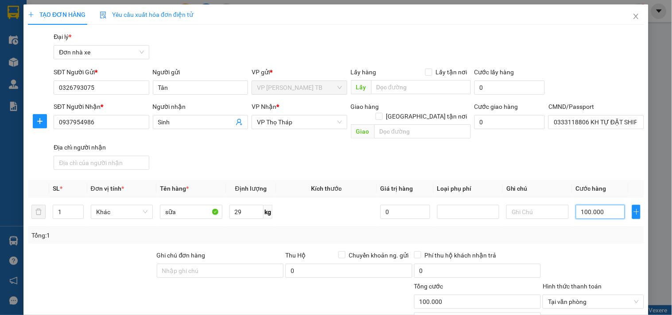
type input "100.000"
drag, startPoint x: 576, startPoint y: 131, endPoint x: 602, endPoint y: 163, distance: 41.0
click at [577, 131] on div "CMND/Passport 0333118806 KH TỰ ĐẶT SHIP" at bounding box center [596, 117] width 95 height 31
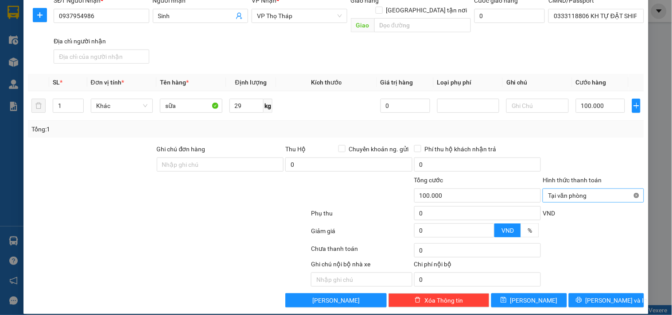
type input "100.000"
click at [625, 156] on div at bounding box center [593, 159] width 103 height 31
drag, startPoint x: 606, startPoint y: 291, endPoint x: 144, endPoint y: 121, distance: 491.7
click at [155, 133] on div "Transit Pickup Surcharge Ids Transit Deliver Surcharge Ids Transit Deliver Surc…" at bounding box center [336, 117] width 616 height 382
click at [152, 124] on div "Tổng: 1" at bounding box center [145, 129] width 229 height 10
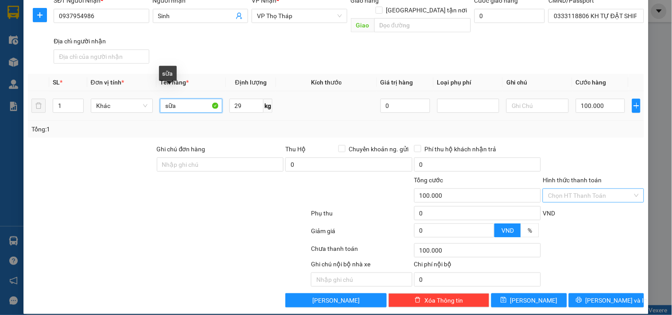
click at [162, 99] on input "sữa" at bounding box center [191, 106] width 62 height 14
type input "3 kiện sữa"
click at [603, 144] on div at bounding box center [593, 159] width 103 height 31
click at [595, 189] on input "Hình thức thanh toán" at bounding box center [590, 195] width 84 height 13
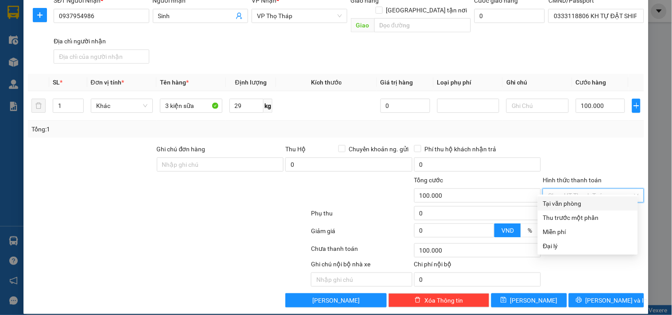
drag, startPoint x: 611, startPoint y: 132, endPoint x: 612, endPoint y: 140, distance: 7.6
click at [611, 131] on div "Transit Pickup Surcharge Ids Transit Deliver Surcharge Ids Transit Deliver Surc…" at bounding box center [336, 117] width 616 height 382
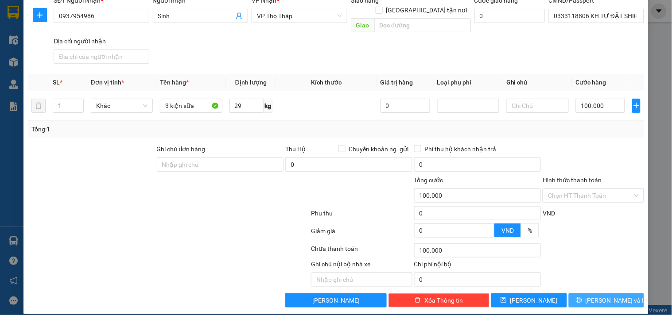
click at [614, 296] on span "Lưu và In" at bounding box center [617, 301] width 62 height 10
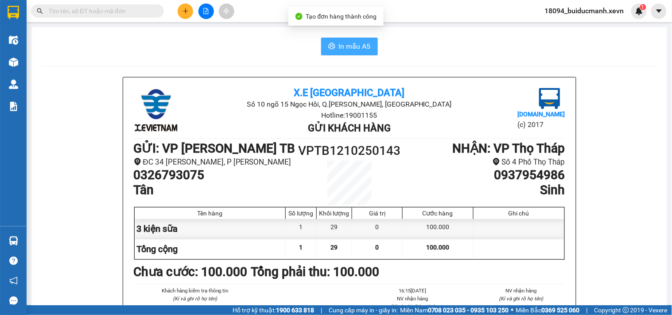
click at [346, 48] on span "In mẫu A5" at bounding box center [355, 46] width 32 height 11
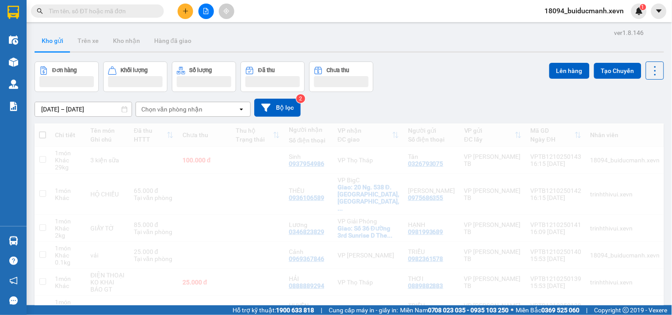
click at [470, 64] on div "Đơn hàng Khối lượng Số lượng Đã thu Chưa thu Lên hàng Tạo Chuyến" at bounding box center [350, 77] width 630 height 31
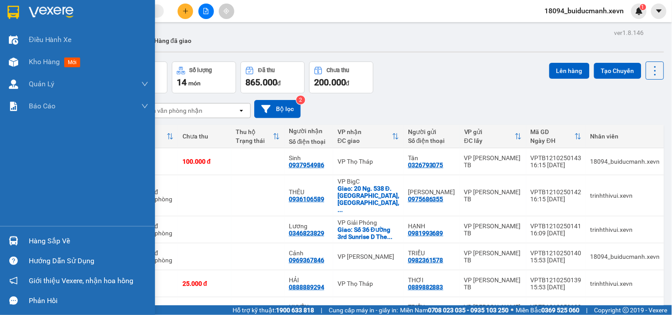
click at [15, 240] on img at bounding box center [13, 241] width 9 height 9
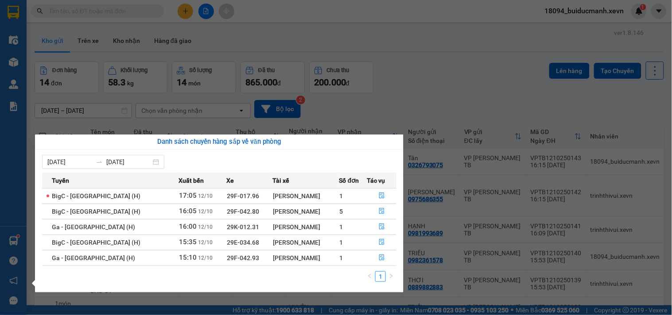
click at [432, 60] on section "Kết quả tìm kiếm ( 1 ) Bộ lọc Mã ĐH Trạng thái Món hàng Thu hộ Tổng cước Chưa c…" at bounding box center [336, 157] width 672 height 315
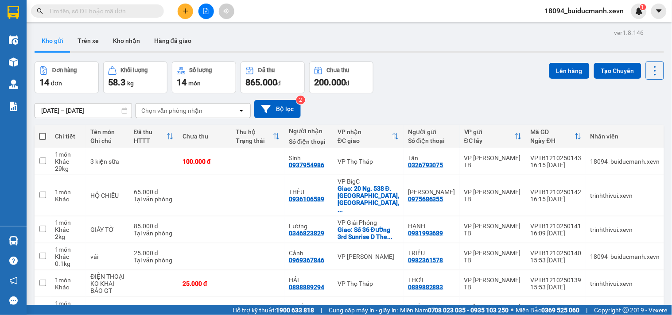
click at [121, 15] on input "text" at bounding box center [101, 11] width 105 height 10
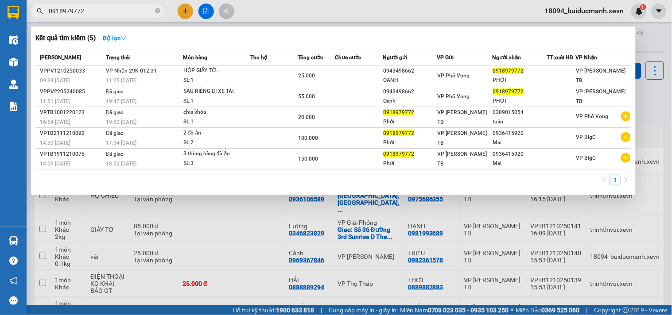
type input "0918979772"
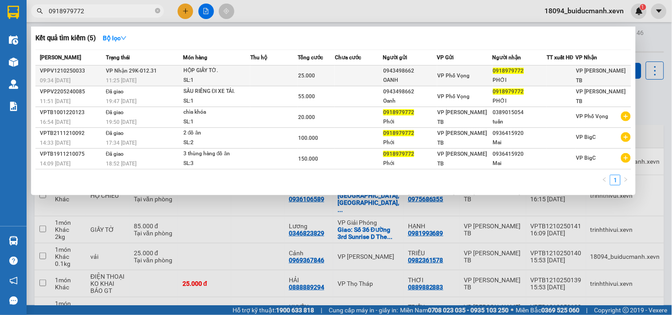
click at [368, 74] on td at bounding box center [359, 76] width 48 height 21
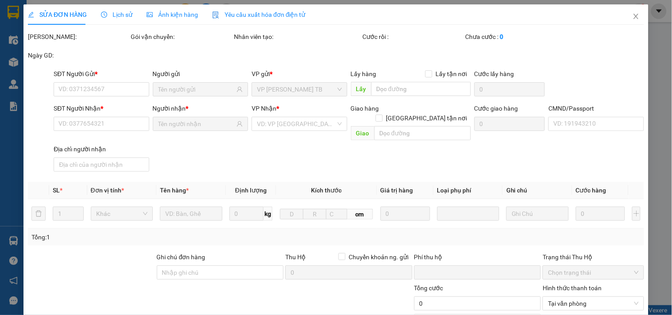
click at [560, 66] on div "Mã ĐH: Gói vận chuyển: Nhân viên tạo: Cước rồi : Chưa cước : 0 Ngày GD:" at bounding box center [336, 50] width 618 height 37
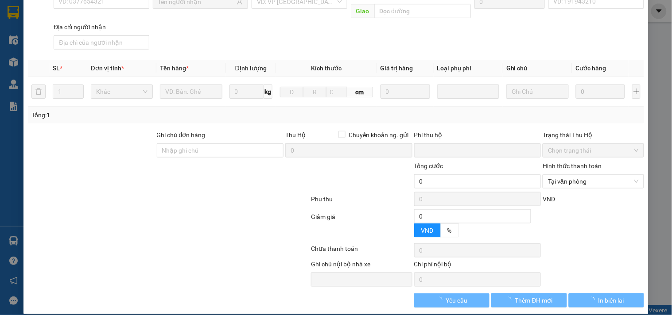
type input "0943498662"
type input "OANH"
type input "0918979772"
type input "PHỚI"
type input "NGUYỄN THỊ THU HƯƠNG 034195004728"
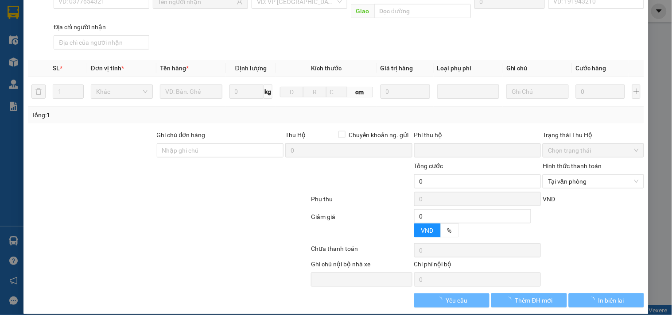
type input "0"
type input "25.000"
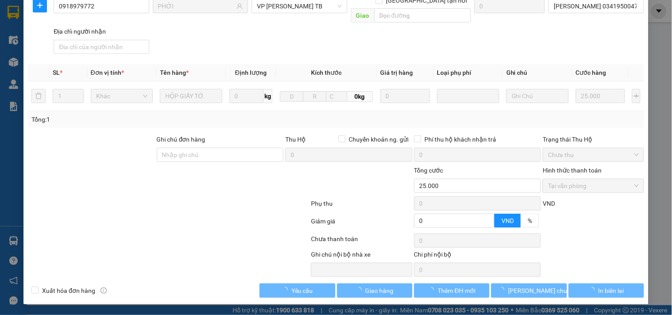
scroll to position [0, 0]
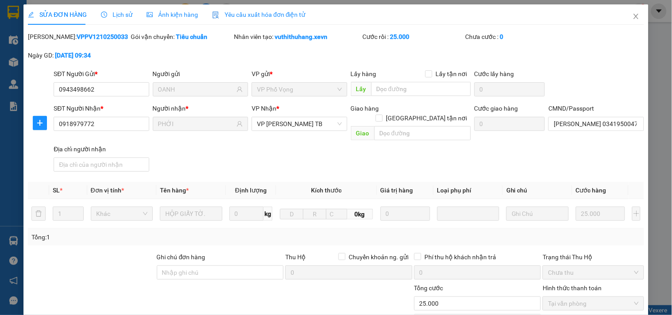
click at [594, 70] on div "SĐT Người Gửi * 0943498662 Người gửi OANH VP gửi * VP Phố Vọng Lấy hàng Lấy tận…" at bounding box center [349, 84] width 594 height 31
click at [588, 130] on input "NGUYỄN THỊ THU HƯƠNG 034195004728" at bounding box center [596, 124] width 95 height 14
click at [585, 67] on div "Mã ĐH: VPPV1210250033 Gói vận chuyển: Tiêu chuẩn Nhân viên tạo: vuthithuhang.xe…" at bounding box center [336, 50] width 618 height 37
click at [591, 118] on input "NGUYỄN THỊ THU HƯƠNG 034195004728" at bounding box center [596, 124] width 95 height 14
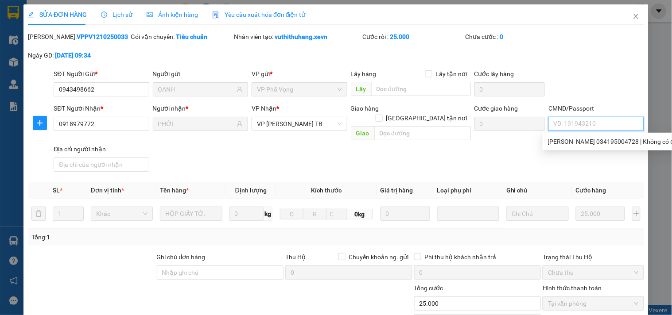
click at [595, 121] on input "CMND/Passport" at bounding box center [596, 124] width 95 height 14
type input "phùng thị hạnh sdt 0936953058"
click at [643, 58] on div "SỬA ĐƠN HÀNG Lịch sử Ảnh kiện hàng Yêu cầu xuất hóa đơn điện tử Total Paid Fee …" at bounding box center [336, 157] width 672 height 315
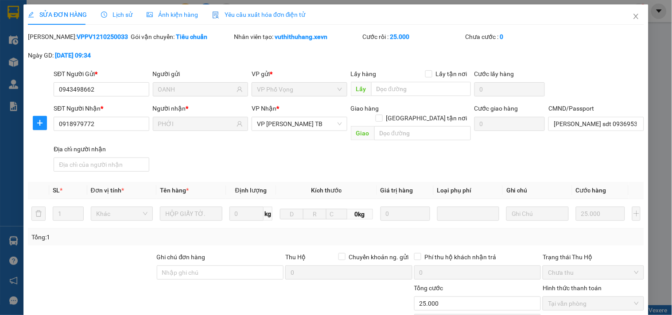
scroll to position [108, 0]
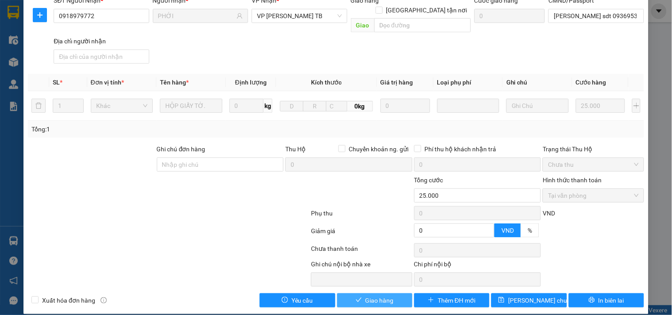
click at [391, 294] on button "Giao hàng" at bounding box center [374, 301] width 75 height 14
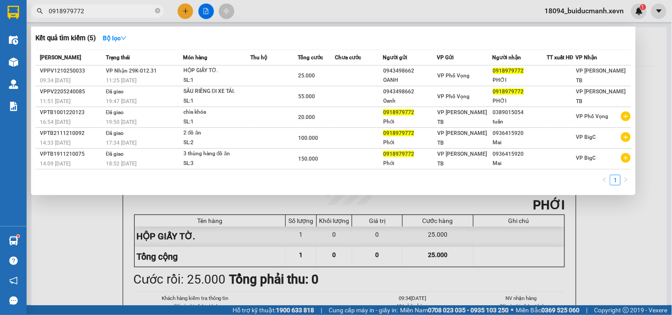
drag, startPoint x: 93, startPoint y: 12, endPoint x: 454, endPoint y: 193, distance: 404.2
click at [0, 62] on section "Kết quả tìm kiếm ( 5 ) Bộ lọc Mã ĐH Trạng thái Món hàng Thu hộ Tổng cước Chưa c…" at bounding box center [336, 157] width 672 height 315
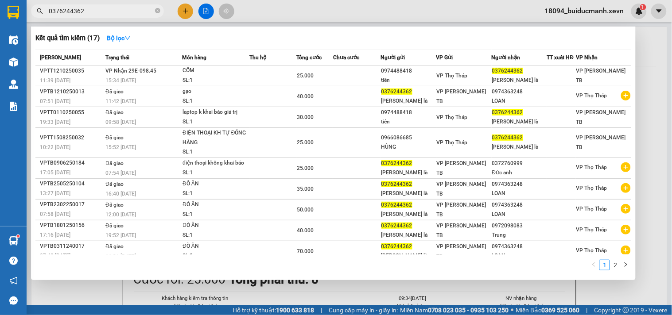
type input "0376244362"
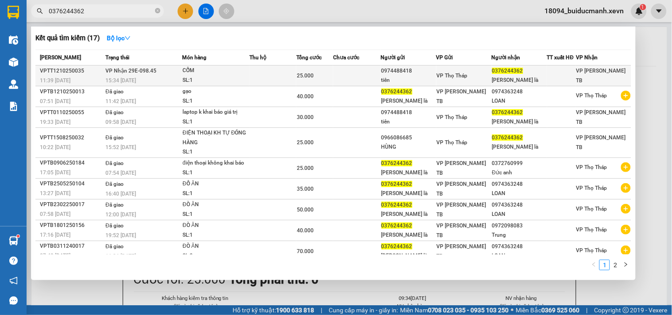
click at [413, 77] on div "tiên" at bounding box center [408, 80] width 54 height 9
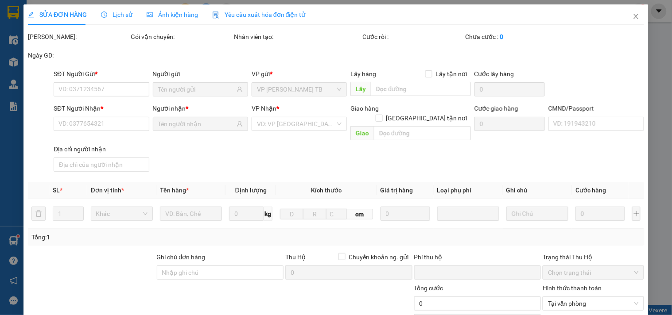
click at [618, 82] on div "SĐT Người Gửi * VD: 0371234567 Người gửi VP gửi * VP [PERSON_NAME] TB Lấy hàng …" at bounding box center [349, 84] width 594 height 31
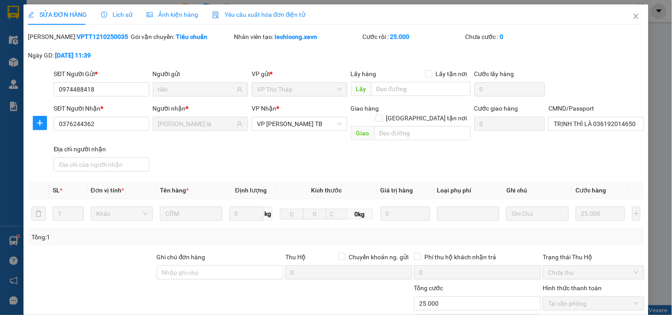
type input "0974488418"
type input "tiên"
type input "0376244362"
type input "trịnh thị là"
type input "TRỊNH THÌ LÀ 036192014650"
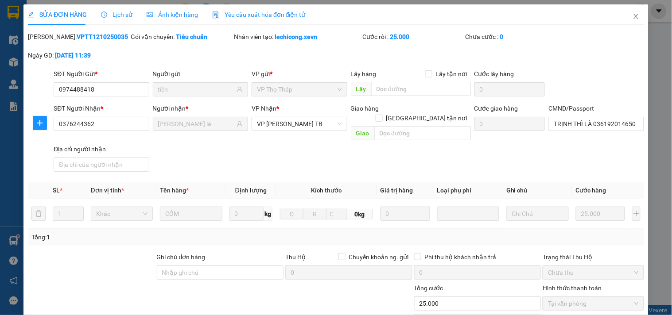
type input "0"
type input "25.000"
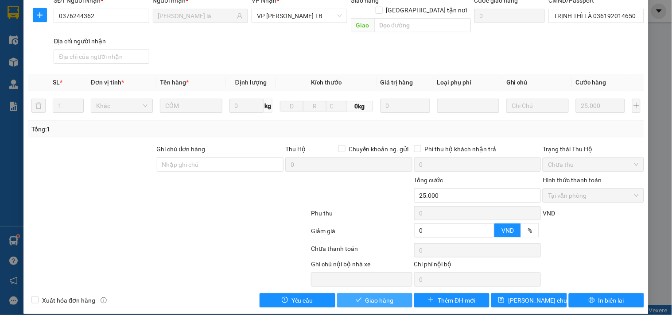
click at [388, 296] on span "Giao hàng" at bounding box center [380, 301] width 28 height 10
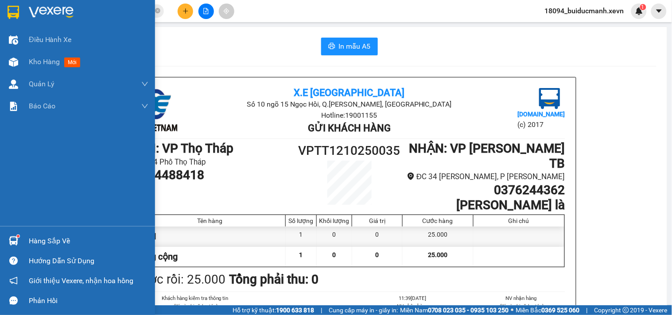
click at [17, 57] on div at bounding box center [14, 62] width 16 height 16
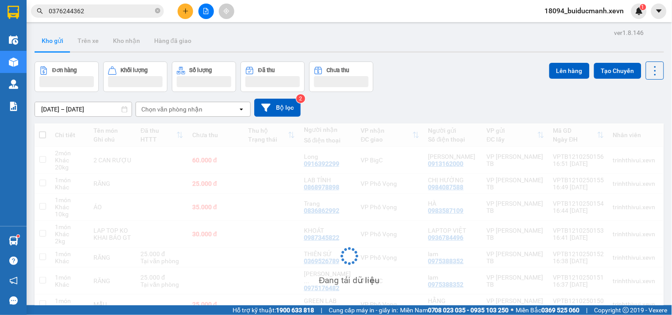
click at [430, 73] on div "Đơn hàng Khối lượng Số lượng Đã thu Chưa thu Lên hàng Tạo Chuyến" at bounding box center [350, 77] width 630 height 31
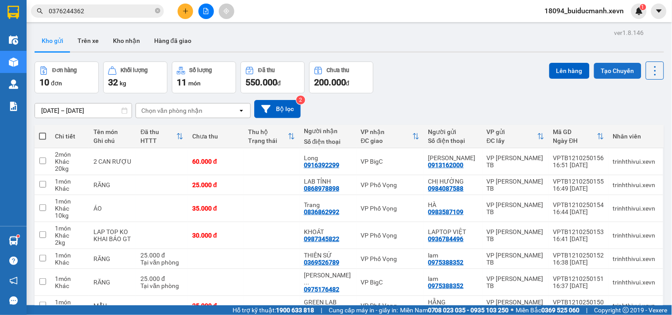
click at [610, 72] on button "Tạo Chuyến" at bounding box center [617, 71] width 47 height 16
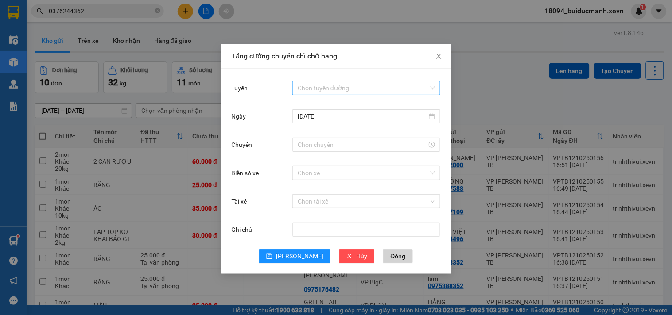
click at [358, 81] on div "Chọn tuyến đường" at bounding box center [366, 88] width 148 height 14
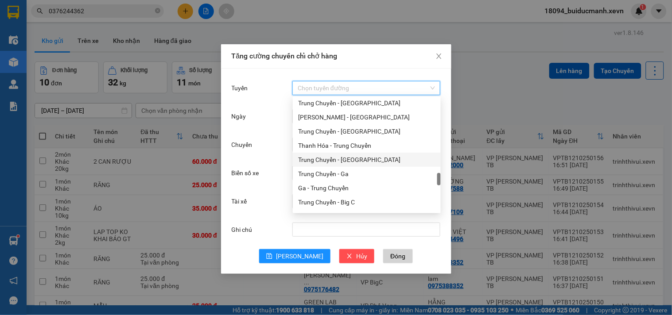
scroll to position [899, 0]
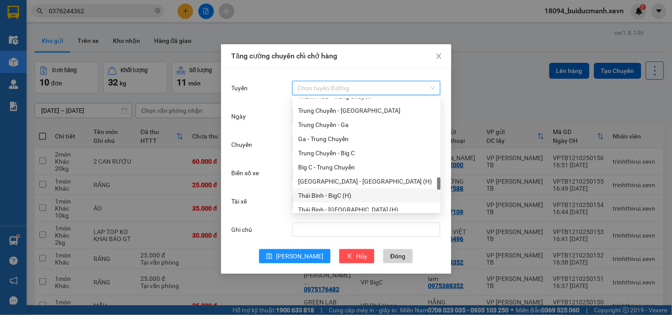
click at [352, 195] on div "Thái Bình - BigC (H)" at bounding box center [366, 196] width 137 height 10
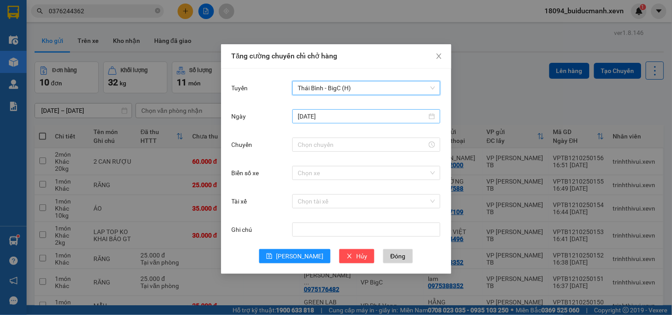
click at [389, 115] on input "[DATE]" at bounding box center [362, 117] width 129 height 10
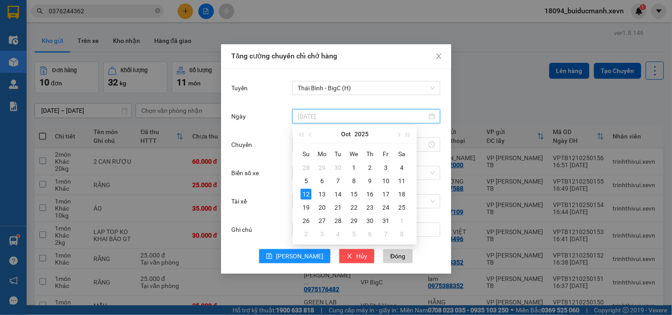
type input "[DATE]"
click at [306, 196] on div "12" at bounding box center [306, 194] width 11 height 11
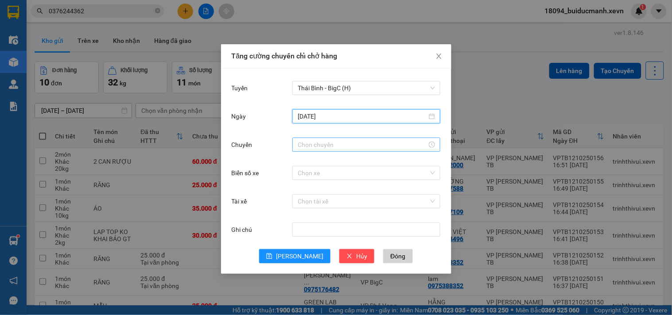
click at [337, 146] on input "Chuyến" at bounding box center [362, 145] width 129 height 10
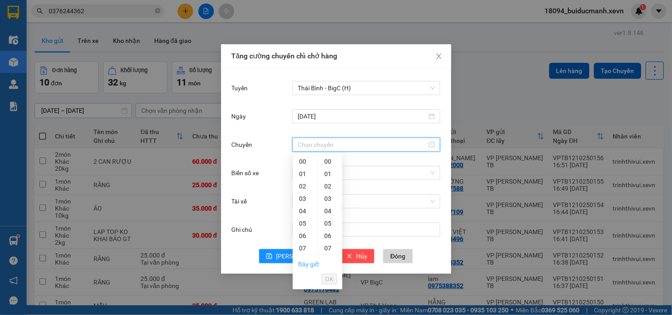
click at [308, 261] on link "Bây giờ" at bounding box center [308, 264] width 21 height 7
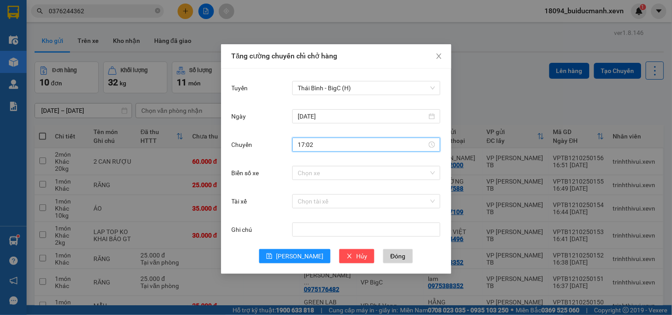
click at [320, 145] on input "17:02" at bounding box center [362, 145] width 129 height 10
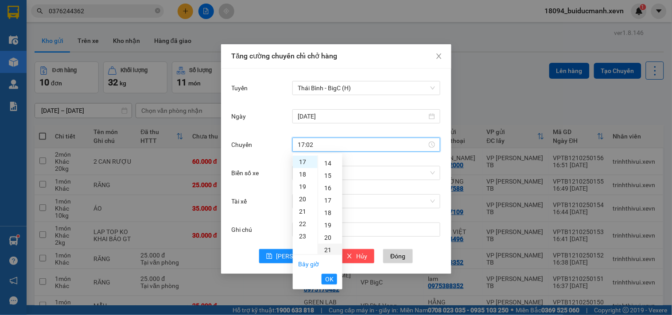
scroll to position [271, 0]
click at [326, 216] on div "30" at bounding box center [330, 214] width 24 height 12
type input "17:30"
click at [328, 277] on span "OK" at bounding box center [329, 280] width 8 height 10
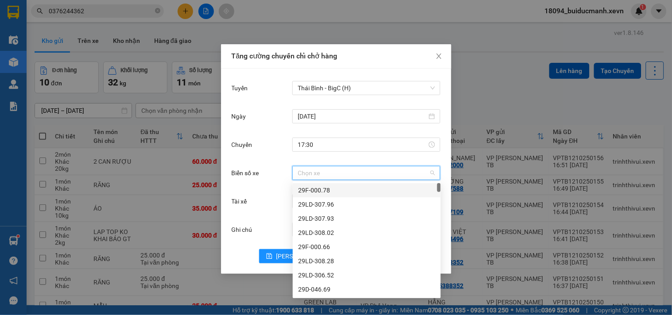
click at [358, 173] on input "Biển số xe" at bounding box center [363, 173] width 131 height 13
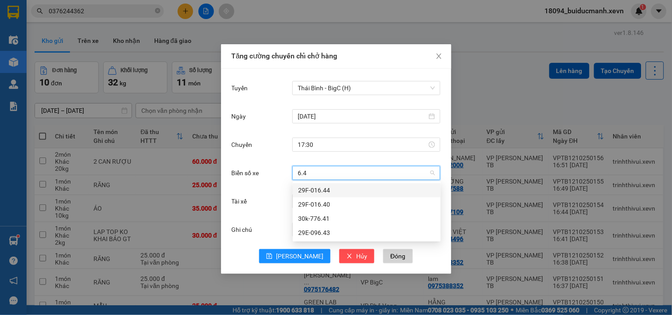
type input "6.40"
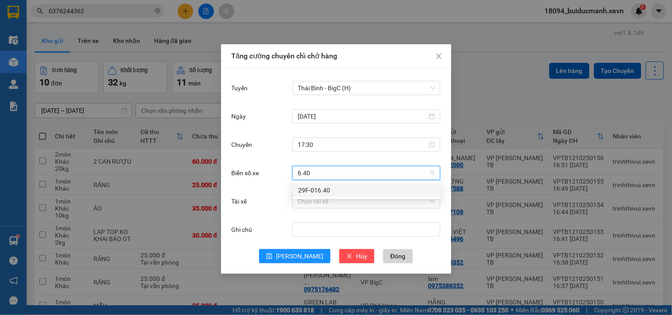
click at [342, 192] on div "29F-016.40" at bounding box center [366, 191] width 137 height 10
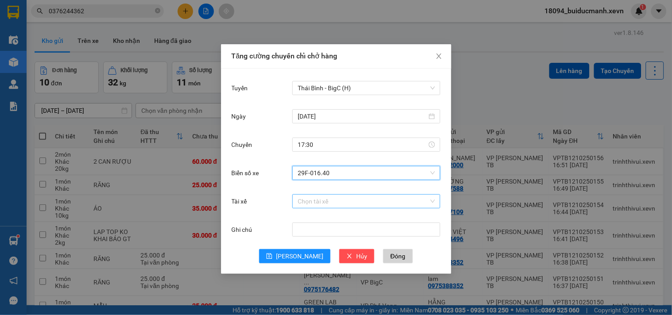
click at [320, 197] on input "Tài xế" at bounding box center [363, 201] width 131 height 13
click at [317, 207] on input "Tài xế" at bounding box center [363, 201] width 131 height 13
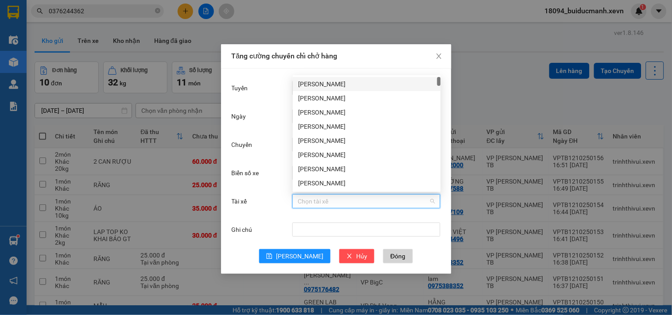
type input "v"
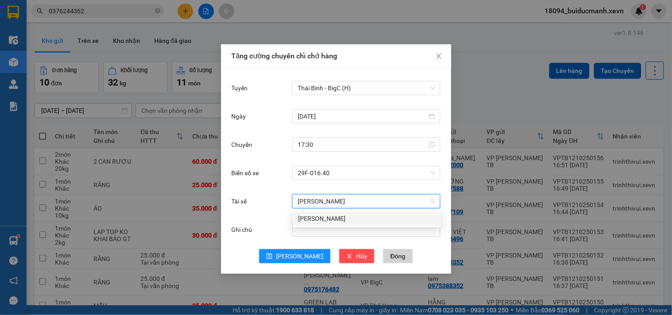
type input "bùi mạnh hùng"
click at [339, 218] on div "Bùi Mạnh Hùng" at bounding box center [366, 219] width 137 height 10
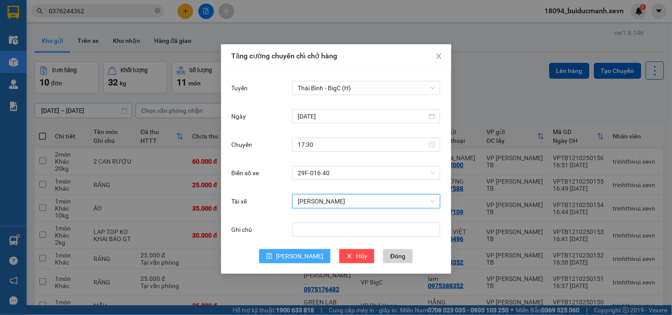
click at [308, 252] on button "Lưu" at bounding box center [294, 256] width 71 height 14
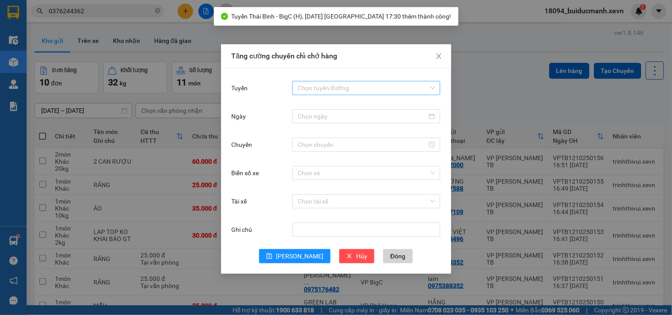
click at [333, 90] on input "Tuyến" at bounding box center [363, 88] width 131 height 13
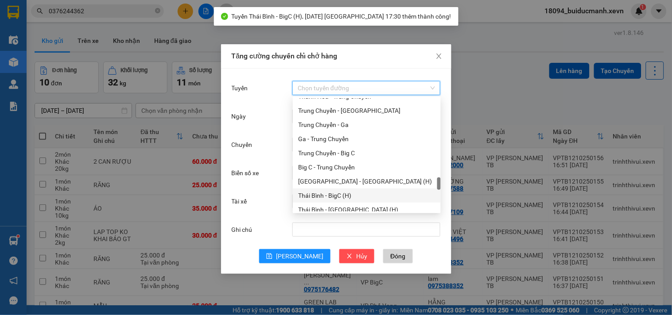
scroll to position [997, 0]
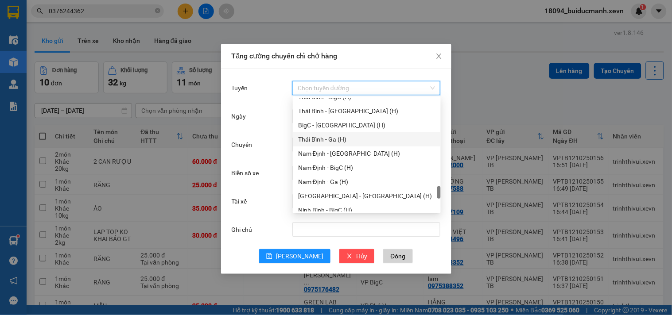
click at [350, 138] on div "Thái Bình - Ga (H)" at bounding box center [366, 140] width 137 height 10
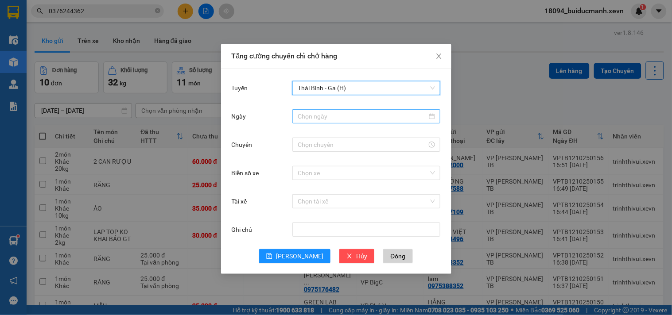
click at [380, 115] on input "Ngày" at bounding box center [362, 117] width 129 height 10
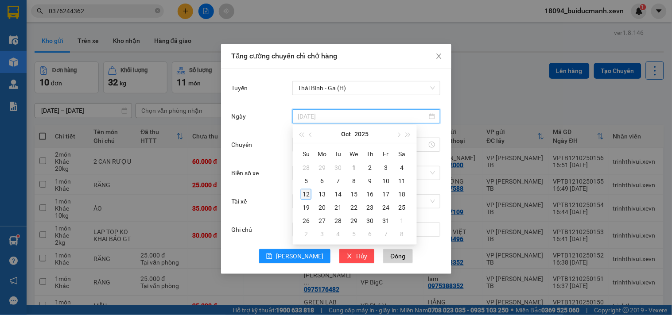
type input "[DATE]"
click at [303, 193] on div "12" at bounding box center [306, 194] width 11 height 11
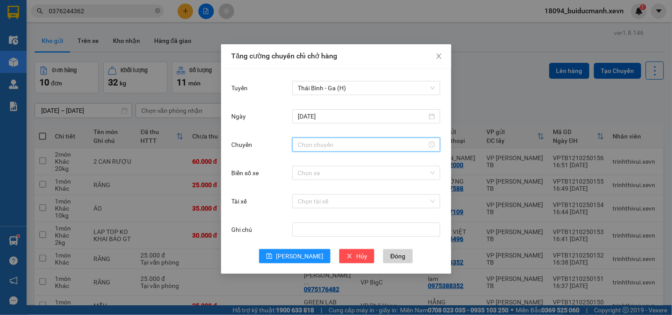
click at [342, 144] on input "Chuyến" at bounding box center [362, 145] width 129 height 10
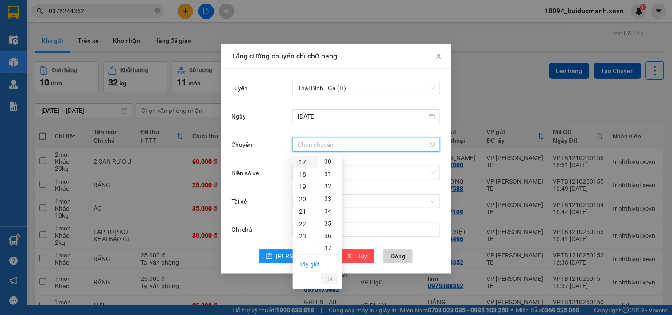
click at [301, 162] on div "17" at bounding box center [305, 162] width 25 height 12
drag, startPoint x: 326, startPoint y: 188, endPoint x: 325, endPoint y: 201, distance: 12.9
click at [326, 187] on div "30" at bounding box center [330, 189] width 24 height 12
type input "17:30"
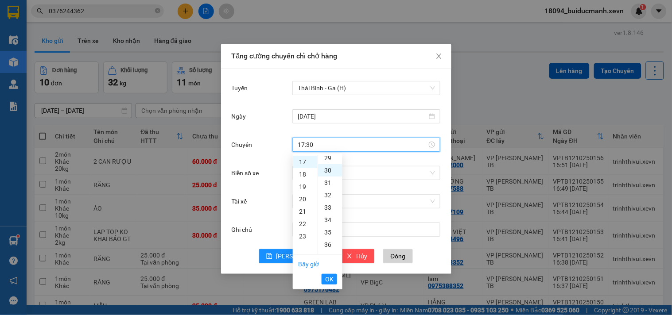
scroll to position [372, 0]
click at [327, 282] on span "OK" at bounding box center [329, 280] width 8 height 10
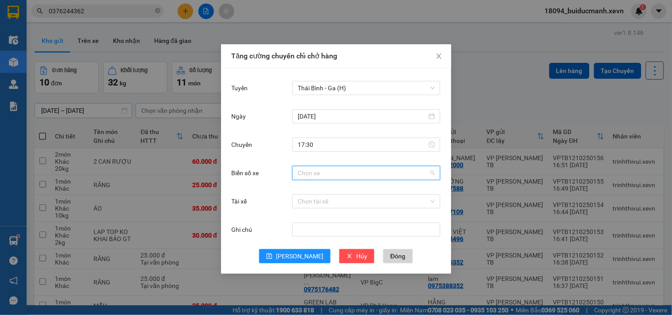
click at [335, 178] on input "Biển số xe" at bounding box center [363, 173] width 131 height 13
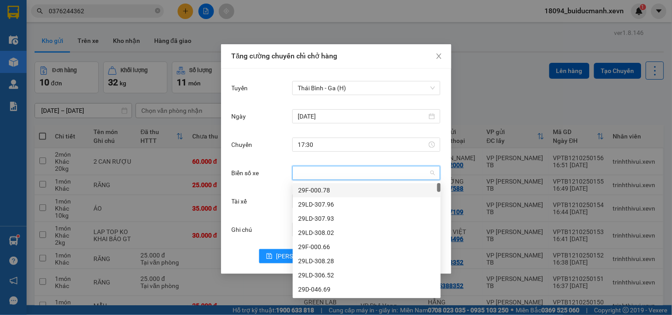
type input "0"
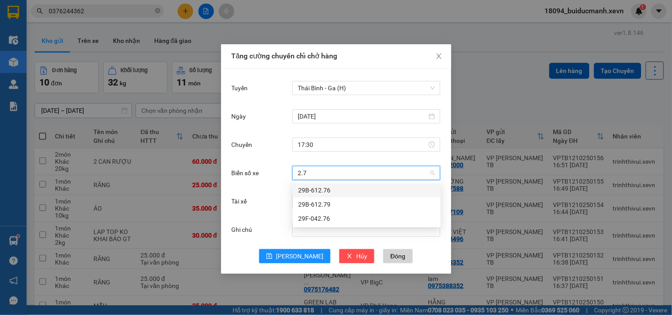
type input "2.76"
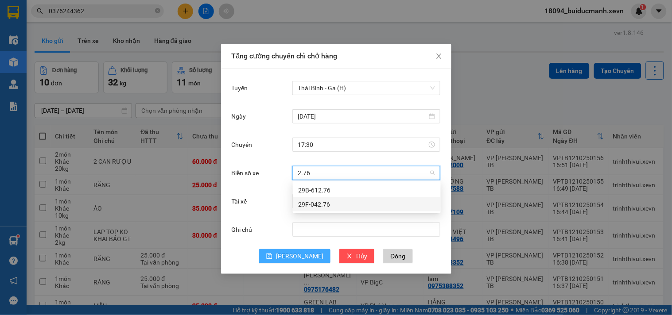
drag, startPoint x: 318, startPoint y: 204, endPoint x: 306, endPoint y: 263, distance: 59.6
click at [316, 204] on div "29F-042.76" at bounding box center [366, 205] width 137 height 10
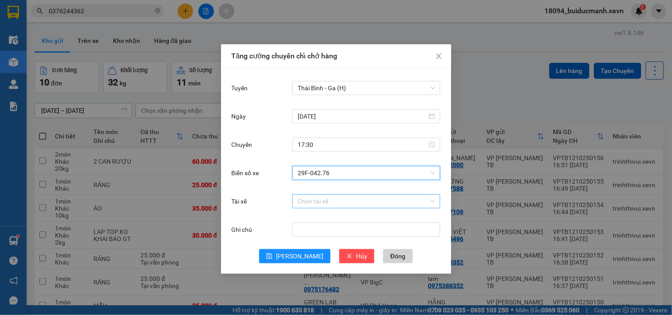
click at [347, 201] on input "Tài xế" at bounding box center [363, 201] width 131 height 13
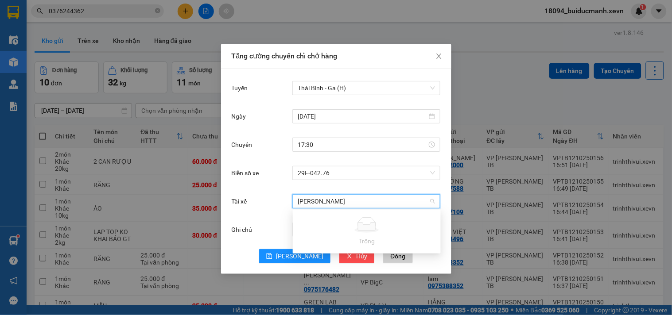
type input "nguyễn quốc thắng"
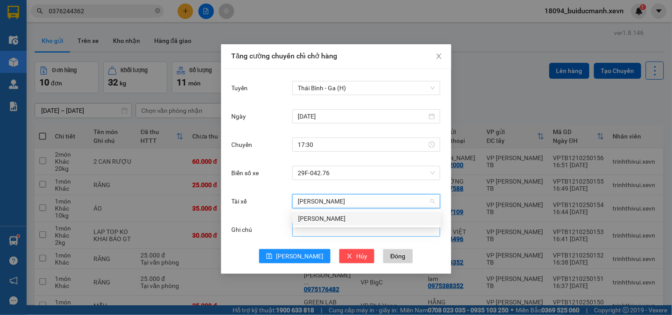
drag, startPoint x: 335, startPoint y: 218, endPoint x: 383, endPoint y: 235, distance: 51.4
click at [336, 218] on div "Nguyễn Quốc Thắng" at bounding box center [366, 219] width 137 height 10
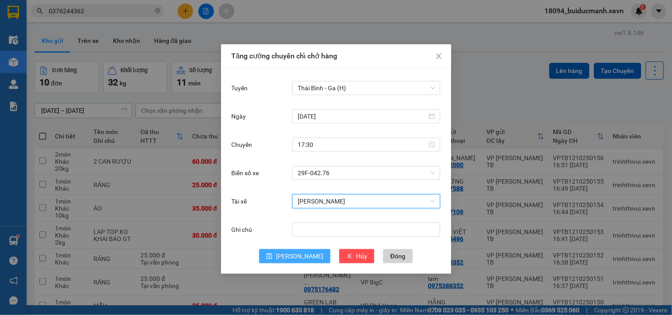
click at [305, 251] on button "Lưu" at bounding box center [294, 256] width 71 height 14
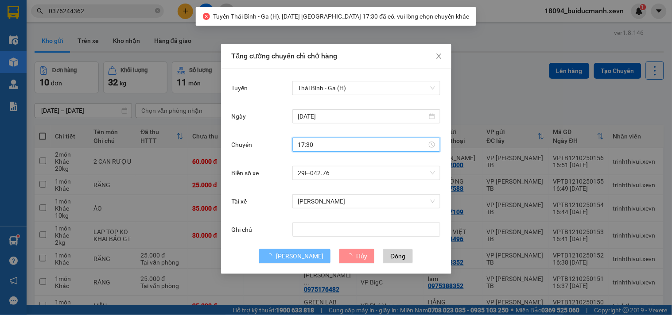
click at [339, 143] on input "17:30" at bounding box center [362, 145] width 129 height 10
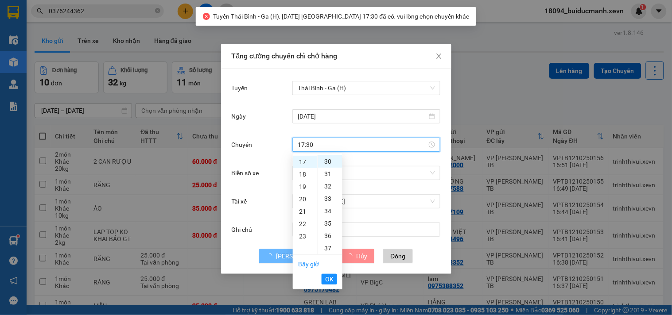
click at [491, 76] on div "Tăng cường chuyến chỉ chở hàng Tuyến Thái Bình - Ga (H) Ngày 12/10/2025 Chuyến …" at bounding box center [336, 157] width 672 height 315
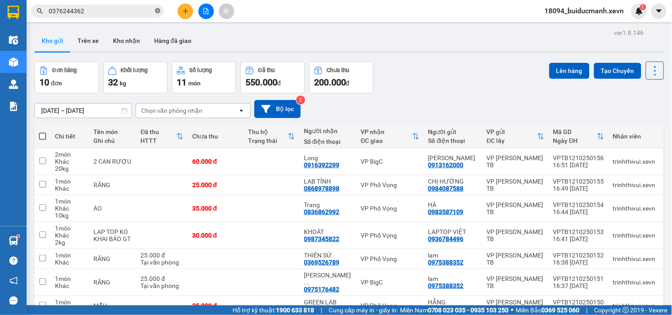
click at [156, 11] on icon "close-circle" at bounding box center [157, 10] width 5 height 5
drag, startPoint x: 182, startPoint y: 30, endPoint x: 179, endPoint y: 23, distance: 7.9
click at [181, 30] on button "Hàng đã giao" at bounding box center [172, 40] width 51 height 21
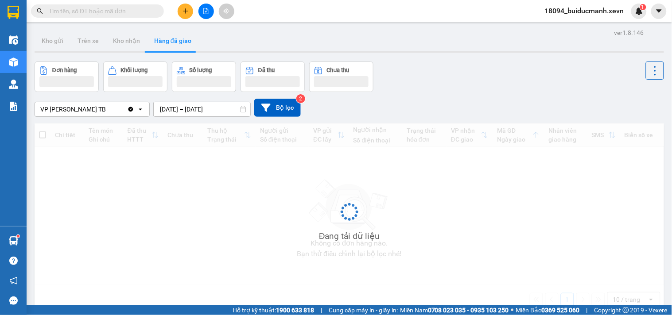
click at [183, 16] on button at bounding box center [186, 12] width 16 height 16
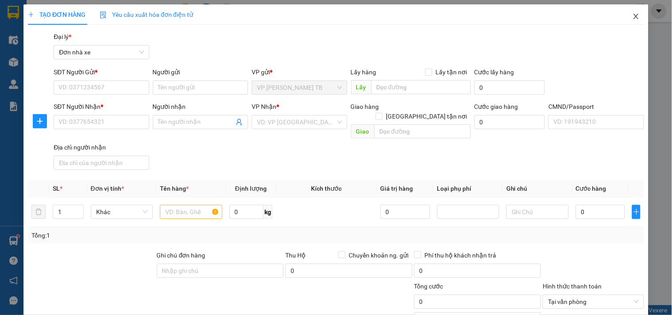
click at [632, 12] on span "Close" at bounding box center [636, 16] width 25 height 25
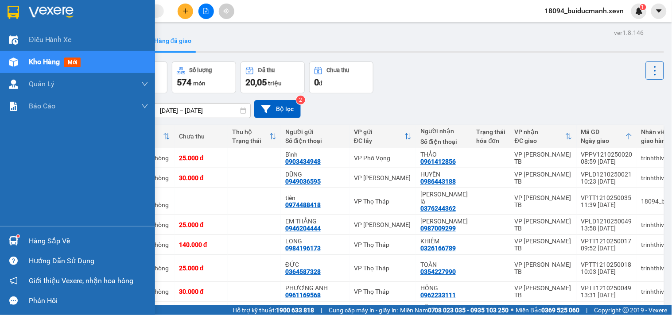
click at [20, 239] on div at bounding box center [14, 241] width 16 height 16
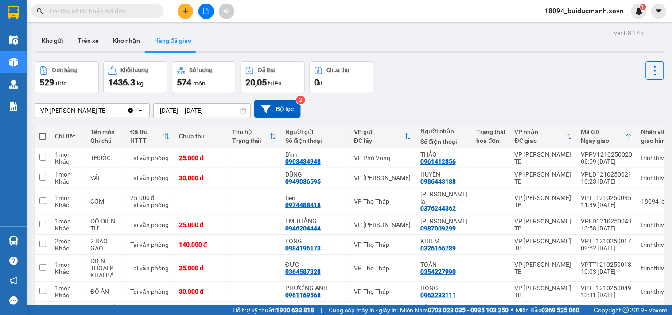
click at [507, 36] on section "Kết quả tìm kiếm ( 17 ) Bộ lọc Mã ĐH Trạng thái Món hàng Thu hộ Tổng cước Chưa …" at bounding box center [336, 157] width 672 height 315
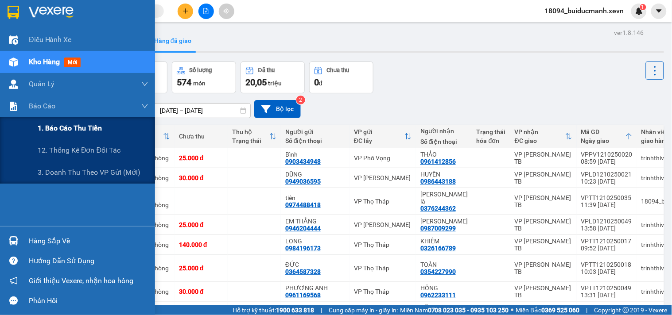
click at [56, 130] on span "1. Báo cáo thu tiền" at bounding box center [70, 128] width 64 height 11
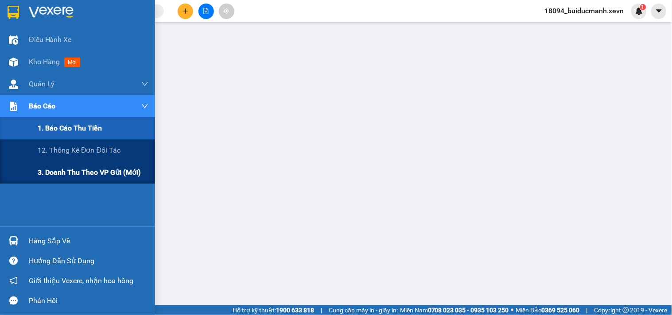
click at [64, 171] on span "3. Doanh Thu theo VP Gửi (mới)" at bounding box center [89, 172] width 103 height 11
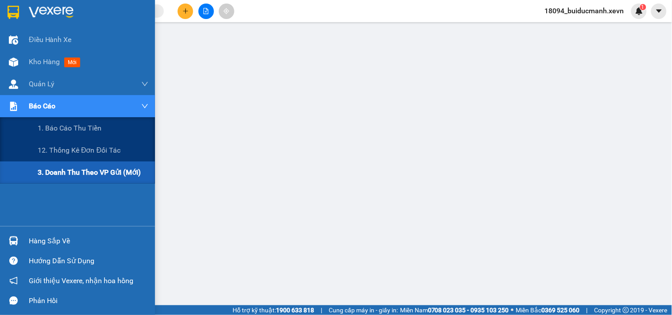
click at [68, 165] on div "3. Doanh Thu theo VP Gửi (mới)" at bounding box center [93, 173] width 111 height 22
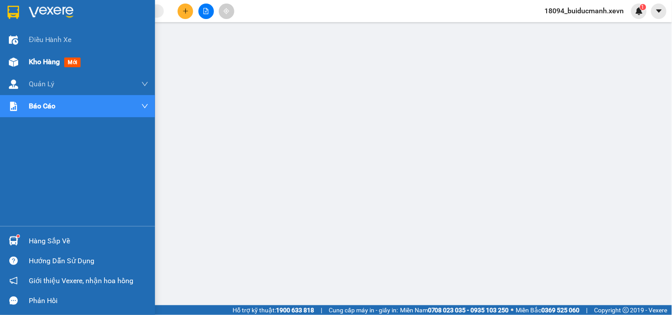
click at [16, 58] on img at bounding box center [13, 62] width 9 height 9
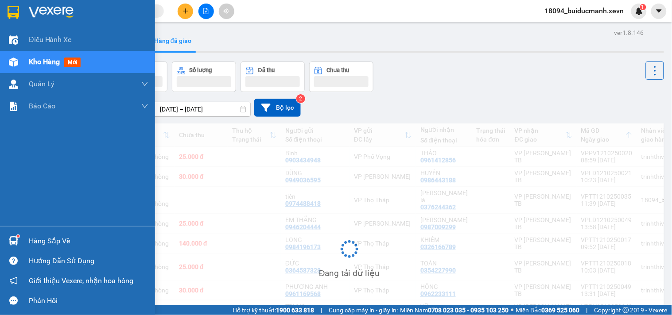
click at [12, 246] on div at bounding box center [14, 241] width 16 height 16
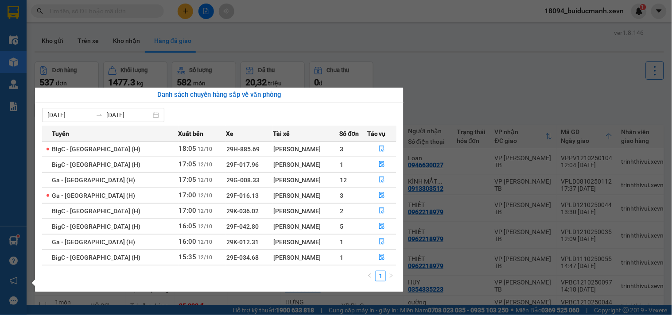
drag, startPoint x: 422, startPoint y: 91, endPoint x: 377, endPoint y: 78, distance: 46.7
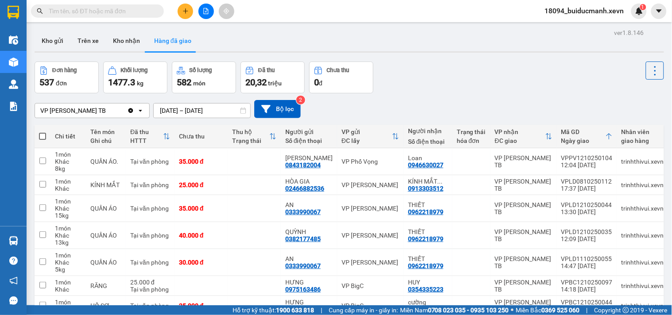
drag, startPoint x: 377, startPoint y: 78, endPoint x: 205, endPoint y: 20, distance: 181.4
click at [355, 30] on div "ver 1.8.146 Kho gửi Trên xe Kho nhận Hàng đã giao Đơn hàng 537 đơn Khối lượng 1…" at bounding box center [349, 217] width 637 height 381
click at [187, 12] on icon "plus" at bounding box center [186, 11] width 6 height 6
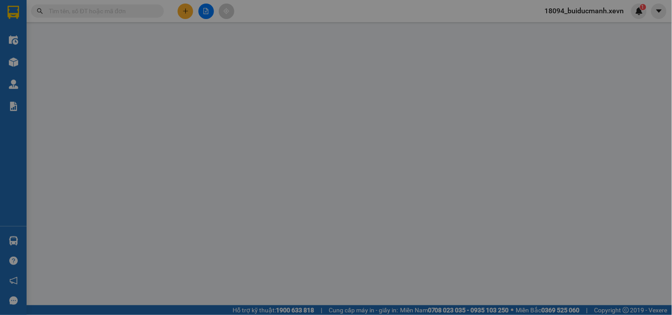
click at [124, 81] on div "TẠO ĐƠN HÀNG Yêu cầu xuất hóa đơn điện tử Transit Pickup Surcharge Ids Transit …" at bounding box center [336, 157] width 672 height 315
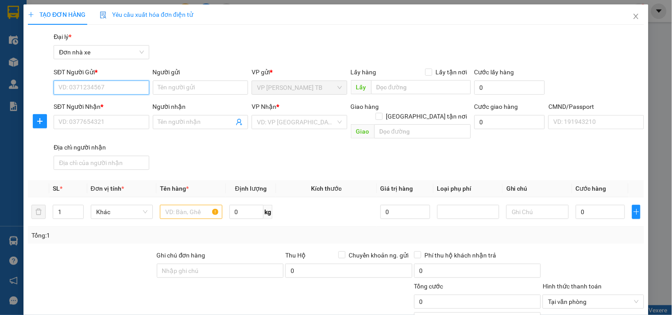
click at [127, 90] on input "SĐT Người Gửi *" at bounding box center [101, 88] width 95 height 14
type input "0979888325"
click at [103, 109] on div "0979888325 - Anh" at bounding box center [100, 106] width 84 height 10
type input "Anh"
type input "0985736980"
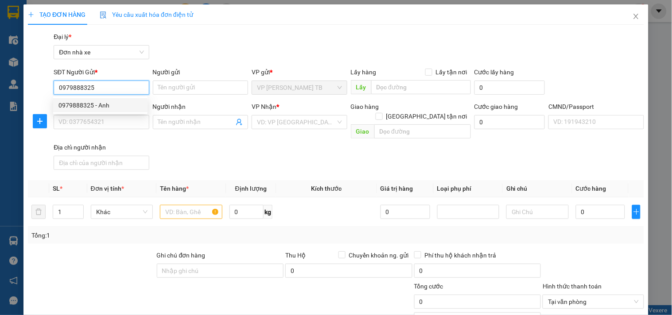
type input "HẠNH"
type input "014302002386 HẠNH"
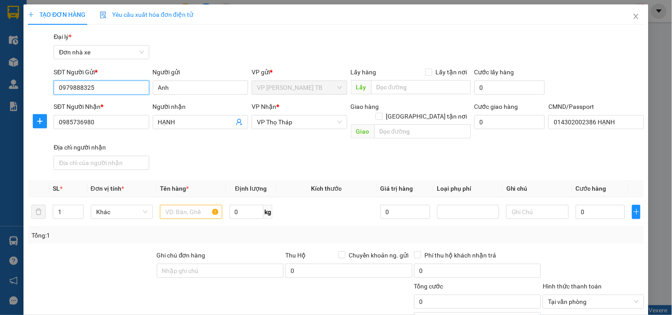
type input "0979888325"
click at [242, 41] on div "Gói vận chuyển * Tiêu chuẩn Đại lý * Đơn nhà xe" at bounding box center [349, 47] width 594 height 31
drag, startPoint x: 169, startPoint y: 199, endPoint x: 163, endPoint y: 200, distance: 6.3
click at [167, 205] on input "text" at bounding box center [191, 212] width 62 height 14
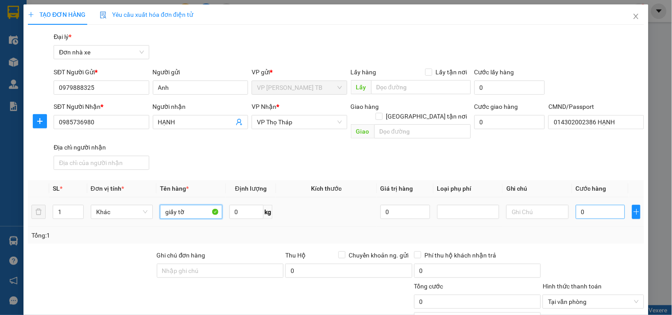
type input "giấy tờ"
click at [583, 206] on input "0" at bounding box center [601, 212] width 50 height 14
type input "2"
type input "20"
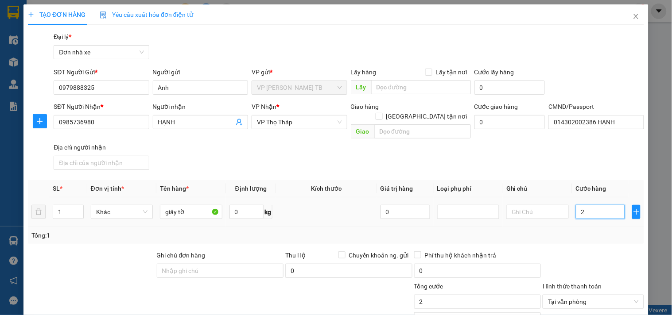
type input "20"
type input "20.000"
click at [582, 227] on div "Tổng: 1" at bounding box center [336, 235] width 616 height 17
click at [612, 156] on div "SĐT Người Nhận * 0985736980 Người nhận HẠNH VP Nhận * VP Thọ Tháp Giao hàng Gia…" at bounding box center [349, 138] width 594 height 72
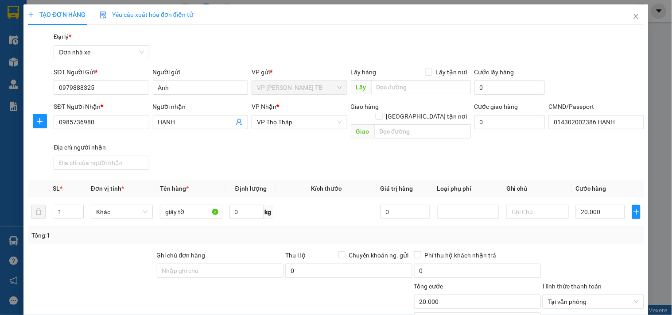
click at [599, 251] on div at bounding box center [593, 266] width 103 height 31
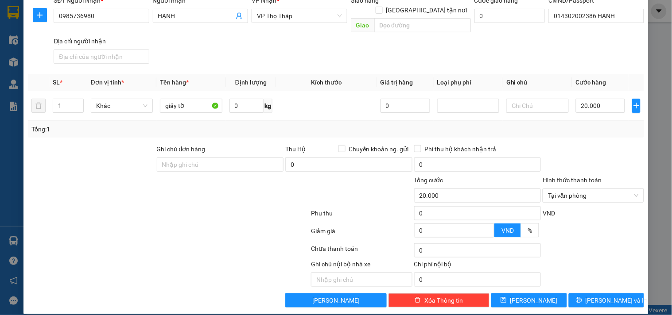
click at [617, 149] on div at bounding box center [593, 159] width 103 height 31
click at [613, 296] on span "Lưu và In" at bounding box center [617, 301] width 62 height 10
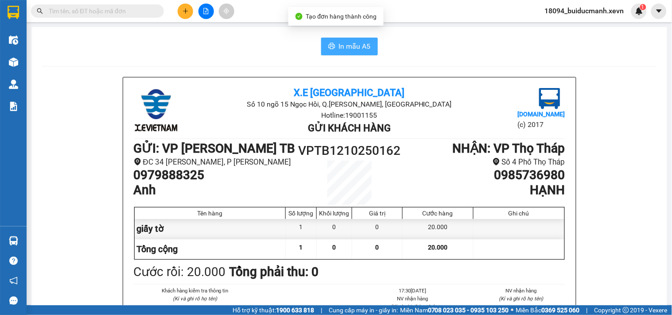
click at [350, 46] on span "In mẫu A5" at bounding box center [355, 46] width 32 height 11
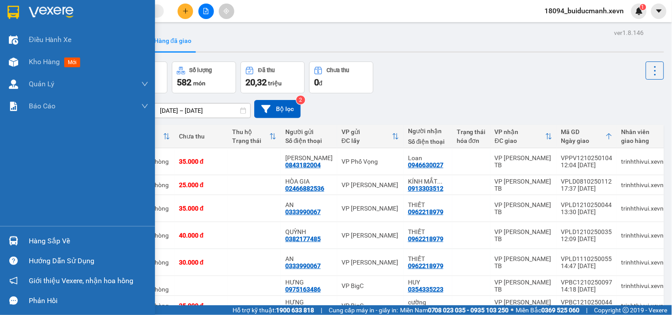
drag, startPoint x: 12, startPoint y: 238, endPoint x: 16, endPoint y: 238, distance: 4.9
click at [12, 238] on img at bounding box center [13, 241] width 9 height 9
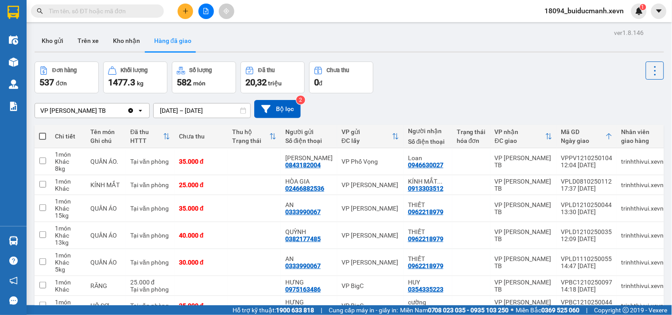
click at [478, 93] on section "Kết quả tìm kiếm ( 17 ) Bộ lọc Mã ĐH Trạng thái Món hàng Thu hộ Tổng cước Chưa …" at bounding box center [336, 157] width 672 height 315
click at [52, 37] on button "Kho gửi" at bounding box center [53, 40] width 36 height 21
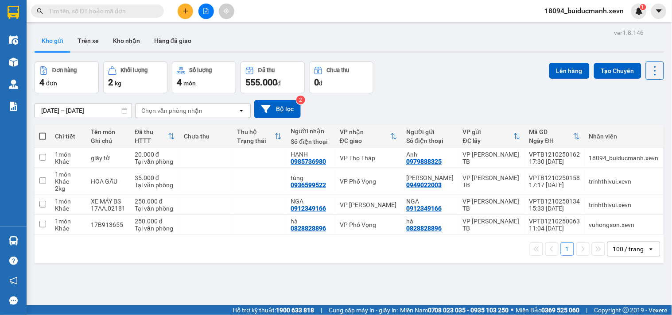
click at [105, 11] on input "text" at bounding box center [101, 11] width 105 height 10
click at [107, 16] on span at bounding box center [97, 10] width 133 height 13
click at [112, 16] on input "text" at bounding box center [101, 11] width 105 height 10
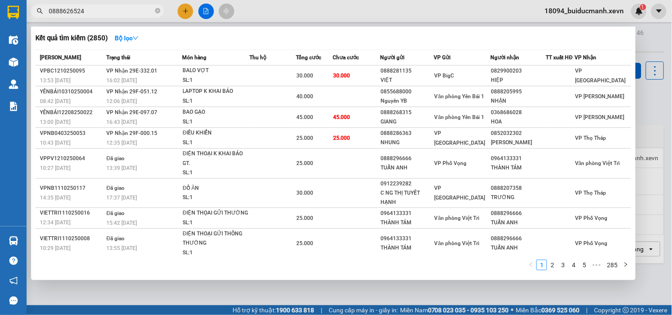
type input "0888626524"
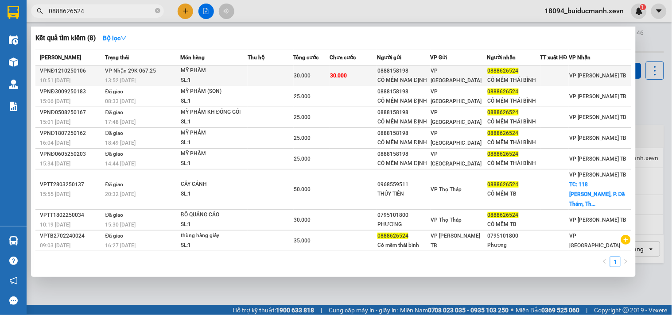
click at [245, 70] on div "MỸ PHẨM" at bounding box center [214, 71] width 66 height 10
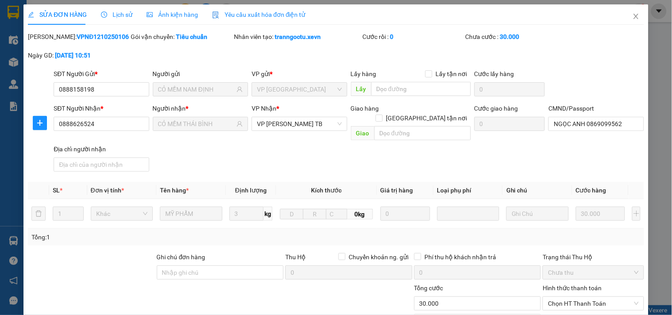
type input "0888158198"
type input "CỎ MỀM NAM ĐỊNH"
type input "0888626524"
type input "CỎ MỀM THÁI BÌNH"
type input "NGỌC ANH 0869099562"
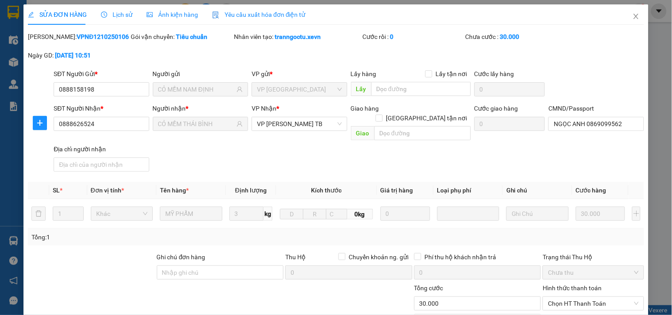
type input "0"
type input "30.000"
click at [590, 87] on div "SĐT Người Gửi * 0888158198 Người gửi CỎ MỀM NAM ĐỊNH VP gửi * VP Nam Định Lấy h…" at bounding box center [349, 84] width 594 height 31
click at [595, 124] on input "NGỌC ANH 0869099562" at bounding box center [596, 124] width 95 height 14
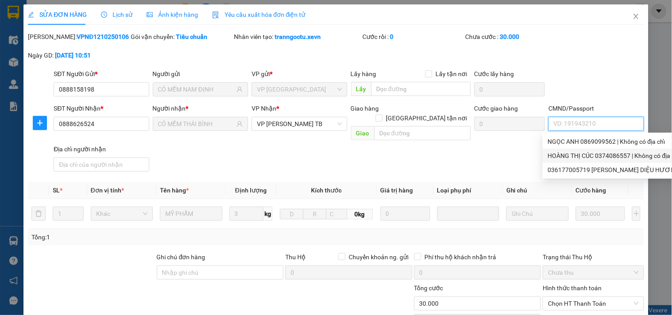
click at [601, 155] on div "HOÀNG THỊ CÚC 0374086557 | Không có địa chỉ" at bounding box center [661, 156] width 226 height 10
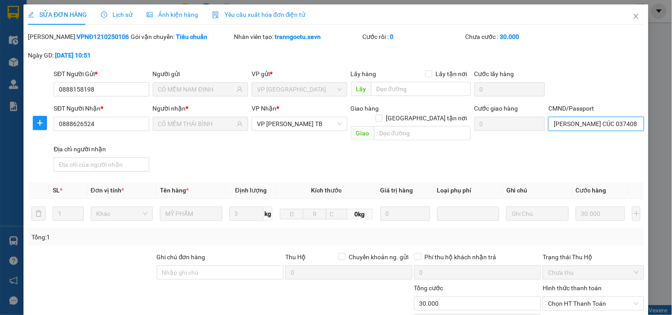
type input "HOÀNG THỊ CÚC 0374086557"
click at [612, 62] on div "Mã ĐH: VPNĐ1210250106 Gói vận chuyển: Tiêu chuẩn Nhân viên tạo: tranngoctu.xevn…" at bounding box center [336, 50] width 618 height 37
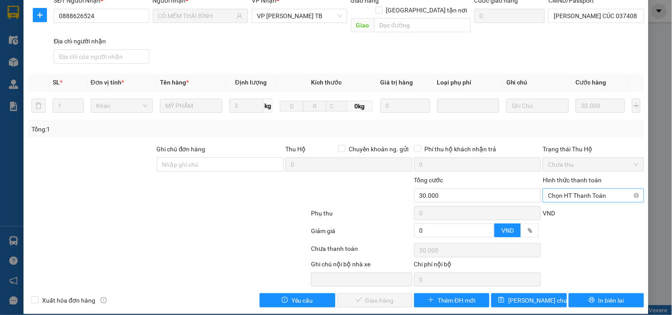
click at [606, 189] on span "Chọn HT Thanh Toán" at bounding box center [593, 195] width 90 height 13
click at [578, 202] on div "Tại văn phòng" at bounding box center [587, 204] width 89 height 10
type input "0"
click at [394, 294] on button "Giao hàng" at bounding box center [374, 301] width 75 height 14
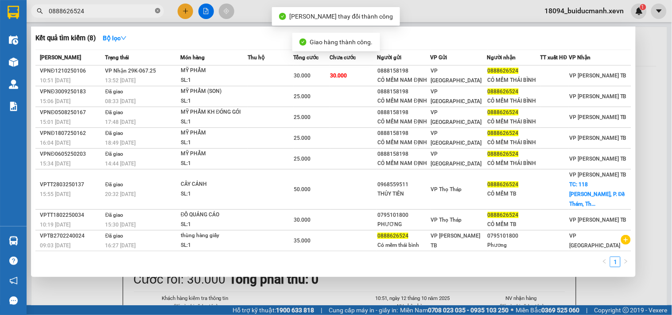
drag, startPoint x: 158, startPoint y: 10, endPoint x: 124, endPoint y: 12, distance: 33.7
click at [157, 10] on icon "close-circle" at bounding box center [157, 10] width 5 height 5
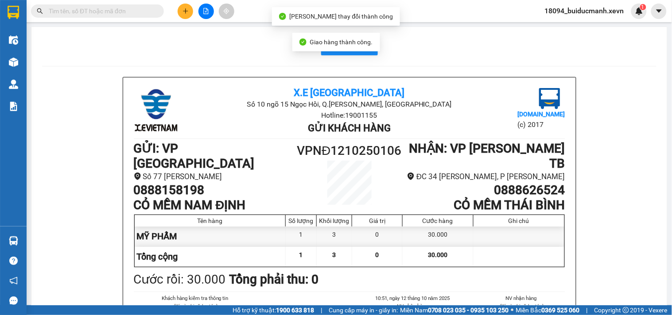
click at [121, 11] on input "text" at bounding box center [101, 11] width 105 height 10
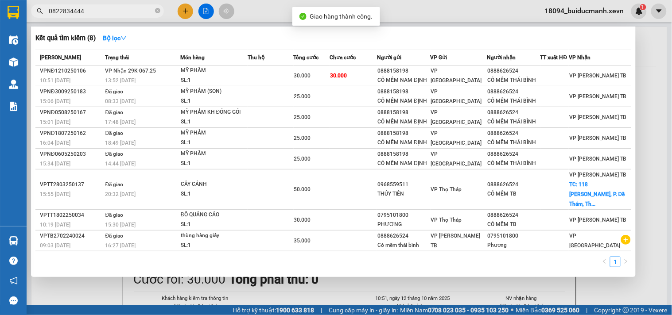
type input "0822834444"
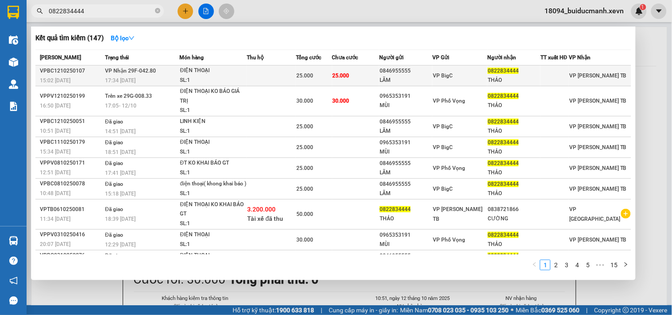
click at [453, 78] on span "VP BigC" at bounding box center [443, 76] width 20 height 6
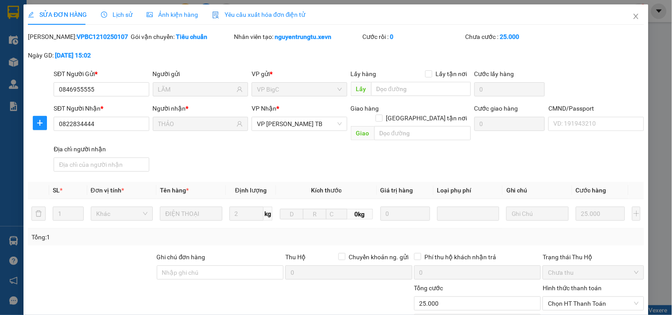
type input "0846955555"
type input "LÃM"
type input "0822834444"
type input "THẢO"
type input "0"
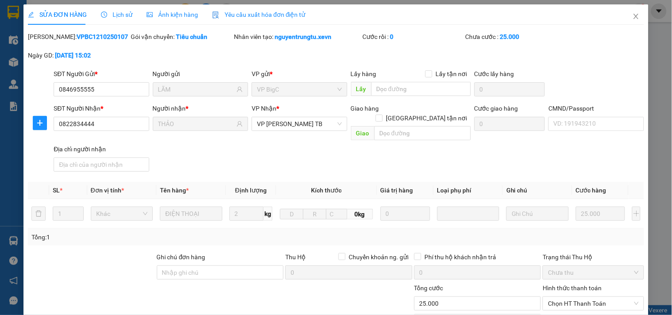
type input "25.000"
click at [577, 123] on input "CMND/Passport" at bounding box center [596, 124] width 95 height 14
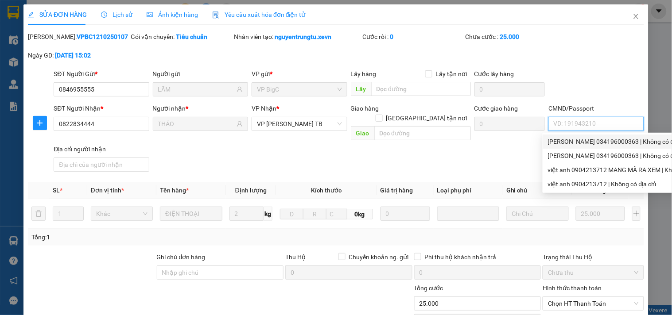
click at [621, 139] on div "PHẠM PHƯƠNG THẢO 034196000363 | Không có địa chỉ" at bounding box center [629, 142] width 162 height 10
type input "PHẠM PHƯƠNG THẢO 034196000363"
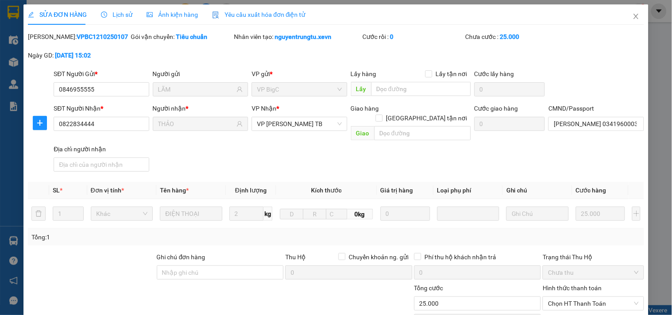
click at [613, 78] on div "SĐT Người Gửi * 0846955555 Người gửi LÃM VP gửi * VP BigC Lấy hàng Lấy tận nơi …" at bounding box center [349, 84] width 594 height 31
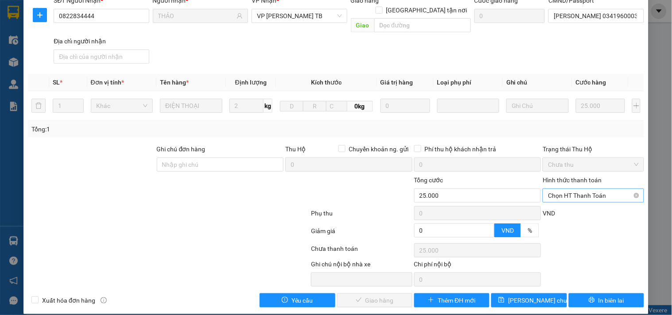
click at [568, 189] on span "Chọn HT Thanh Toán" at bounding box center [593, 195] width 90 height 13
drag, startPoint x: 564, startPoint y: 212, endPoint x: 583, endPoint y: 194, distance: 26.6
click at [574, 202] on div "Total Paid Fee 0 Total UnPaid Fee 25.000 Cash Collection Total Fee Mã ĐH: VPBC1…" at bounding box center [336, 116] width 616 height 384
click at [579, 189] on span "Chọn HT Thanh Toán" at bounding box center [593, 195] width 90 height 13
click at [564, 204] on div "Tại văn phòng" at bounding box center [587, 204] width 89 height 10
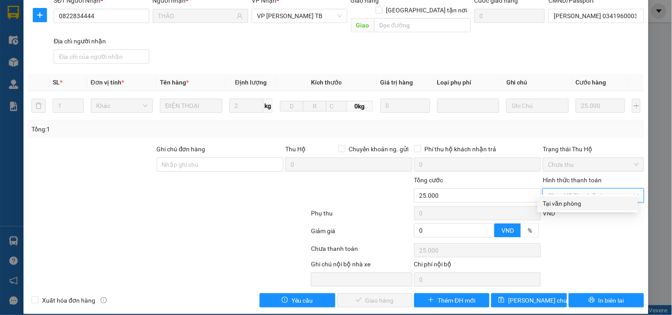
type input "0"
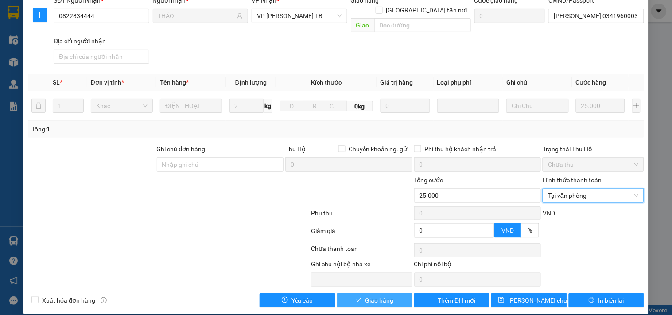
click at [392, 294] on button "Giao hàng" at bounding box center [374, 301] width 75 height 14
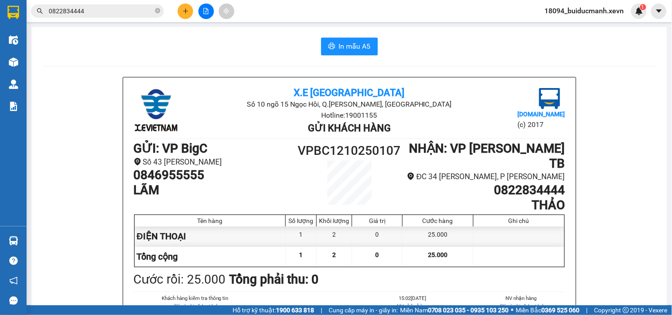
drag, startPoint x: 158, startPoint y: 10, endPoint x: 152, endPoint y: 11, distance: 5.8
click at [157, 10] on icon "close-circle" at bounding box center [157, 10] width 5 height 5
click at [145, 9] on input "text" at bounding box center [101, 11] width 105 height 10
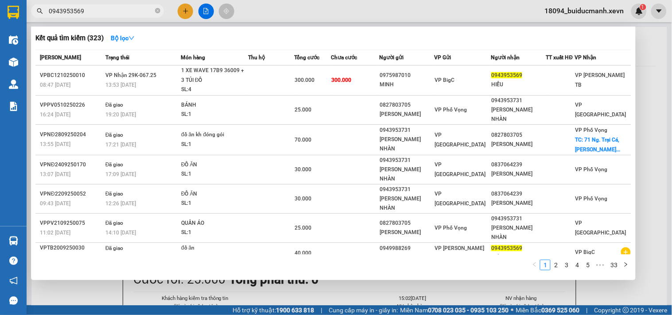
type input "0943953569"
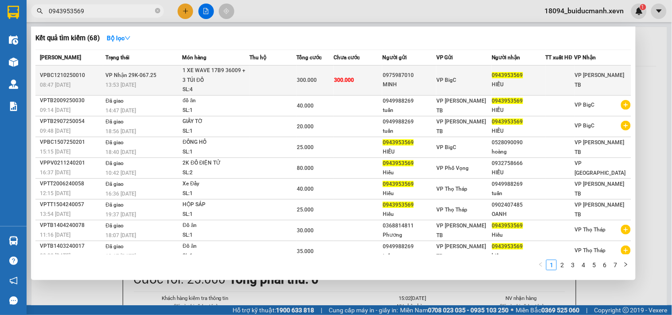
click at [405, 86] on div "MINH" at bounding box center [409, 84] width 53 height 9
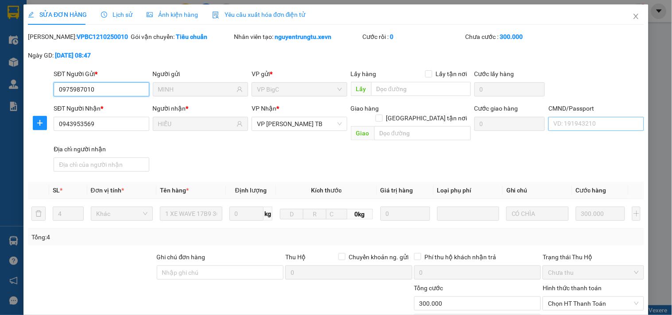
type input "0975987010"
type input "MINH"
type input "0943953569"
type input "HIẾU"
type input "0"
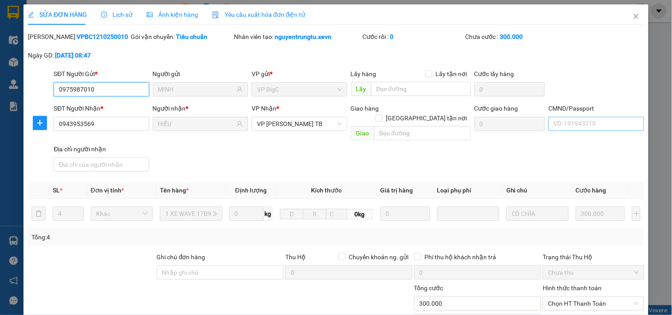
type input "300.000"
click at [600, 126] on input "CMND/Passport" at bounding box center [596, 124] width 95 height 14
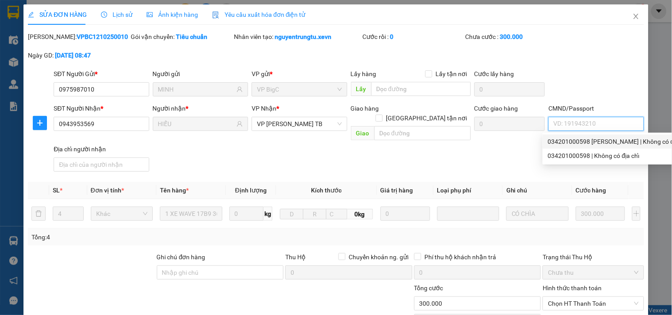
click at [615, 139] on div "034201000598 vũ minh hiếu | Không có địa chỉ" at bounding box center [618, 142] width 140 height 10
type input "034201000598 vũ minh hiếu"
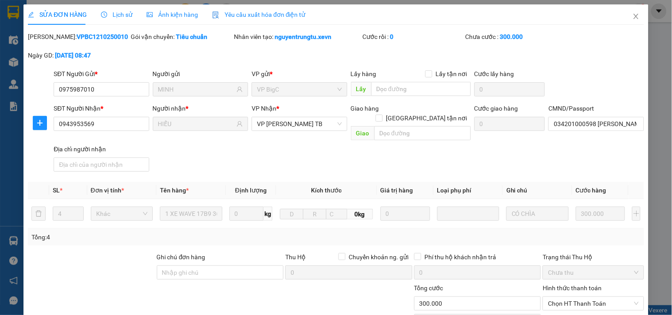
click at [601, 31] on div "SỬA ĐƠN HÀNG Lịch sử Ảnh kiện hàng Yêu cầu xuất hóa đơn điện tử Total Paid Fee …" at bounding box center [336, 210] width 616 height 412
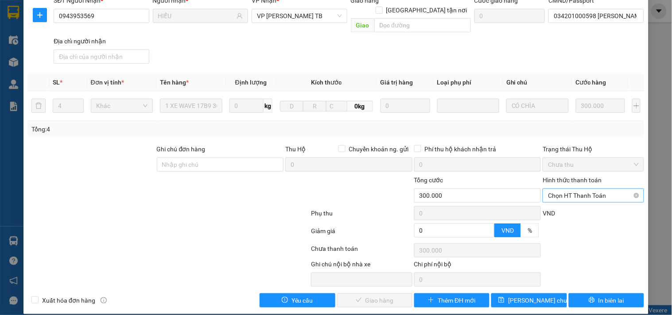
click at [574, 189] on span "Chọn HT Thanh Toán" at bounding box center [593, 195] width 90 height 13
click at [565, 202] on div "Tại văn phòng" at bounding box center [587, 204] width 89 height 10
type input "0"
click at [378, 296] on span "Giao hàng" at bounding box center [380, 301] width 28 height 10
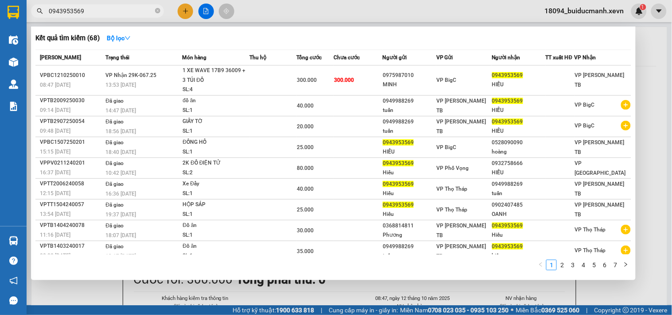
click at [154, 13] on span "0943953569" at bounding box center [97, 10] width 133 height 13
click at [157, 13] on icon "close-circle" at bounding box center [157, 10] width 5 height 5
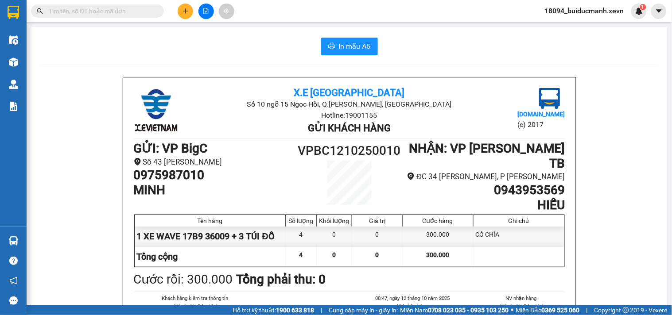
click at [147, 13] on input "text" at bounding box center [101, 11] width 105 height 10
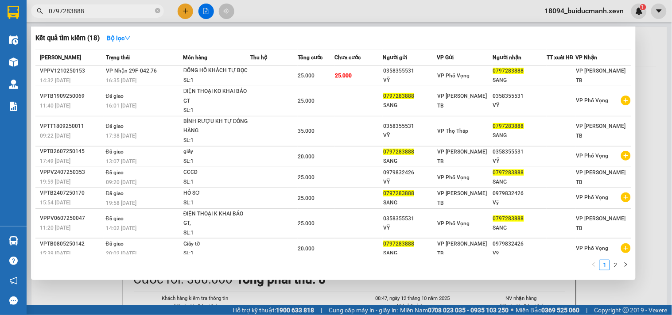
type input "0797283888"
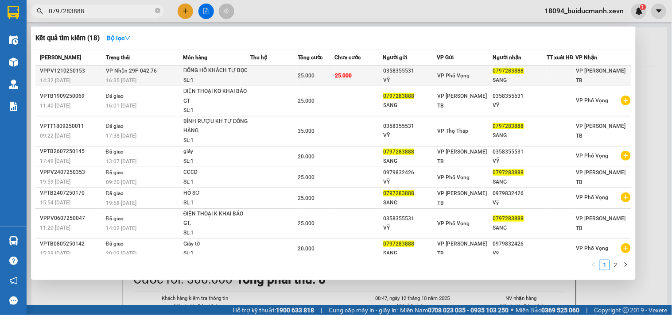
click at [362, 76] on td "25.000" at bounding box center [359, 76] width 48 height 21
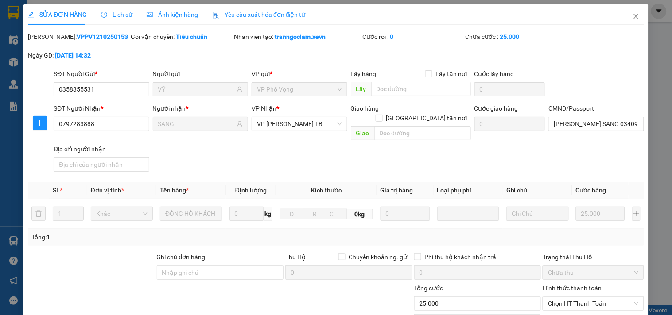
type input "0358355531"
type input "VỸ"
type input "0797283888"
type input "SANG"
type input "PHẠM ĐỨC SANG 034092009493"
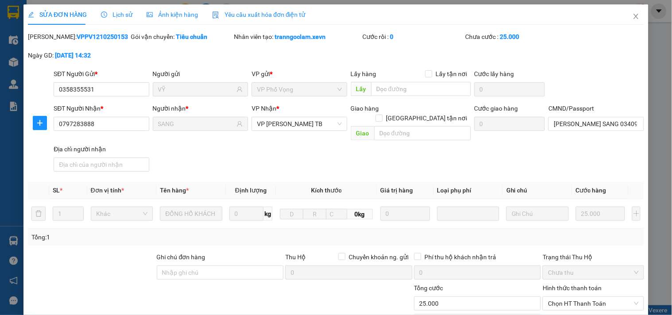
type input "0"
type input "25.000"
click at [599, 71] on div "SĐT Người Gửi * 0358355531 0358355531 Người gửi VỸ VP gửi * VP Phố Vọng Lấy hàn…" at bounding box center [349, 84] width 594 height 31
click at [590, 126] on input "PHẠM ĐỨC SANG 034092009493" at bounding box center [596, 124] width 95 height 14
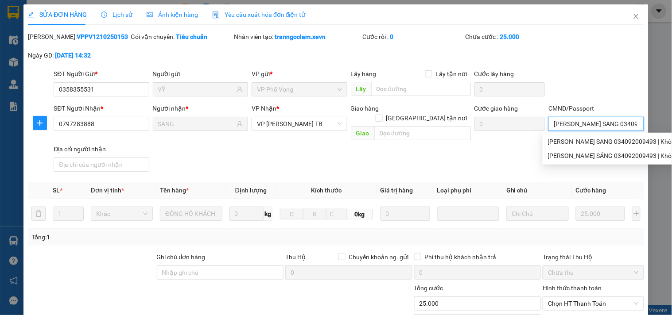
click at [619, 125] on input "PHẠM ĐỨC SANG 034092009493" at bounding box center [596, 124] width 95 height 14
drag, startPoint x: 619, startPoint y: 125, endPoint x: 634, endPoint y: 125, distance: 16.0
click at [638, 125] on div "CMND/Passport PHẠM ĐỨC SANG 034092009493" at bounding box center [596, 124] width 99 height 41
click at [630, 123] on input "PHẠM ĐỨC SANG 034092009493" at bounding box center [596, 124] width 95 height 14
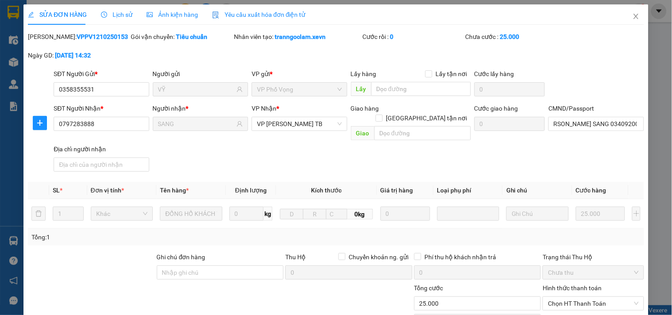
click at [619, 43] on div "Mã ĐH: VPPV1210250153 Gói vận chuyển: Tiêu chuẩn Nhân viên tạo: tranngoclam.xev…" at bounding box center [336, 50] width 618 height 37
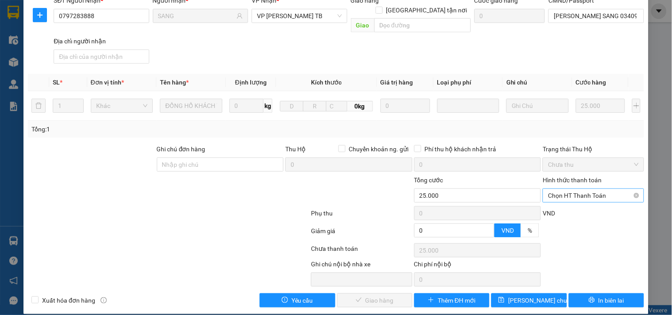
click at [601, 189] on span "Chọn HT Thanh Toán" at bounding box center [593, 195] width 90 height 13
click at [587, 206] on div "Tại văn phòng" at bounding box center [587, 204] width 89 height 10
type input "0"
click at [366, 296] on span "Giao hàng" at bounding box center [380, 301] width 28 height 10
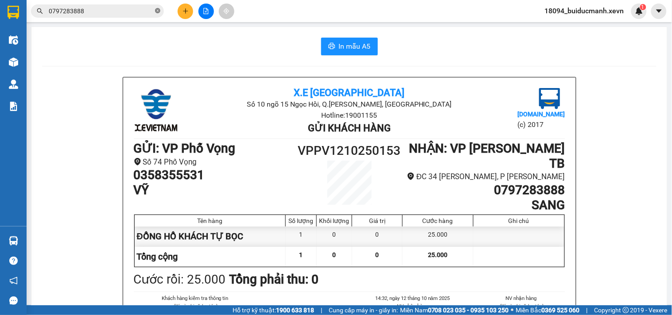
click at [158, 11] on icon "close-circle" at bounding box center [157, 10] width 5 height 5
click at [140, 8] on input "text" at bounding box center [101, 11] width 105 height 10
click at [139, 16] on input "text" at bounding box center [101, 11] width 105 height 10
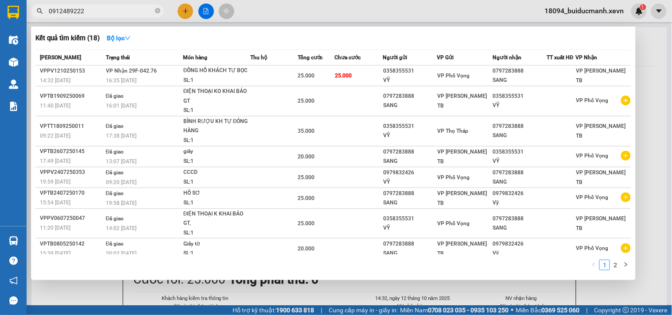
type input "0912489222"
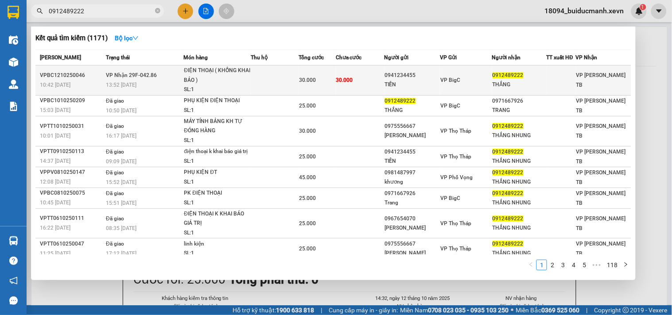
click at [528, 86] on div "THẮNG" at bounding box center [520, 84] width 54 height 9
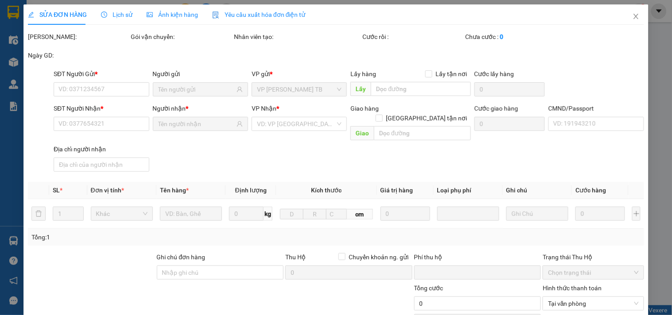
type input "0941234455"
type input "TIẾN"
type input "0912489222"
type input "THẮNG"
type input "phạm văn quyết 034090012225.lấy trưa 26.9"
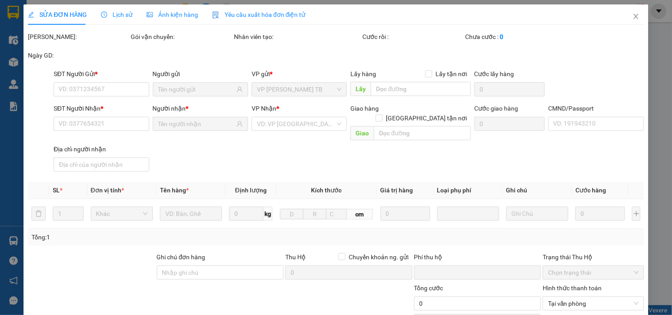
type input "0"
type input "30.000"
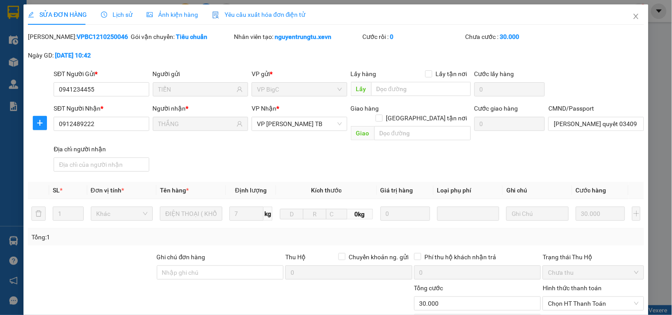
click at [609, 65] on div "Mã ĐH: VPBC1210250046 Gói vận chuyển: Tiêu chuẩn Nhân viên tạo: nguyentrungtu.x…" at bounding box center [336, 50] width 618 height 37
drag, startPoint x: 615, startPoint y: 80, endPoint x: 601, endPoint y: 137, distance: 58.9
click at [615, 80] on div "SĐT Người Gửi * 0941234455 Người gửi TIẾN VP gửi * VP BigC Lấy hàng Lấy tận nơi…" at bounding box center [349, 84] width 594 height 31
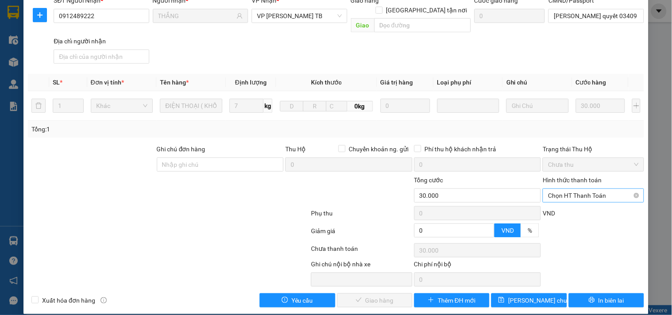
click at [599, 189] on span "Chọn HT Thanh Toán" at bounding box center [593, 195] width 90 height 13
click at [583, 205] on div "Tại văn phòng" at bounding box center [587, 204] width 89 height 10
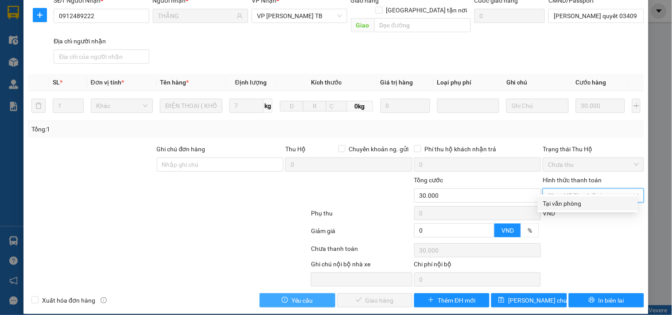
type input "0"
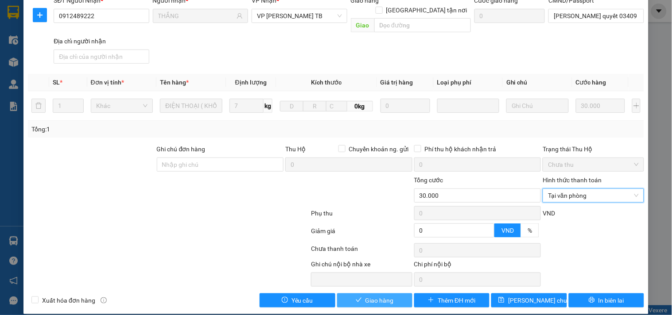
drag, startPoint x: 375, startPoint y: 290, endPoint x: 370, endPoint y: 292, distance: 5.9
click at [374, 296] on span "Giao hàng" at bounding box center [380, 301] width 28 height 10
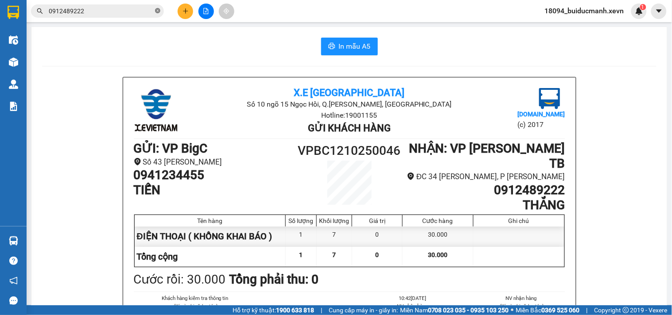
click at [159, 13] on icon "close-circle" at bounding box center [157, 10] width 5 height 5
click at [146, 14] on input "text" at bounding box center [101, 11] width 105 height 10
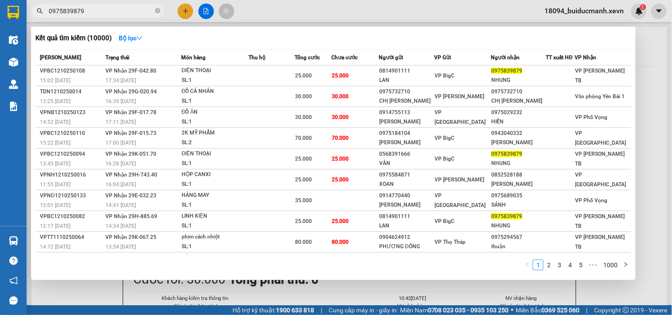
type input "0975839879"
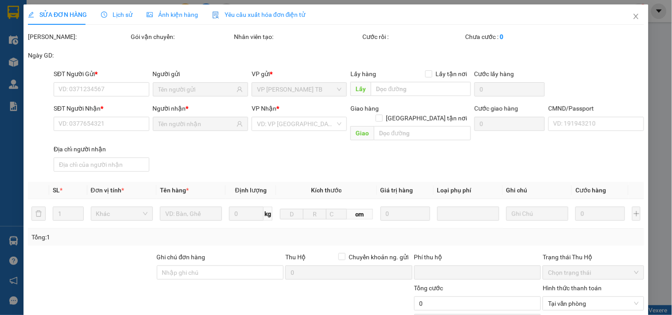
type input "0941234455"
type input "TIẾN"
type input "0912489222"
type input "THẮNG"
type input "[PERSON_NAME] quyết 034090012225.lấy trưa 26.9"
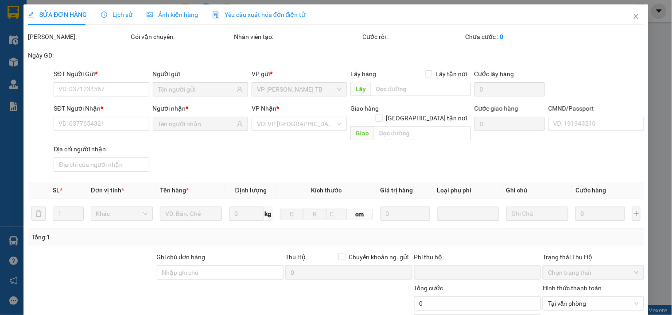
type input "0"
type input "30.000"
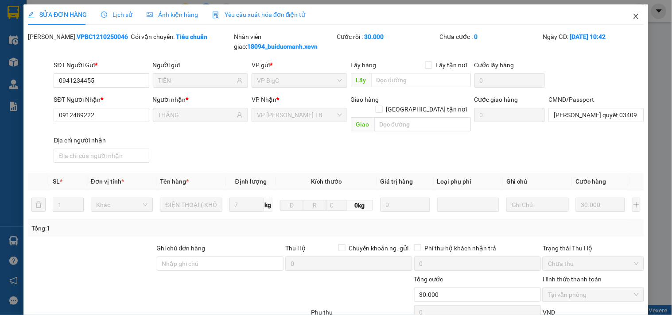
click at [634, 16] on span "Close" at bounding box center [636, 16] width 25 height 25
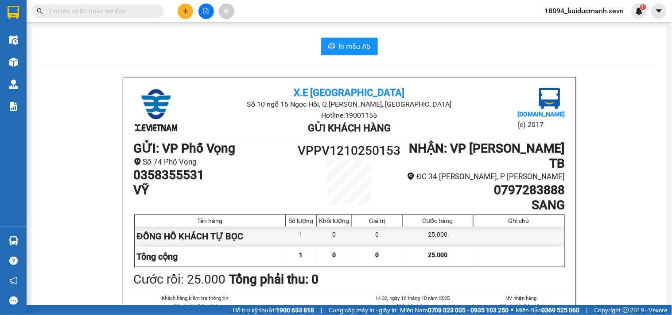
click at [631, 16] on div "18094_buiducmanh.xevn 1" at bounding box center [592, 12] width 109 height 16
click at [619, 53] on div "In mẫu A5" at bounding box center [349, 47] width 615 height 18
click at [622, 52] on div "In mẫu A5" at bounding box center [349, 47] width 615 height 18
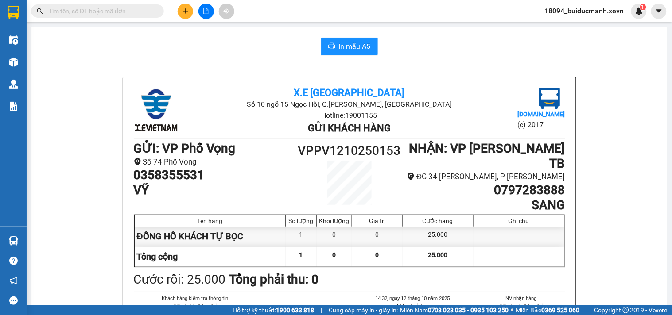
drag, startPoint x: 603, startPoint y: 51, endPoint x: 299, endPoint y: 43, distance: 303.6
click at [299, 43] on div "In mẫu A5" at bounding box center [349, 47] width 615 height 18
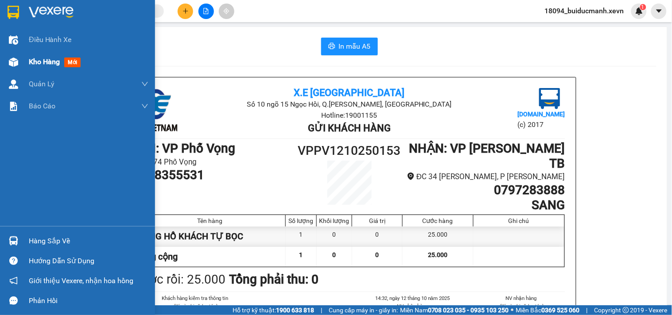
click at [15, 64] on img at bounding box center [13, 62] width 9 height 9
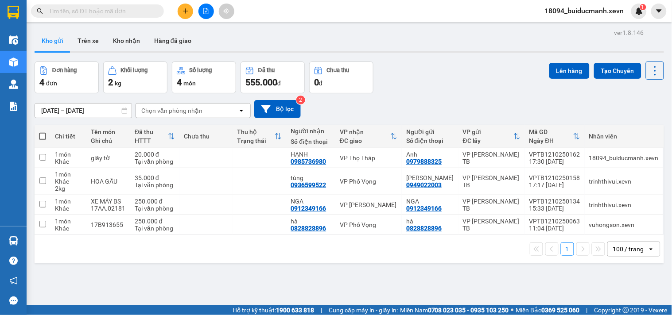
click at [212, 282] on div "ver 1.8.146 Kho gửi Trên xe Kho nhận Hàng đã giao Đơn hàng 4 đơn Khối lượng 2 k…" at bounding box center [349, 184] width 637 height 315
drag, startPoint x: 431, startPoint y: 72, endPoint x: 171, endPoint y: 24, distance: 264.4
click at [428, 72] on div "Đơn hàng 4 đơn Khối lượng 2 kg Số lượng 4 món Đã thu 555.000 đ Chưa thu 0 đ Lên…" at bounding box center [350, 78] width 630 height 32
click at [129, 11] on input "text" at bounding box center [101, 11] width 105 height 10
drag, startPoint x: 308, startPoint y: 203, endPoint x: 304, endPoint y: 210, distance: 8.0
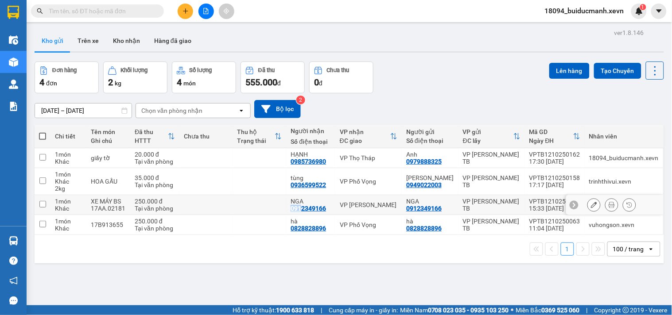
click at [304, 210] on div "NGA 0912349166" at bounding box center [311, 205] width 40 height 14
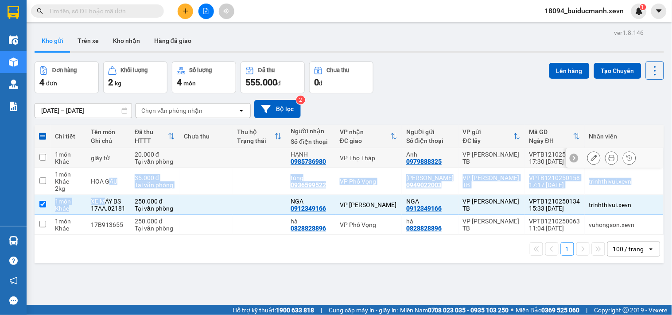
click at [105, 206] on tbody "1 món Khác giấy tờ 20.000 đ Tại văn phòng HẠNH 0985736980 VP Thọ Tháp Anh 09798…" at bounding box center [350, 191] width 630 height 87
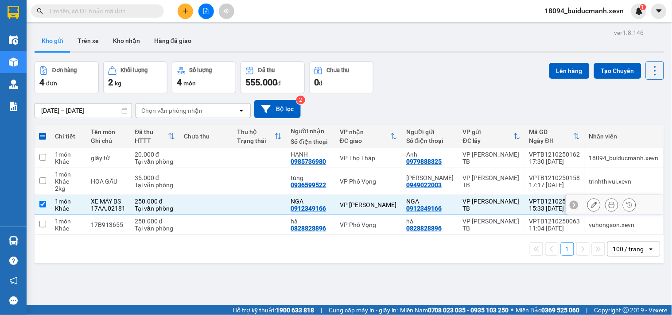
click at [202, 205] on td at bounding box center [206, 205] width 54 height 20
checkbox input "false"
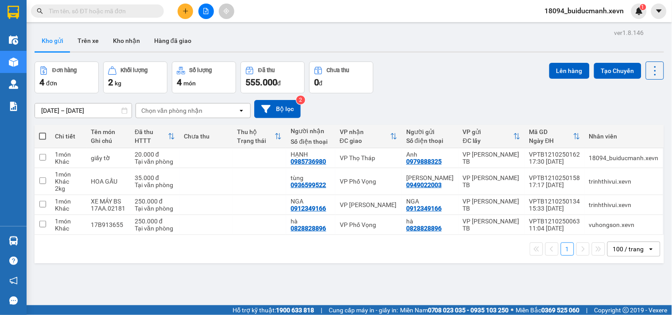
click at [132, 9] on input "text" at bounding box center [101, 11] width 105 height 10
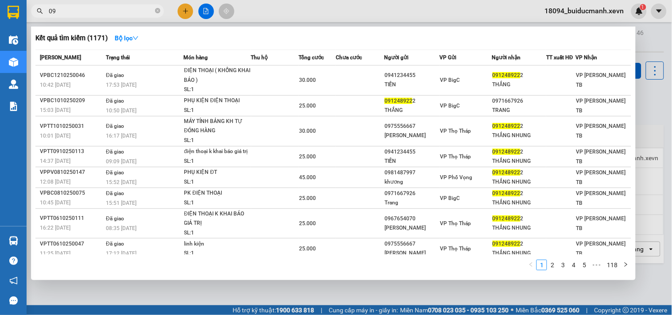
type input "0"
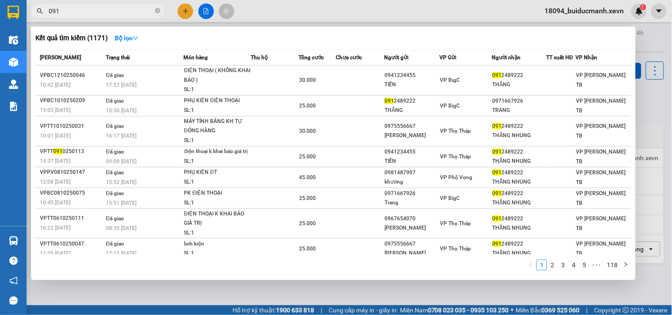
type input "0912"
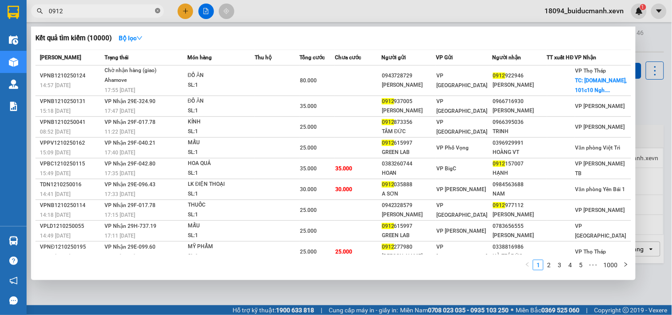
click at [160, 12] on icon "close-circle" at bounding box center [157, 10] width 5 height 5
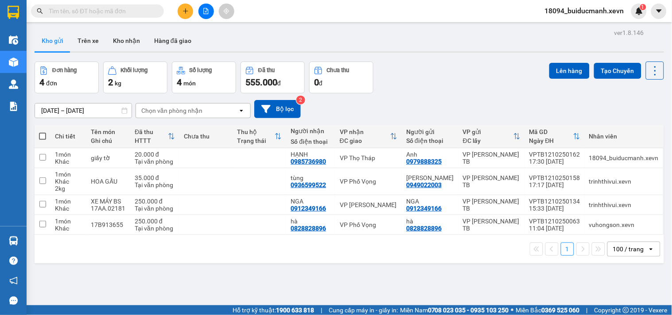
click at [121, 12] on input "text" at bounding box center [101, 11] width 105 height 10
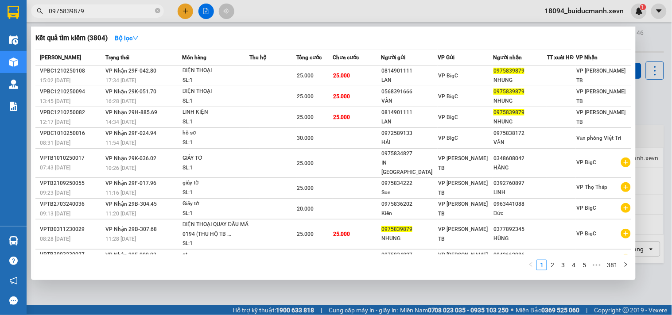
type input "0975839879"
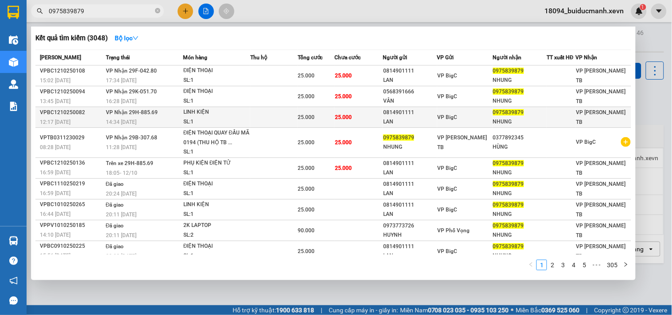
click at [377, 121] on td "25.000" at bounding box center [359, 117] width 48 height 21
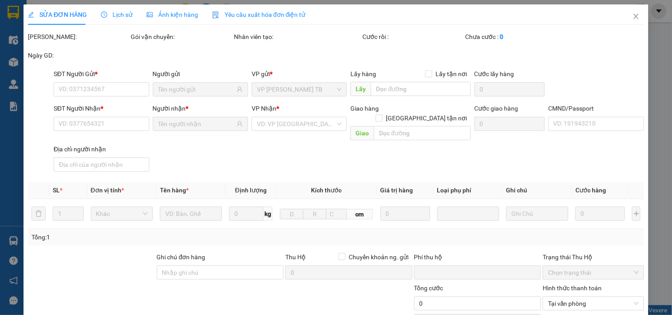
click at [610, 72] on div "SĐT Người Gửi * VD: 0371234567 Người gửi VP gửi * VP [PERSON_NAME] TB Lấy hàng …" at bounding box center [349, 84] width 594 height 31
type input "0814901111"
type input "LAN"
type input "0975839879"
type input "NHUNG"
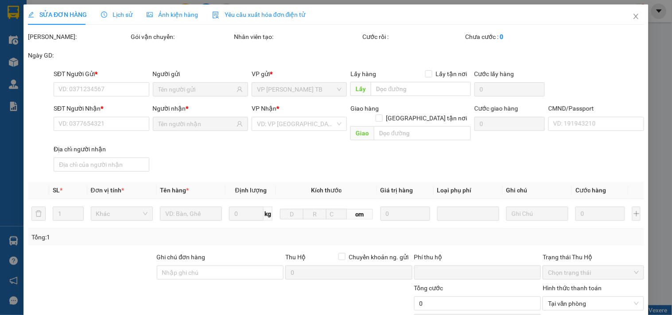
type input "[PERSON_NAME] 0379626630.0379626630"
type input "0"
type input "25.000"
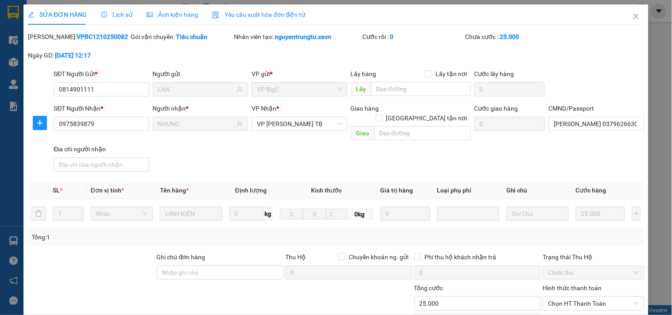
scroll to position [108, 0]
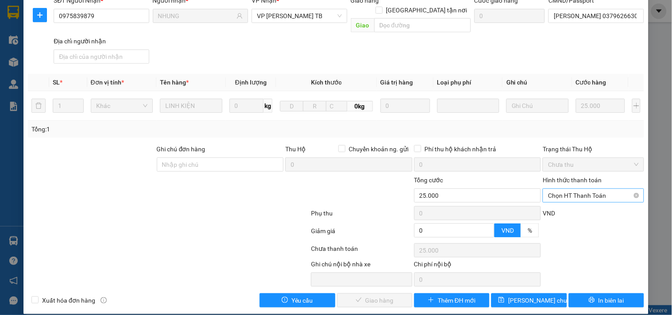
click at [591, 189] on span "Chọn HT Thanh Toán" at bounding box center [593, 195] width 90 height 13
click at [585, 210] on div "Tại văn phòng" at bounding box center [588, 204] width 100 height 14
type input "0"
click at [401, 295] on button "Giao hàng" at bounding box center [374, 301] width 75 height 14
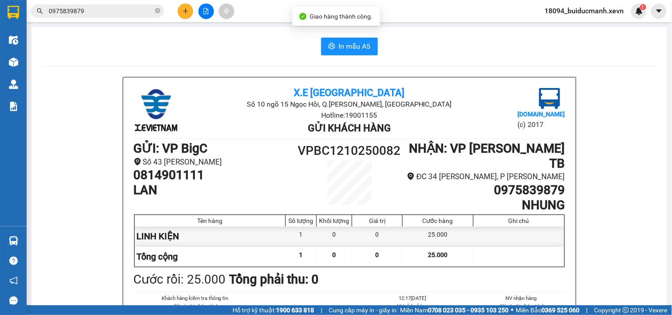
click at [107, 14] on input "0975839879" at bounding box center [101, 11] width 105 height 10
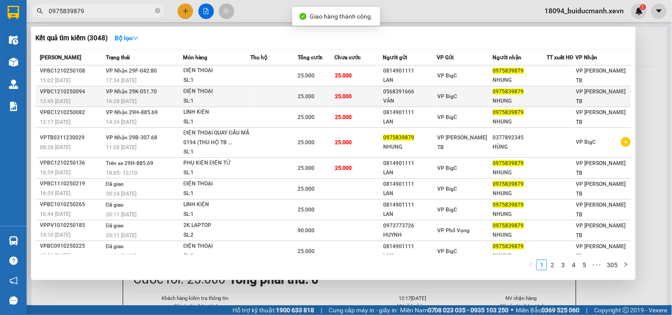
click at [312, 96] on span "25.000" at bounding box center [306, 96] width 17 height 6
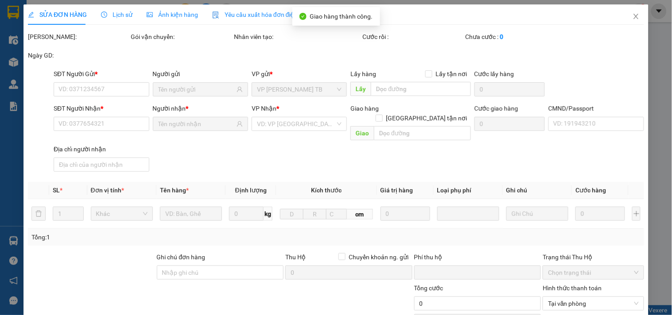
type input "0568391666"
type input "VÂN"
type input "0975839879"
type input "NHUNG"
type input "0"
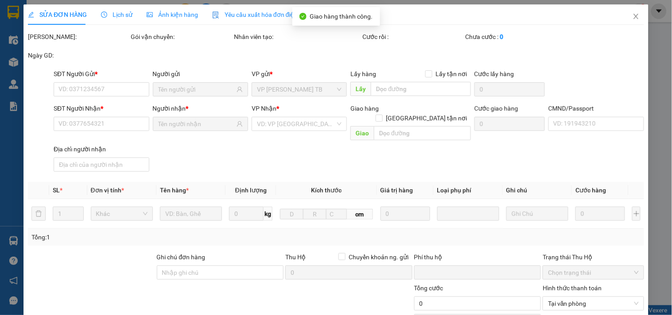
type input "25.000"
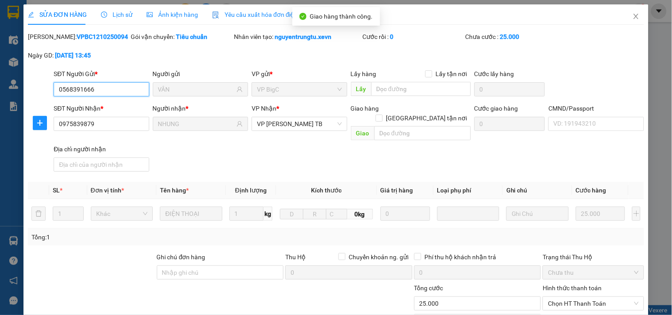
click at [598, 61] on div "[PERSON_NAME]: VPBC1210250094 Gói vận chuyển: Tiêu chuẩn Nhân viên tạo: nguyent…" at bounding box center [336, 50] width 618 height 37
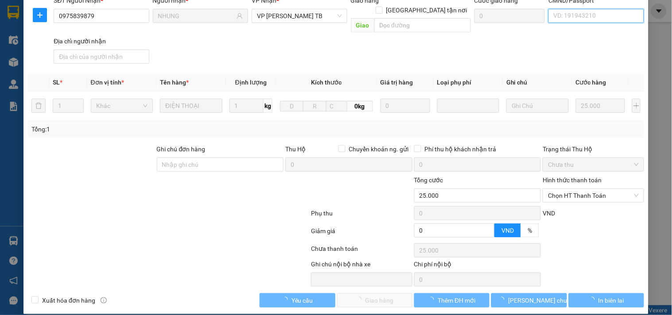
click at [601, 17] on input "CMND/Passport" at bounding box center [596, 16] width 95 height 14
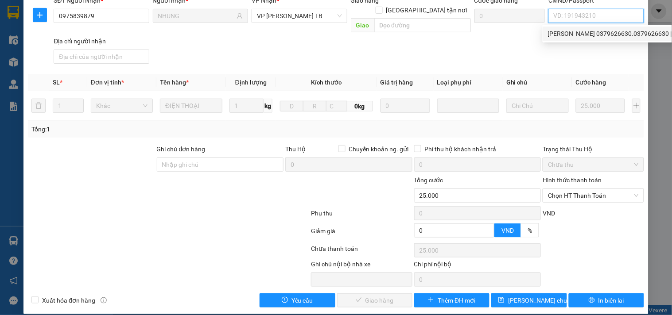
click at [601, 29] on div "[PERSON_NAME] 0379626630.0379626630 | Không có địa chỉ" at bounding box center [633, 34] width 171 height 10
type input "[PERSON_NAME] 0379626630.0379626630"
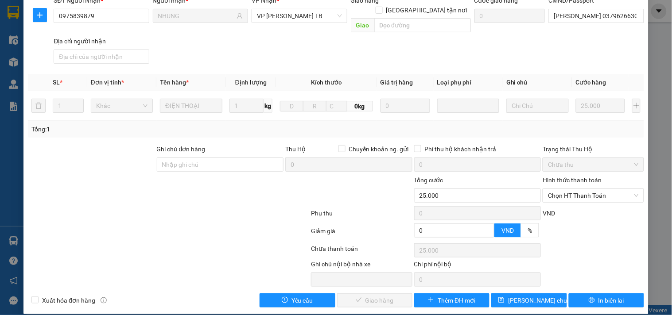
click at [610, 52] on div "SĐT Người Nhận * 0975839879 Người nhận * NHUNG VP Nhận * VP [PERSON_NAME] TB Gi…" at bounding box center [349, 32] width 594 height 72
click at [584, 189] on span "Chọn HT Thanh Toán" at bounding box center [593, 195] width 90 height 13
click at [577, 210] on div "Tại văn phòng" at bounding box center [588, 204] width 100 height 14
type input "0"
drag, startPoint x: 350, startPoint y: 297, endPoint x: 330, endPoint y: 290, distance: 21.2
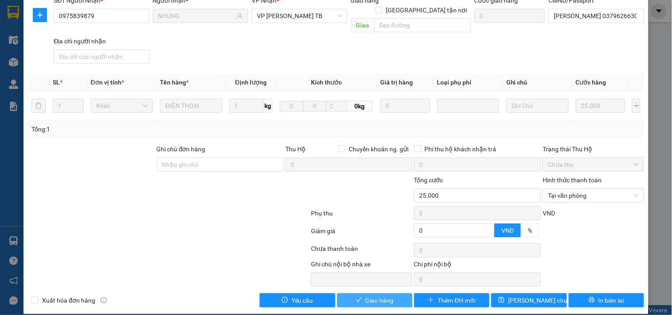
click at [350, 297] on button "Giao hàng" at bounding box center [374, 301] width 75 height 14
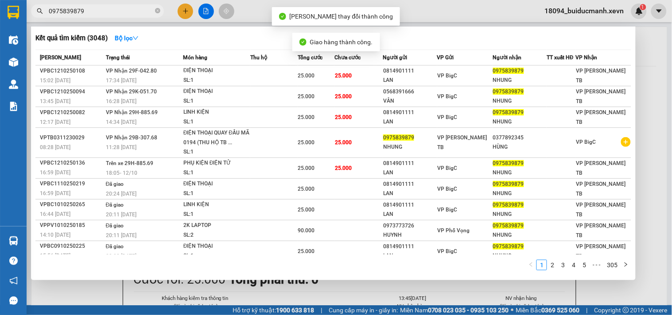
click at [140, 9] on input "0975839879" at bounding box center [101, 11] width 105 height 10
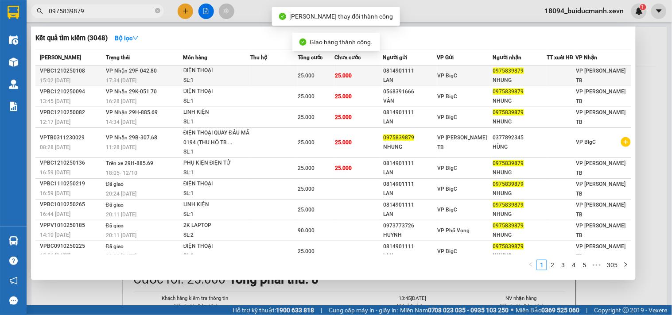
click at [293, 75] on td at bounding box center [273, 76] width 47 height 21
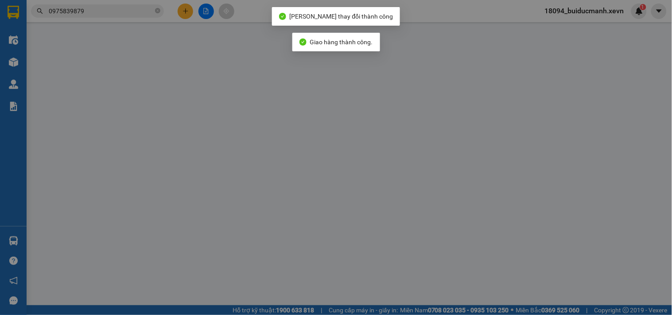
type input "0814901111"
type input "LAN"
type input "0975839879"
type input "NHUNG"
type input "0"
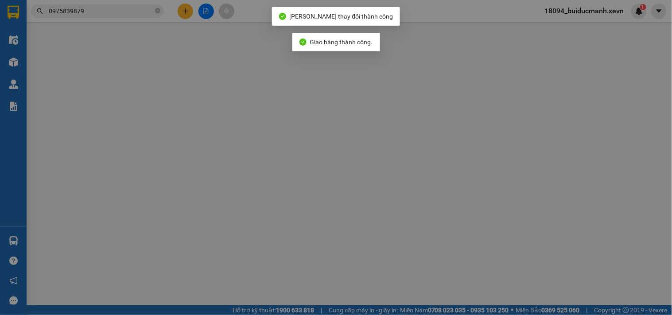
type input "25.000"
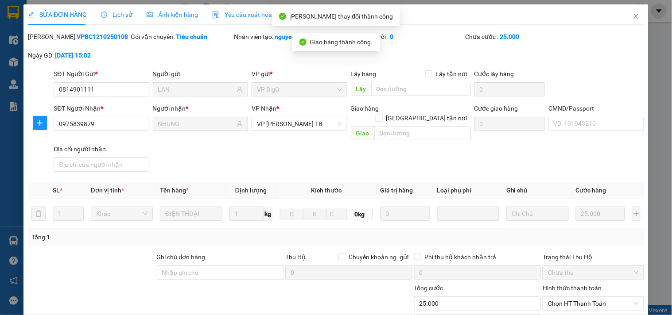
click at [585, 69] on div "SĐT Người Gửi * 0814901111 Người gửi LAN VP gửi * VP BigC Lấy hàng Lấy tận nơi …" at bounding box center [349, 84] width 594 height 31
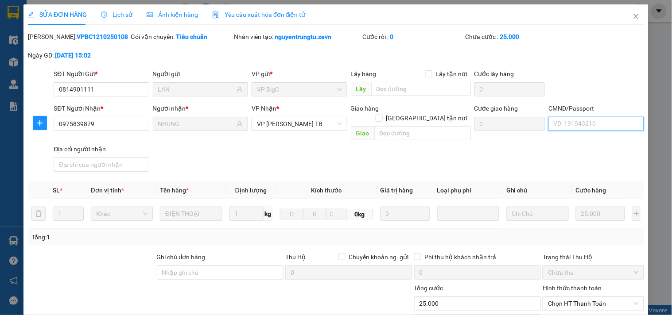
click at [589, 127] on input "CMND/Passport" at bounding box center [596, 124] width 95 height 14
click at [594, 143] on div "[PERSON_NAME] 0379626630.0379626630 | Không có địa chỉ" at bounding box center [633, 142] width 171 height 10
type input "[PERSON_NAME] 0379626630.0379626630"
click at [611, 72] on div "SĐT Người Gửi * 0814901111 Người gửi LAN VP gửi * VP BigC Lấy hàng Lấy tận nơi …" at bounding box center [349, 84] width 594 height 31
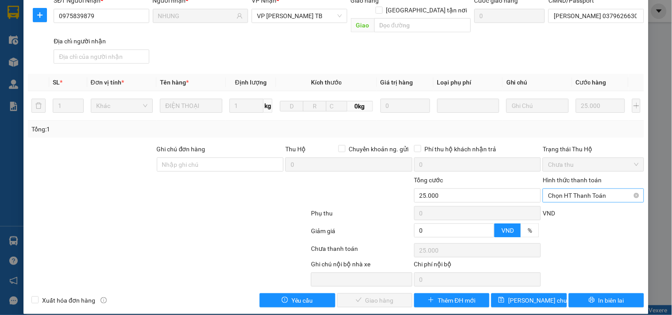
click at [579, 189] on span "Chọn HT Thanh Toán" at bounding box center [593, 195] width 90 height 13
click at [569, 205] on div "Tại văn phòng" at bounding box center [587, 204] width 89 height 10
type input "0"
click at [366, 296] on span "Giao hàng" at bounding box center [380, 301] width 28 height 10
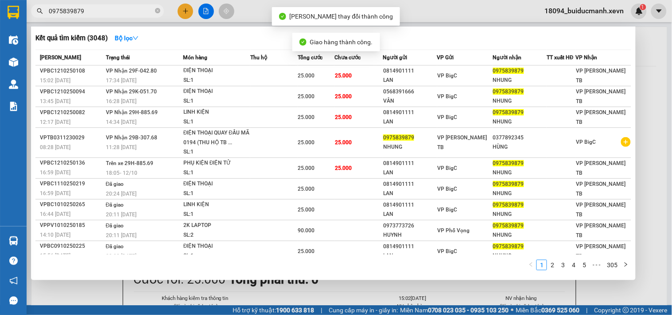
click at [148, 9] on input "0975839879" at bounding box center [101, 11] width 105 height 10
drag, startPoint x: 157, startPoint y: 9, endPoint x: 152, endPoint y: 11, distance: 5.6
click at [157, 10] on icon "close-circle" at bounding box center [157, 10] width 5 height 5
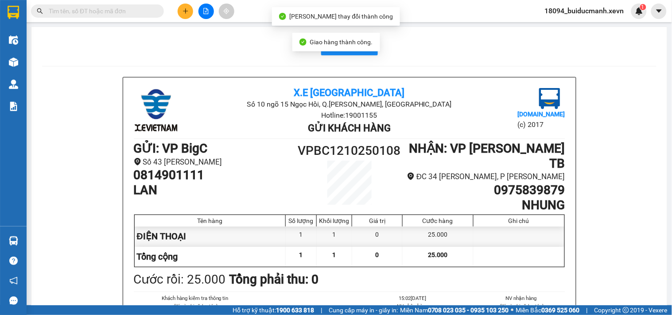
click at [134, 9] on input "text" at bounding box center [101, 11] width 105 height 10
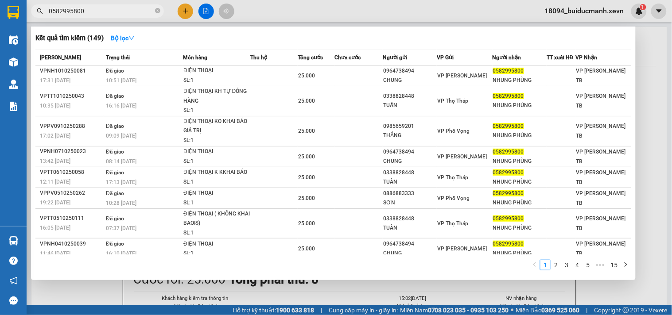
type input "0582995800"
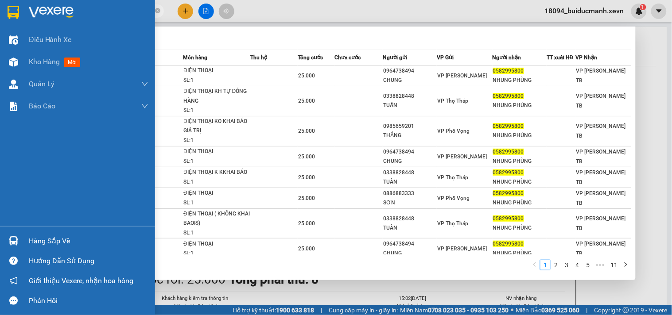
click at [19, 244] on div at bounding box center [14, 241] width 16 height 16
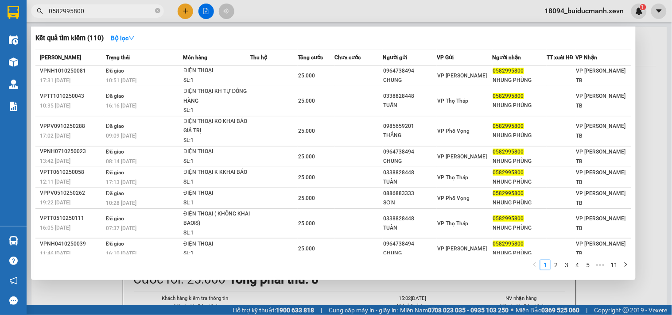
click at [658, 219] on section "Kết quả tìm kiếm ( 110 ) Bộ lọc Mã ĐH Trạng thái Món hàng Thu hộ Tổng cước Chưa…" at bounding box center [336, 157] width 672 height 315
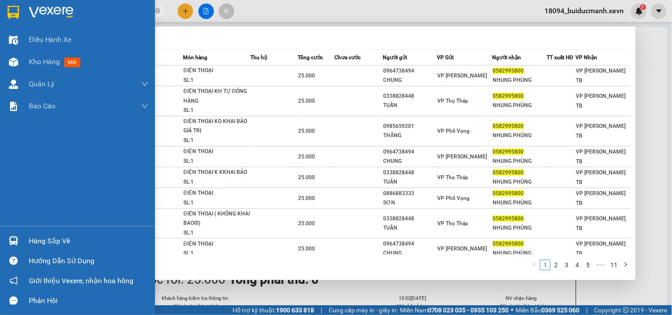
click at [18, 244] on img at bounding box center [13, 241] width 9 height 9
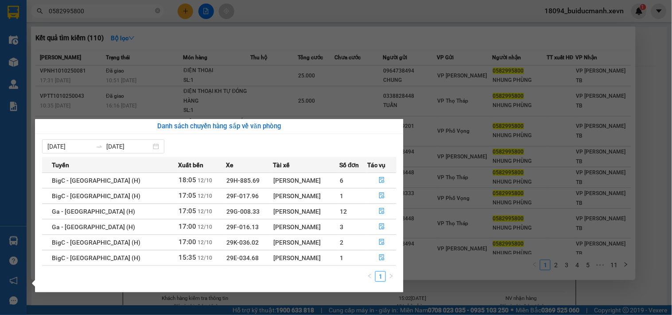
click at [640, 52] on section "Kết quả tìm kiếm ( 110 ) Bộ lọc Mã ĐH Trạng thái Món hàng Thu hộ Tổng cước Chưa…" at bounding box center [336, 157] width 672 height 315
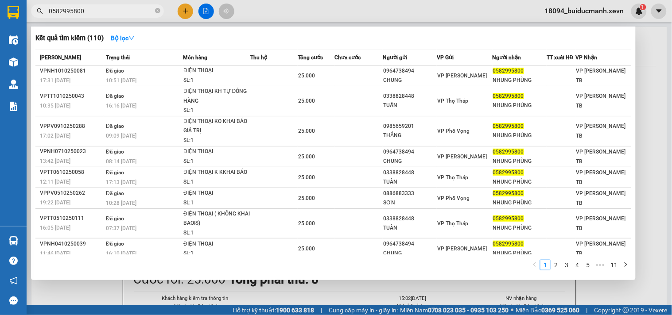
click at [511, 16] on div at bounding box center [336, 157] width 672 height 315
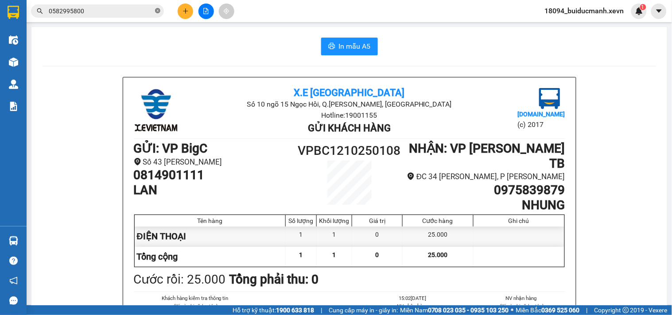
click at [156, 12] on icon "close-circle" at bounding box center [157, 10] width 5 height 5
click at [144, 11] on input "text" at bounding box center [101, 11] width 105 height 10
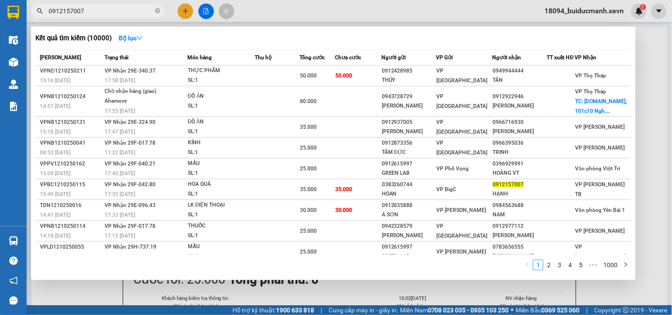
type input "0912157007"
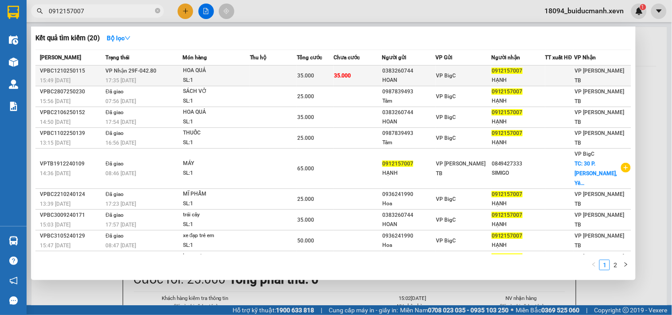
click at [442, 74] on span "VP BigC" at bounding box center [446, 76] width 20 height 6
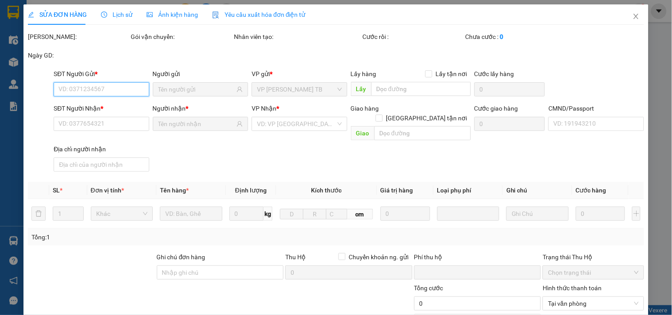
type input "0383260744"
type input "HOAN"
type input "0912157007"
type input "HẠNH"
type input "0"
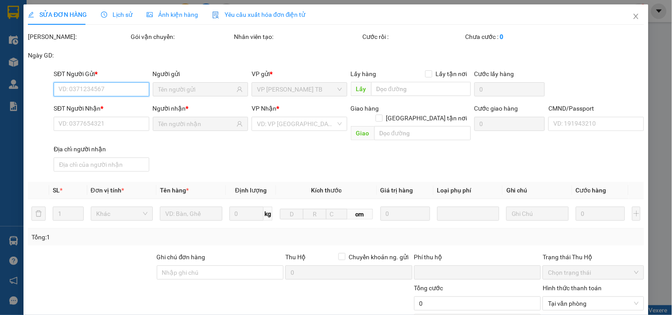
type input "35.000"
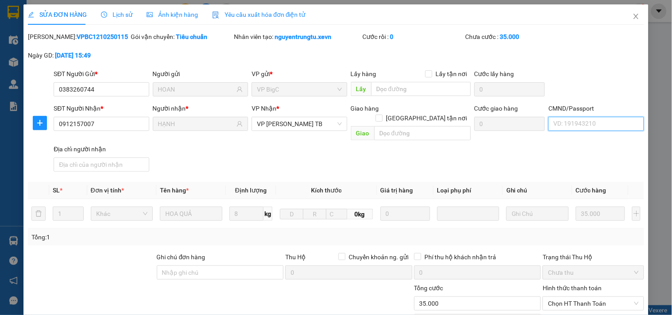
click at [608, 126] on input "CMND/Passport" at bounding box center [596, 124] width 95 height 14
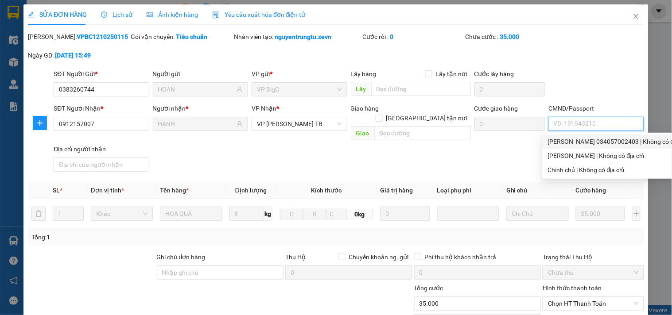
click at [606, 142] on div "[PERSON_NAME] 034057002403 | Không có địa chỉ" at bounding box center [618, 142] width 140 height 10
type input "[PERSON_NAME] 034057002403"
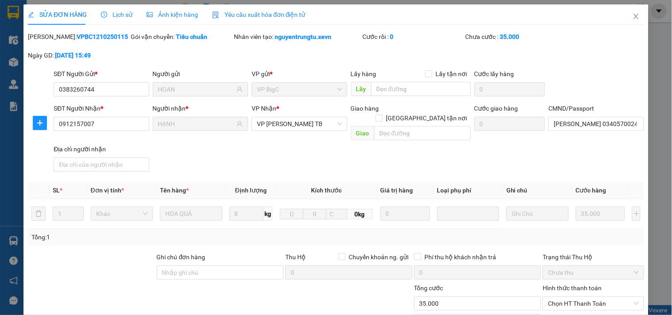
click at [621, 81] on div "SĐT Người Gửi * 0383260744 Người gửi HOAN VP gửi * VP BigC Lấy hàng Lấy tận nơi…" at bounding box center [349, 84] width 594 height 31
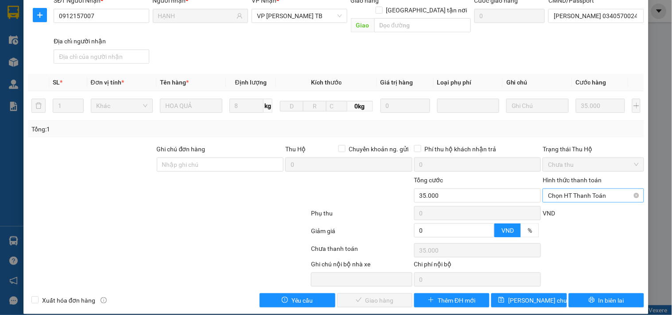
click at [594, 189] on span "Chọn HT Thanh Toán" at bounding box center [593, 195] width 90 height 13
click at [582, 202] on div "Tại văn phòng" at bounding box center [587, 204] width 89 height 10
type input "0"
click at [369, 296] on span "Giao hàng" at bounding box center [380, 301] width 28 height 10
